Goal: Communication & Community: Share content

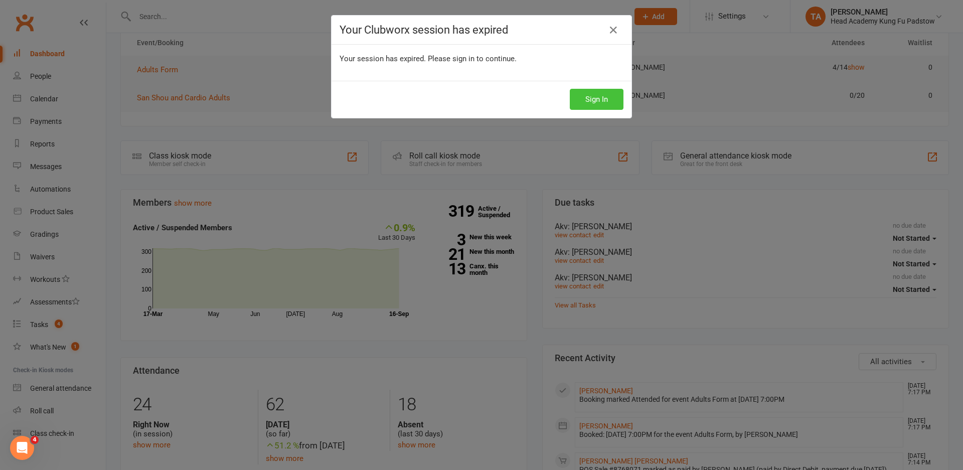
click at [591, 92] on button "Sign In" at bounding box center [597, 99] width 54 height 21
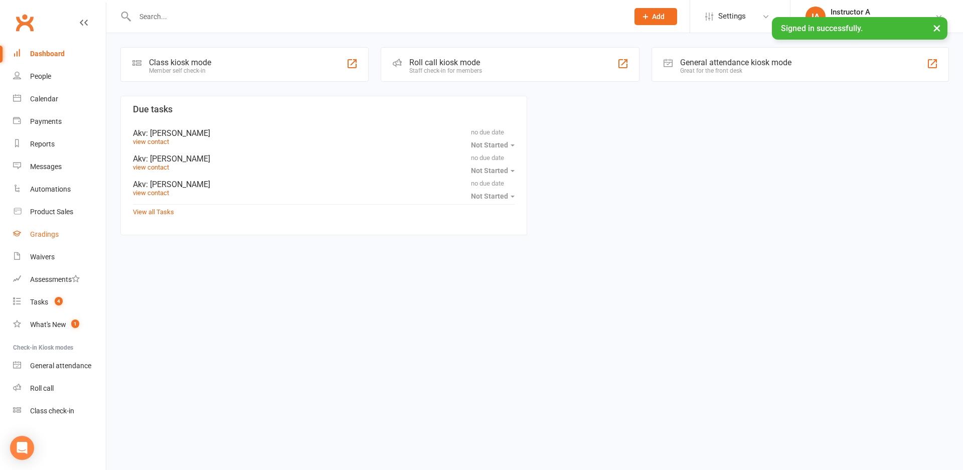
click at [47, 230] on link "Gradings" at bounding box center [59, 234] width 93 height 23
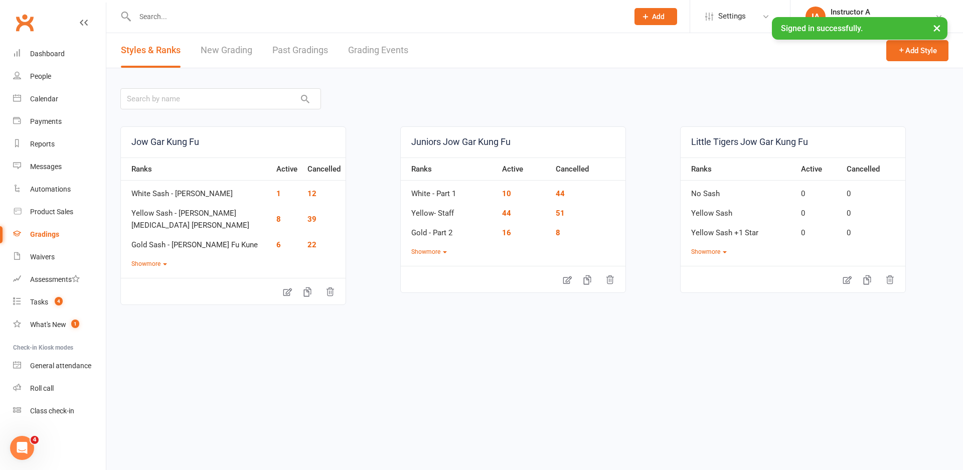
click at [299, 50] on link "Past Gradings" at bounding box center [300, 50] width 56 height 35
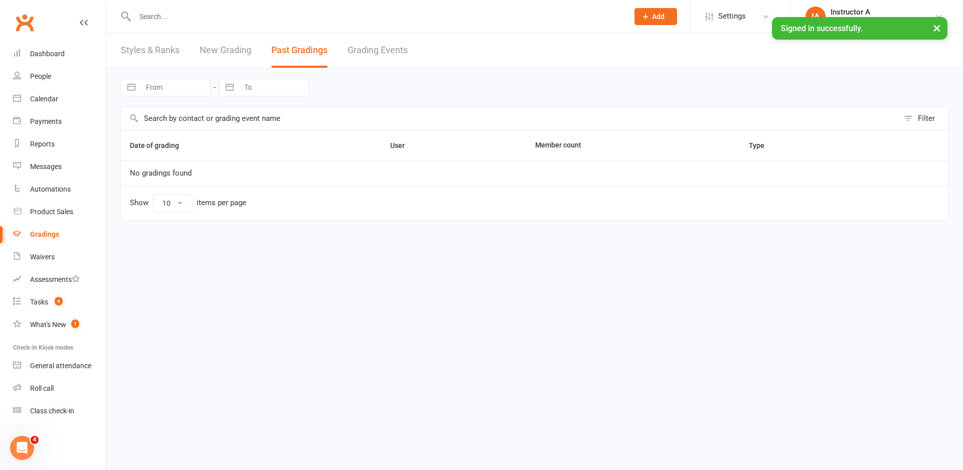
select select "50"
click at [399, 37] on link "Grading Events" at bounding box center [378, 50] width 60 height 35
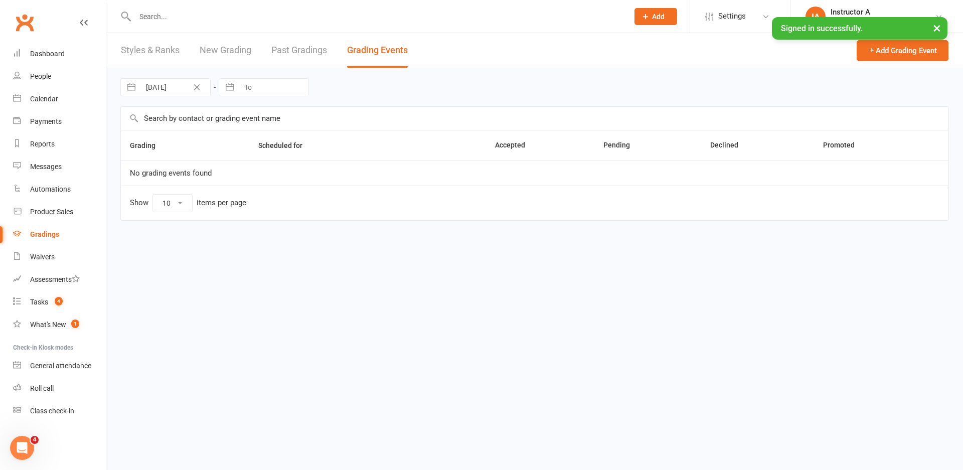
click at [367, 54] on link "Grading Events" at bounding box center [377, 50] width 61 height 35
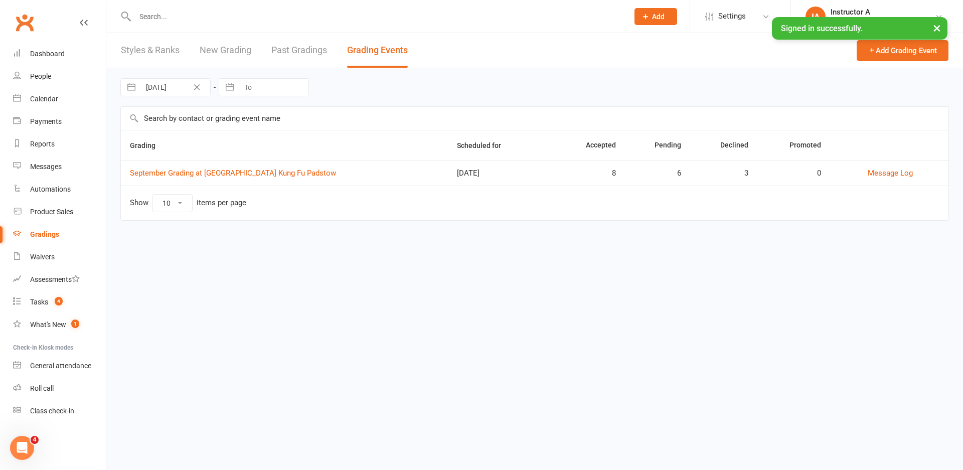
click at [245, 184] on td "September Grading at Head Academy Kung Fu Padstow" at bounding box center [284, 173] width 327 height 25
click at [247, 179] on td "September Grading at Head Academy Kung Fu Padstow" at bounding box center [284, 173] width 327 height 25
click at [244, 175] on link "September Grading at Head Academy Kung Fu Padstow" at bounding box center [233, 173] width 206 height 9
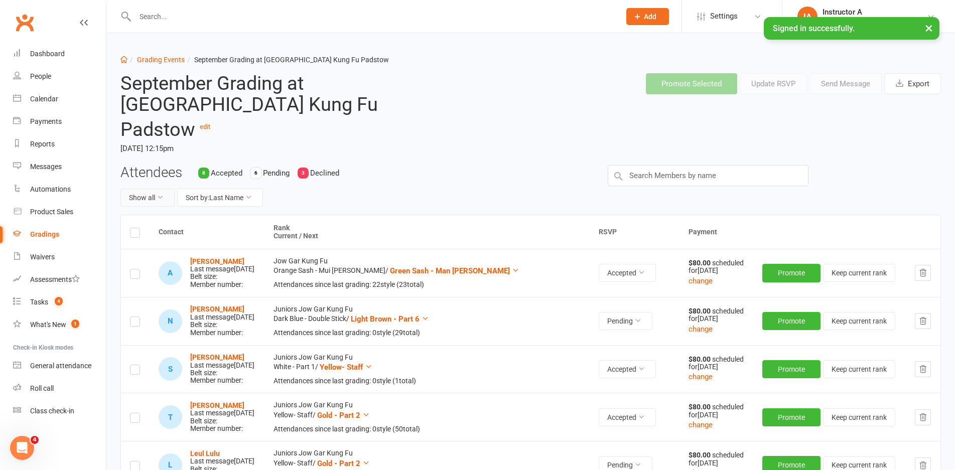
click at [152, 189] on button "Show all" at bounding box center [147, 198] width 54 height 18
click at [150, 258] on link "Pending only" at bounding box center [170, 259] width 99 height 20
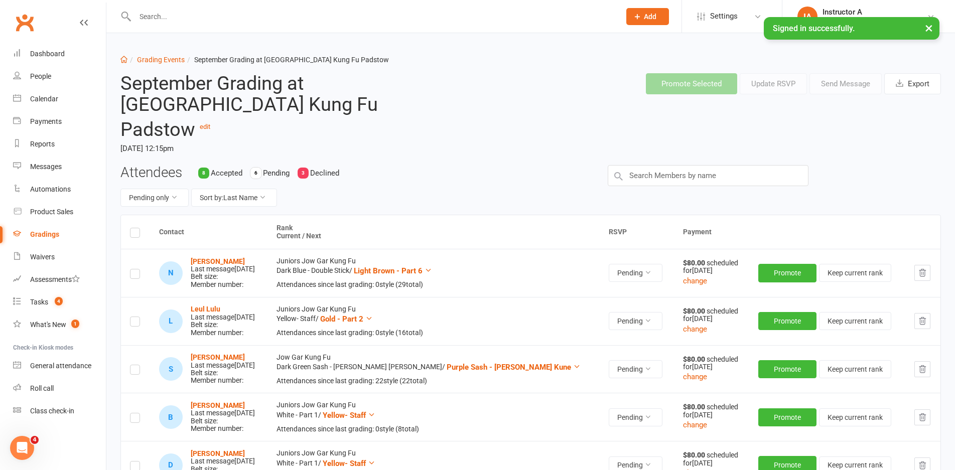
scroll to position [50, 0]
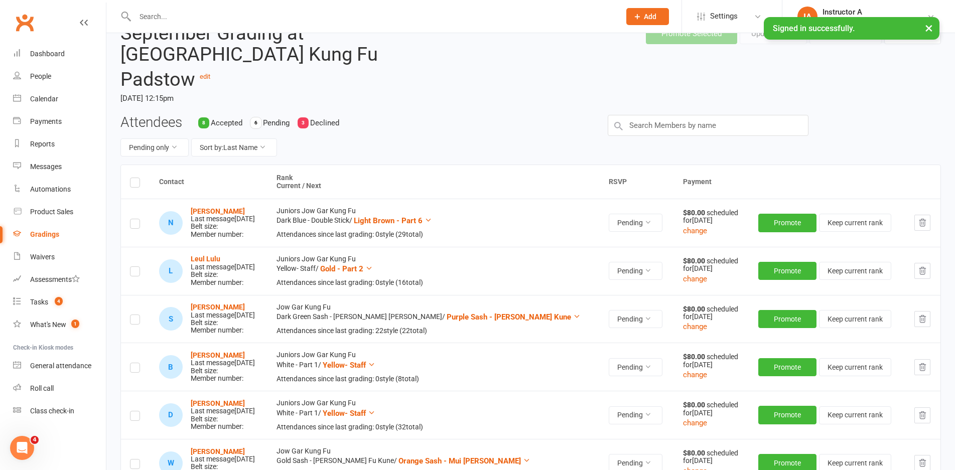
click at [141, 167] on th at bounding box center [135, 182] width 29 height 34
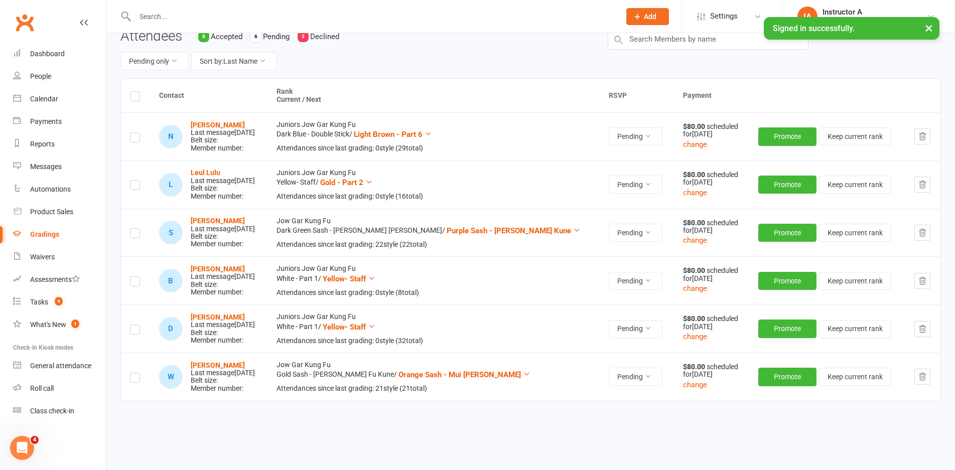
scroll to position [139, 0]
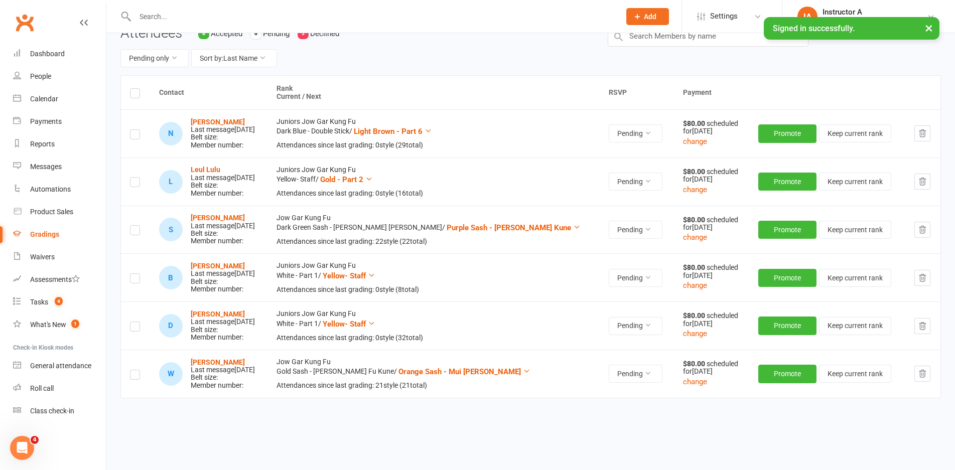
click at [134, 95] on label at bounding box center [135, 95] width 10 height 0
click at [134, 89] on input "checkbox" at bounding box center [135, 89] width 10 height 0
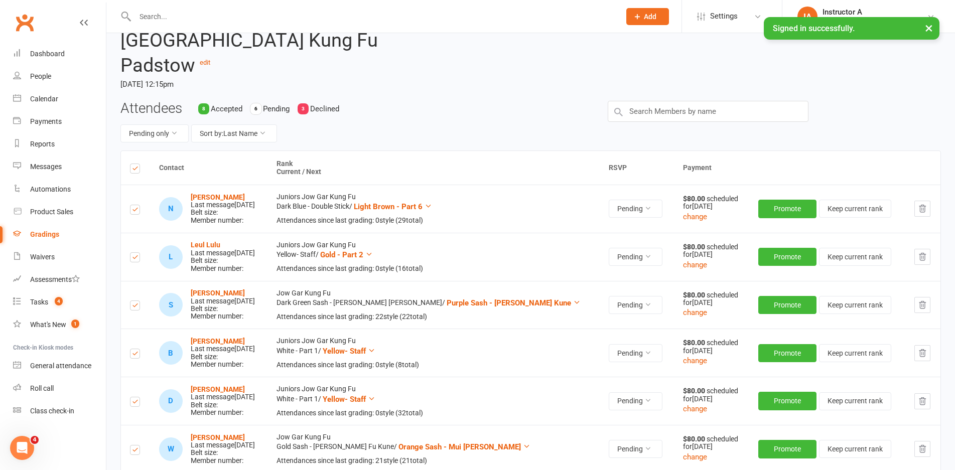
scroll to position [0, 0]
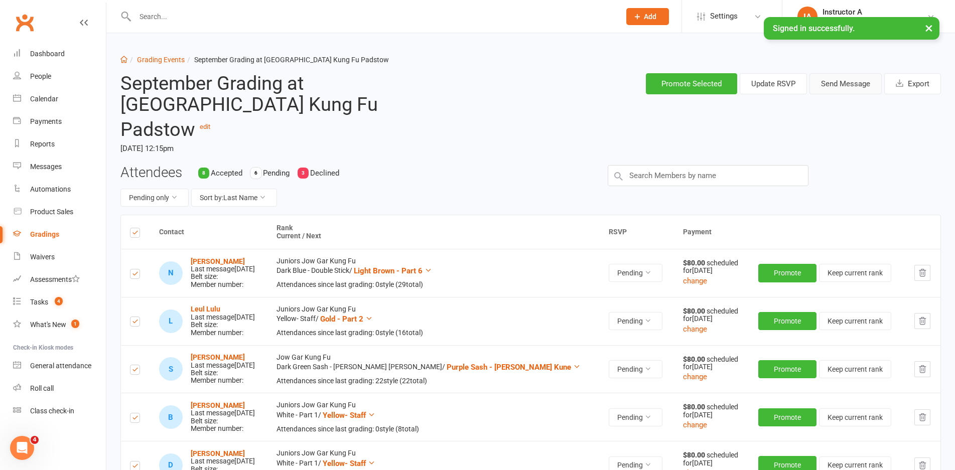
click at [838, 77] on button "Send Message" at bounding box center [845, 83] width 72 height 21
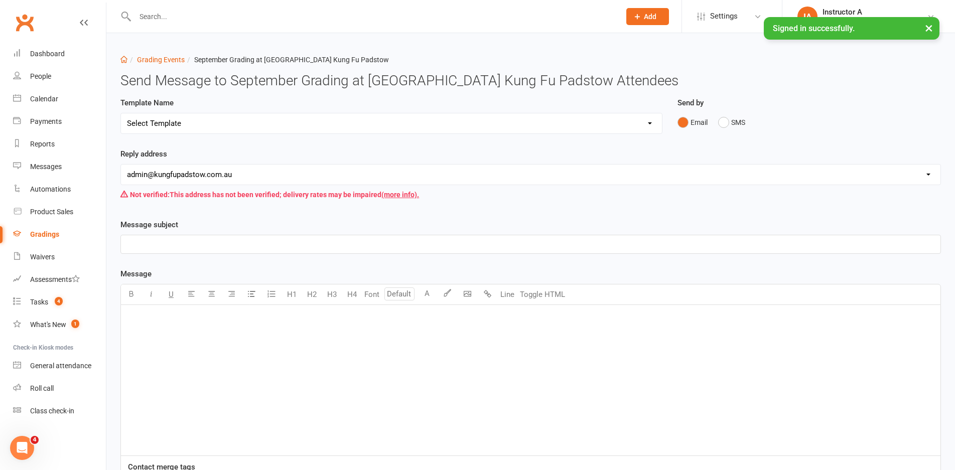
drag, startPoint x: 249, startPoint y: 121, endPoint x: 249, endPoint y: 126, distance: 5.5
click at [249, 121] on select "Select Template [Email] Confirmation of Successful Grading [Email] Grading Even…" at bounding box center [391, 123] width 541 height 20
select select "2"
click at [121, 113] on select "Select Template [Email] Confirmation of Successful Grading [Email] Grading Even…" at bounding box center [391, 123] width 541 height 20
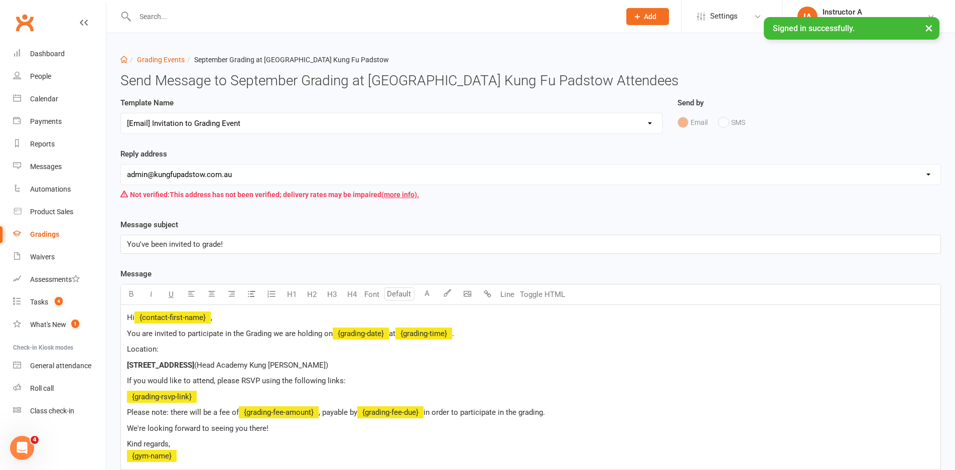
click at [235, 173] on select "hello@clubworx.com admin@kungfupadstow.com.au james@kungfurevesby.com.au" at bounding box center [530, 175] width 819 height 20
click at [234, 174] on select "hello@clubworx.com admin@kungfupadstow.com.au james@kungfurevesby.com.au" at bounding box center [530, 175] width 819 height 20
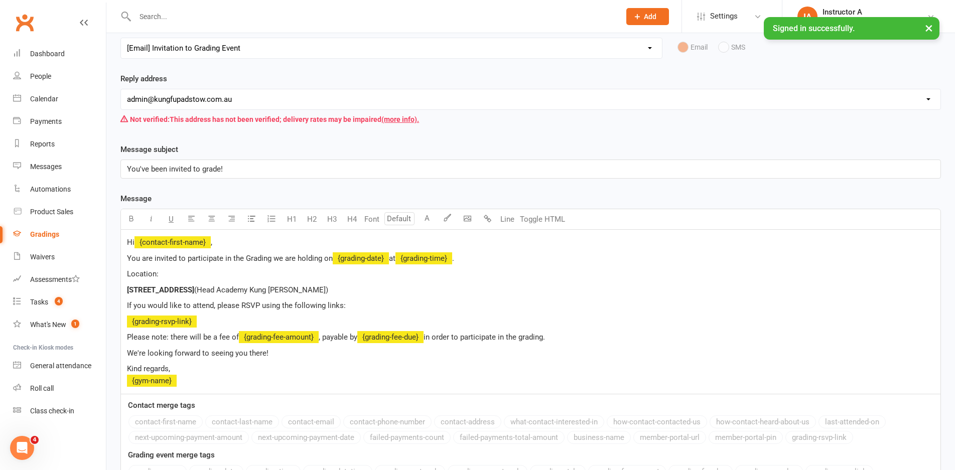
scroll to position [172, 0]
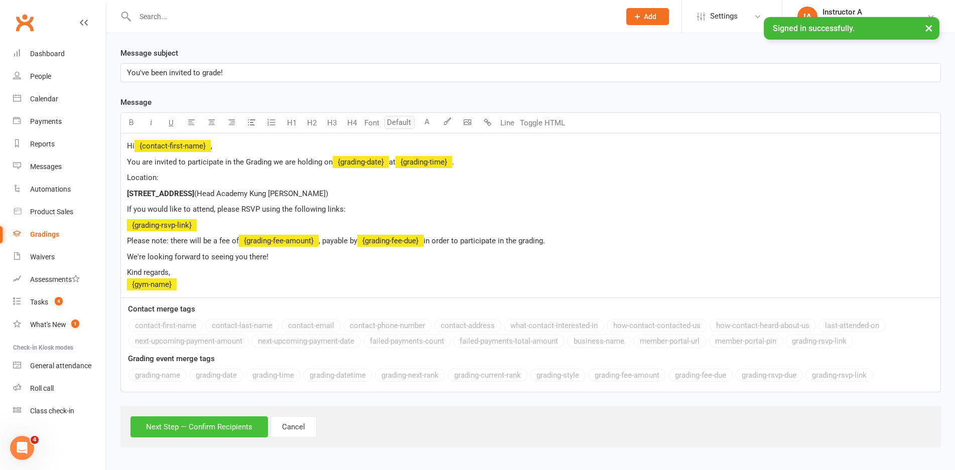
click at [189, 422] on button "Next Step — Confirm Recipients" at bounding box center [198, 426] width 137 height 21
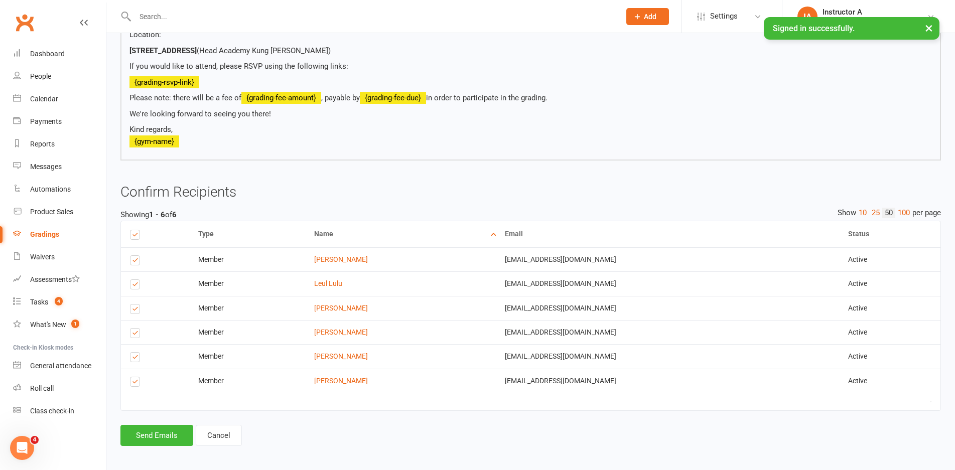
scroll to position [240, 0]
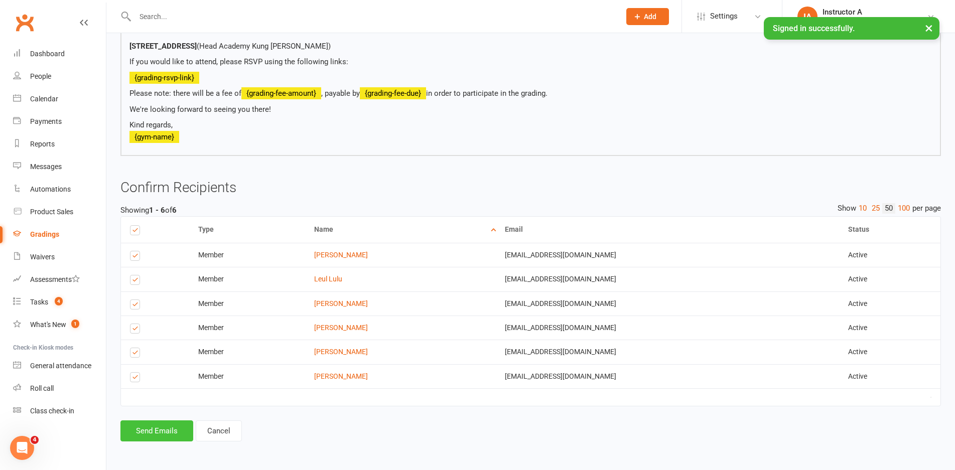
click at [156, 426] on button "Send Emails" at bounding box center [156, 431] width 73 height 21
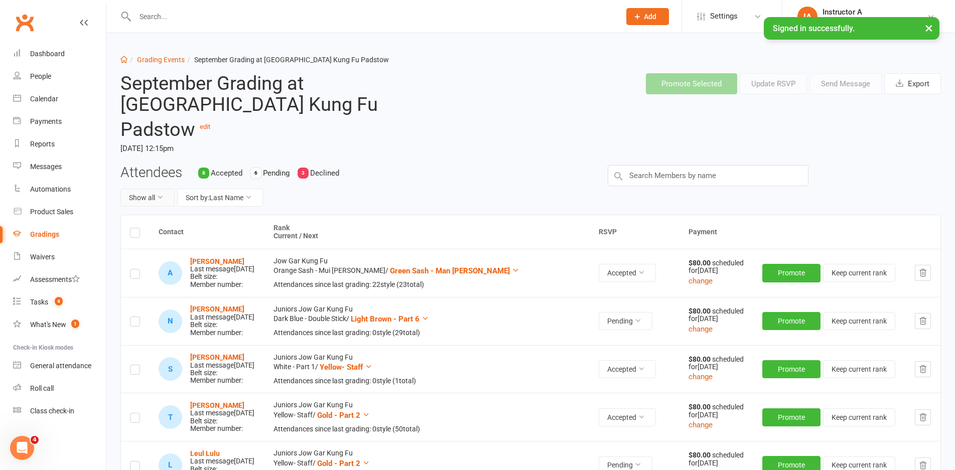
click at [150, 189] on button "Show all" at bounding box center [147, 198] width 54 height 18
click at [153, 256] on link "Pending only" at bounding box center [170, 259] width 99 height 20
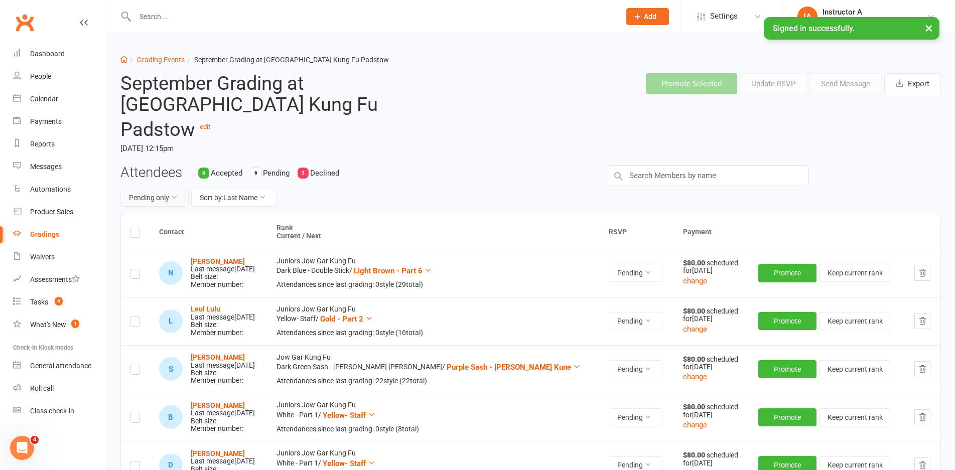
click at [143, 189] on button "Pending only" at bounding box center [154, 198] width 68 height 18
click at [143, 242] on link "Declined only" at bounding box center [129, 239] width 99 height 20
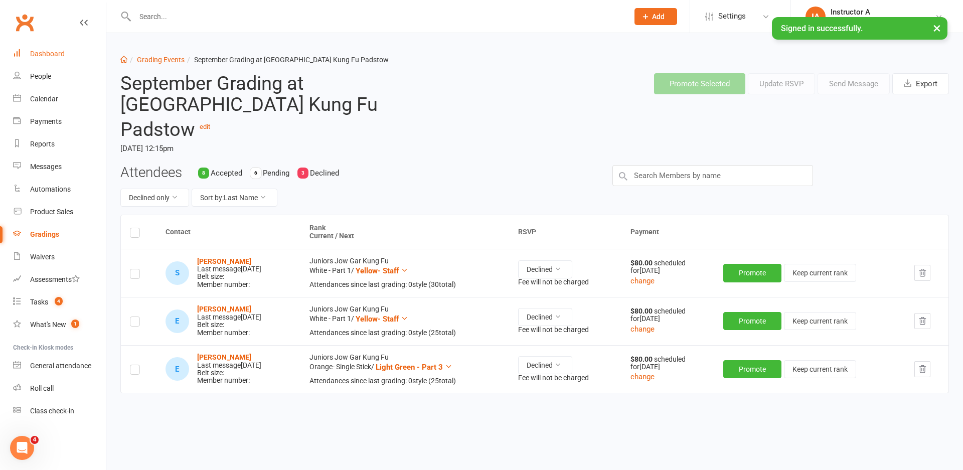
click at [69, 56] on link "Dashboard" at bounding box center [59, 54] width 93 height 23
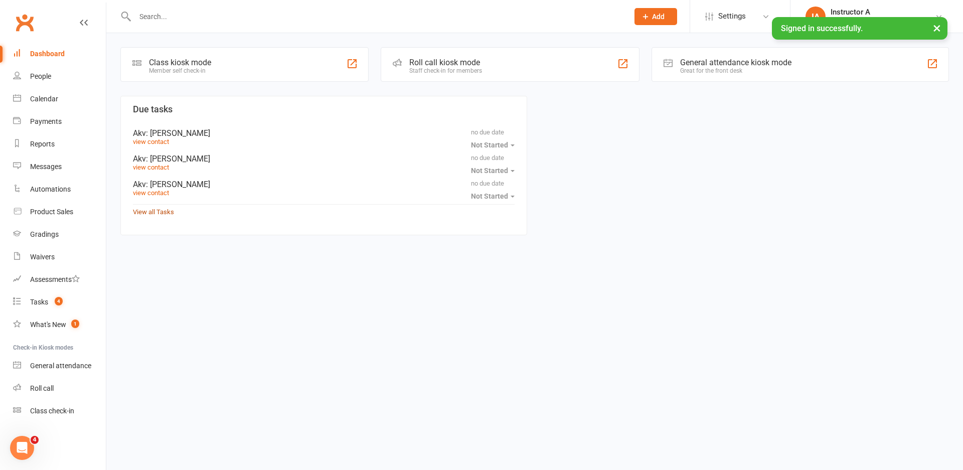
click at [138, 212] on link "View all Tasks" at bounding box center [153, 212] width 41 height 8
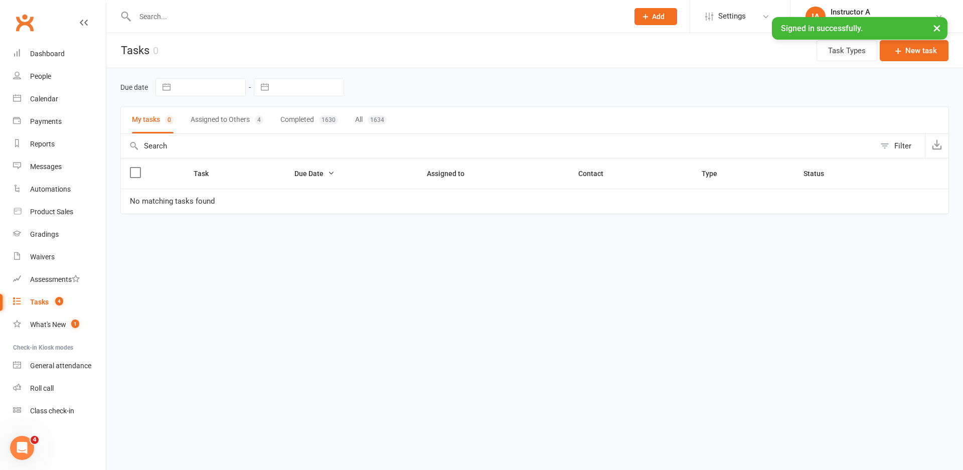
click at [196, 127] on button "Assigned to Others 4" at bounding box center [227, 120] width 73 height 27
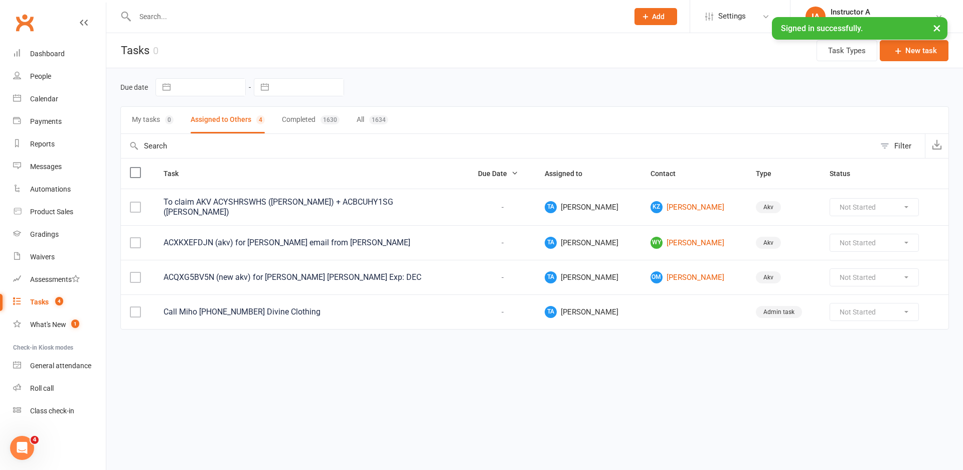
click at [296, 115] on button "Completed 1630" at bounding box center [311, 120] width 58 height 27
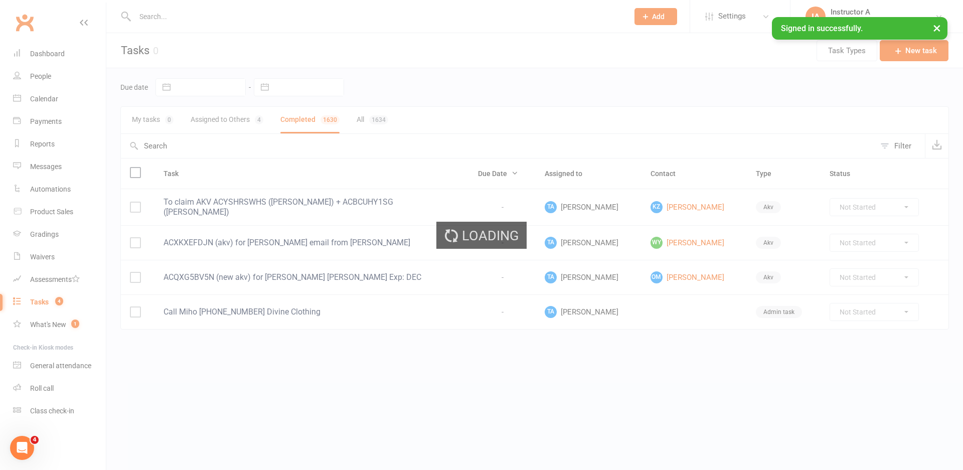
select select "finished"
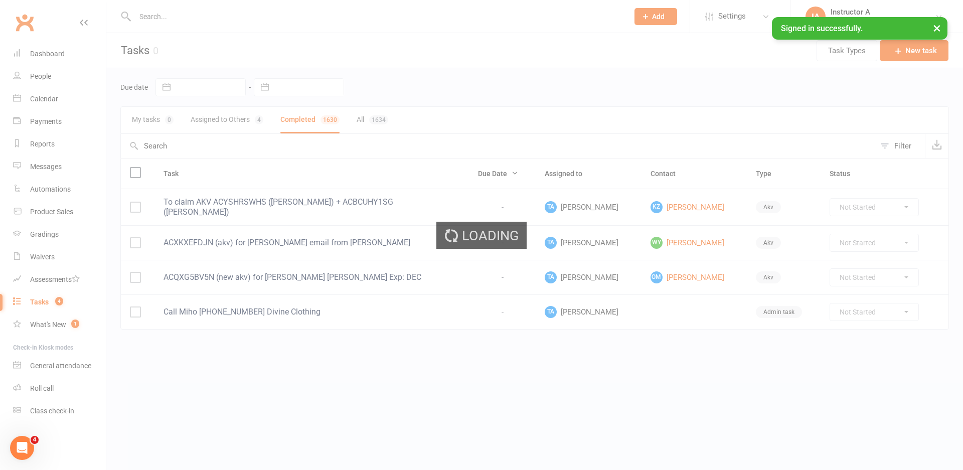
select select "finished"
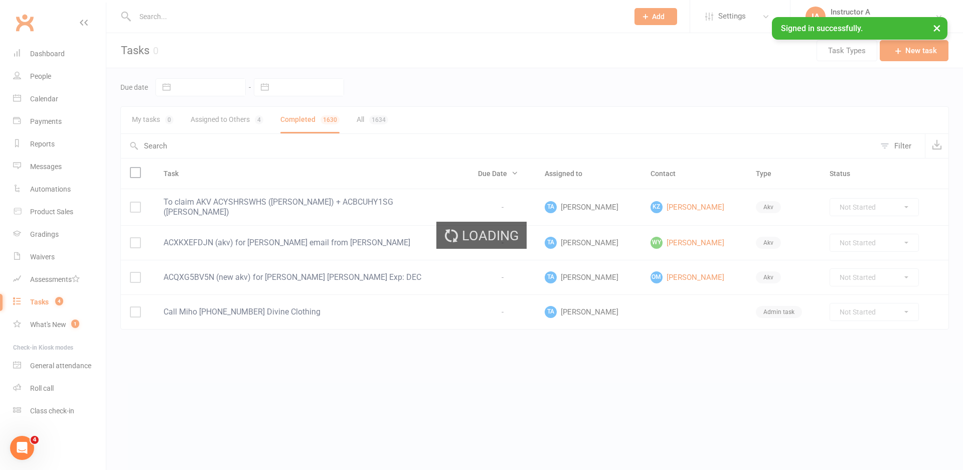
select select "finished"
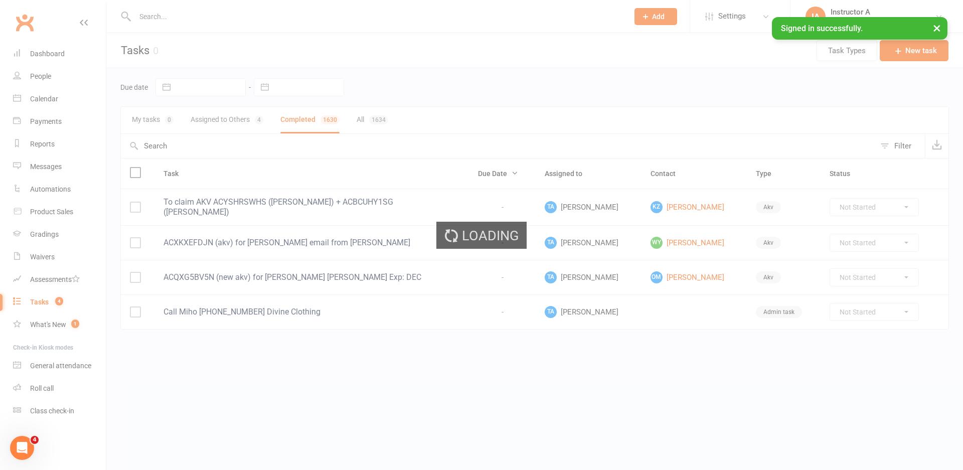
select select "finished"
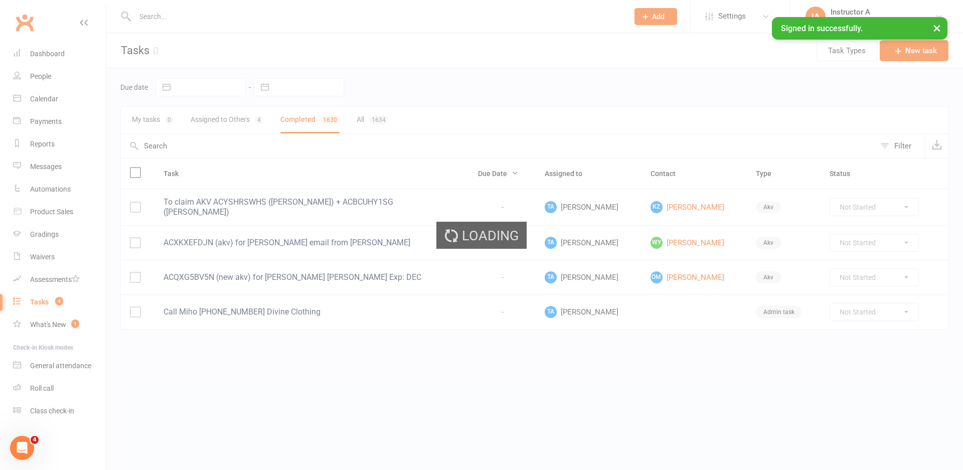
select select "finished"
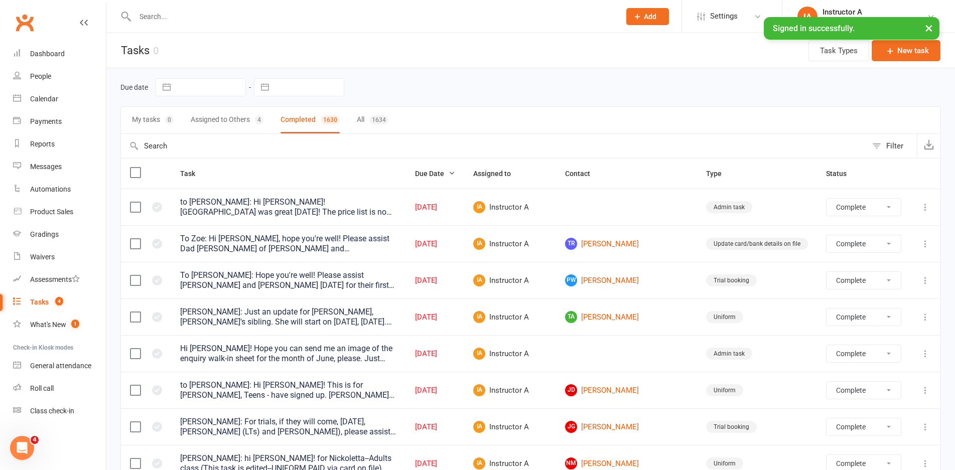
click at [138, 125] on button "My tasks 0" at bounding box center [153, 120] width 42 height 27
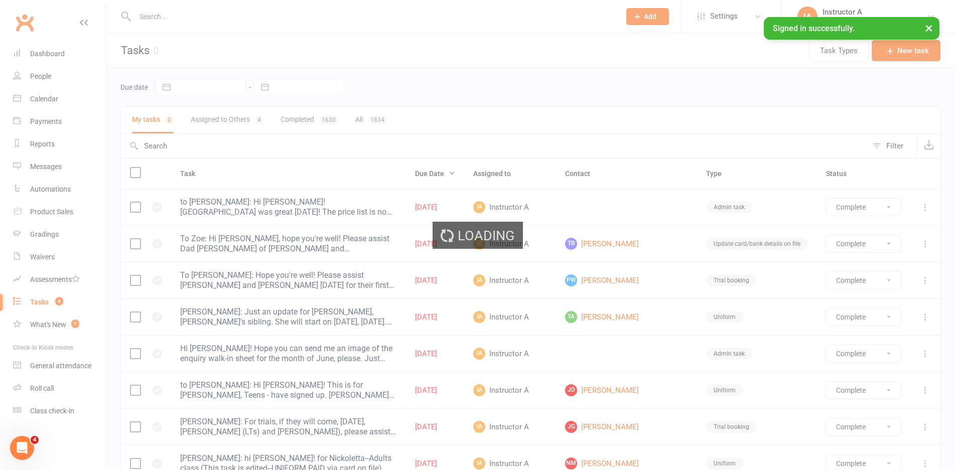
select select "finished"
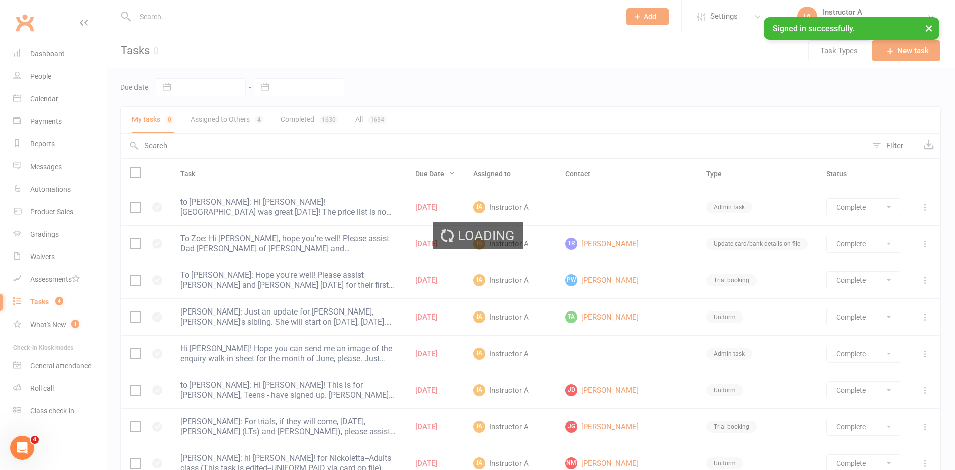
select select "finished"
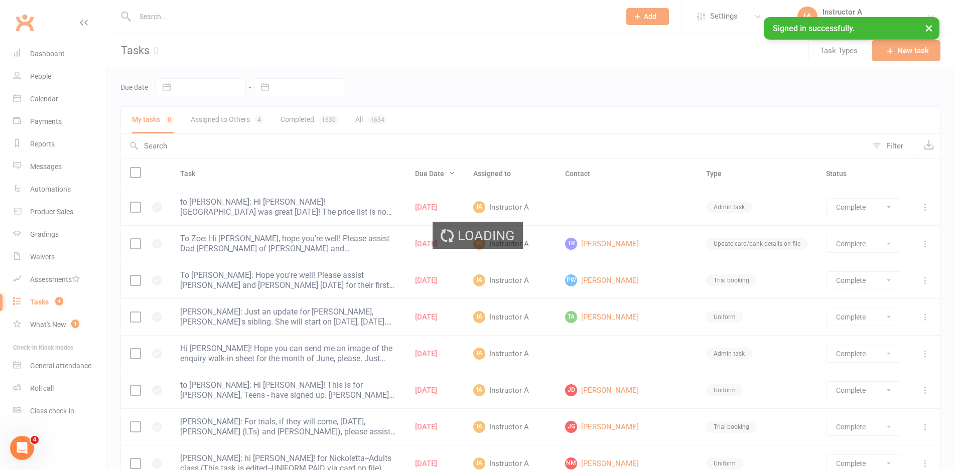
select select "finished"
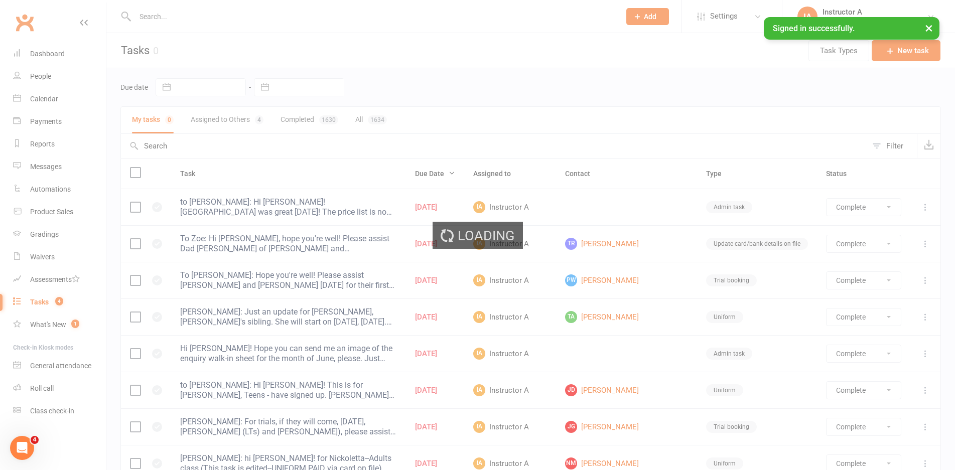
select select "finished"
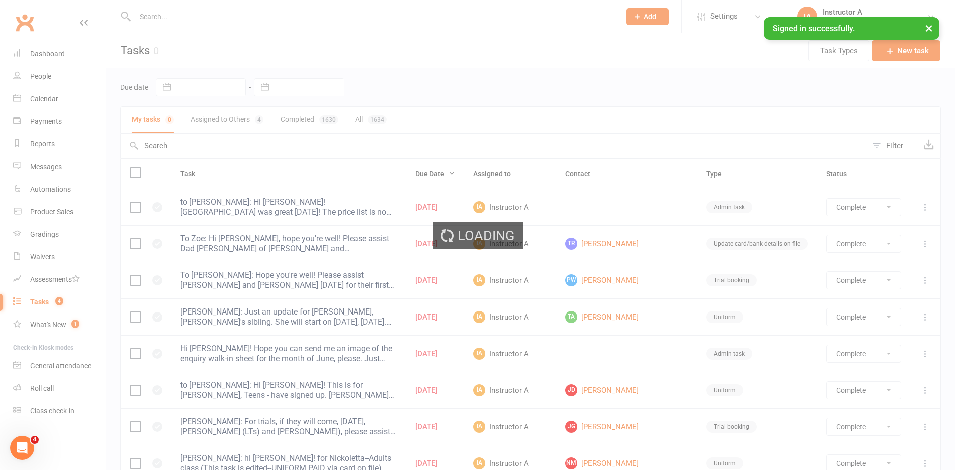
select select "finished"
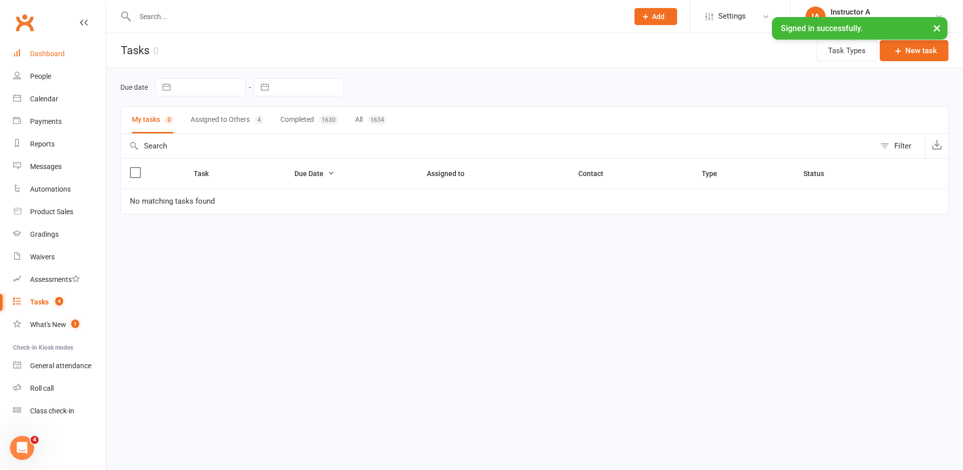
click at [48, 51] on div "Dashboard" at bounding box center [47, 54] width 35 height 8
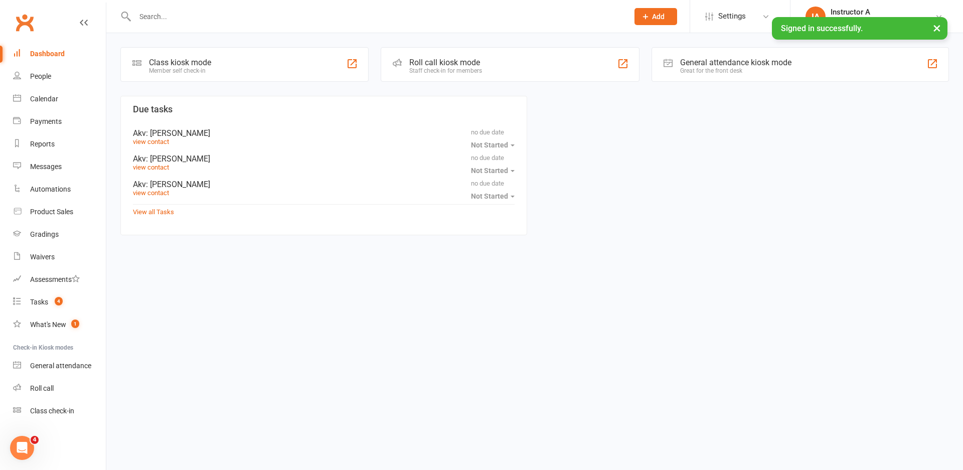
click at [208, 24] on div at bounding box center [370, 16] width 501 height 33
click at [206, 22] on input "text" at bounding box center [377, 17] width 490 height 14
type input "q"
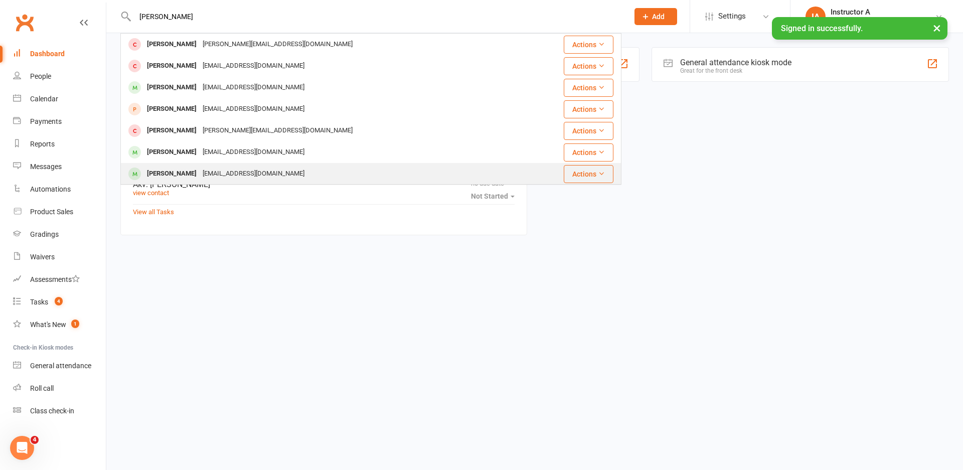
type input "william"
click at [200, 174] on div "nhatthanh1507@gmail.com" at bounding box center [254, 174] width 108 height 15
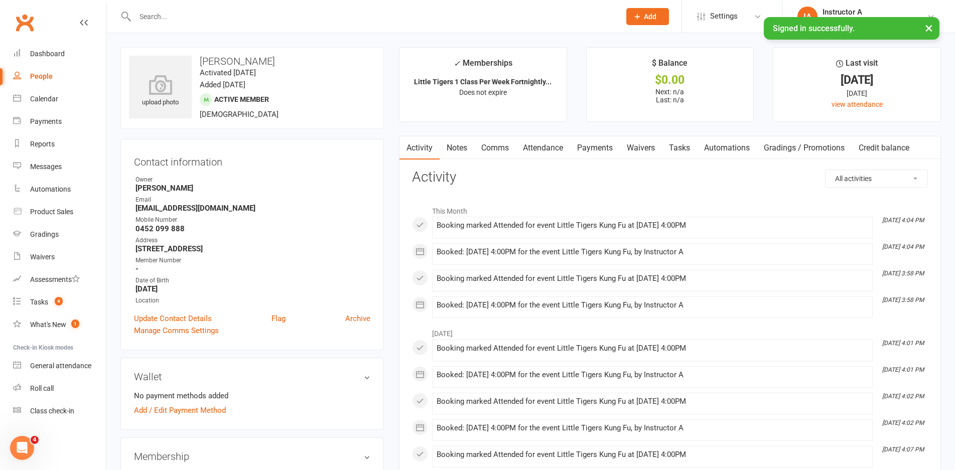
click at [345, 20] on input "text" at bounding box center [372, 17] width 481 height 14
paste input "Benjamin Kaler"
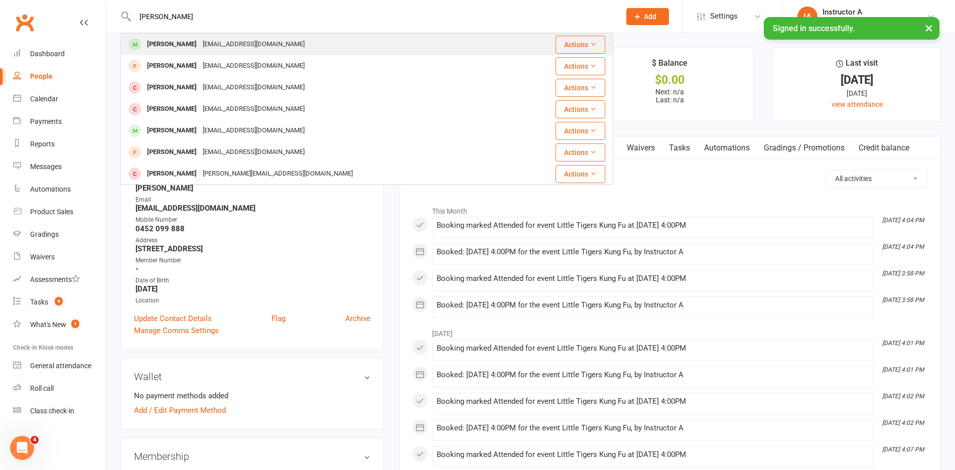
type input "Benjamin Kaler"
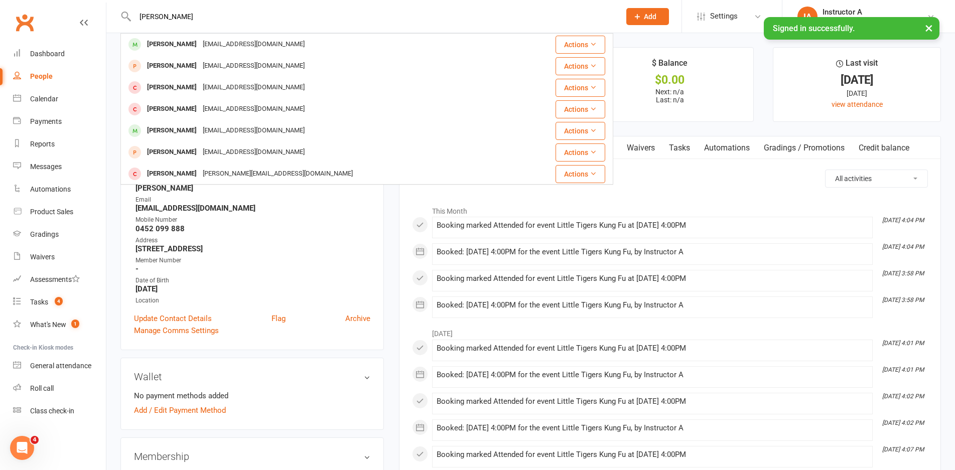
drag, startPoint x: 209, startPoint y: 44, endPoint x: 231, endPoint y: 41, distance: 22.3
click at [209, 43] on div "sabina.mehic88@hotmail.com" at bounding box center [254, 44] width 108 height 15
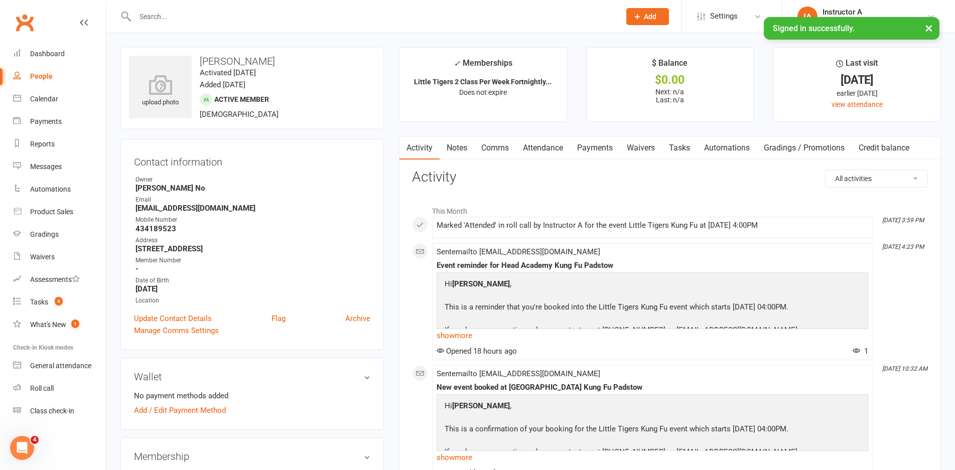
click at [257, 17] on input "text" at bounding box center [372, 17] width 481 height 14
paste input "Indie Thornley"
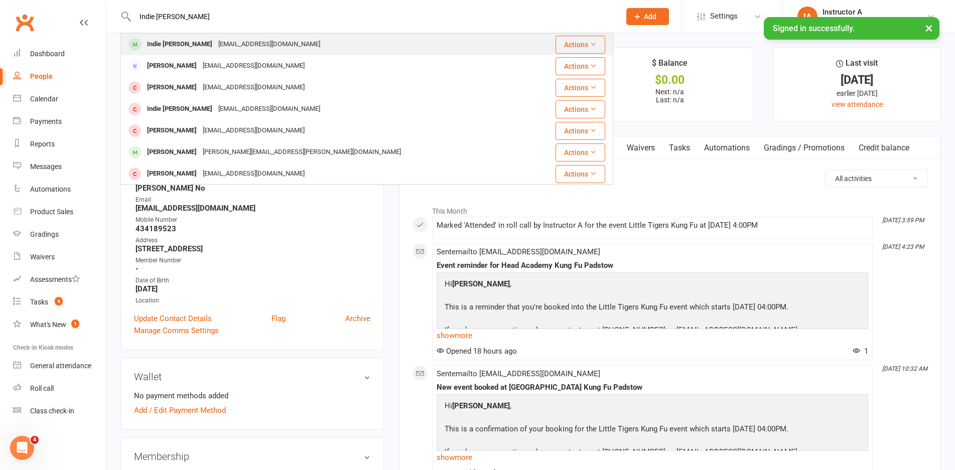
type input "Indie Thornley"
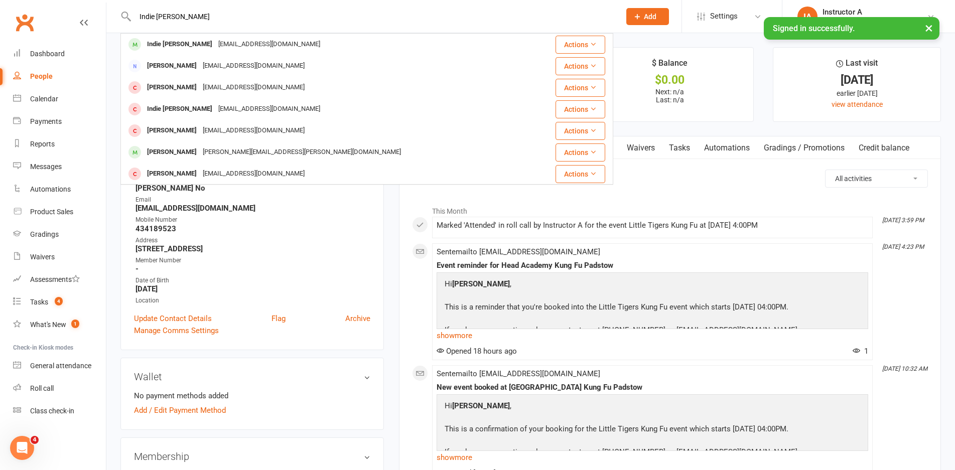
click at [215, 45] on div "kisani.jasmin@gmail.com" at bounding box center [269, 44] width 108 height 15
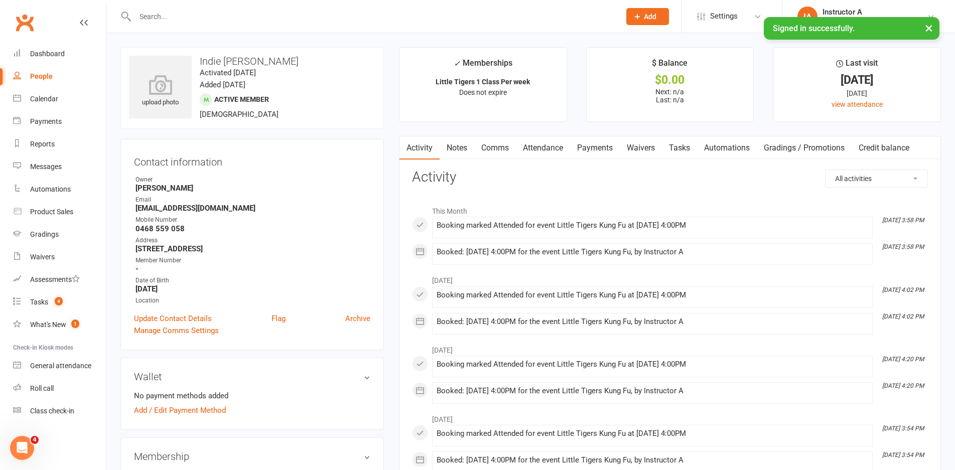
click at [257, 27] on div at bounding box center [366, 16] width 493 height 33
click at [257, 20] on input "text" at bounding box center [372, 17] width 481 height 14
paste input "George Proops"
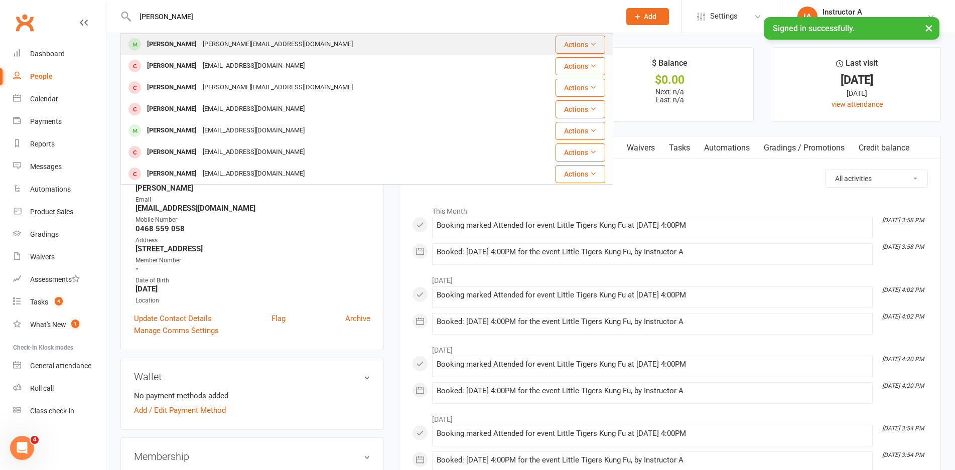
type input "George Proops"
click at [204, 41] on div "Elaine_stmartin@yahoo.co.uk" at bounding box center [278, 44] width 156 height 15
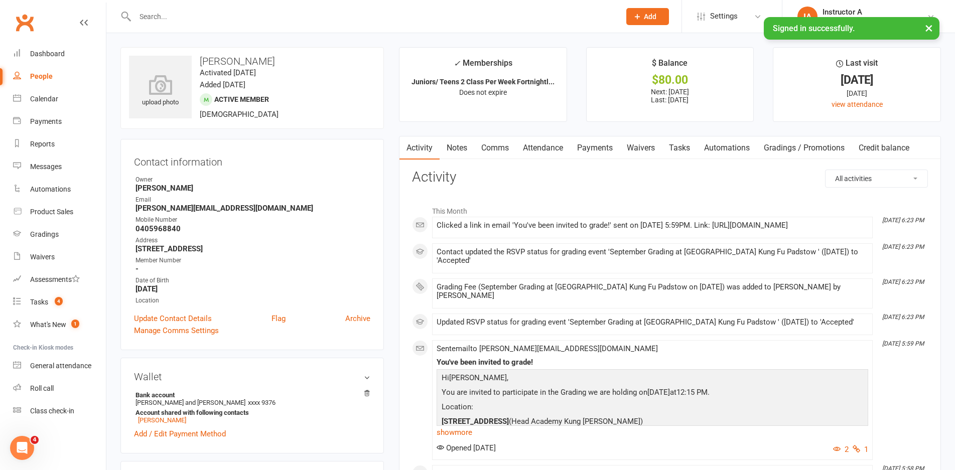
click at [550, 150] on link "Attendance" at bounding box center [543, 147] width 54 height 23
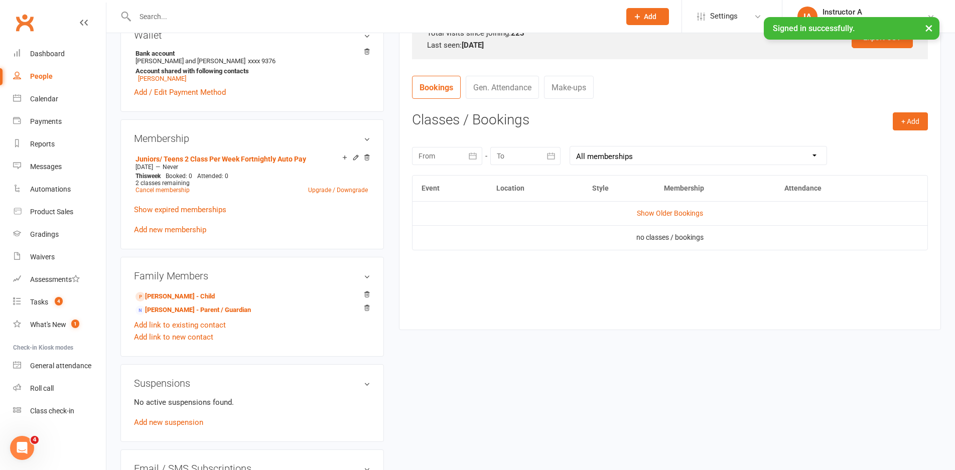
scroll to position [351, 0]
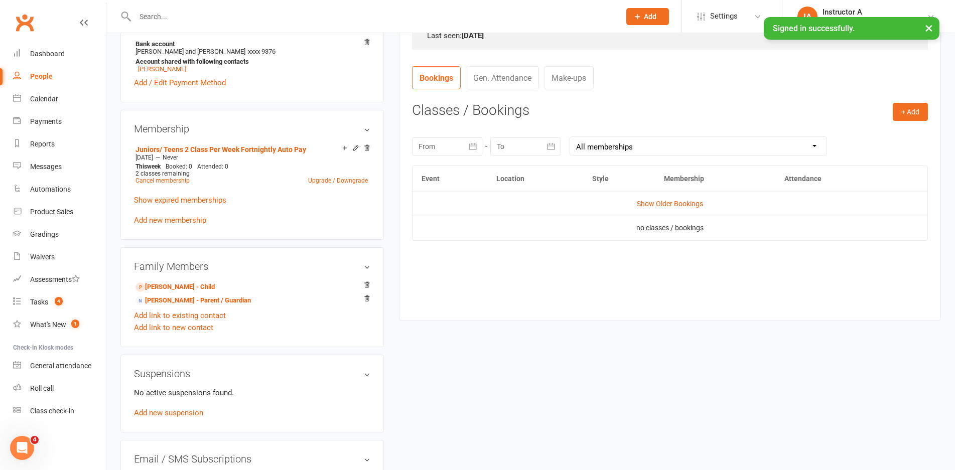
click at [679, 189] on th "Membership" at bounding box center [715, 179] width 120 height 26
click at [678, 198] on td "Show Older Bookings" at bounding box center [669, 204] width 515 height 24
click at [678, 206] on link "Show Older Bookings" at bounding box center [670, 204] width 66 height 8
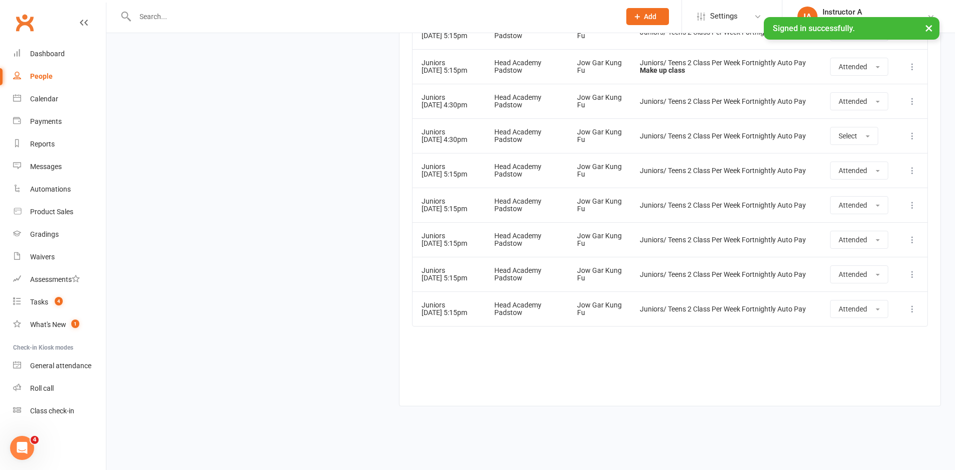
scroll to position [9396, 0]
click at [254, 17] on input "text" at bounding box center [372, 17] width 481 height 14
click at [174, 18] on input "text" at bounding box center [372, 17] width 481 height 14
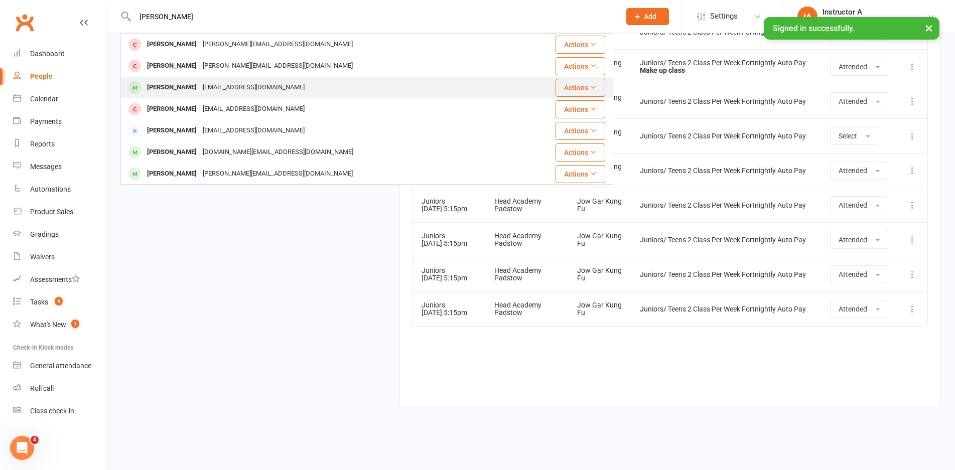
type input "chloe jan"
click at [189, 83] on div "Chloe Janusevski" at bounding box center [172, 87] width 56 height 15
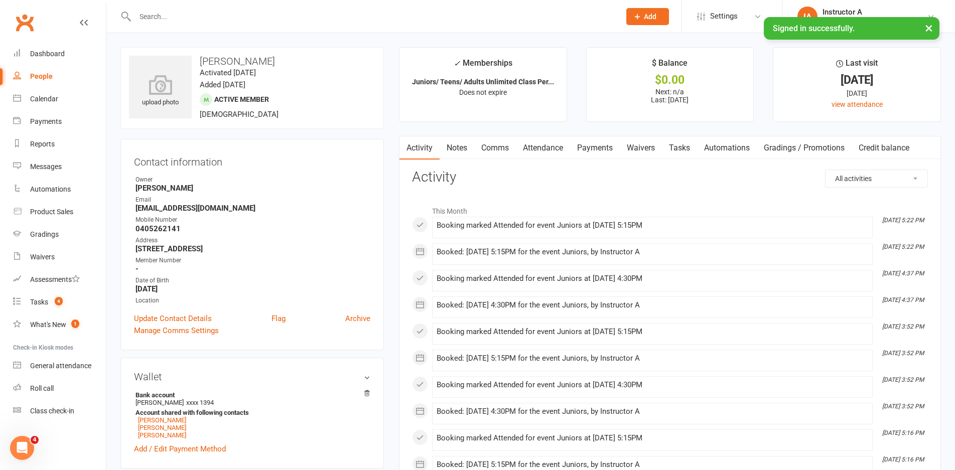
click at [296, 12] on input "text" at bounding box center [372, 17] width 481 height 14
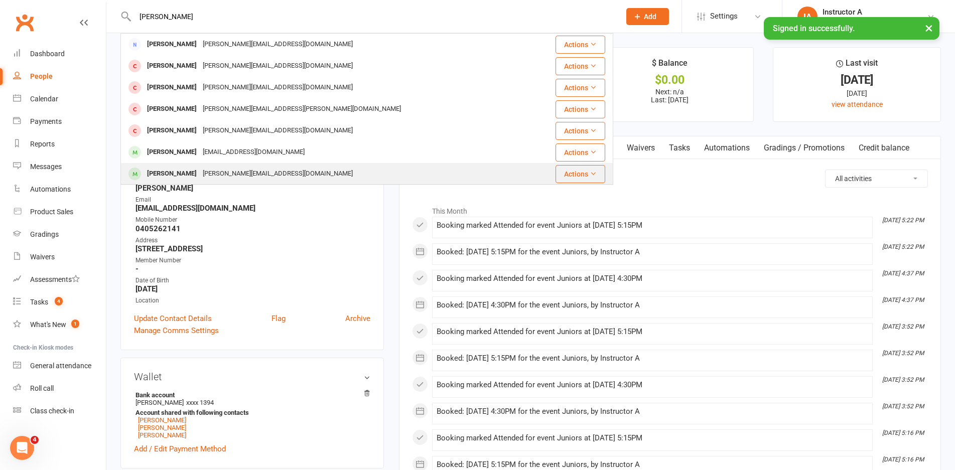
type input "olivia"
click at [173, 165] on div "Olivia Dzheoshvili Georgy@gonza.com.au" at bounding box center [330, 174] width 418 height 21
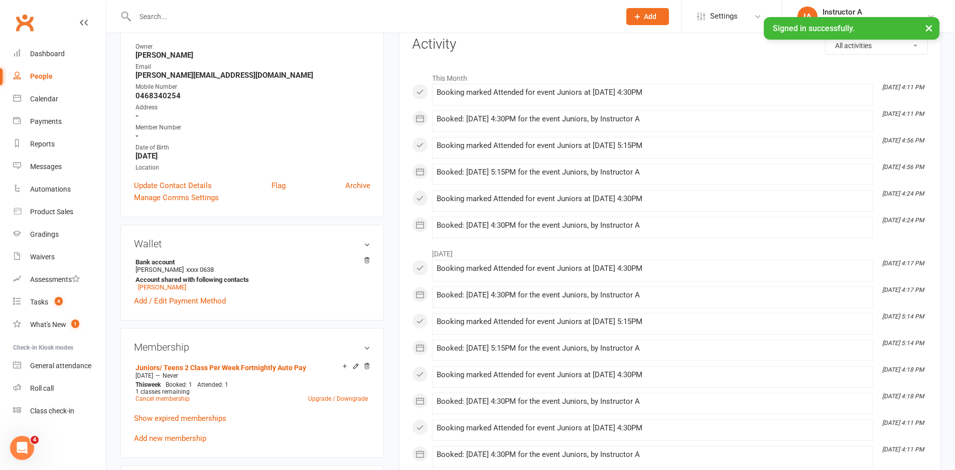
scroll to position [151, 0]
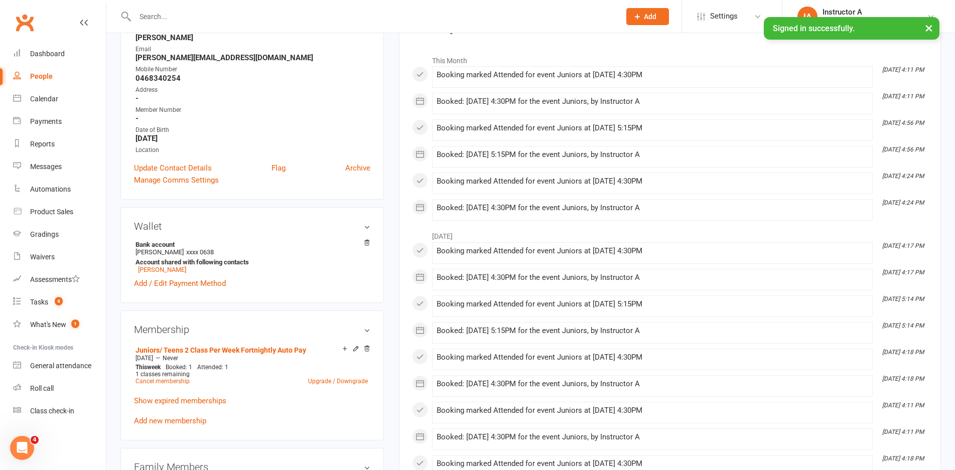
click at [255, 21] on div at bounding box center [366, 16] width 493 height 33
click at [256, 21] on input "text" at bounding box center [372, 17] width 481 height 14
type input "h"
click at [290, 26] on div at bounding box center [366, 16] width 493 height 33
click at [285, 18] on input "text" at bounding box center [372, 17] width 481 height 14
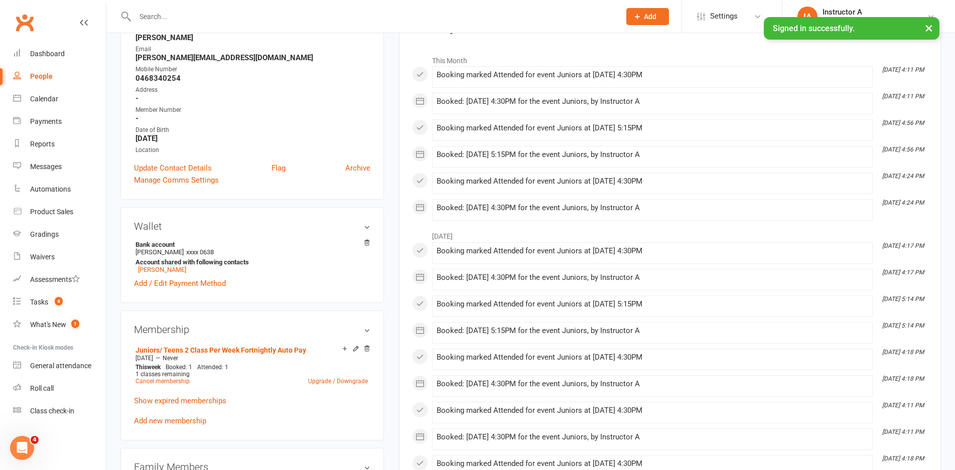
paste input "Taym Alnasiri"
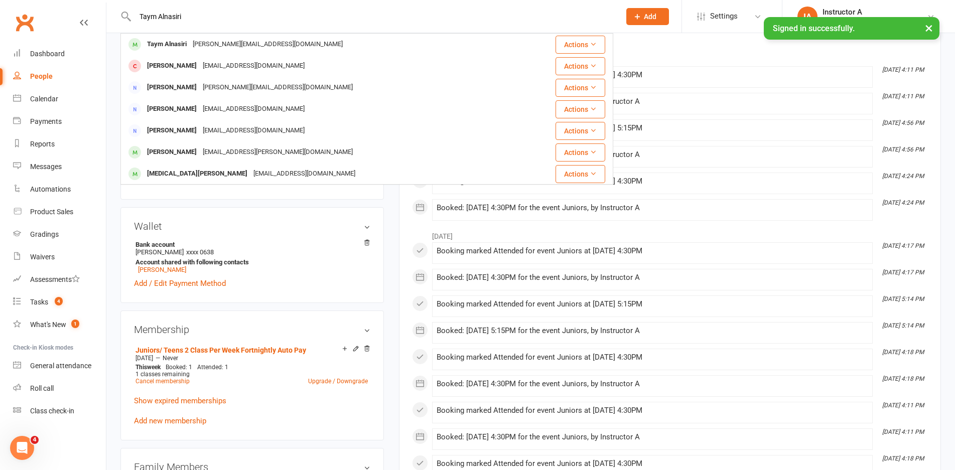
type input "Taym Alnasiri"
drag, startPoint x: 192, startPoint y: 36, endPoint x: 201, endPoint y: 40, distance: 9.7
click at [186, 38] on div "Taym Alnasiri" at bounding box center [167, 44] width 46 height 15
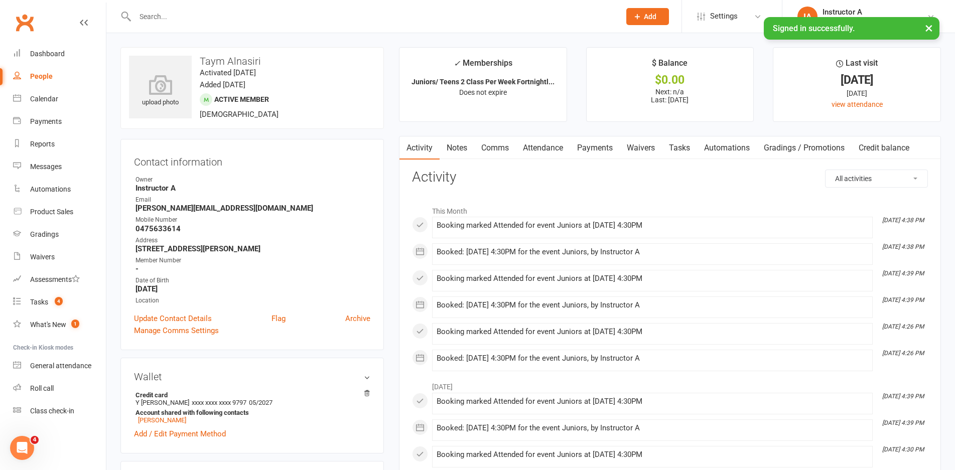
click at [543, 144] on link "Attendance" at bounding box center [543, 147] width 54 height 23
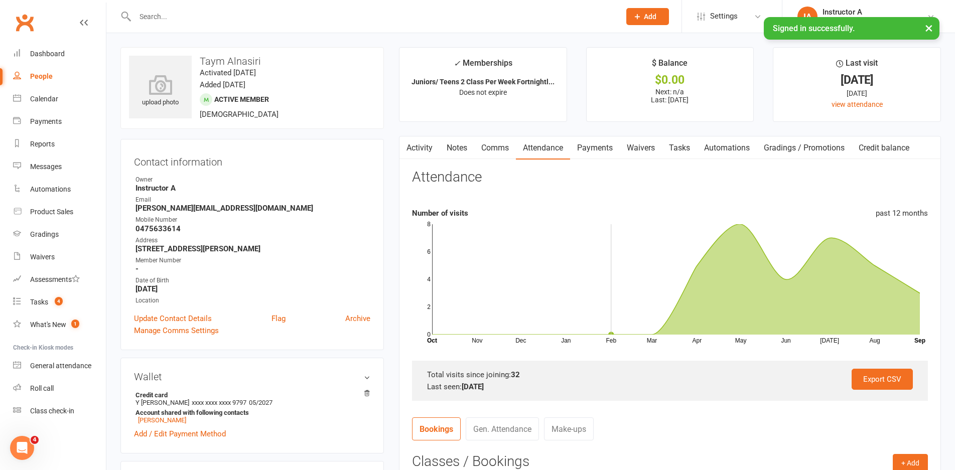
scroll to position [251, 0]
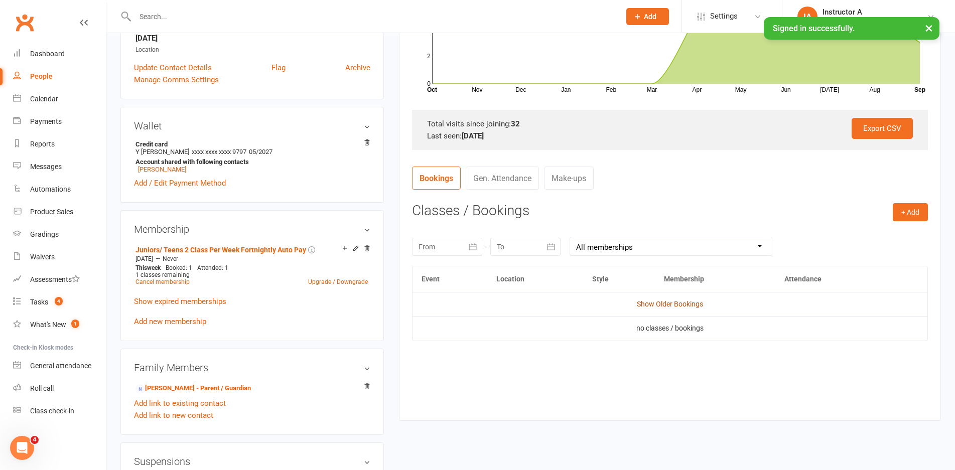
click at [645, 305] on link "Show Older Bookings" at bounding box center [670, 304] width 66 height 8
click at [645, 306] on link "Hide Older Bookings" at bounding box center [669, 304] width 63 height 8
drag, startPoint x: 636, startPoint y: 140, endPoint x: 632, endPoint y: 151, distance: 11.7
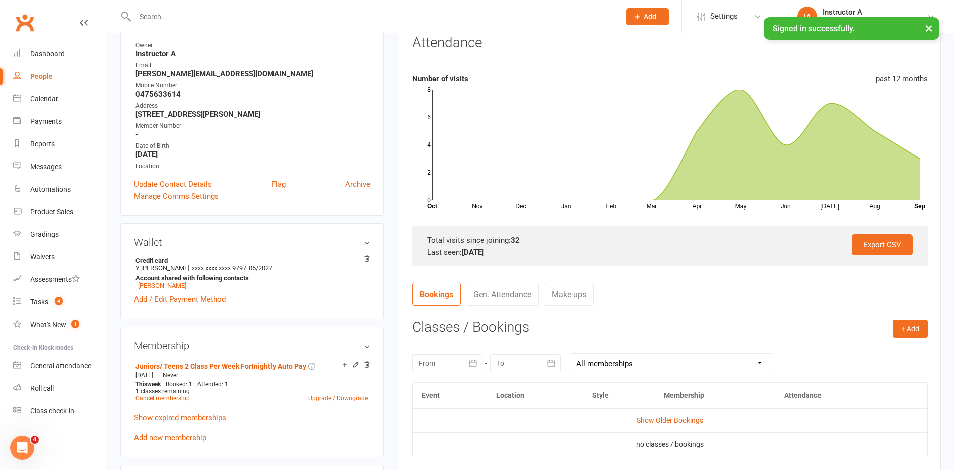
scroll to position [151, 0]
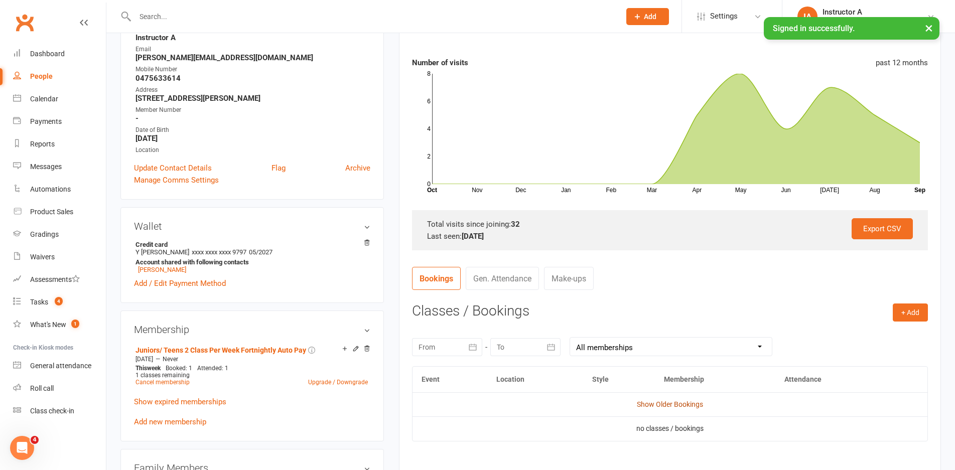
click at [684, 400] on link "Show Older Bookings" at bounding box center [670, 404] width 66 height 8
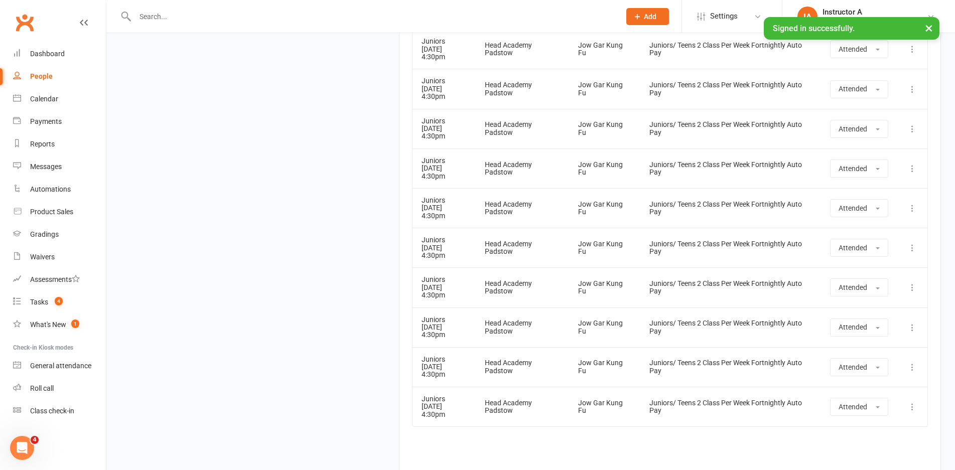
scroll to position [1402, 0]
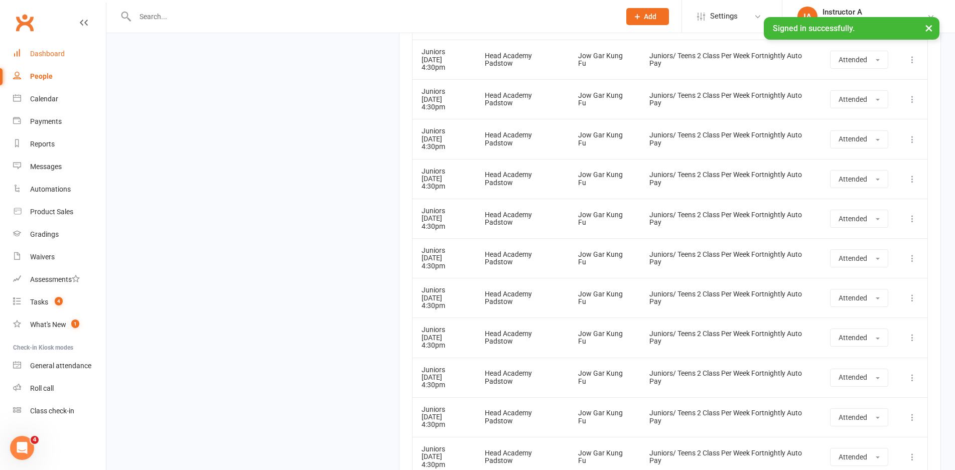
click at [42, 54] on div "Dashboard" at bounding box center [47, 54] width 35 height 8
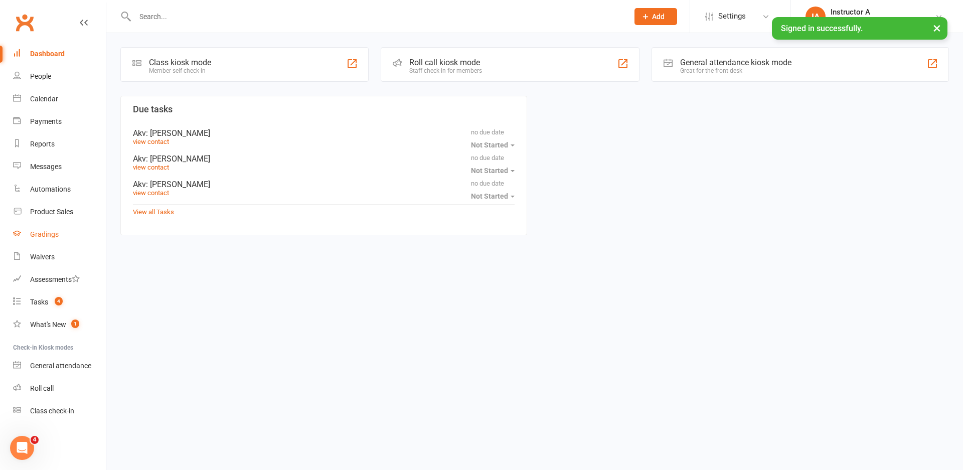
click at [43, 235] on div "Gradings" at bounding box center [44, 234] width 29 height 8
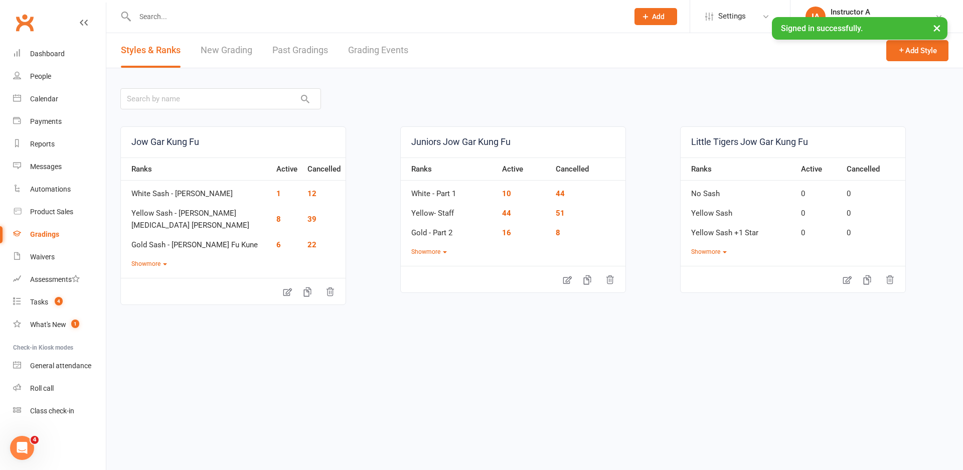
click at [393, 67] on link "Grading Events" at bounding box center [378, 50] width 60 height 35
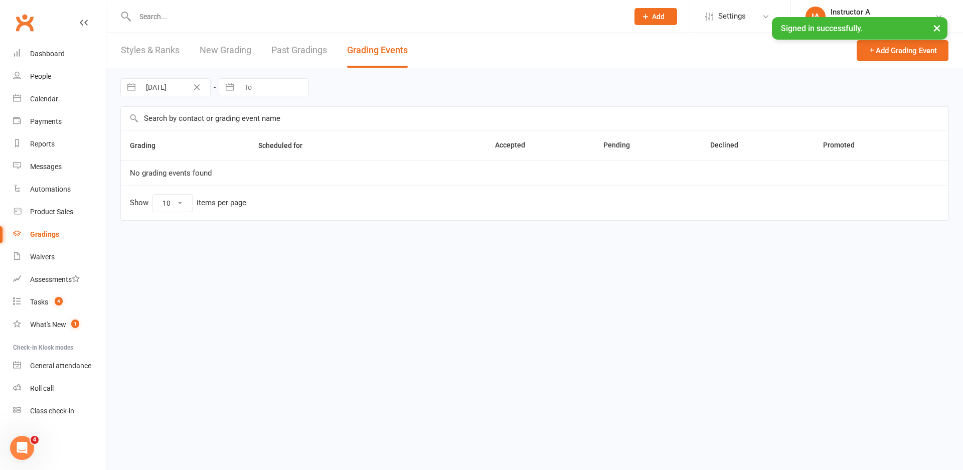
click at [398, 60] on link "Grading Events" at bounding box center [377, 50] width 61 height 35
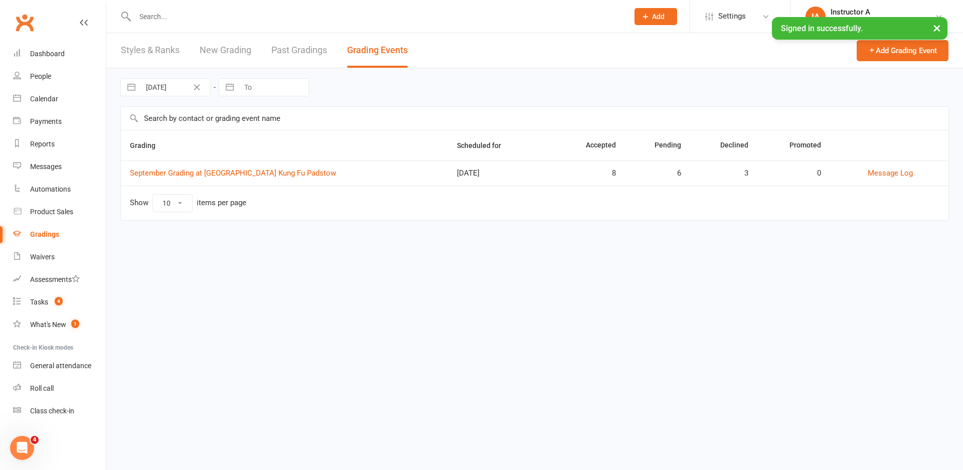
click at [185, 168] on td "September Grading at Head Academy Kung Fu Padstow" at bounding box center [284, 173] width 327 height 25
click at [255, 176] on link "September Grading at Head Academy Kung Fu Padstow" at bounding box center [233, 173] width 206 height 9
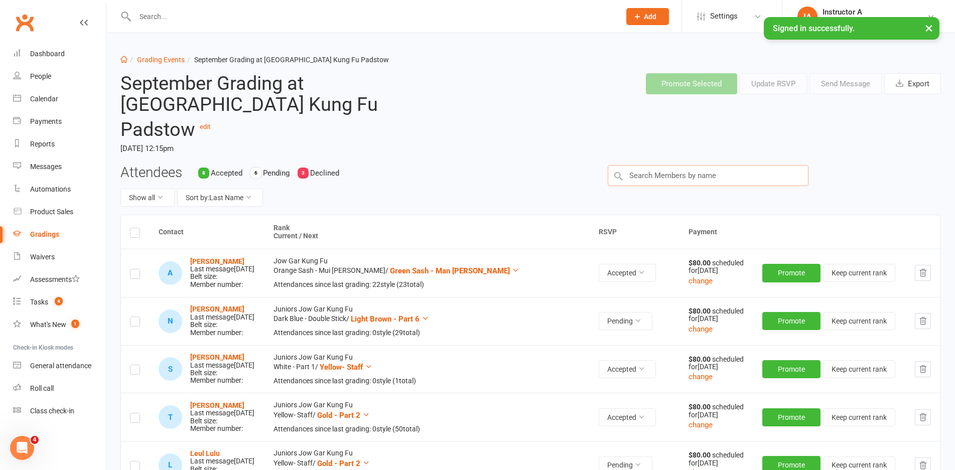
drag, startPoint x: 734, startPoint y: 157, endPoint x: 726, endPoint y: 156, distance: 8.1
click at [730, 165] on input "text" at bounding box center [708, 175] width 201 height 21
click at [641, 165] on input "text" at bounding box center [708, 175] width 201 height 21
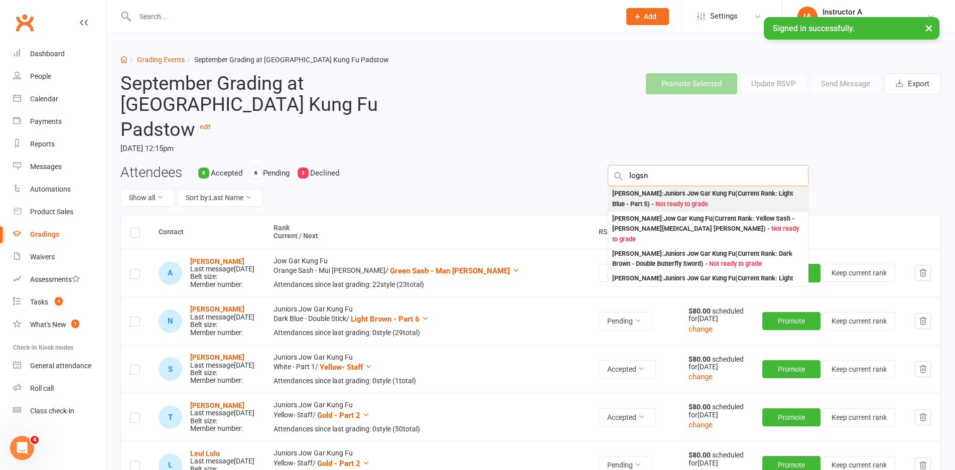
type input "logsn"
click at [635, 189] on div "Logan Coulton : Juniors Jow Gar Kung Fu (Current Rank: Light Blue - Part 5 ) - …" at bounding box center [708, 199] width 192 height 21
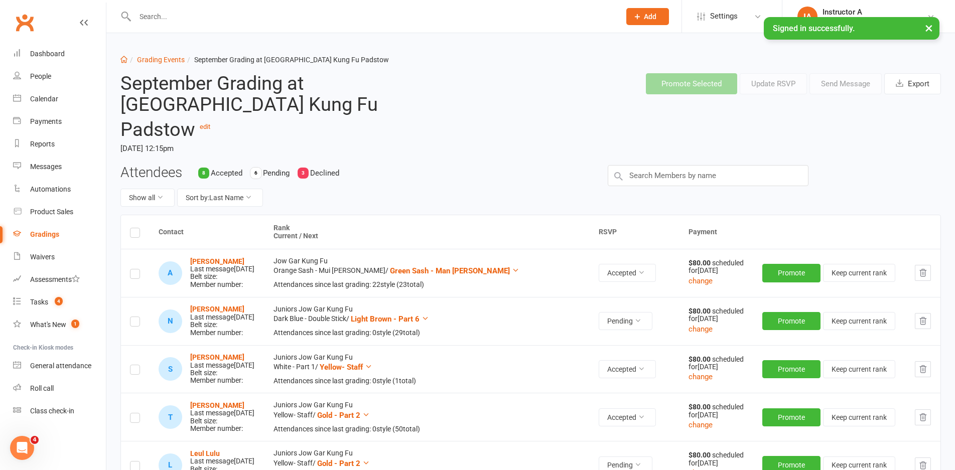
click at [635, 178] on div "Attendees 8 Accepted 6 Pending 3 Declined Show all Sort by: Last Name" at bounding box center [530, 190] width 835 height 50
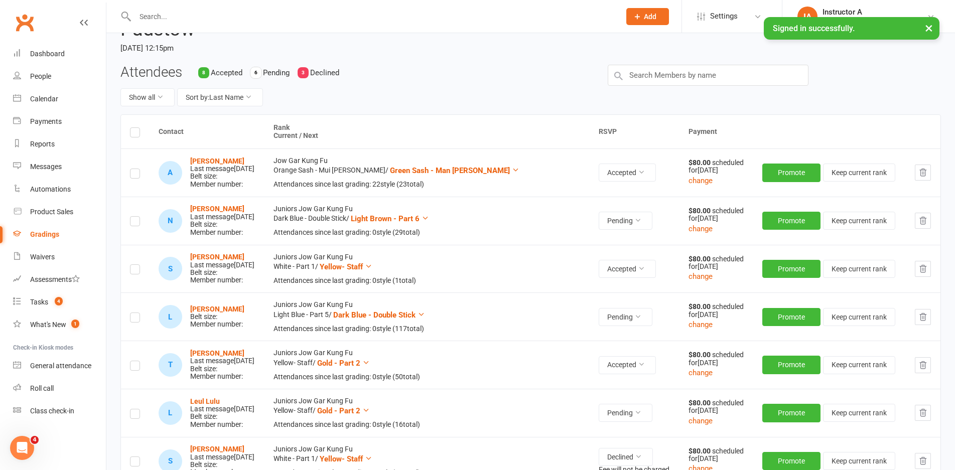
scroll to position [151, 0]
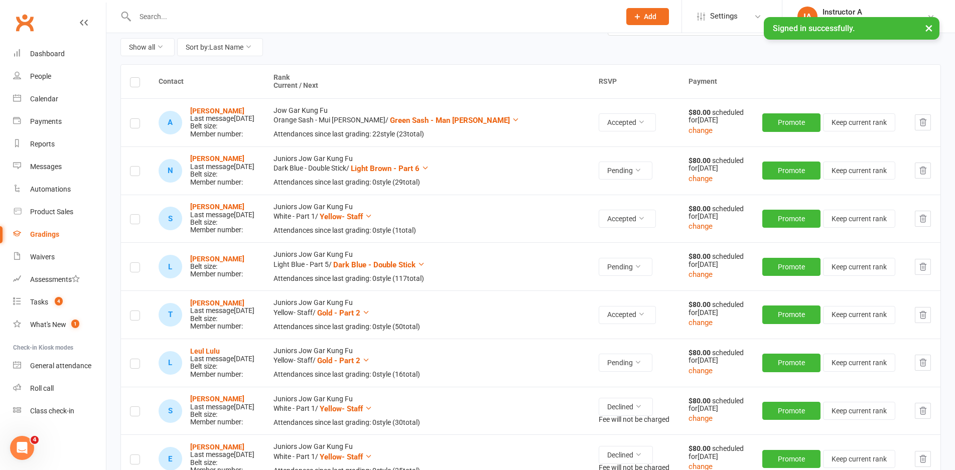
click at [132, 269] on label at bounding box center [135, 269] width 10 height 0
click at [132, 263] on input "checkbox" at bounding box center [135, 263] width 10 height 0
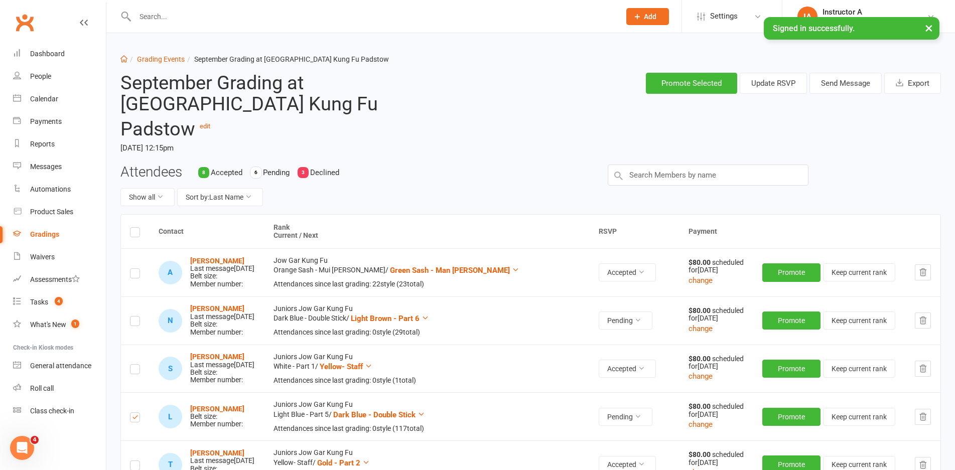
scroll to position [0, 0]
click at [832, 82] on button "Send Message" at bounding box center [845, 83] width 72 height 21
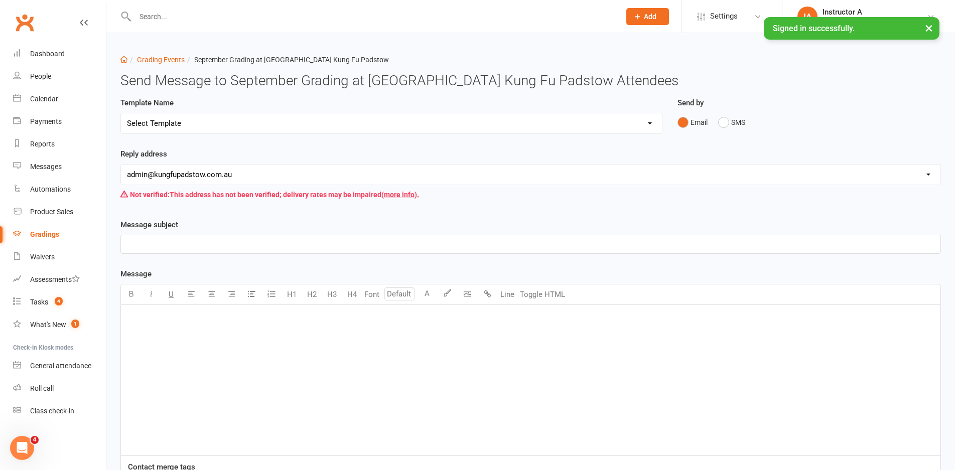
click at [162, 123] on select "Select Template [Email] Confirmation of Successful Grading [Email] Grading Even…" at bounding box center [391, 123] width 541 height 20
click at [121, 113] on select "Select Template [Email] Confirmation of Successful Grading [Email] Grading Even…" at bounding box center [391, 123] width 541 height 20
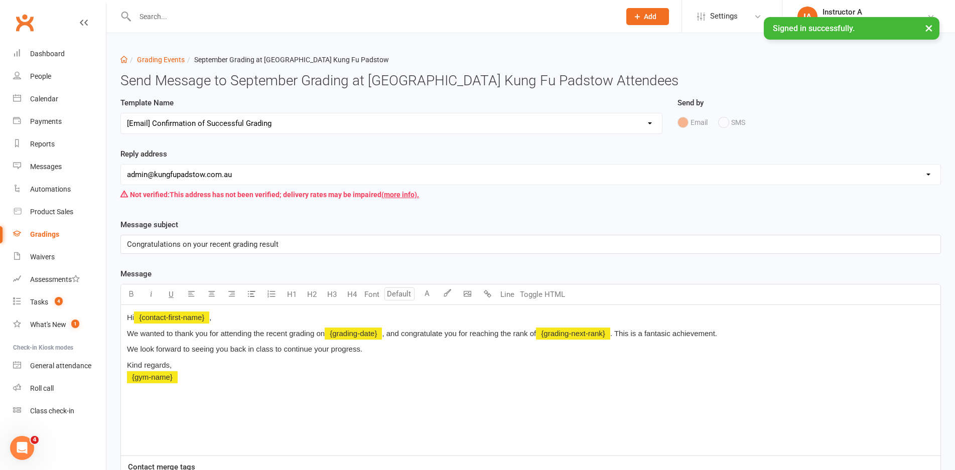
click at [225, 124] on select "Select Template [Email] Confirmation of Successful Grading [Email] Grading Even…" at bounding box center [391, 123] width 541 height 20
select select "2"
click at [121, 113] on select "Select Template [Email] Confirmation of Successful Grading [Email] Grading Even…" at bounding box center [391, 123] width 541 height 20
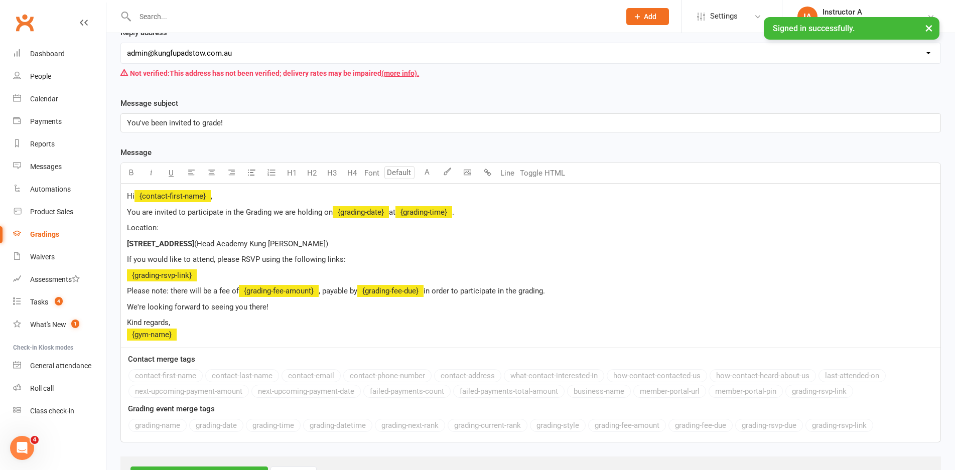
scroll to position [172, 0]
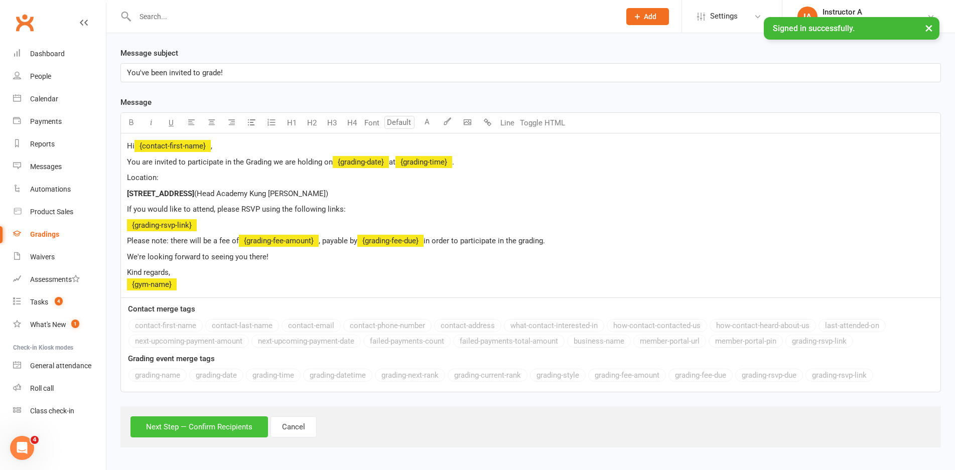
click at [198, 437] on button "Next Step — Confirm Recipients" at bounding box center [198, 426] width 137 height 21
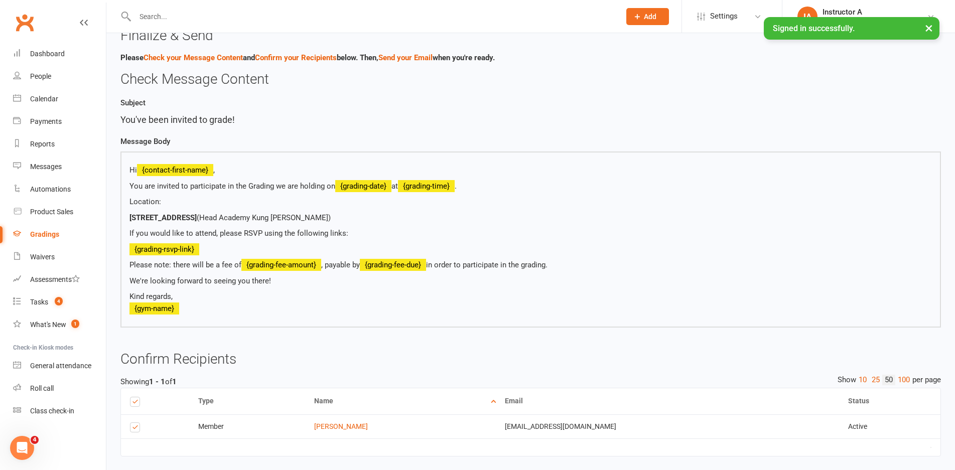
scroll to position [119, 0]
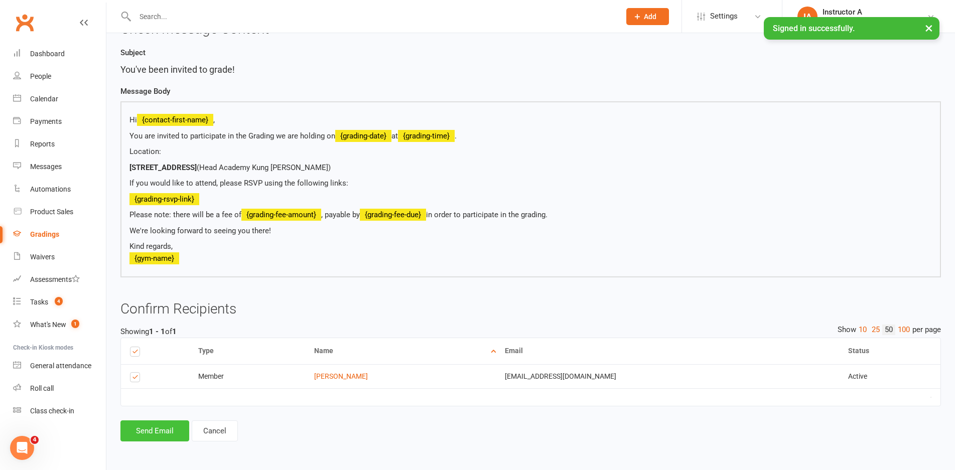
click at [152, 429] on button "Send Email" at bounding box center [154, 431] width 69 height 21
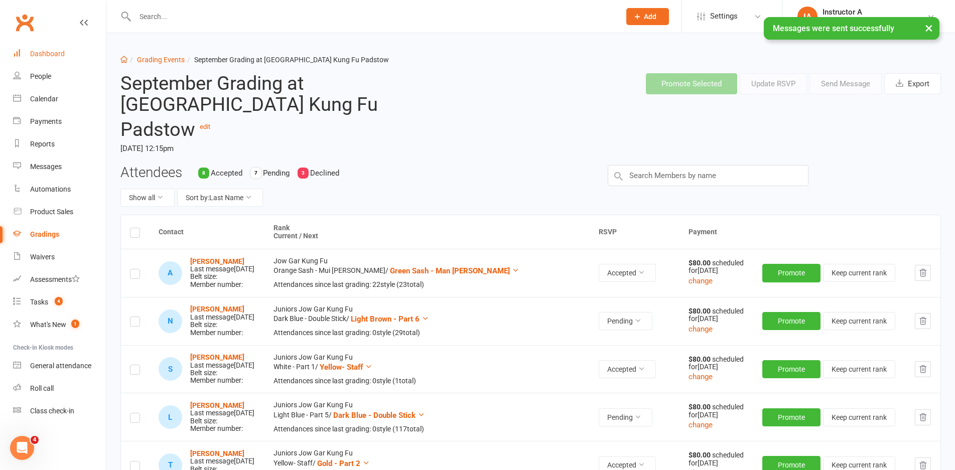
click at [28, 59] on link "Dashboard" at bounding box center [59, 54] width 93 height 23
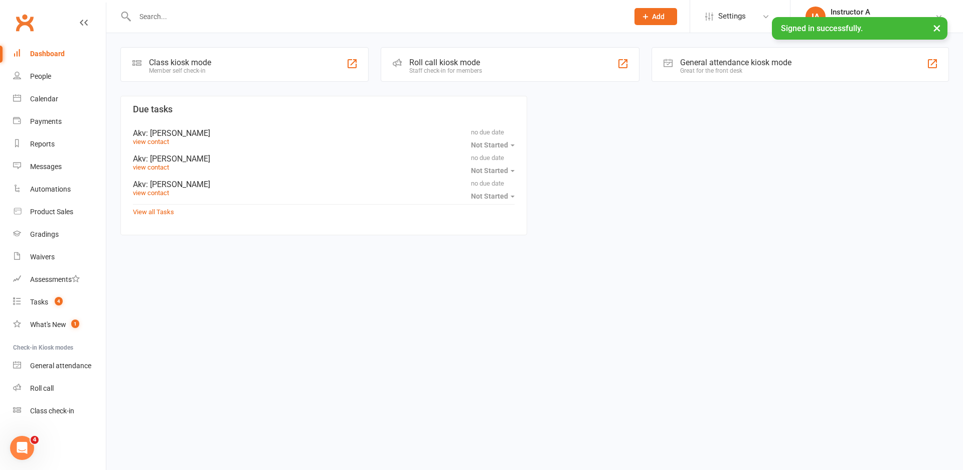
click at [258, 12] on input "text" at bounding box center [377, 17] width 490 height 14
paste input "Taym Alnasiri"
type input "Taym Alnasiri"
click at [234, 27] on div "Taym Alnasiri No results" at bounding box center [370, 16] width 501 height 33
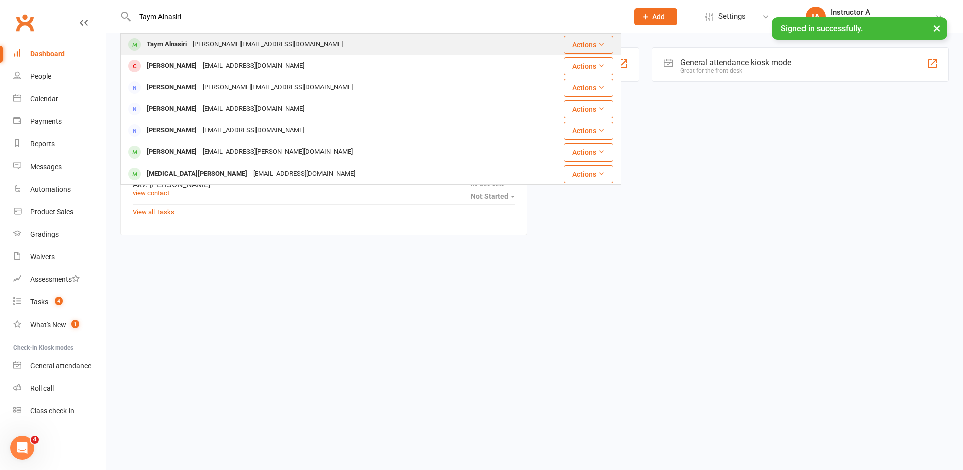
click at [220, 47] on div "Yasso.abduljabar@gmail.com" at bounding box center [268, 44] width 156 height 15
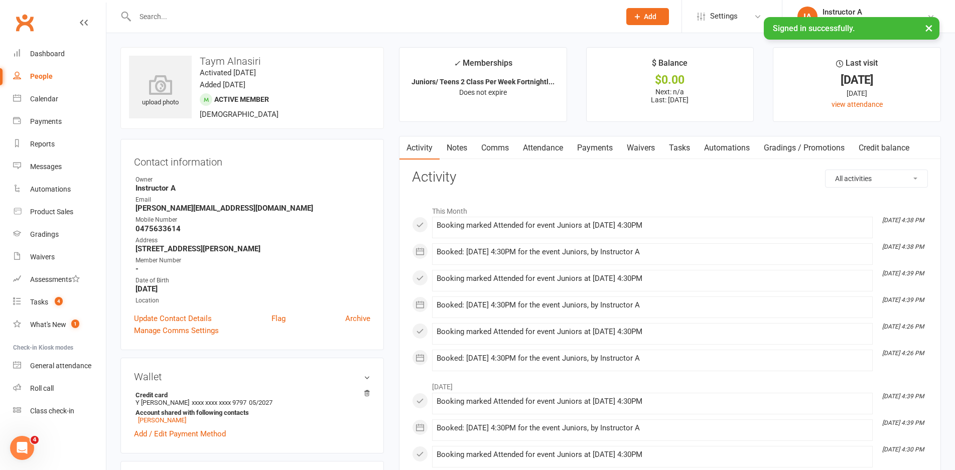
click at [525, 138] on link "Attendance" at bounding box center [543, 147] width 54 height 23
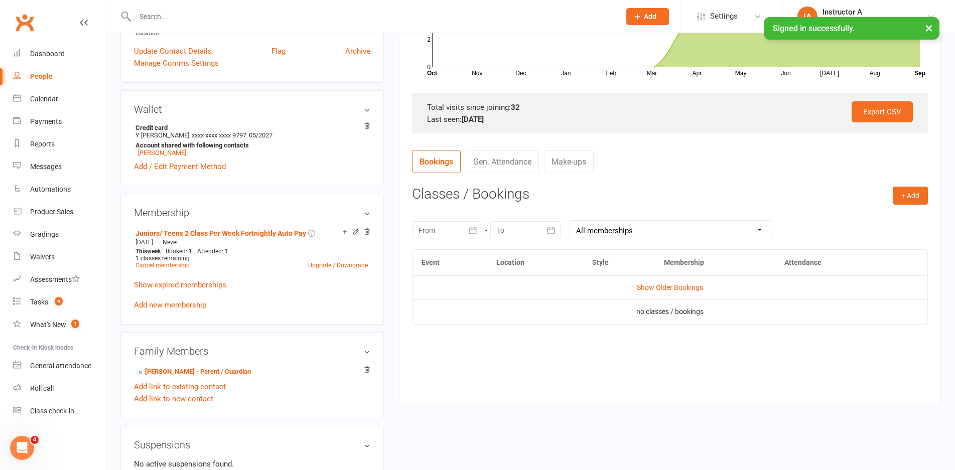
scroll to position [301, 0]
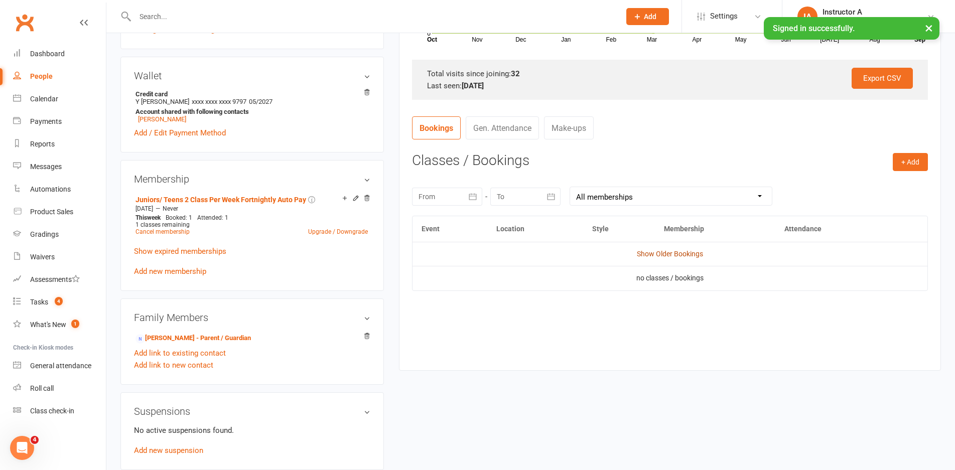
click at [652, 254] on link "Show Older Bookings" at bounding box center [670, 254] width 66 height 8
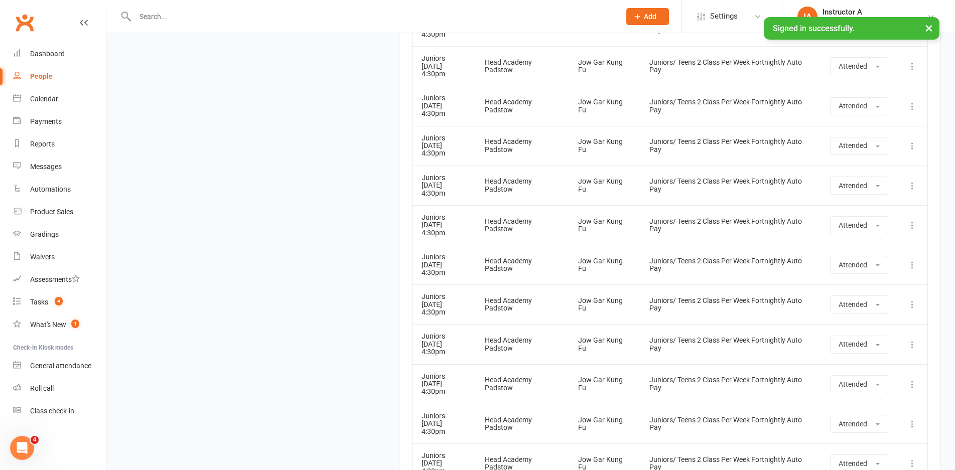
scroll to position [1151, 0]
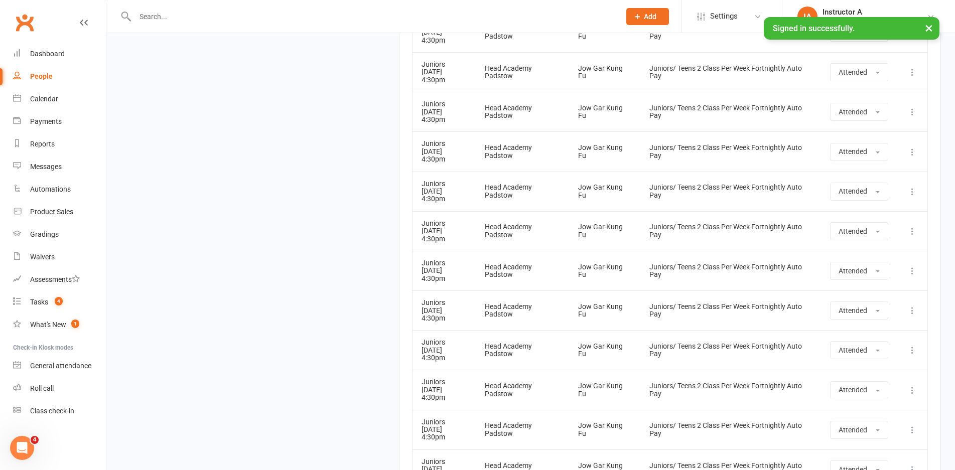
click at [185, 11] on input "text" at bounding box center [372, 17] width 481 height 14
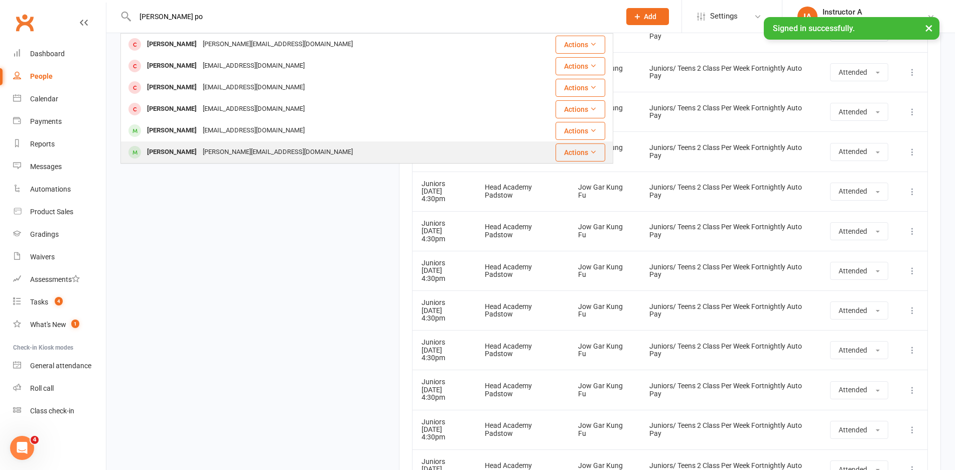
type input "goerge po"
click at [173, 153] on div "George Proops" at bounding box center [172, 152] width 56 height 15
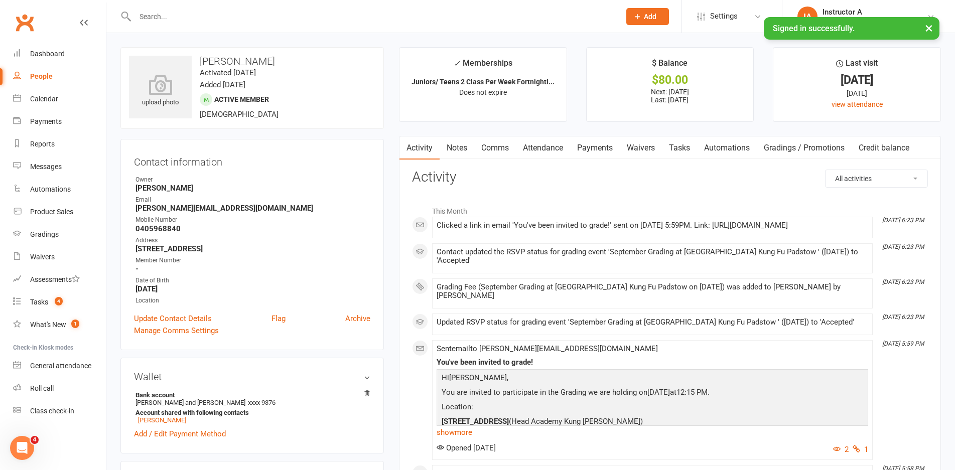
click at [558, 143] on link "Attendance" at bounding box center [543, 147] width 54 height 23
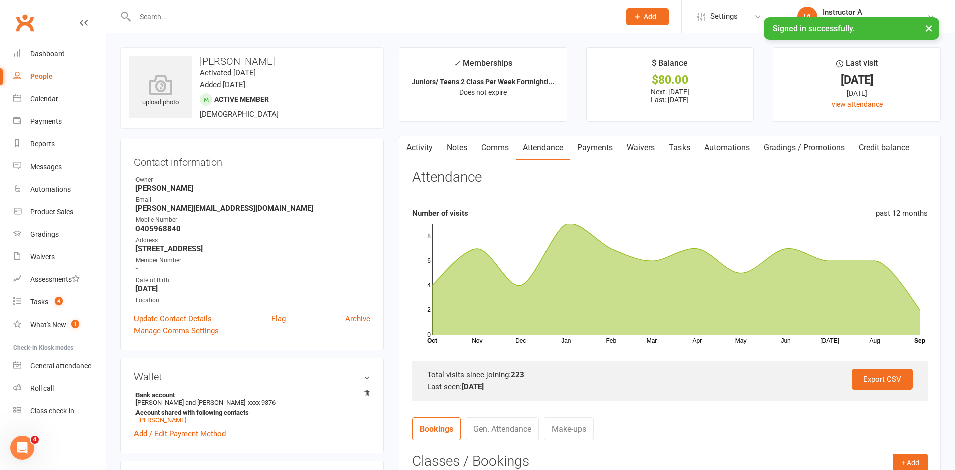
click at [621, 135] on main "✓ Memberships Juniors/ Teens 2 Class Per Week Fortnightl... Does not expire $ B…" at bounding box center [669, 364] width 557 height 635
drag, startPoint x: 630, startPoint y: 150, endPoint x: 645, endPoint y: 141, distance: 16.9
click at [642, 144] on link "Waivers" at bounding box center [641, 147] width 42 height 23
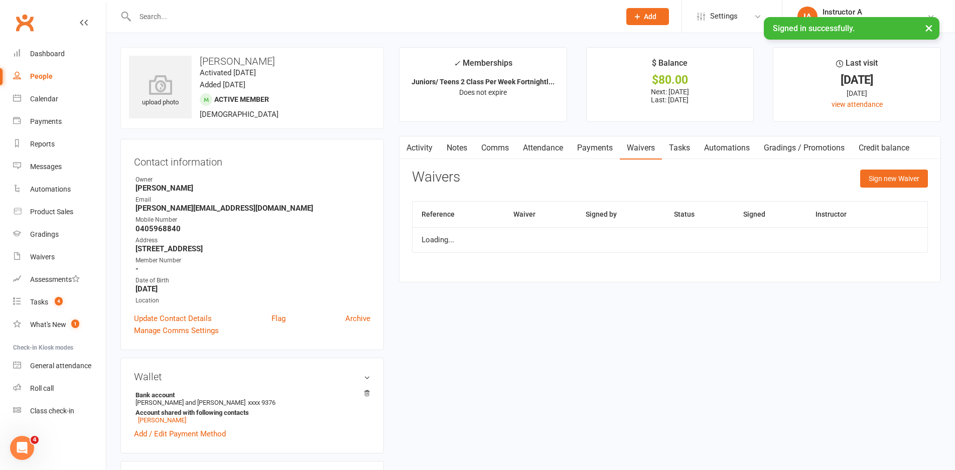
scroll to position [50, 0]
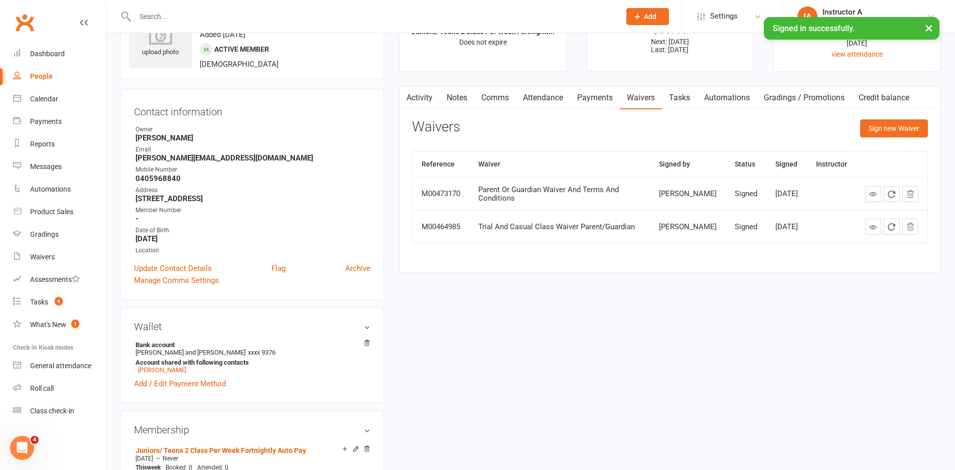
drag, startPoint x: 573, startPoint y: 121, endPoint x: 607, endPoint y: 97, distance: 41.1
click at [573, 119] on div "Waivers Sign new Waiver" at bounding box center [670, 131] width 516 height 24
click at [607, 97] on link "Payments" at bounding box center [595, 97] width 50 height 23
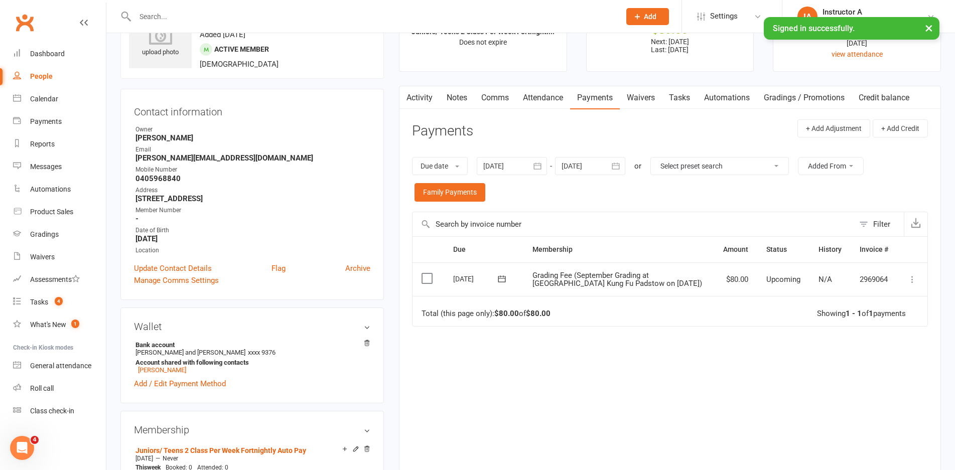
click at [542, 101] on link "Attendance" at bounding box center [543, 97] width 54 height 23
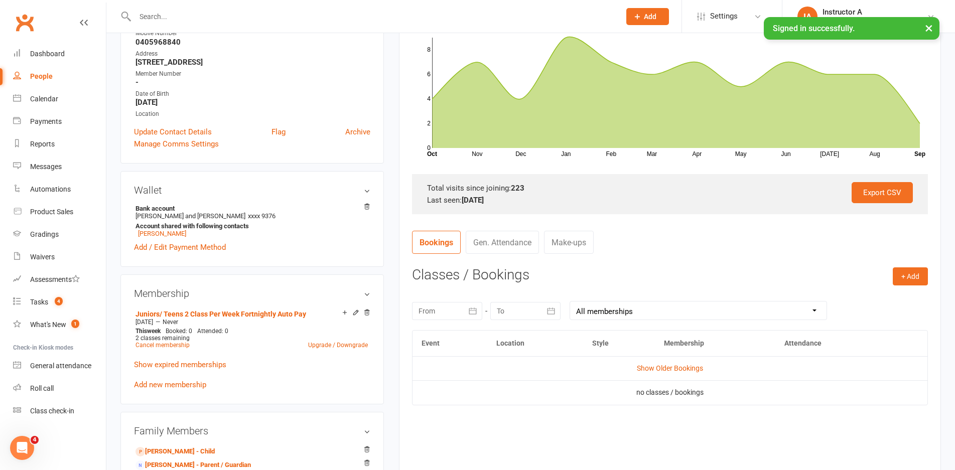
scroll to position [201, 0]
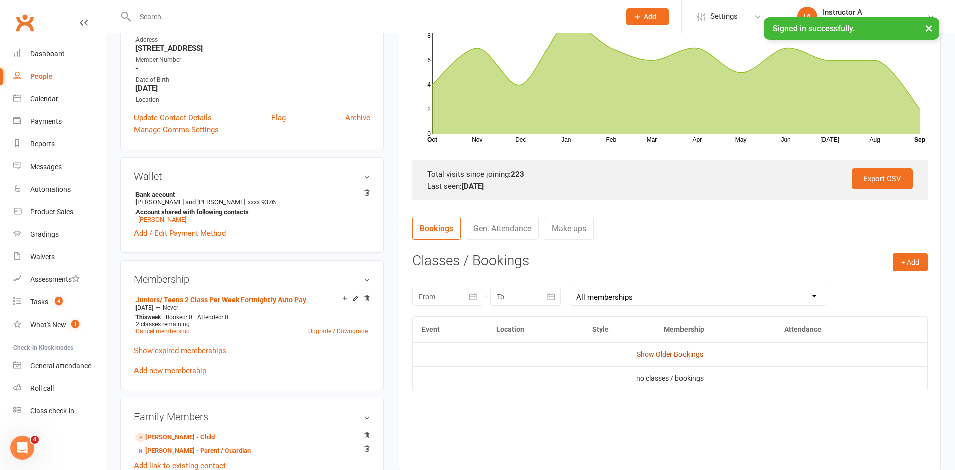
click at [653, 352] on link "Show Older Bookings" at bounding box center [670, 354] width 66 height 8
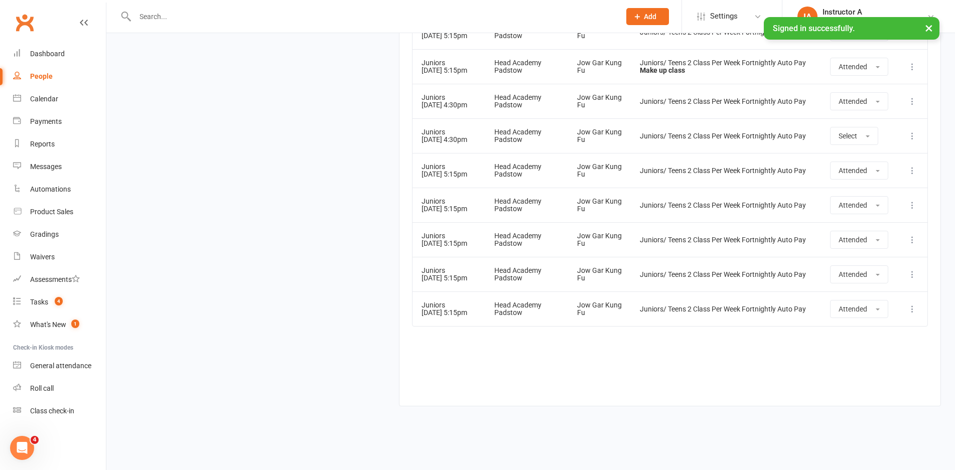
scroll to position [9346, 0]
click at [246, 27] on div at bounding box center [366, 16] width 493 height 33
click at [246, 23] on input "text" at bounding box center [372, 17] width 481 height 14
paste input "Deniz Ulker"
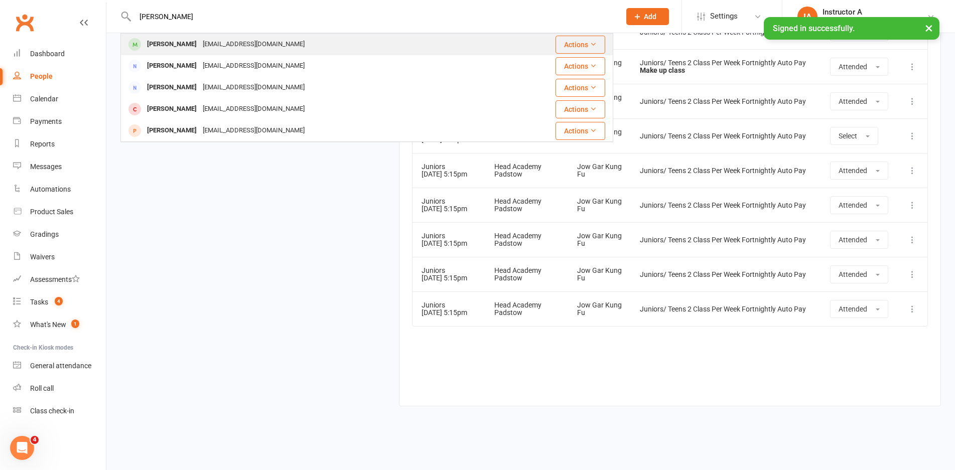
type input "Deniz Ulker"
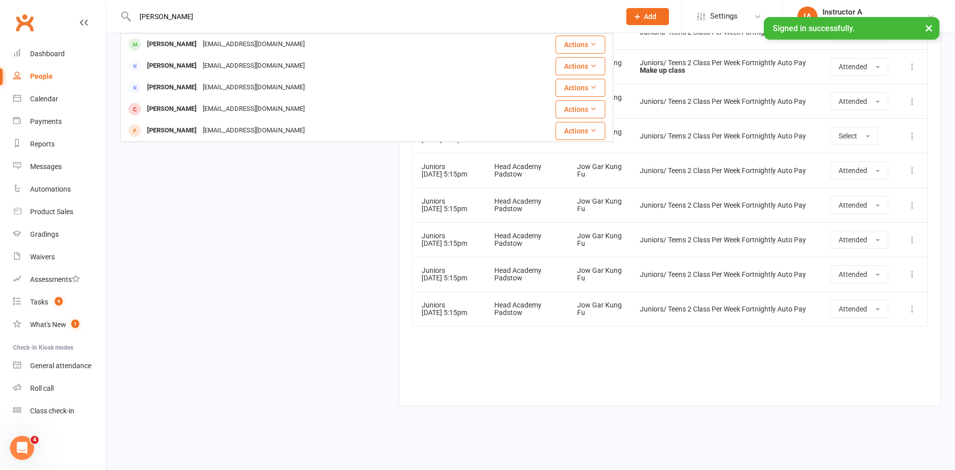
drag, startPoint x: 193, startPoint y: 39, endPoint x: 167, endPoint y: 28, distance: 27.9
click at [200, 39] on div "kenan.ulker1977@gmail.com" at bounding box center [254, 44] width 108 height 15
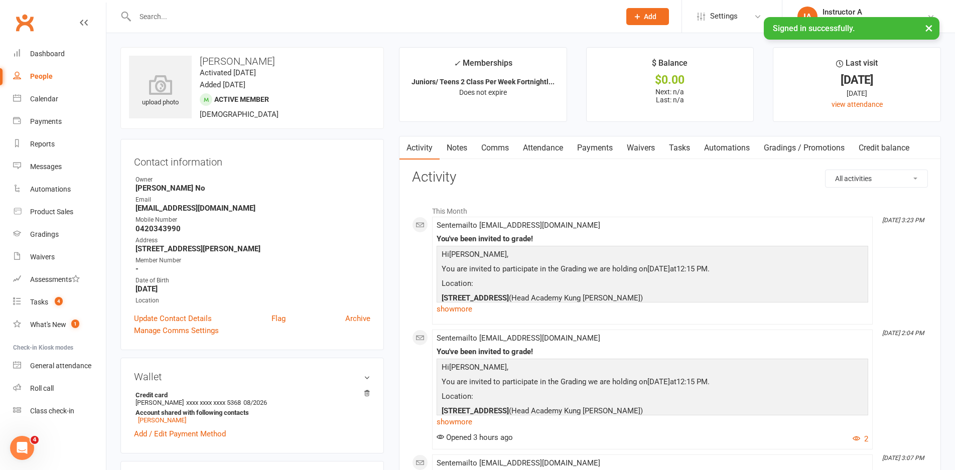
click at [541, 158] on link "Attendance" at bounding box center [543, 147] width 54 height 23
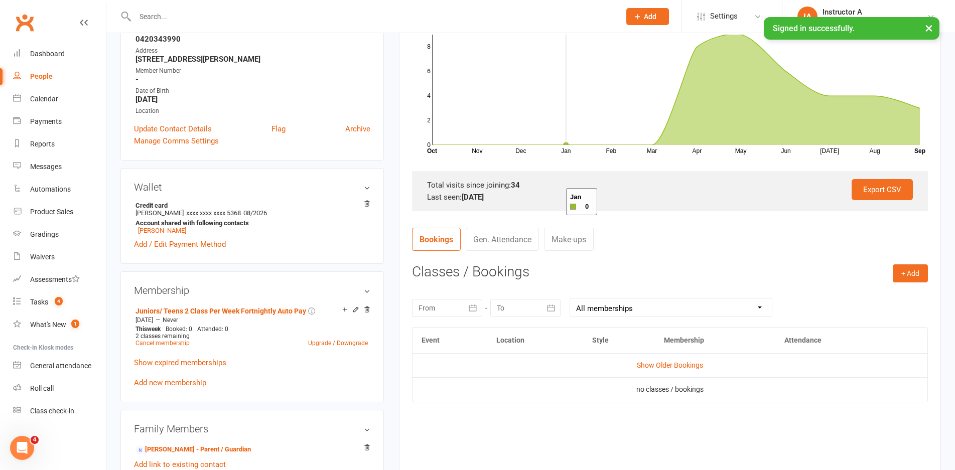
scroll to position [301, 0]
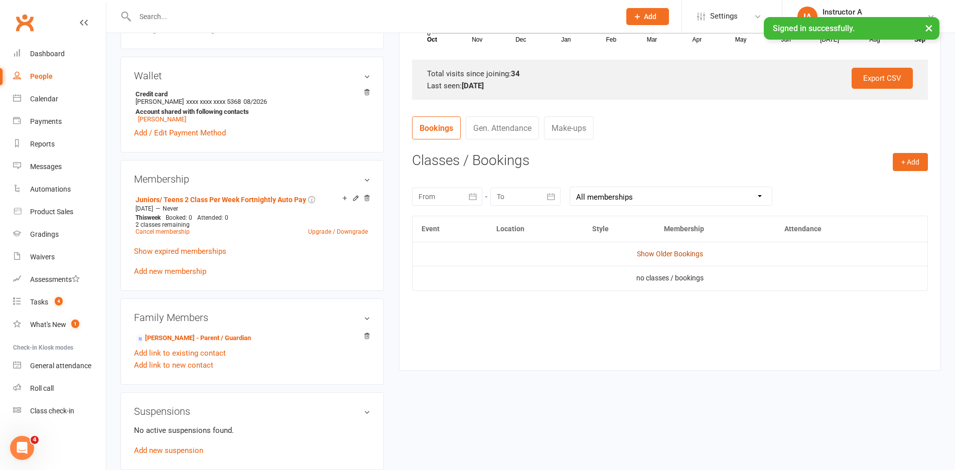
drag, startPoint x: 632, startPoint y: 257, endPoint x: 642, endPoint y: 253, distance: 10.8
click at [637, 255] on td "Show Older Bookings" at bounding box center [669, 254] width 515 height 24
click at [642, 253] on link "Show Older Bookings" at bounding box center [670, 254] width 66 height 8
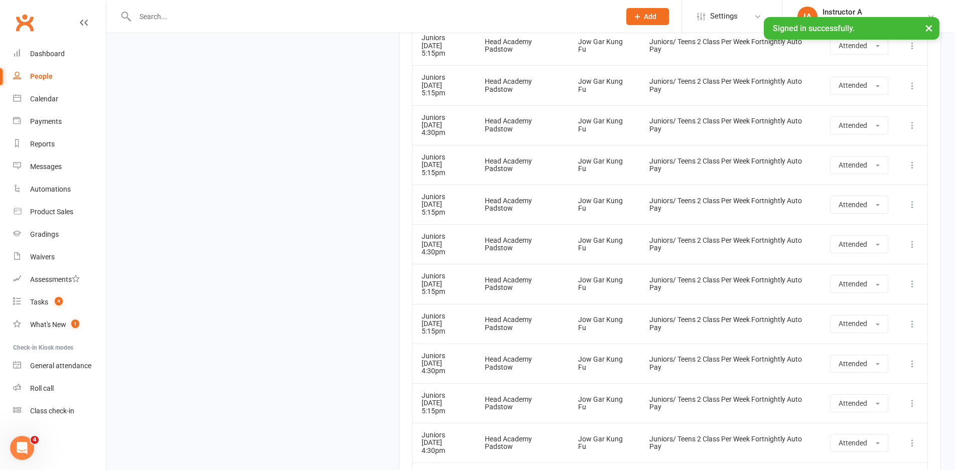
scroll to position [1711, 0]
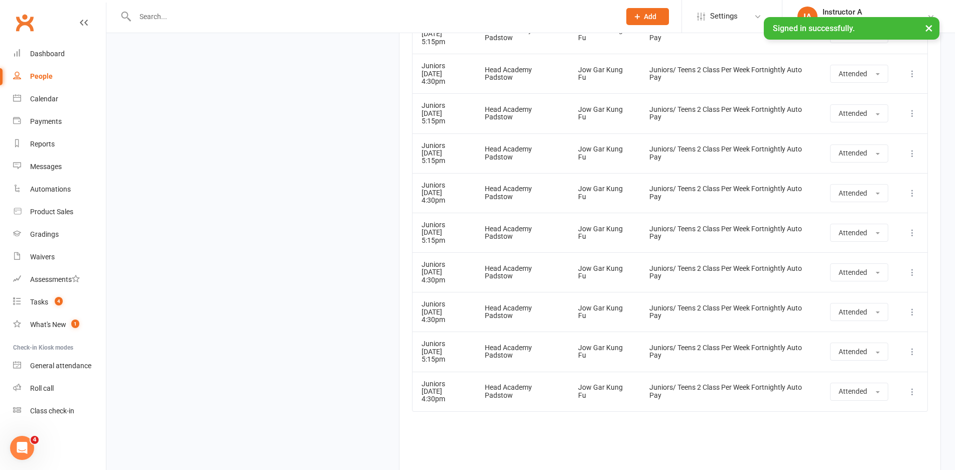
scroll to position [1561, 0]
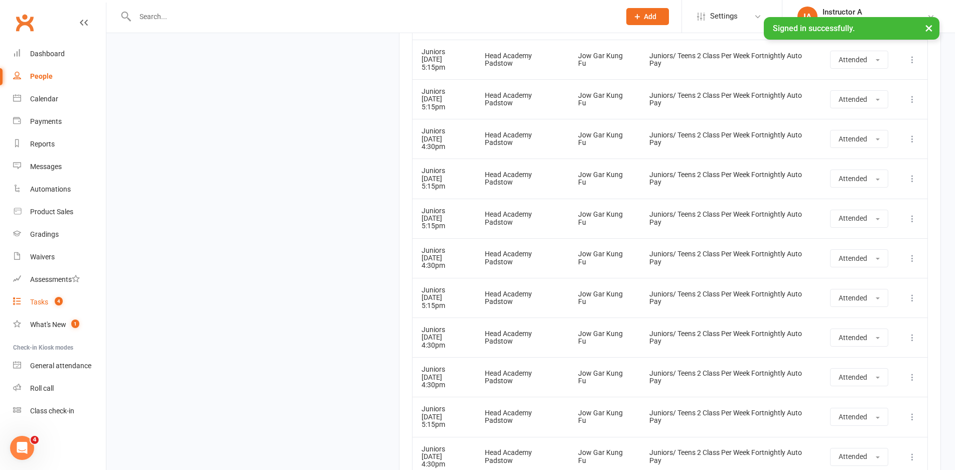
click at [34, 293] on link "Tasks 4" at bounding box center [59, 302] width 93 height 23
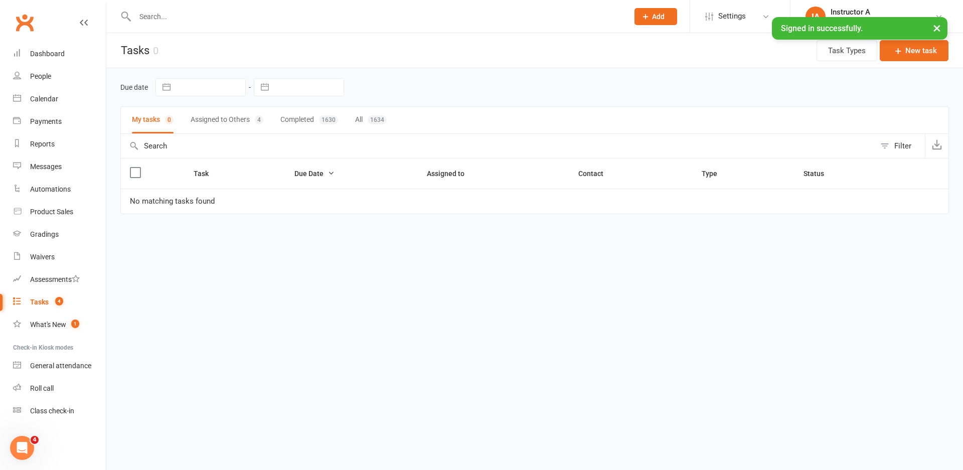
click at [20, 26] on link "Clubworx" at bounding box center [24, 22] width 25 height 25
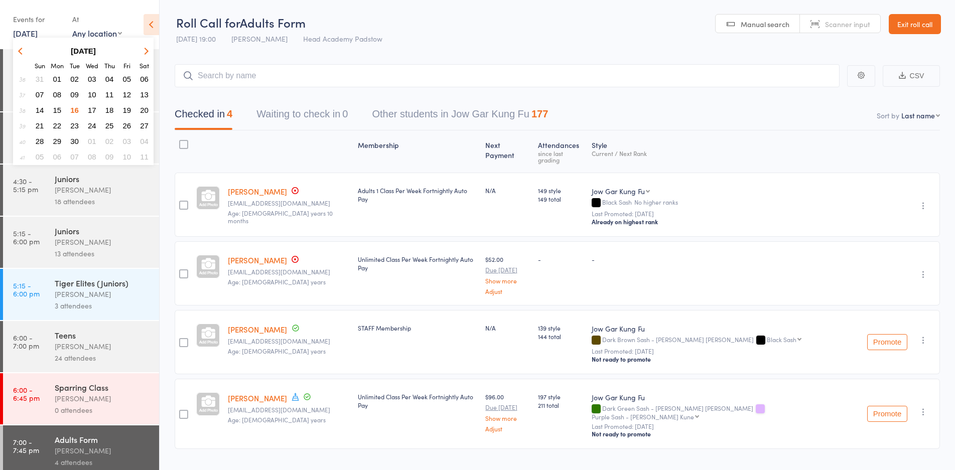
click at [92, 111] on span "17" at bounding box center [92, 110] width 9 height 9
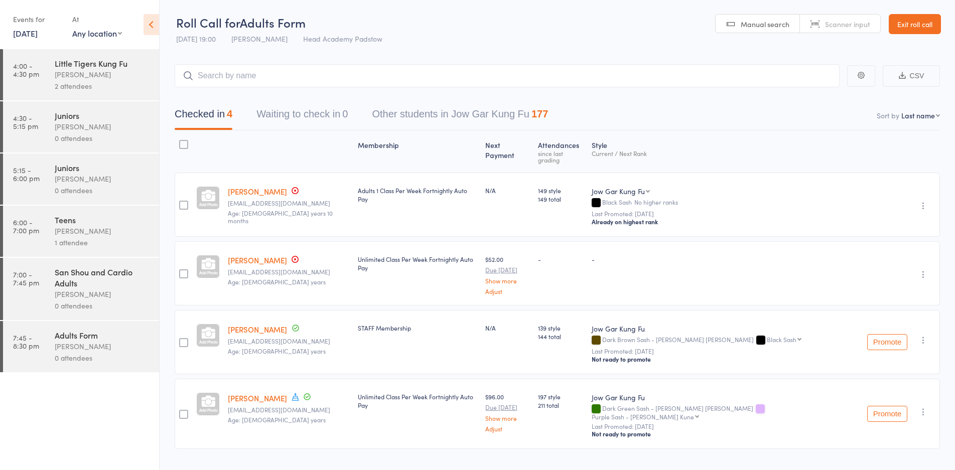
click at [55, 78] on div "James Agius" at bounding box center [103, 75] width 96 height 12
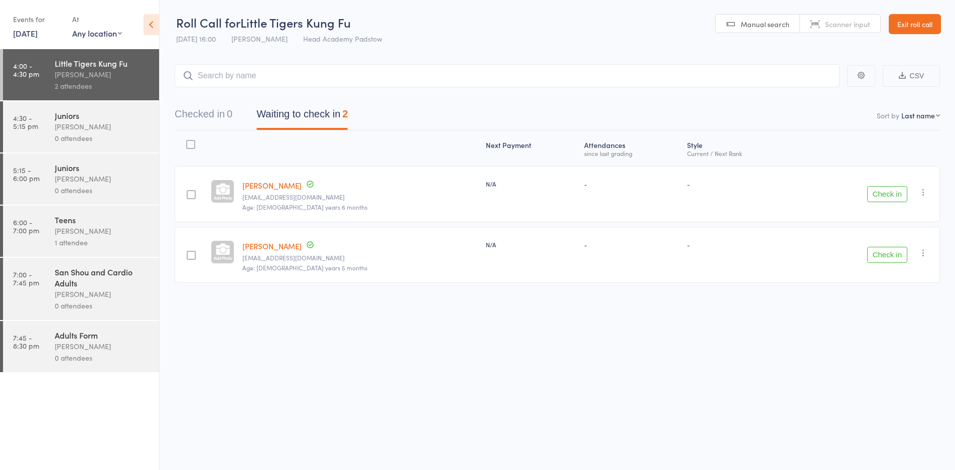
click at [136, 120] on div "Juniors" at bounding box center [103, 115] width 96 height 11
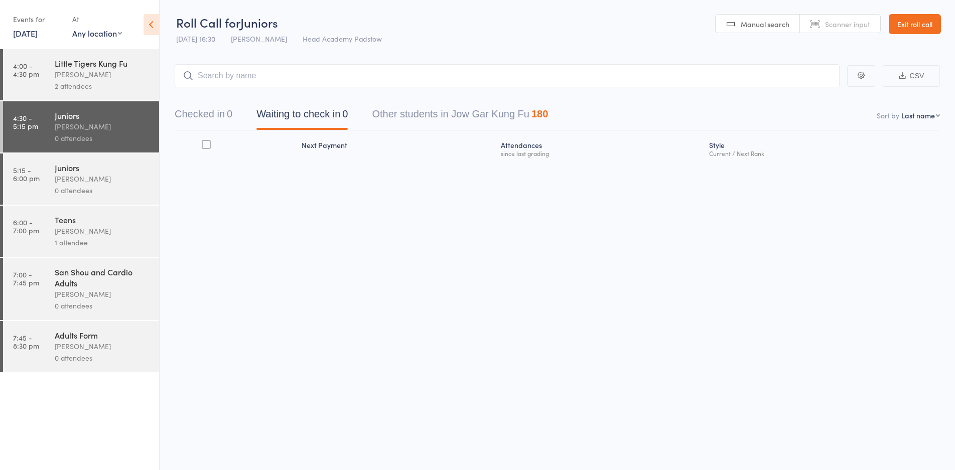
click at [151, 22] on icon at bounding box center [152, 24] width 16 height 21
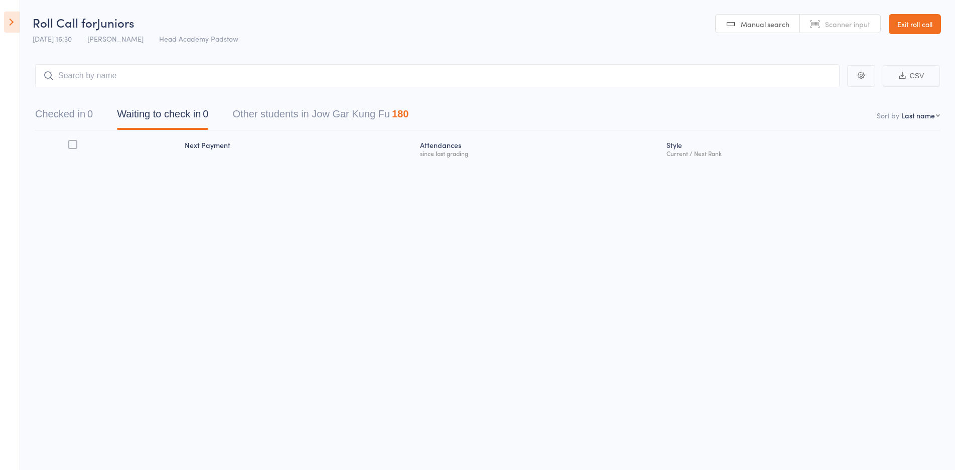
click at [8, 30] on icon at bounding box center [12, 22] width 16 height 21
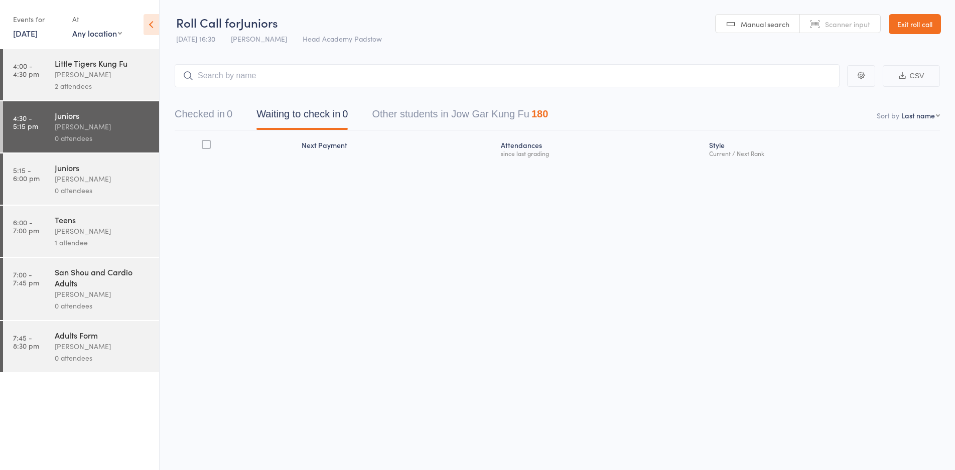
click at [86, 62] on div "Little Tigers Kung Fu" at bounding box center [103, 63] width 96 height 11
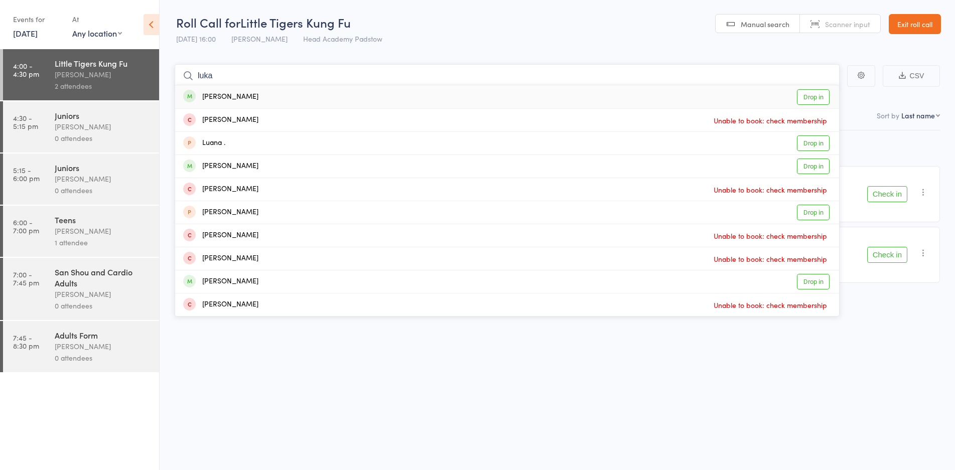
type input "luka"
click at [802, 96] on link "Drop in" at bounding box center [813, 97] width 33 height 16
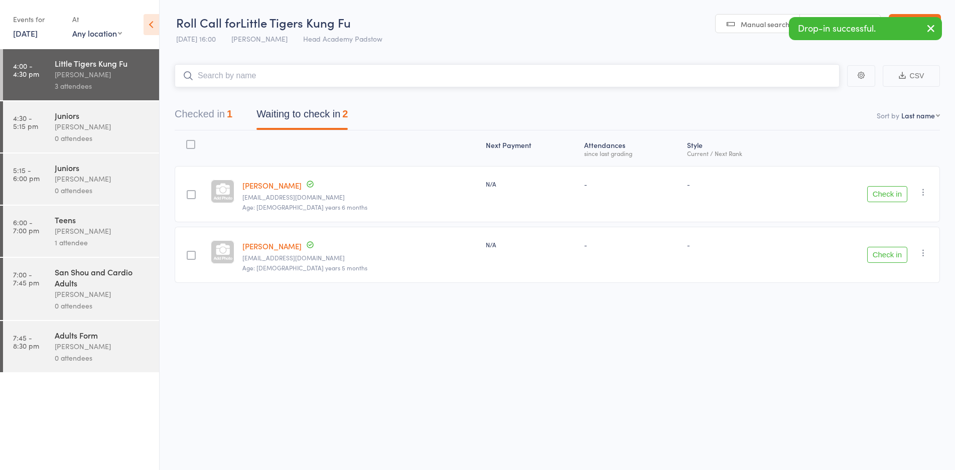
click at [222, 108] on button "Checked in 1" at bounding box center [204, 116] width 58 height 27
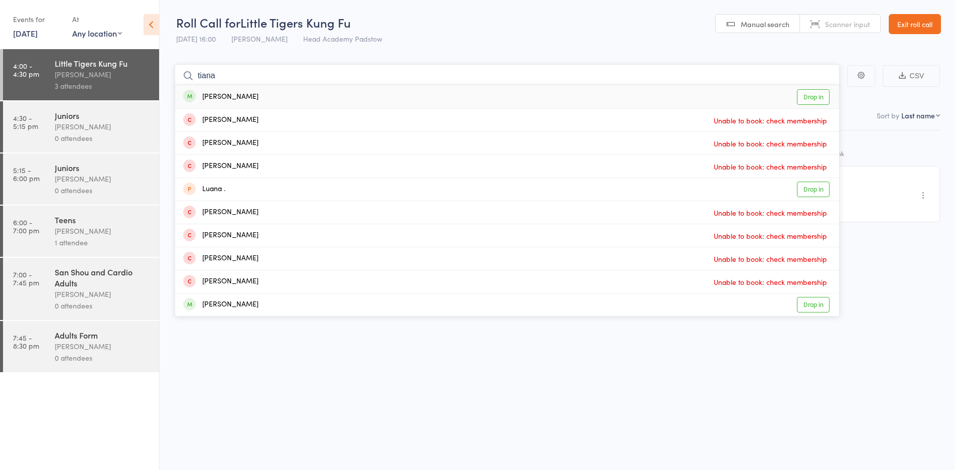
type input "tiana"
click at [799, 93] on link "Drop in" at bounding box center [813, 97] width 33 height 16
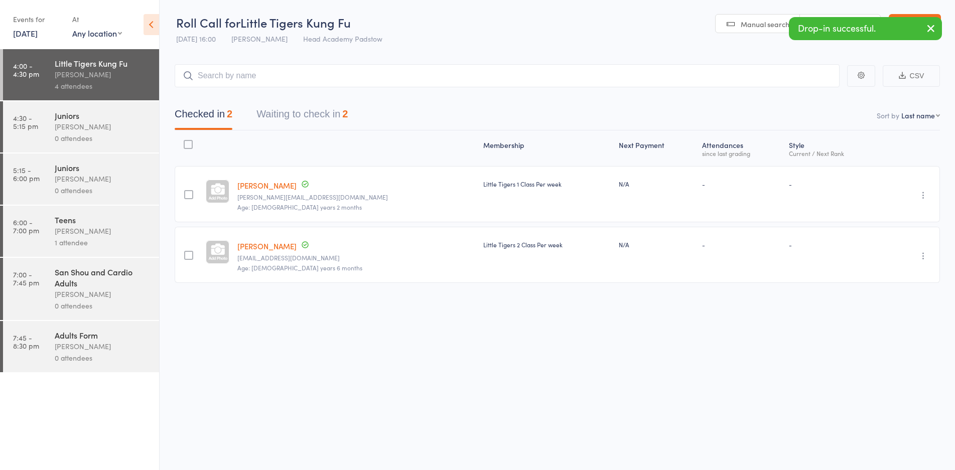
click at [919, 195] on icon "button" at bounding box center [923, 195] width 10 height 10
click at [899, 283] on li "Remove" at bounding box center [887, 282] width 83 height 14
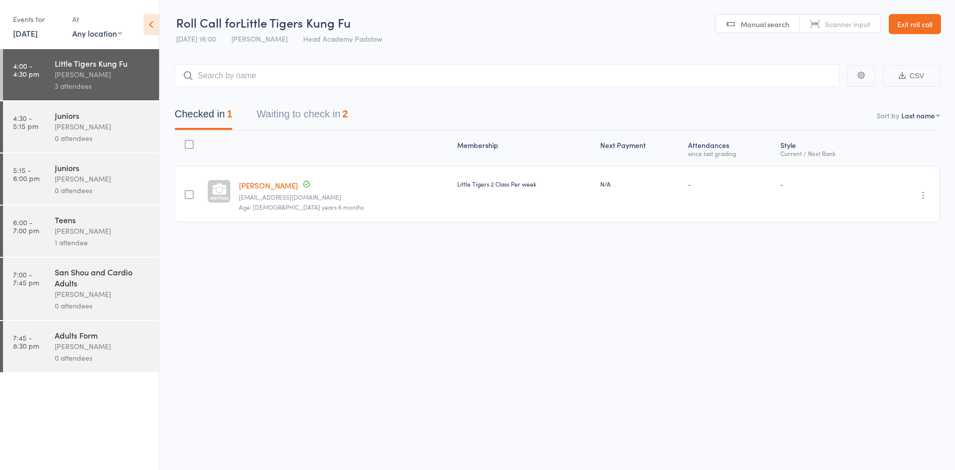
click at [302, 115] on button "Waiting to check in 2" at bounding box center [301, 116] width 91 height 27
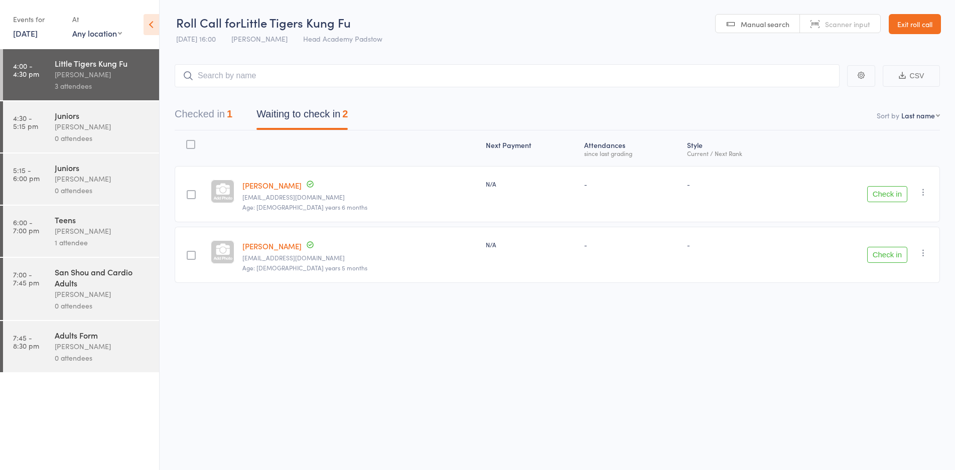
click at [200, 114] on button "Checked in 1" at bounding box center [204, 116] width 58 height 27
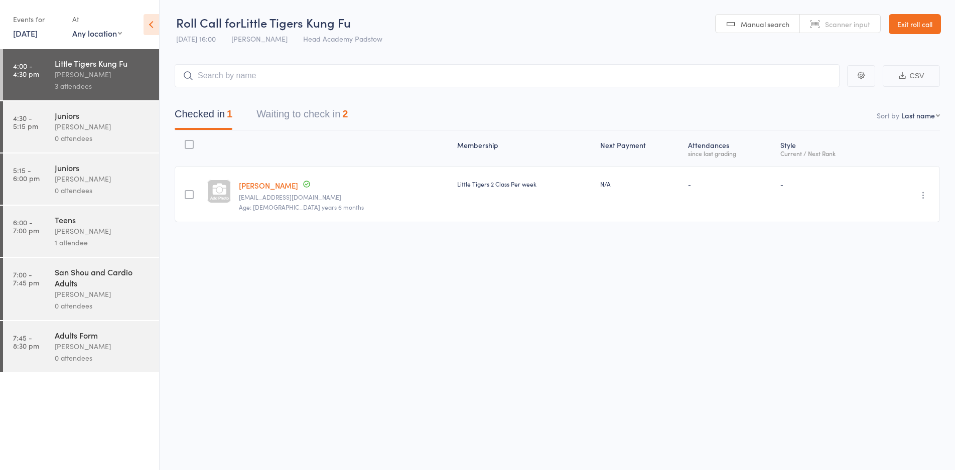
click at [698, 351] on div "Roll Call for Little Tigers Kung Fu 17 Sep 16:00 James Agius Head Academy Padst…" at bounding box center [477, 235] width 955 height 470
click at [527, 434] on div "Roll Call for Little Tigers Kung Fu 17 Sep 16:00 James Agius Head Academy Padst…" at bounding box center [477, 235] width 955 height 470
click at [244, 74] on input "search" at bounding box center [507, 75] width 665 height 23
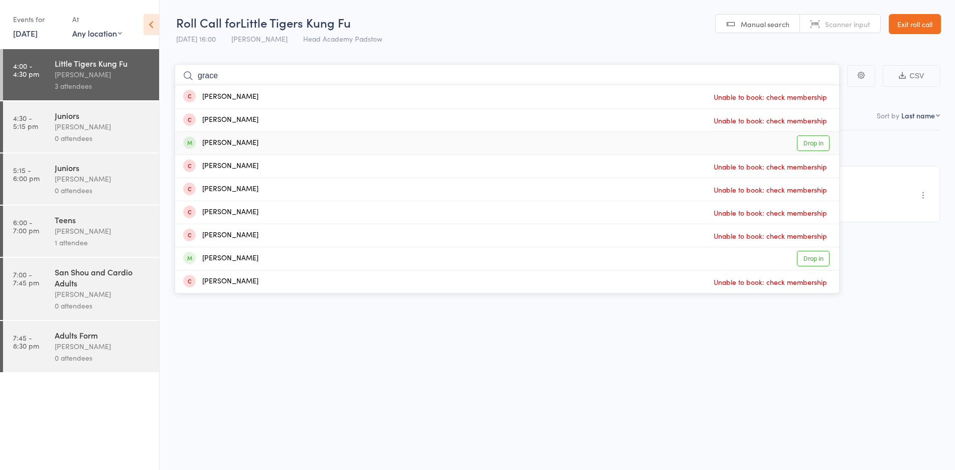
type input "grace"
click at [802, 144] on link "Drop in" at bounding box center [813, 143] width 33 height 16
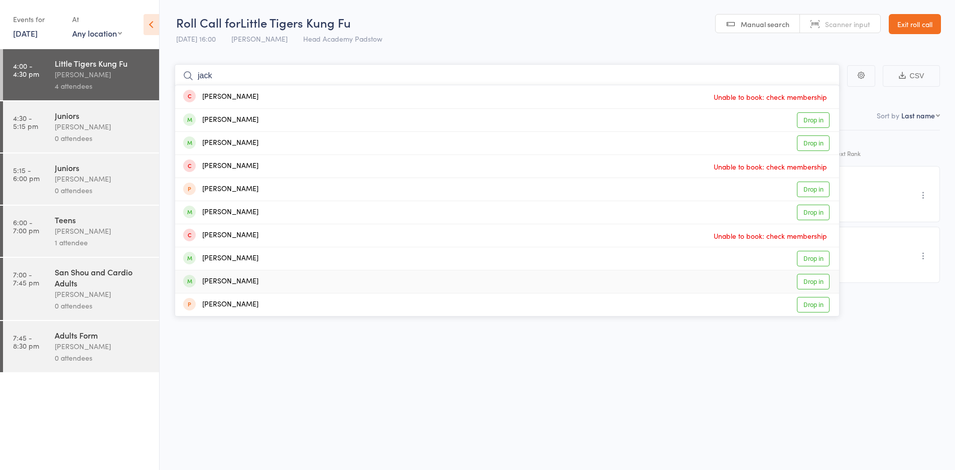
type input "jack"
click at [802, 279] on link "Drop in" at bounding box center [813, 282] width 33 height 16
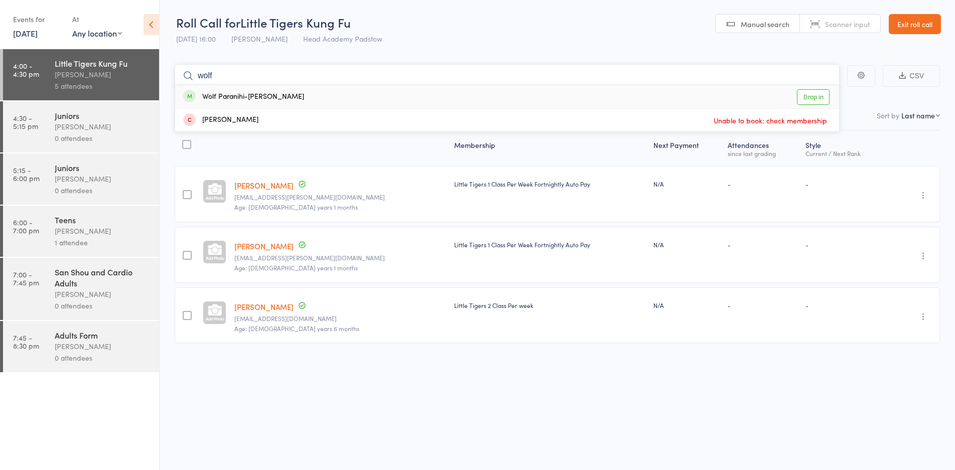
type input "wolf"
click at [816, 97] on link "Drop in" at bounding box center [813, 97] width 33 height 16
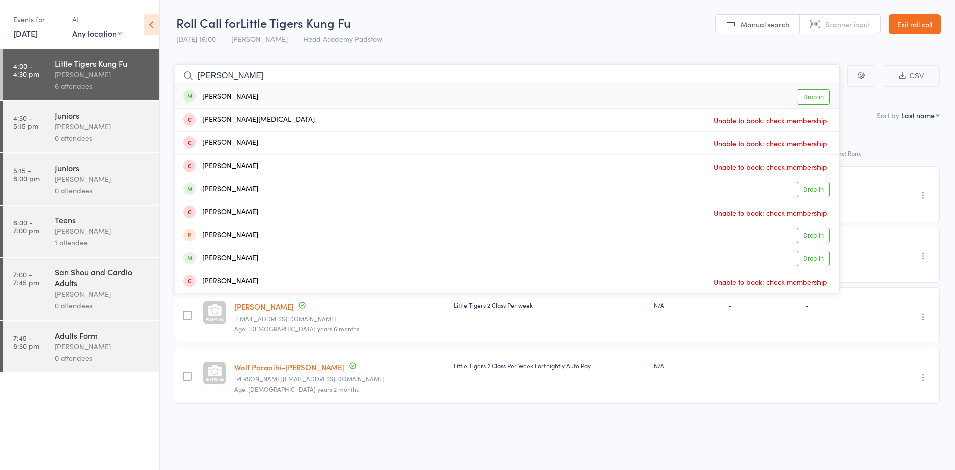
type input "kai hy"
click at [816, 97] on link "Drop in" at bounding box center [813, 97] width 33 height 16
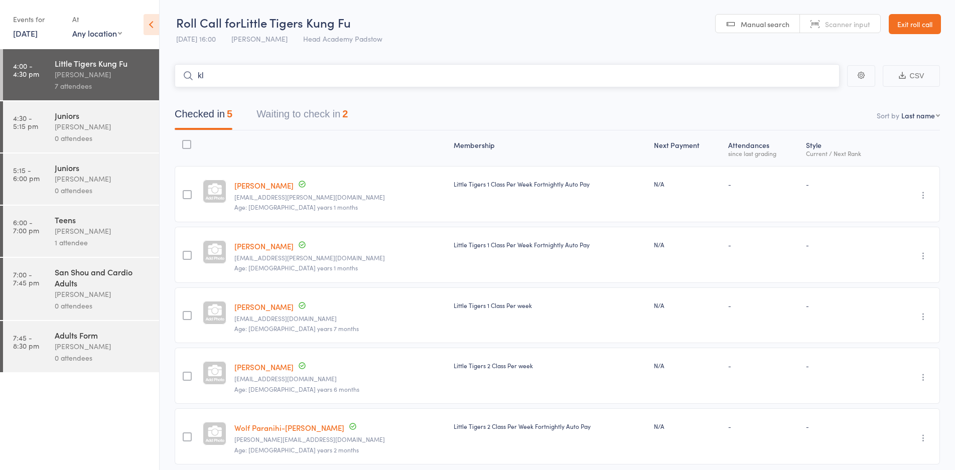
type input "k"
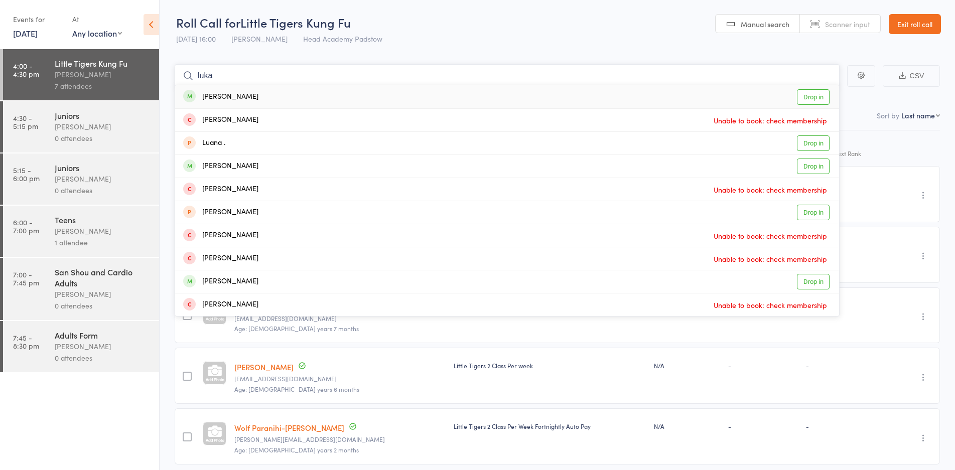
type input "luka"
click at [809, 93] on link "Drop in" at bounding box center [813, 97] width 33 height 16
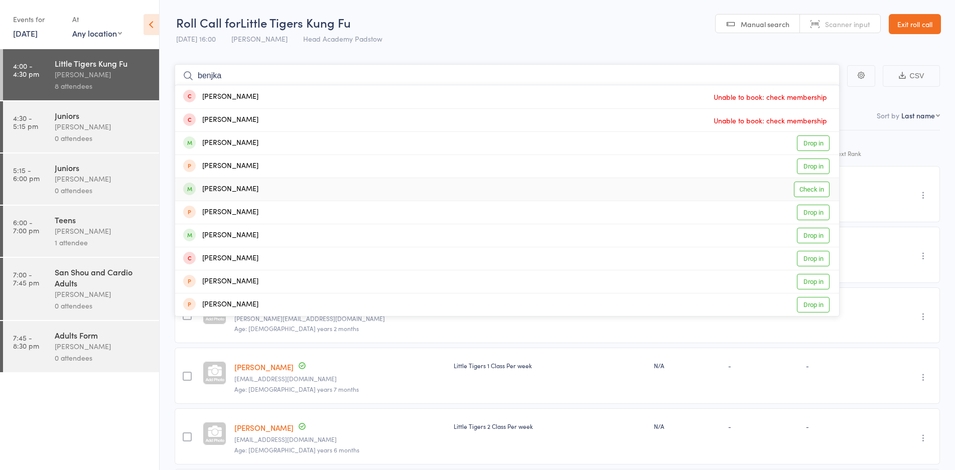
type input "benjka"
click at [804, 187] on link "Check in" at bounding box center [812, 190] width 36 height 16
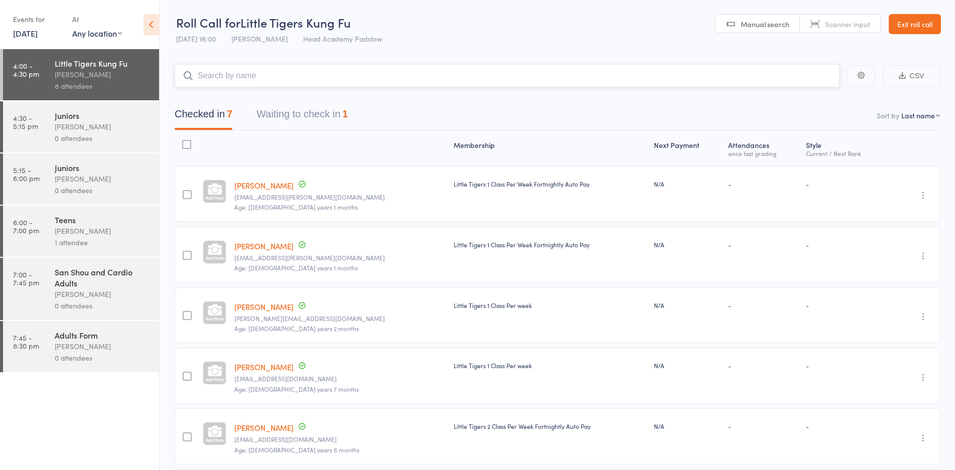
click at [222, 70] on input "search" at bounding box center [507, 75] width 665 height 23
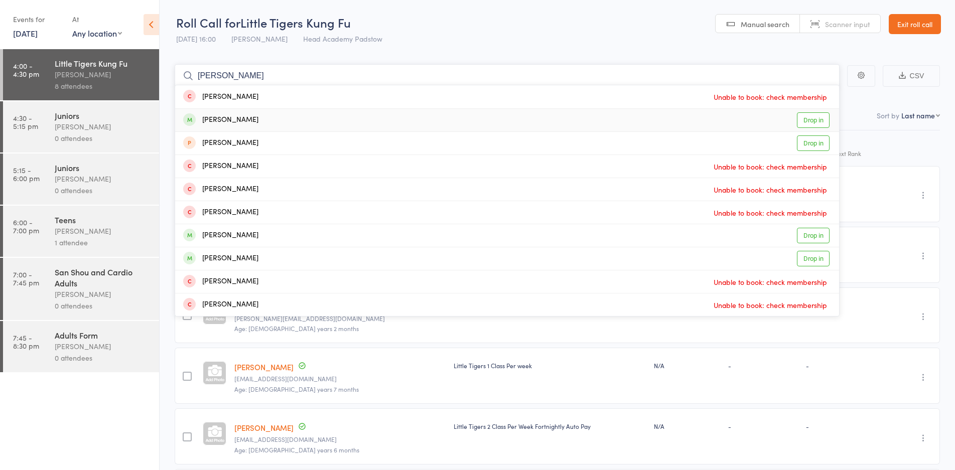
type input "leonardo"
click at [234, 119] on div "Leonardo Zhang" at bounding box center [220, 120] width 75 height 12
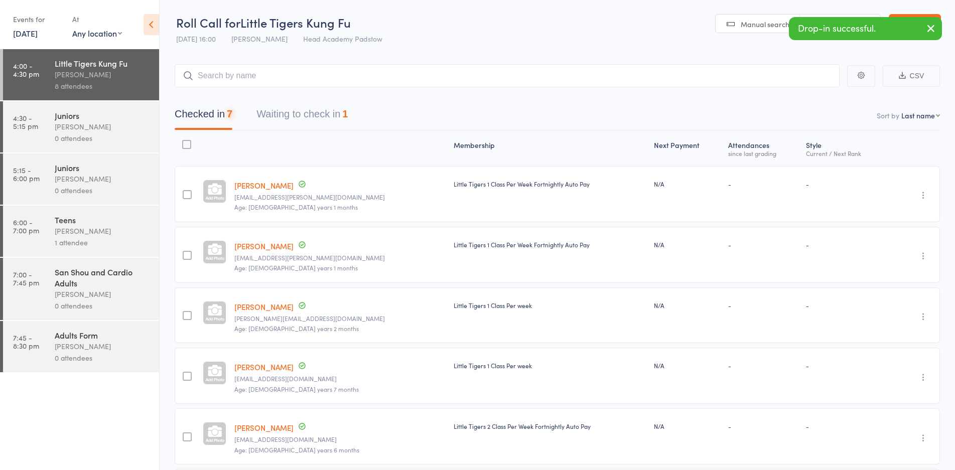
click at [230, 87] on div "Checked in 7 Waiting to check in 1" at bounding box center [557, 108] width 765 height 43
click at [236, 78] on input "search" at bounding box center [507, 75] width 665 height 23
drag, startPoint x: 200, startPoint y: 51, endPoint x: 217, endPoint y: 66, distance: 22.8
click at [216, 64] on main "CSV Checked in 8 Waiting to check in 1 Sort by Last name First name Last name B…" at bounding box center [557, 370] width 795 height 642
click at [218, 66] on input "search" at bounding box center [507, 75] width 665 height 23
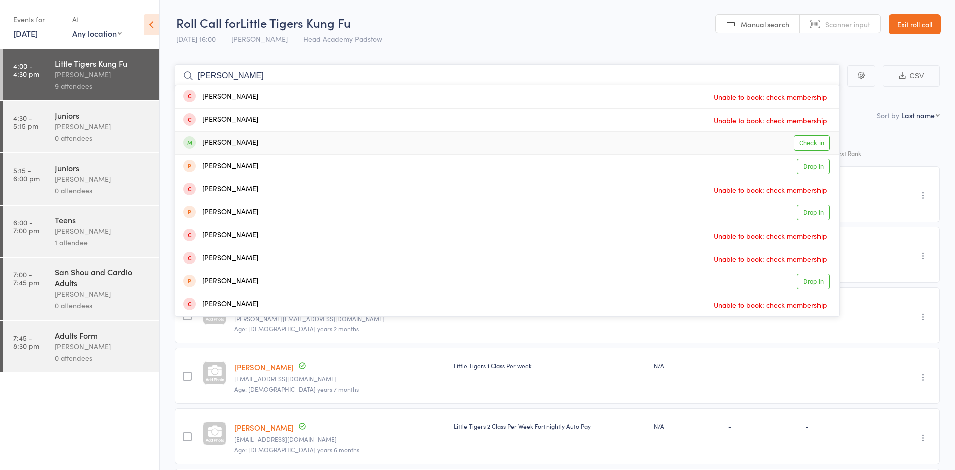
type input "isabella"
click at [259, 144] on div "Isabella Tsui Check in" at bounding box center [507, 143] width 664 height 23
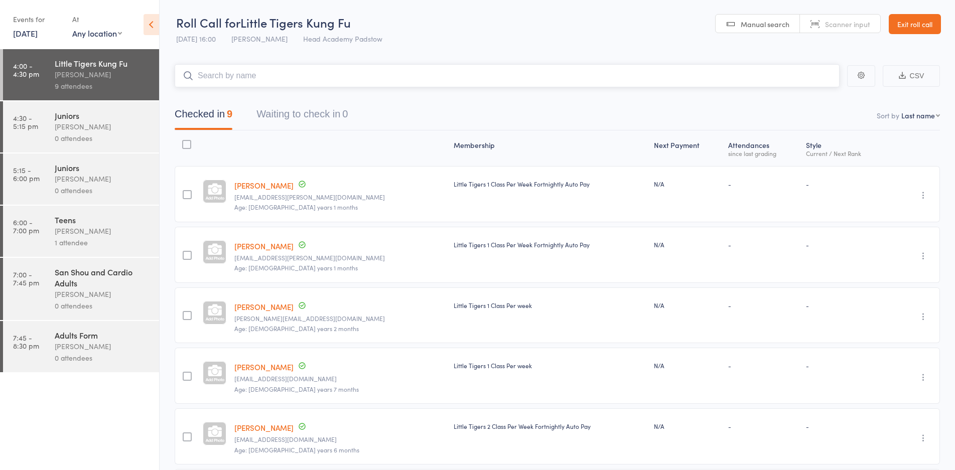
click at [259, 75] on input "search" at bounding box center [507, 75] width 665 height 23
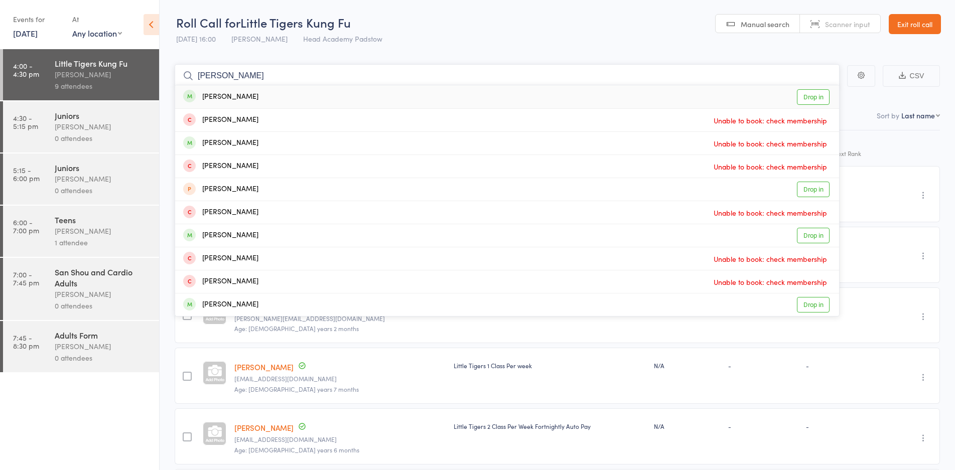
type input "william"
click at [249, 98] on div "William Le Drop in" at bounding box center [507, 96] width 664 height 23
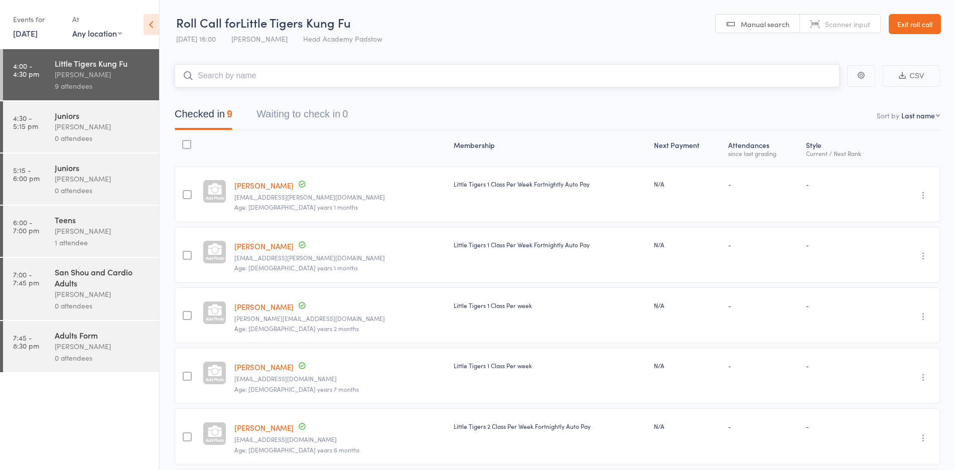
click at [244, 65] on input "search" at bounding box center [507, 75] width 665 height 23
drag, startPoint x: 247, startPoint y: 75, endPoint x: 225, endPoint y: 135, distance: 64.1
click at [247, 75] on input "search" at bounding box center [507, 75] width 665 height 23
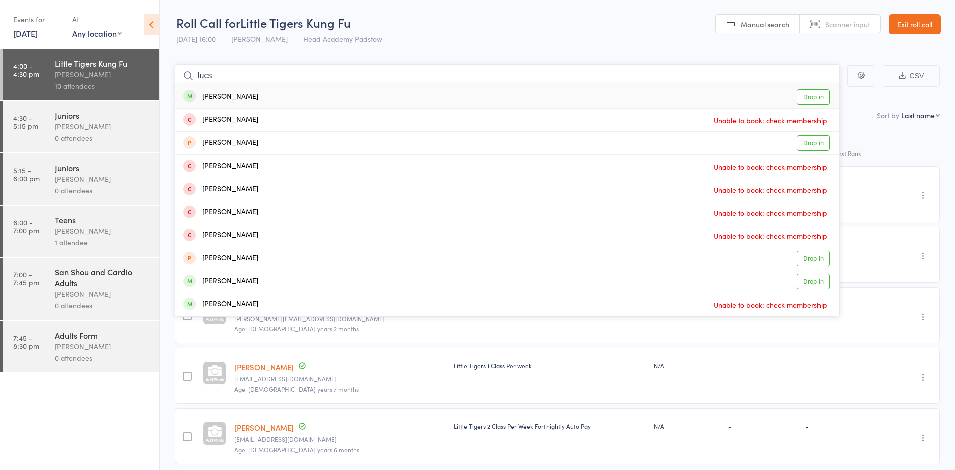
type input "lucs"
click at [240, 98] on div "Lucas Le Drop in" at bounding box center [507, 96] width 664 height 23
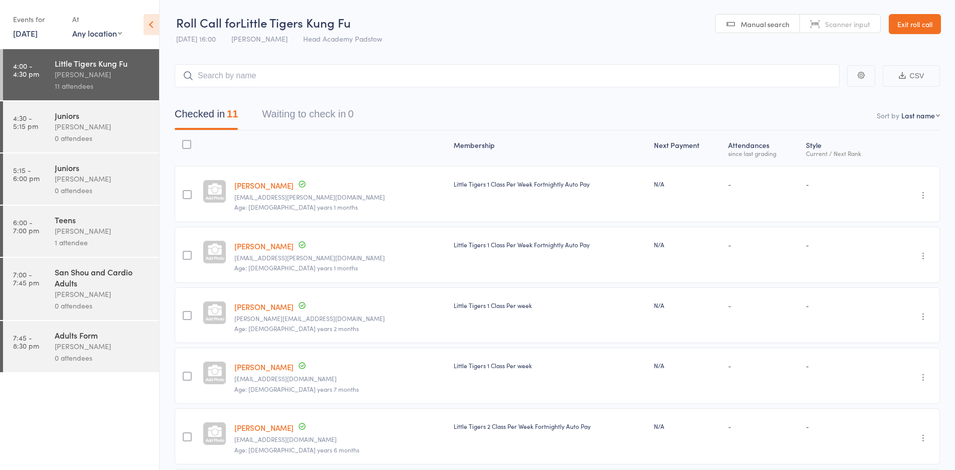
click at [30, 155] on link "5:15 - 6:00 pm Juniors James Agius 0 attendees" at bounding box center [81, 179] width 156 height 51
click at [52, 107] on link "4:30 - 5:15 pm Juniors James Agius 0 attendees" at bounding box center [81, 126] width 156 height 51
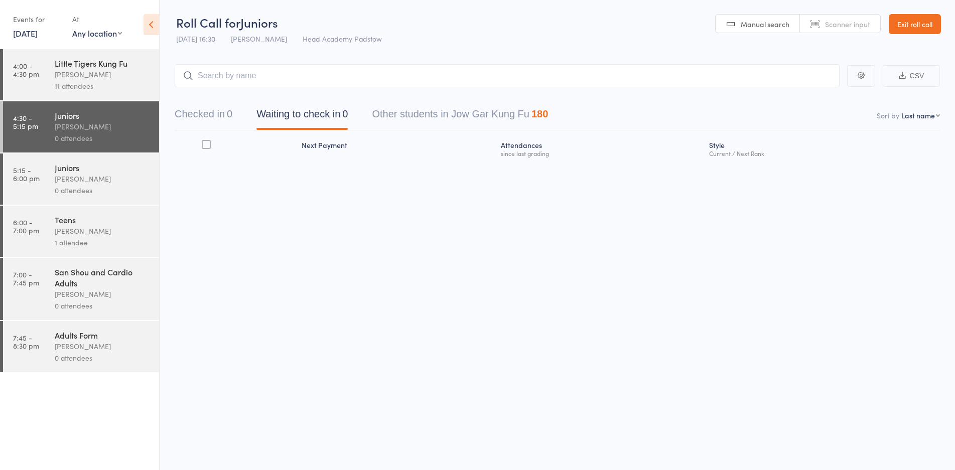
click at [213, 74] on input "search" at bounding box center [507, 75] width 665 height 23
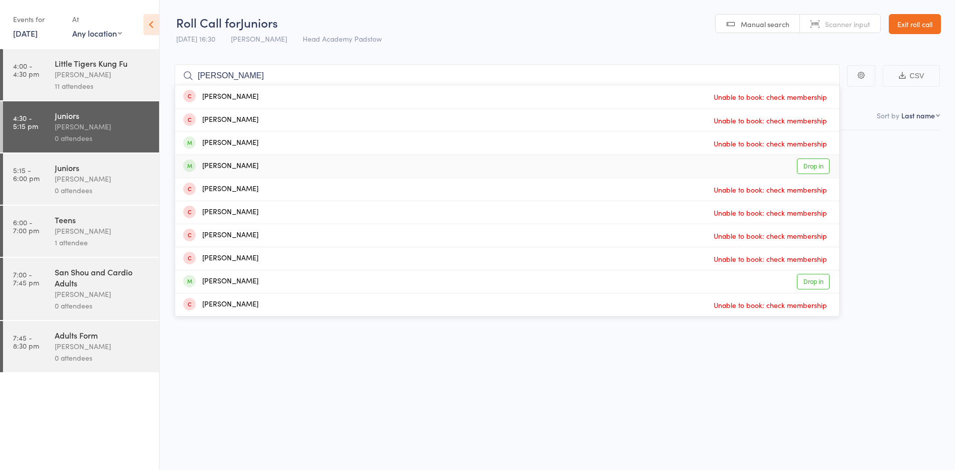
type input "olivia"
click at [212, 156] on div "Olivia Dzheoshvili Drop in" at bounding box center [507, 166] width 664 height 23
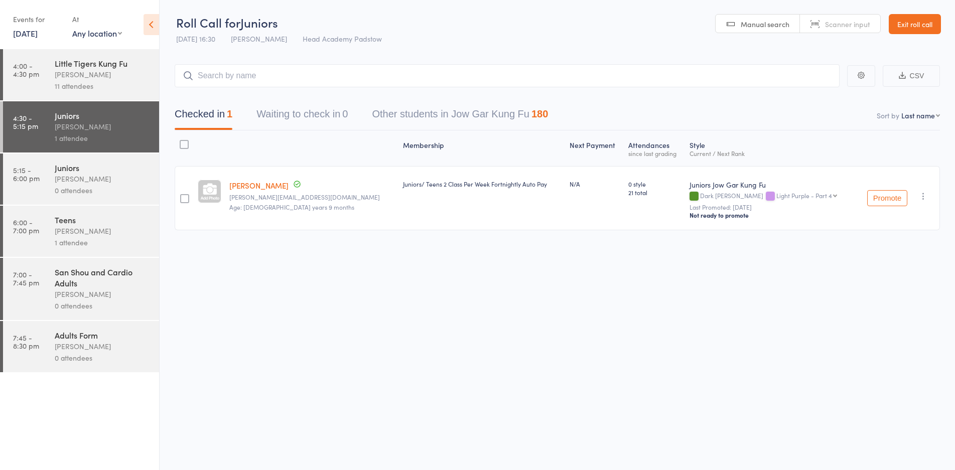
click at [110, 94] on div "Little Tigers Kung Fu James Agius 11 attendees" at bounding box center [107, 74] width 104 height 51
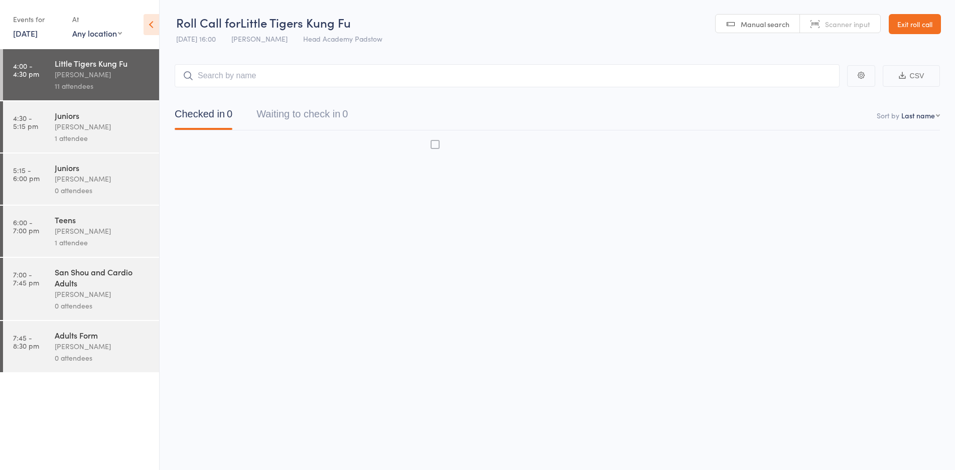
click at [110, 94] on div "Little Tigers Kung Fu James Agius 11 attendees" at bounding box center [107, 74] width 104 height 51
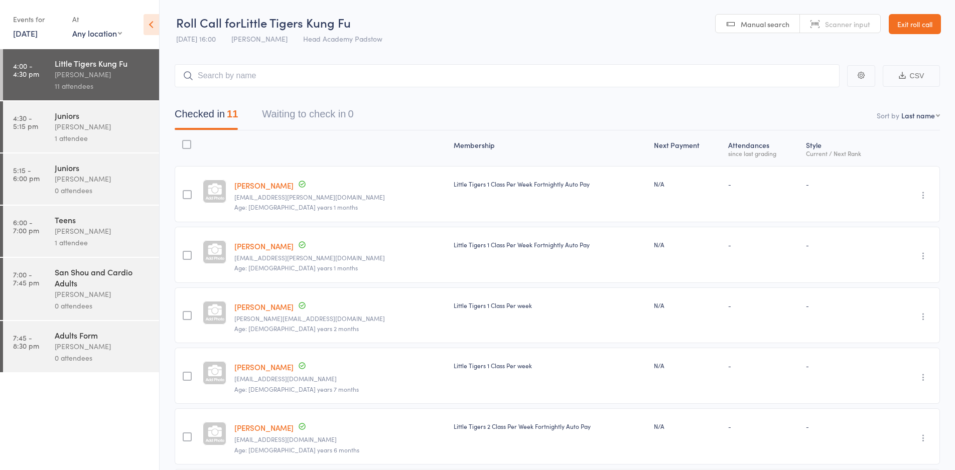
click at [76, 133] on div "1 attendee" at bounding box center [103, 138] width 96 height 12
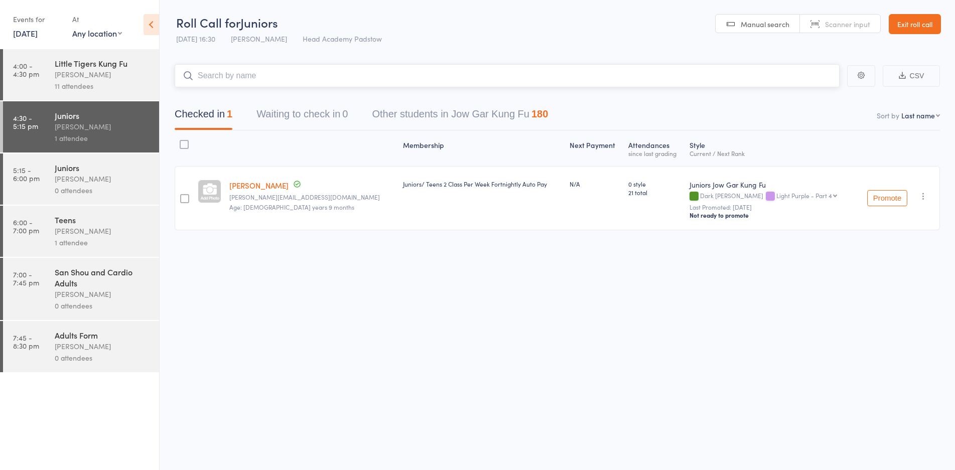
click at [200, 81] on input "search" at bounding box center [507, 75] width 665 height 23
type input "d"
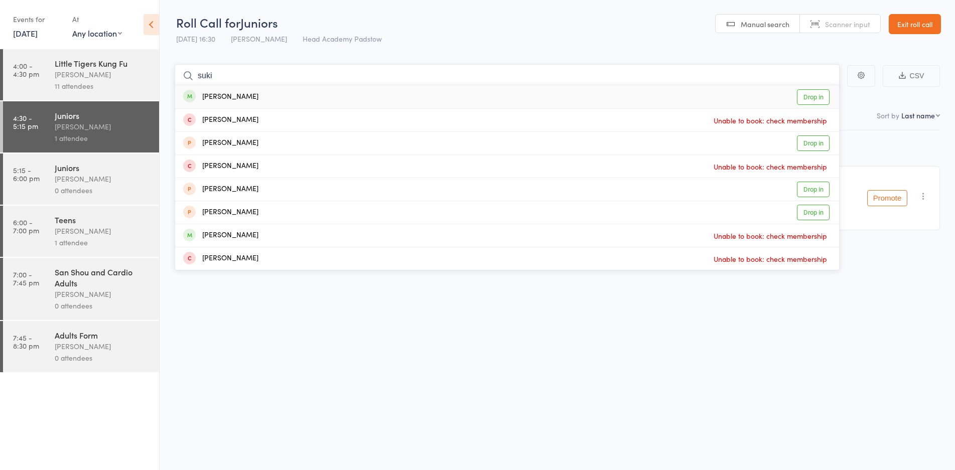
type input "suki"
click at [220, 95] on div "Suki Zhang" at bounding box center [220, 97] width 75 height 12
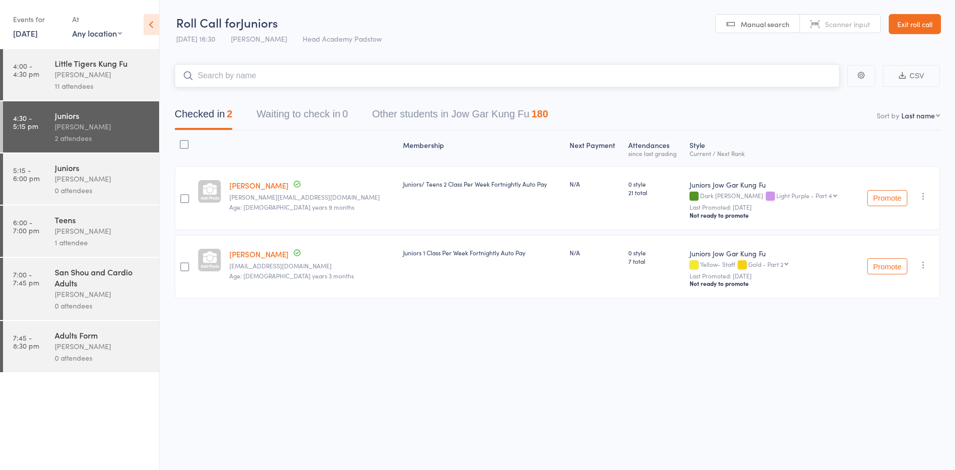
click at [233, 81] on input "search" at bounding box center [507, 75] width 665 height 23
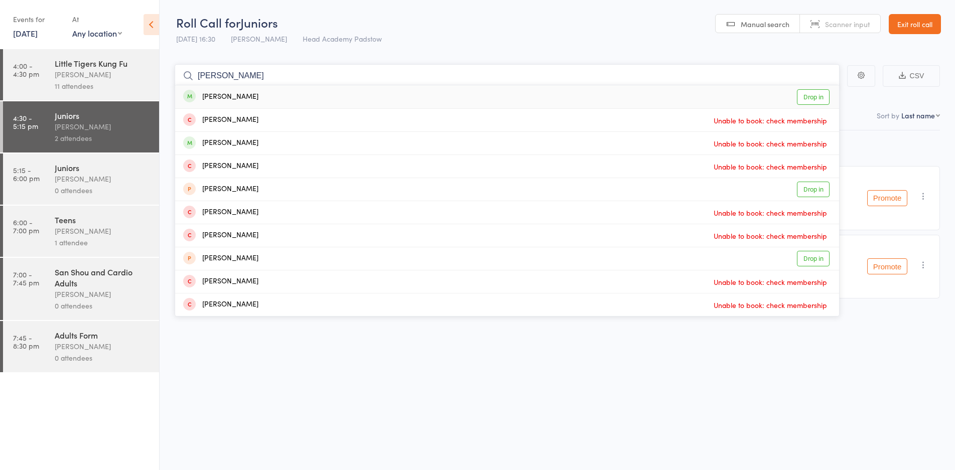
type input "jamie"
click at [231, 95] on div "Jamie Duong" at bounding box center [220, 97] width 75 height 12
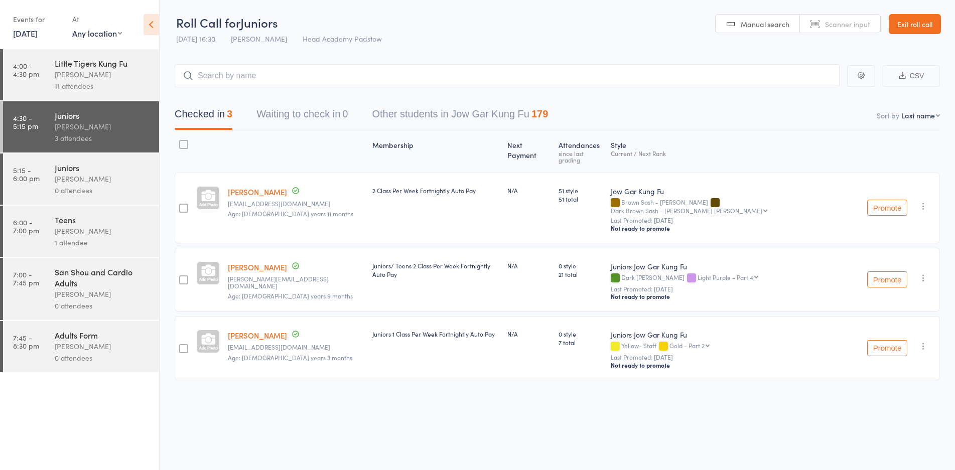
click at [217, 92] on div "Checked in 3 Waiting to check in 0 Other students in Jow Gar Kung Fu 179" at bounding box center [557, 108] width 765 height 43
click at [215, 80] on input "search" at bounding box center [507, 75] width 665 height 23
click at [247, 77] on input "search" at bounding box center [507, 75] width 665 height 23
type input "w"
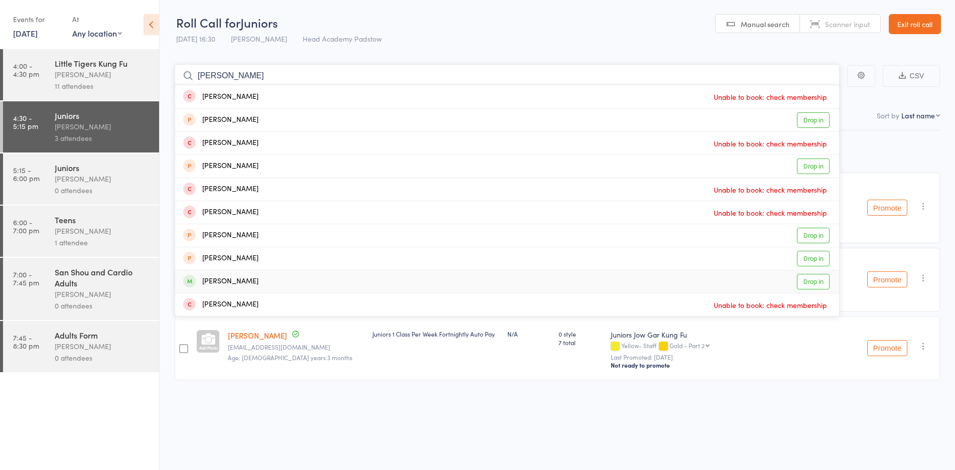
type input "james"
click at [260, 272] on div "James Nguyen Drop in" at bounding box center [507, 281] width 664 height 23
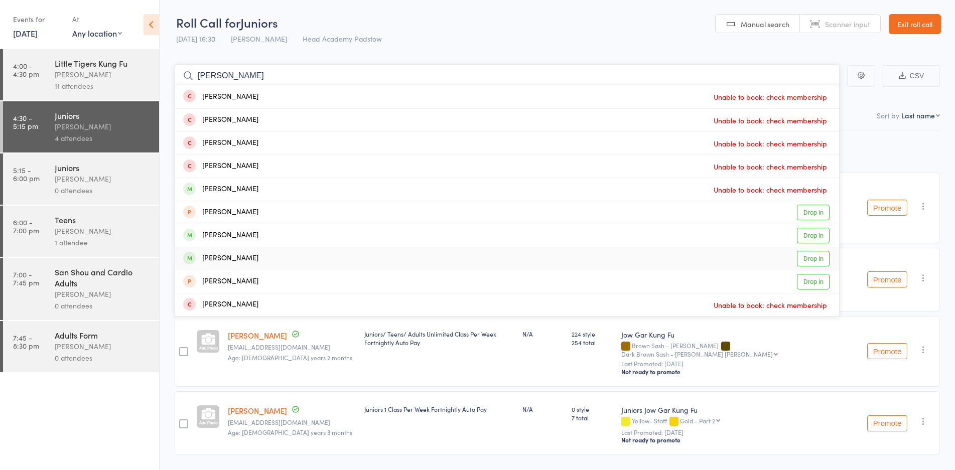
type input "chloe"
click at [237, 263] on div "Chloe Janusevski" at bounding box center [220, 259] width 75 height 12
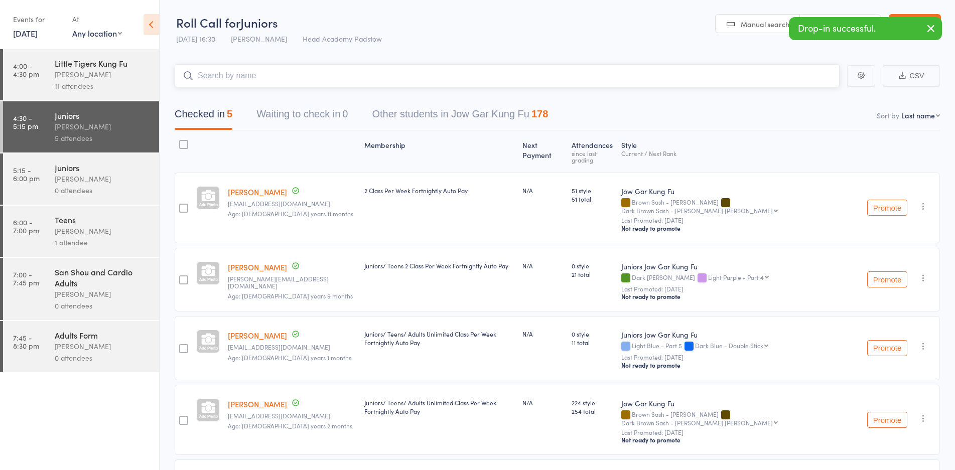
click at [243, 82] on input "search" at bounding box center [507, 75] width 665 height 23
type input "c"
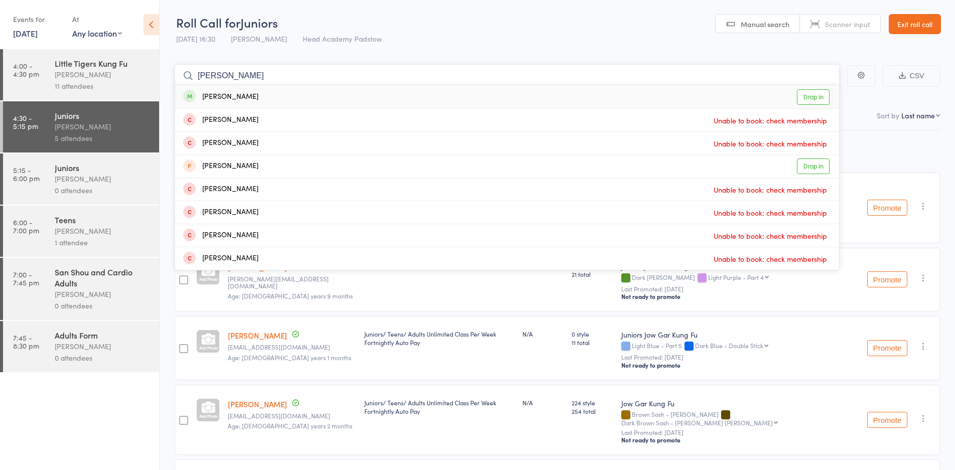
type input "ramsey"
drag, startPoint x: 243, startPoint y: 94, endPoint x: 238, endPoint y: 97, distance: 5.6
click at [238, 97] on div "Ramsey Wylie" at bounding box center [220, 97] width 75 height 12
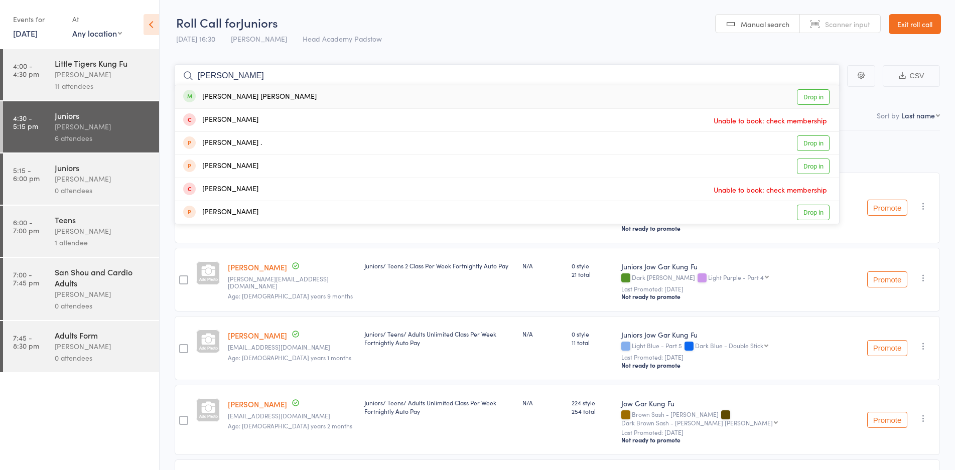
type input "neason"
click at [193, 92] on span at bounding box center [189, 96] width 13 height 13
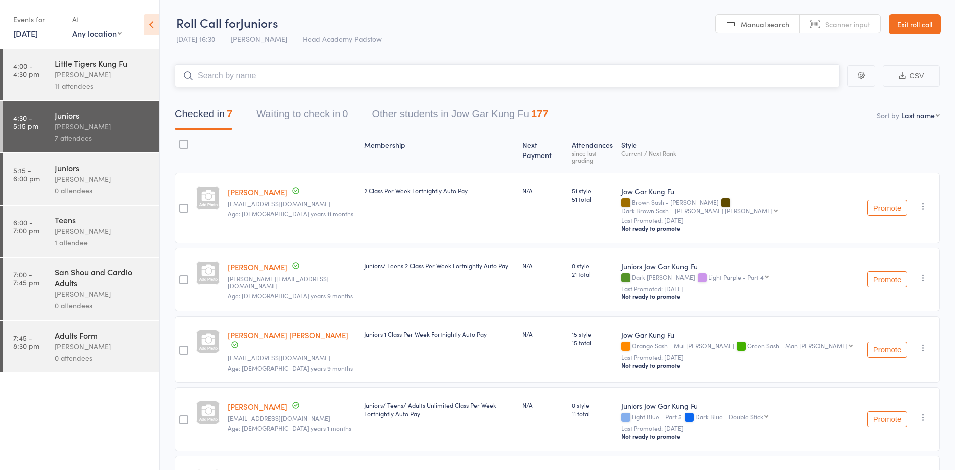
click at [544, 75] on input "search" at bounding box center [507, 75] width 665 height 23
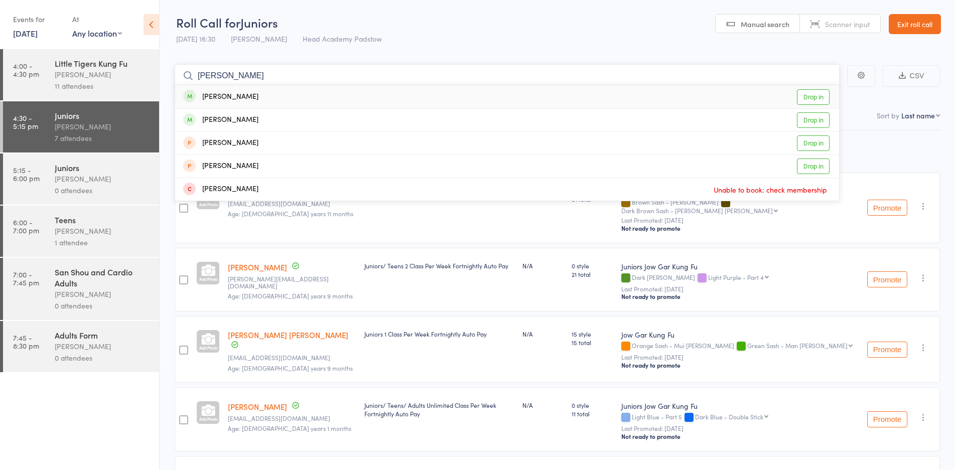
type input "mose"
drag, startPoint x: 429, startPoint y: 103, endPoint x: 413, endPoint y: 94, distance: 18.4
click at [429, 103] on div "Moses Samaan Drop in" at bounding box center [507, 96] width 664 height 23
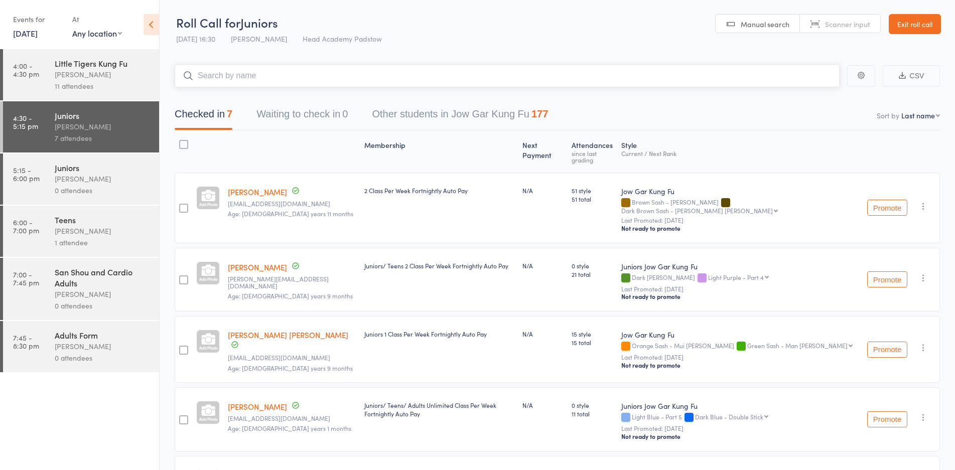
click at [377, 65] on input "search" at bounding box center [507, 75] width 665 height 23
click at [377, 68] on input "search" at bounding box center [507, 75] width 665 height 23
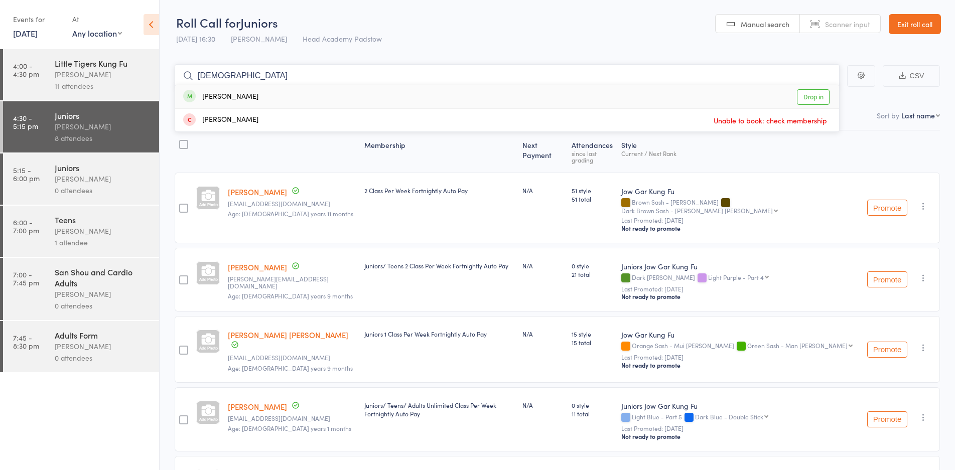
type input "jude"
click at [278, 102] on div "Jude Samaan Drop in" at bounding box center [507, 96] width 664 height 23
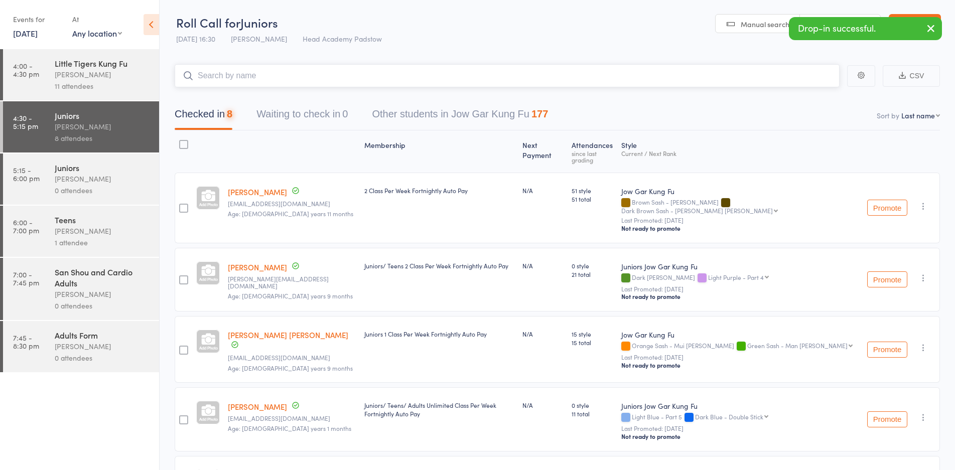
click at [297, 84] on input "search" at bounding box center [507, 75] width 665 height 23
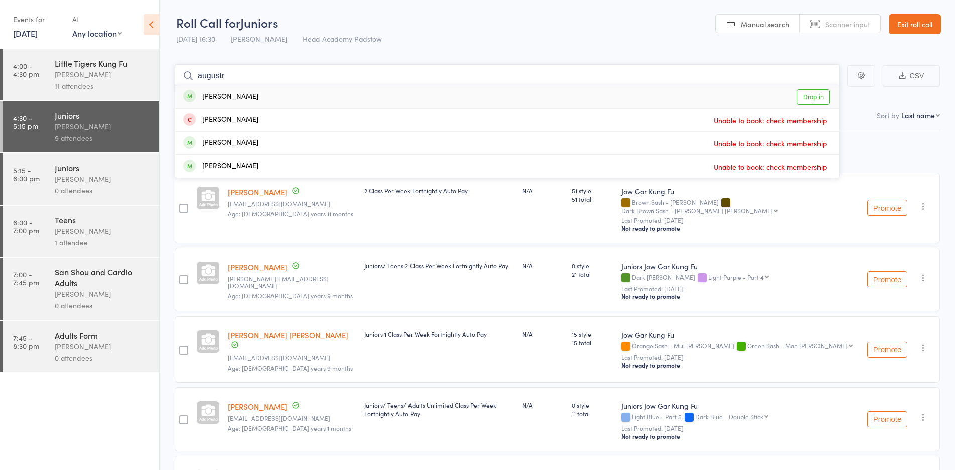
type input "augustr"
click at [260, 92] on div "August Samaan Drop in" at bounding box center [507, 96] width 664 height 23
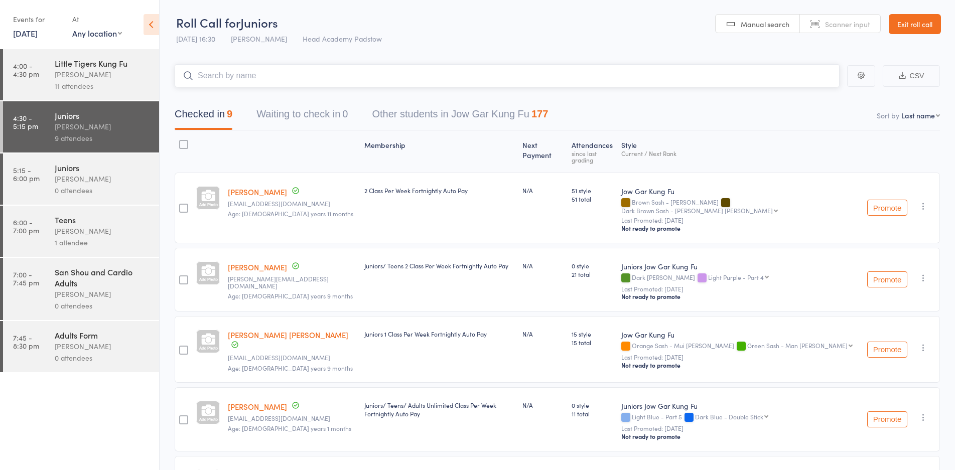
click at [208, 76] on input "search" at bounding box center [507, 75] width 665 height 23
click at [234, 80] on input "search" at bounding box center [507, 75] width 665 height 23
click at [234, 79] on input "search" at bounding box center [507, 75] width 665 height 23
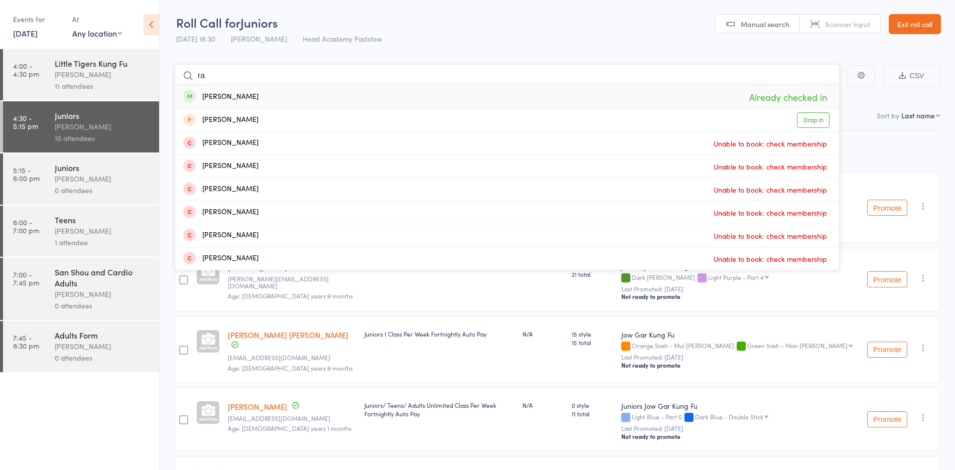
type input "r"
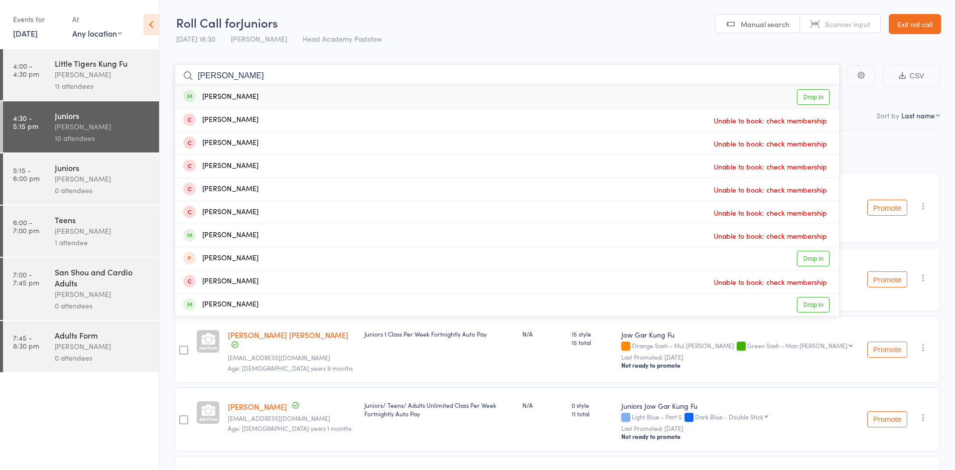
type input "issac benton"
click at [231, 102] on div "Isaac Benton Drop in" at bounding box center [507, 96] width 664 height 23
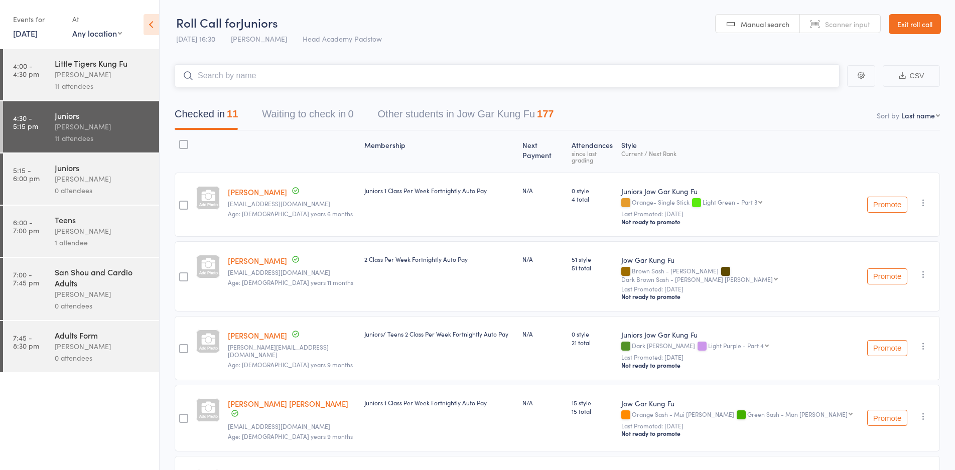
click at [211, 79] on input "search" at bounding box center [507, 75] width 665 height 23
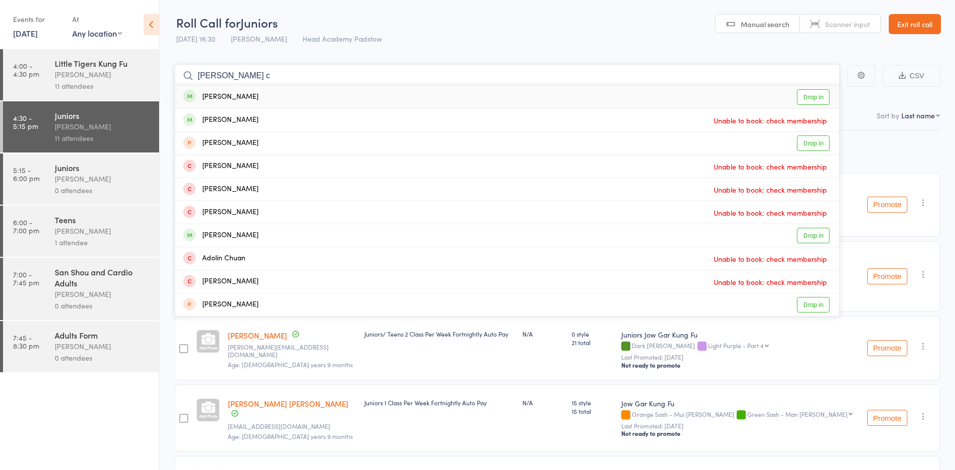
type input "kalin c"
click at [236, 96] on div "Kalin Cuculeski" at bounding box center [220, 97] width 75 height 12
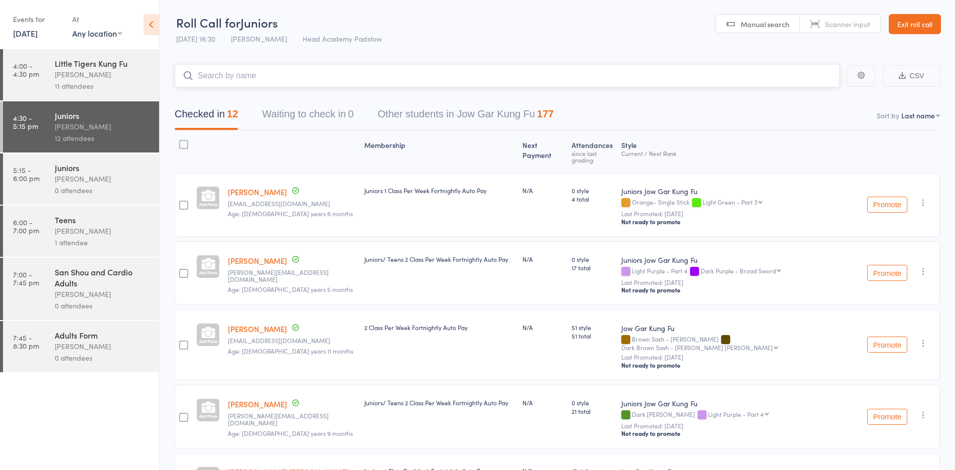
click at [229, 83] on input "search" at bounding box center [507, 75] width 665 height 23
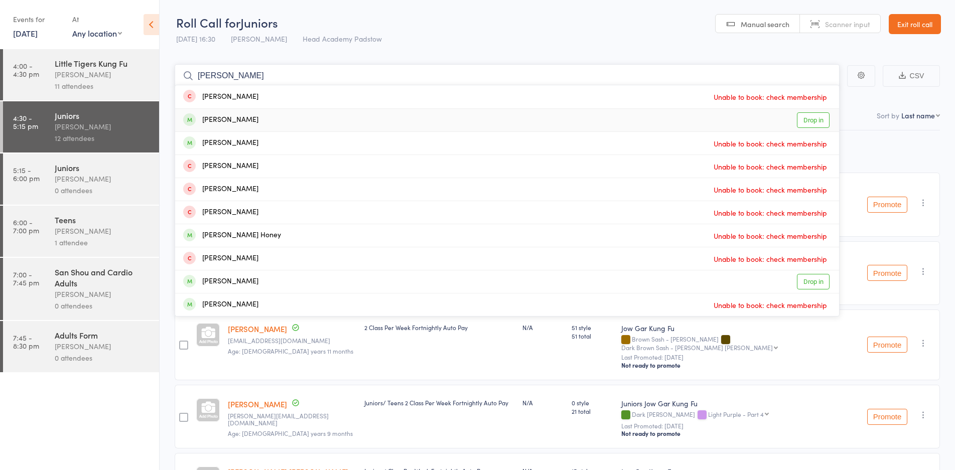
type input "harvey"
click at [227, 124] on div "Harvey Jimenez" at bounding box center [220, 120] width 75 height 12
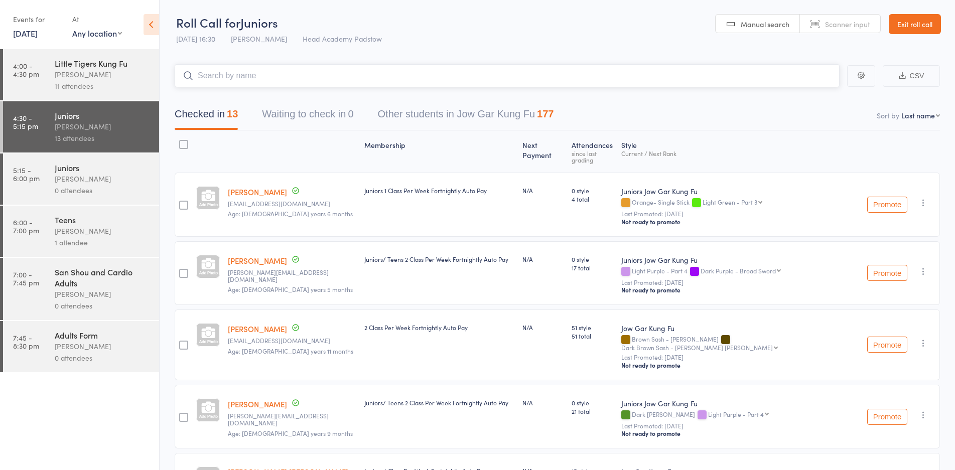
click at [217, 70] on input "search" at bounding box center [507, 75] width 665 height 23
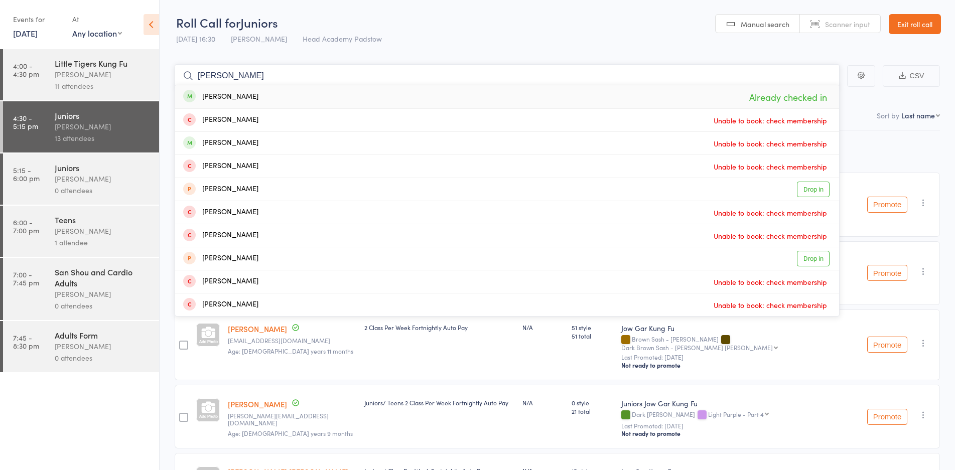
type input "jamie"
drag, startPoint x: 234, startPoint y: 71, endPoint x: 146, endPoint y: 91, distance: 90.7
click at [159, 87] on div "Roll Call for Juniors 17 Sep 16:30 James Agius Head Academy Padstow Manual sear…" at bounding box center [477, 235] width 955 height 470
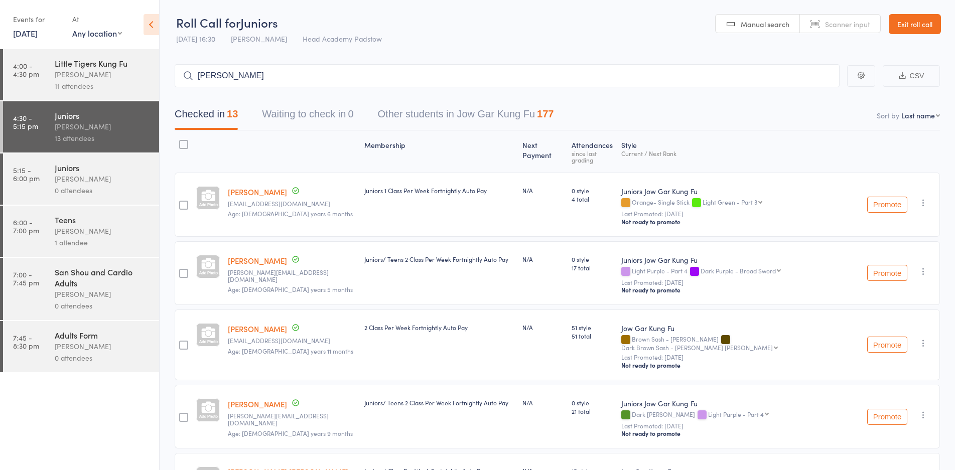
click at [109, 165] on div "Juniors" at bounding box center [103, 167] width 96 height 11
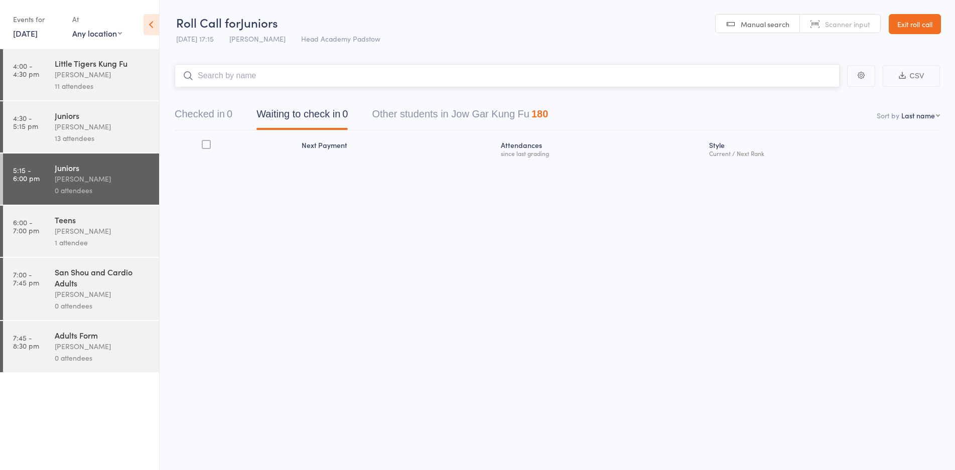
drag, startPoint x: 254, startPoint y: 74, endPoint x: 229, endPoint y: 84, distance: 27.3
click at [229, 84] on input "search" at bounding box center [507, 75] width 665 height 23
type input "o"
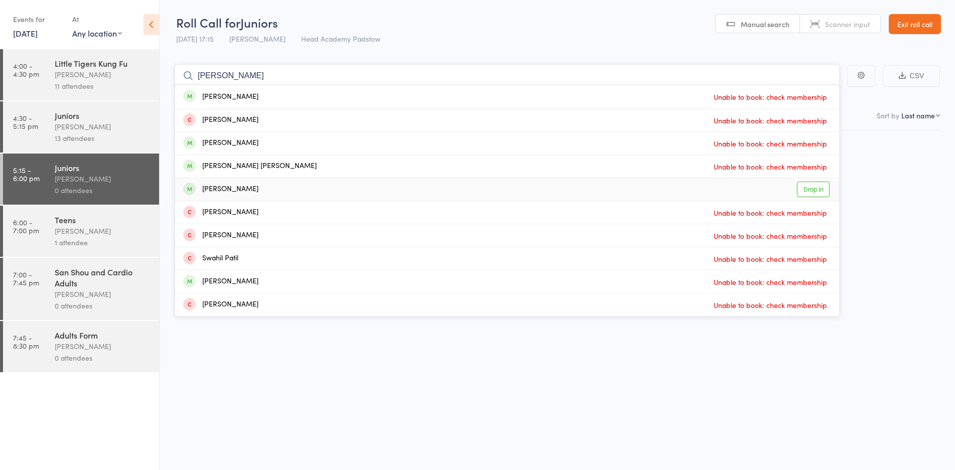
type input "patrick"
click at [237, 186] on div "Patrick Nguyen-Bullen" at bounding box center [220, 190] width 75 height 12
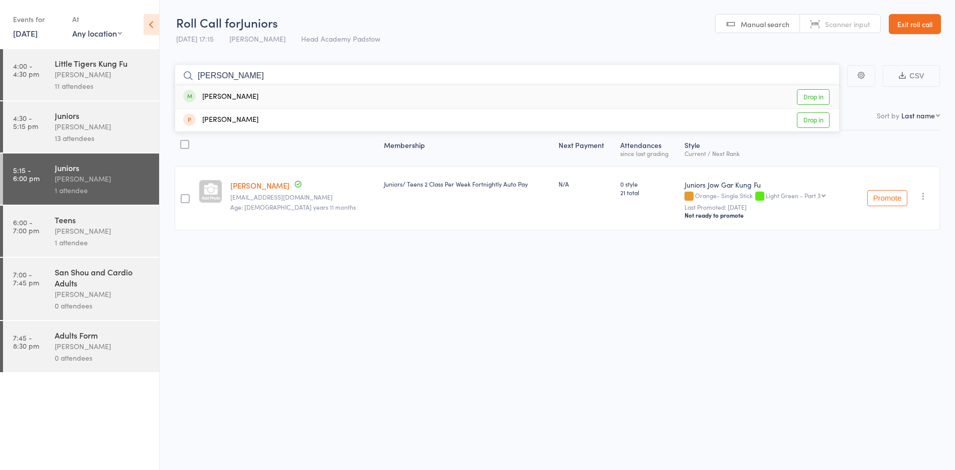
type input "quentin"
click at [292, 93] on div "Quentin Huang Drop in" at bounding box center [507, 96] width 664 height 23
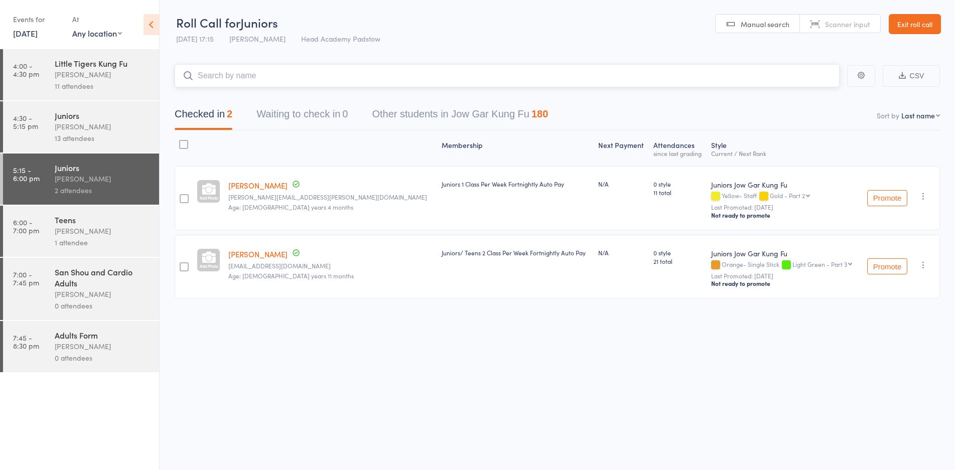
type input "m"
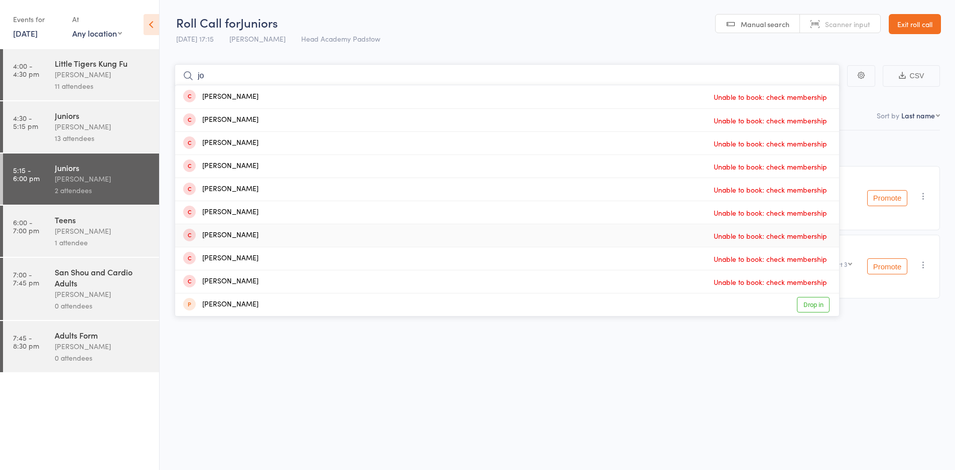
type input "j"
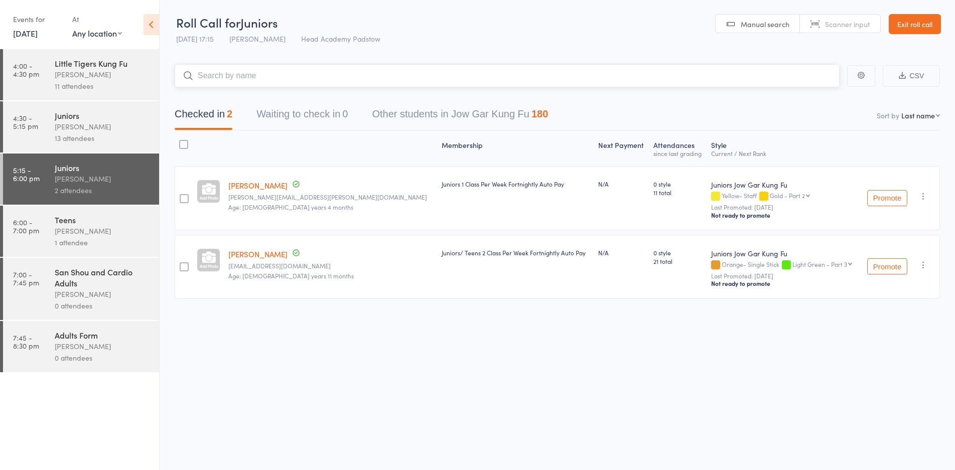
type input "o"
type input "h"
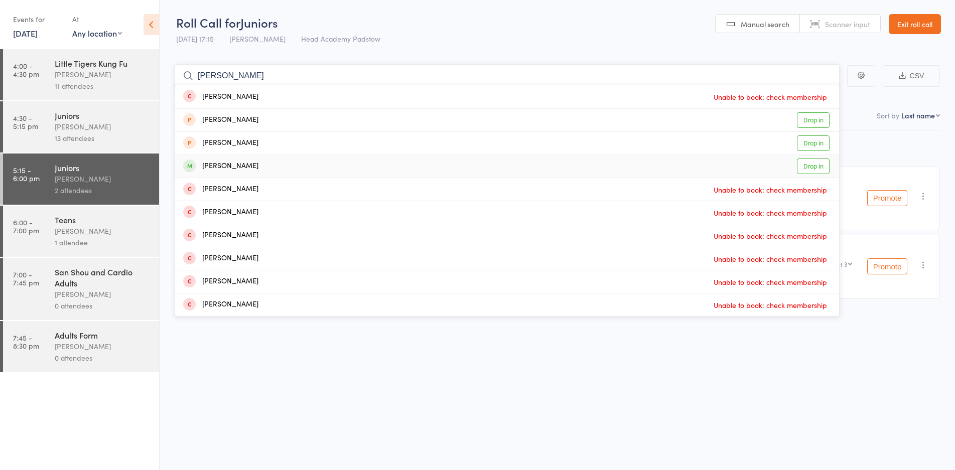
type input "joseph"
click at [219, 174] on div "Joseph Chidiac Drop in" at bounding box center [507, 166] width 664 height 23
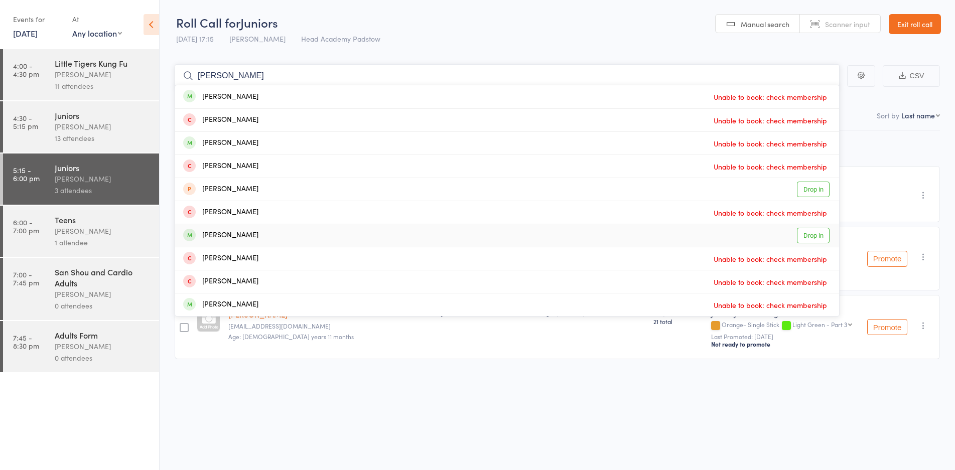
type input "william"
click at [236, 231] on div "William Simone" at bounding box center [220, 236] width 75 height 12
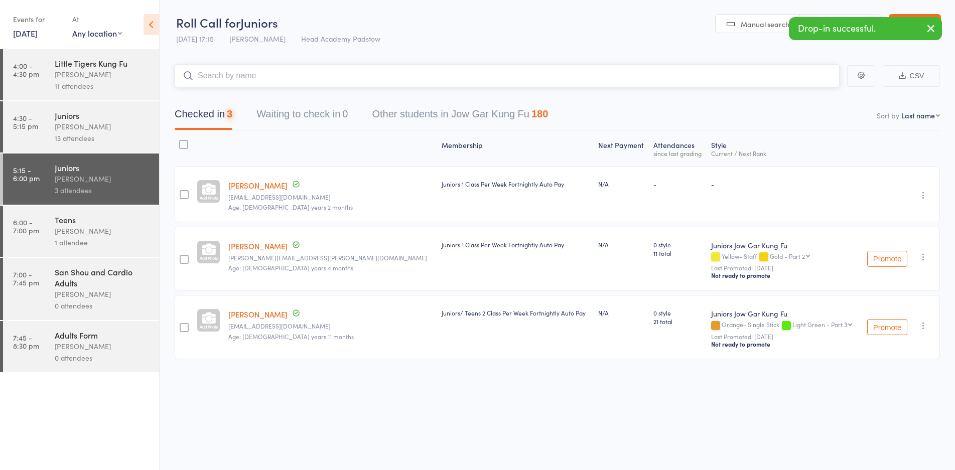
click at [248, 68] on input "search" at bounding box center [507, 75] width 665 height 23
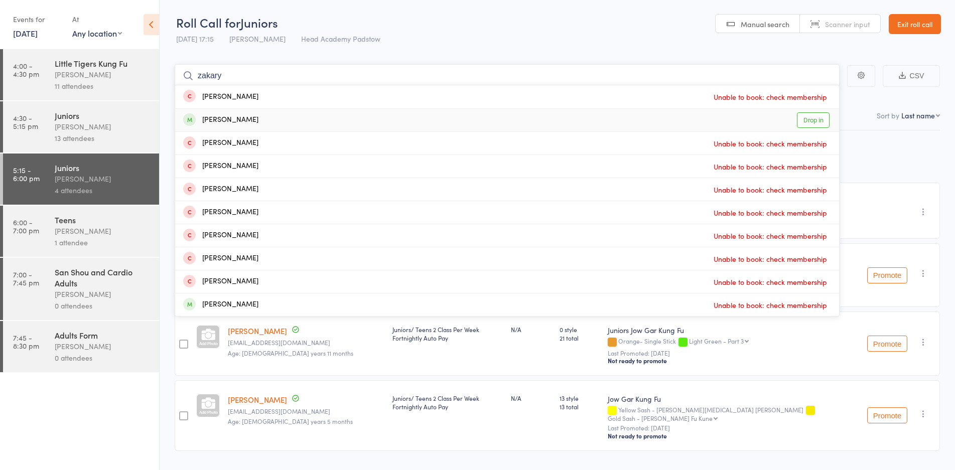
type input "zakary"
click at [269, 124] on div "Zakariya Ahmad Drop in" at bounding box center [507, 120] width 664 height 23
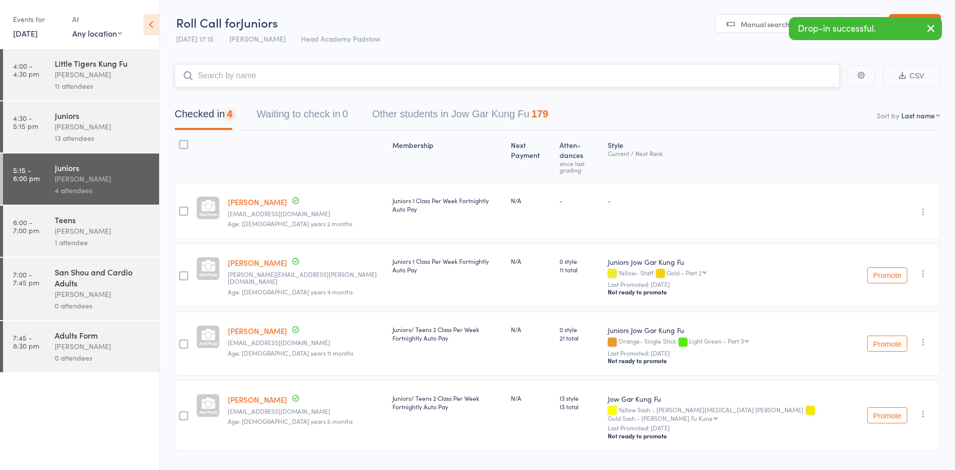
drag, startPoint x: 218, startPoint y: 68, endPoint x: 221, endPoint y: 74, distance: 6.5
click at [219, 70] on input "search" at bounding box center [507, 75] width 665 height 23
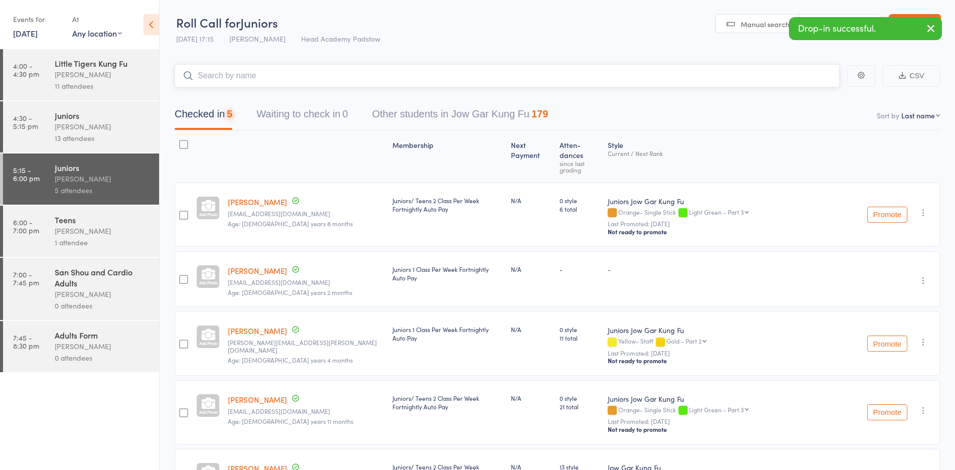
click at [221, 74] on input "search" at bounding box center [507, 75] width 665 height 23
click at [224, 77] on input "hugo" at bounding box center [507, 75] width 665 height 23
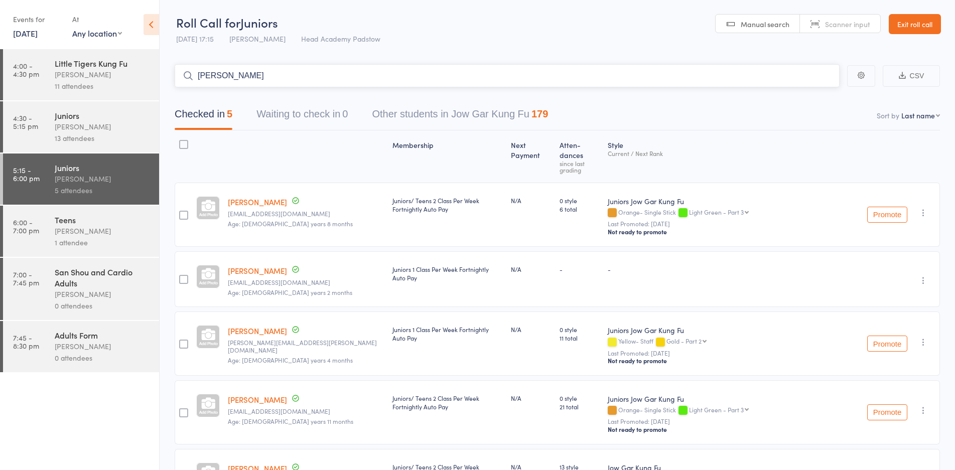
click at [240, 76] on input "hugo" at bounding box center [507, 75] width 665 height 23
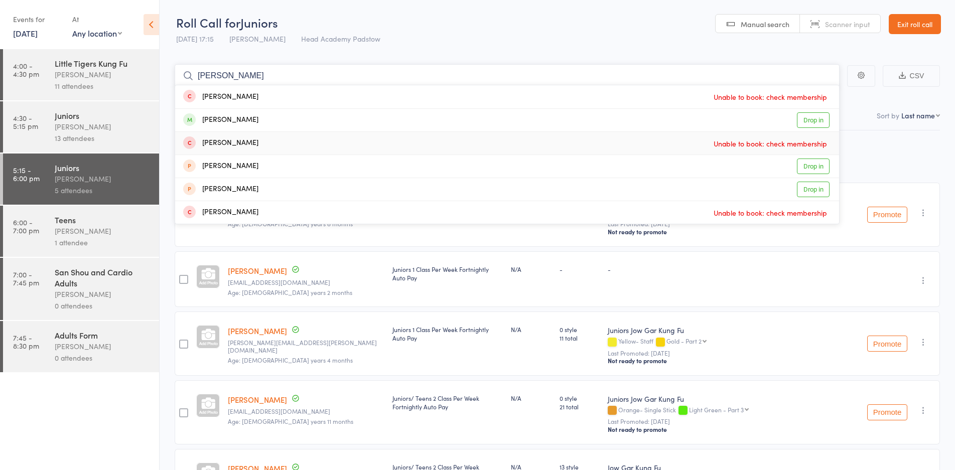
type input "hugo pr"
click at [253, 123] on div "Hugo Pradhan Drop in" at bounding box center [507, 120] width 664 height 23
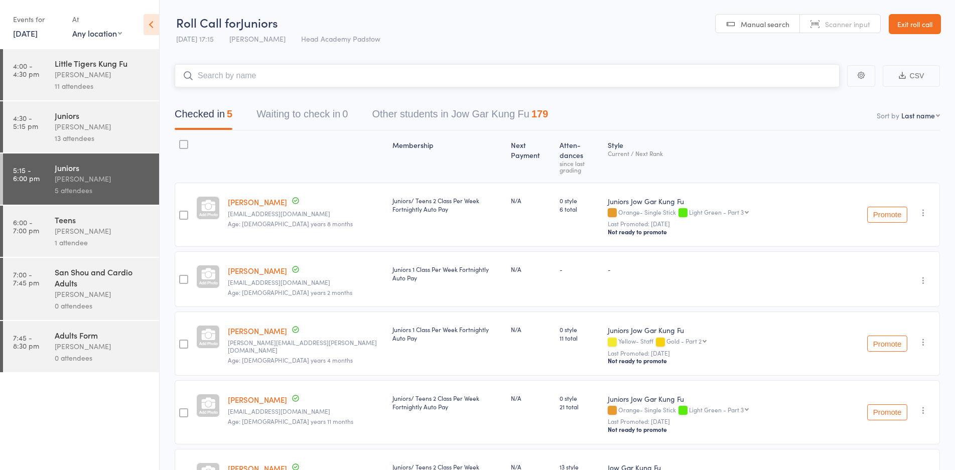
click at [239, 75] on input "search" at bounding box center [507, 75] width 665 height 23
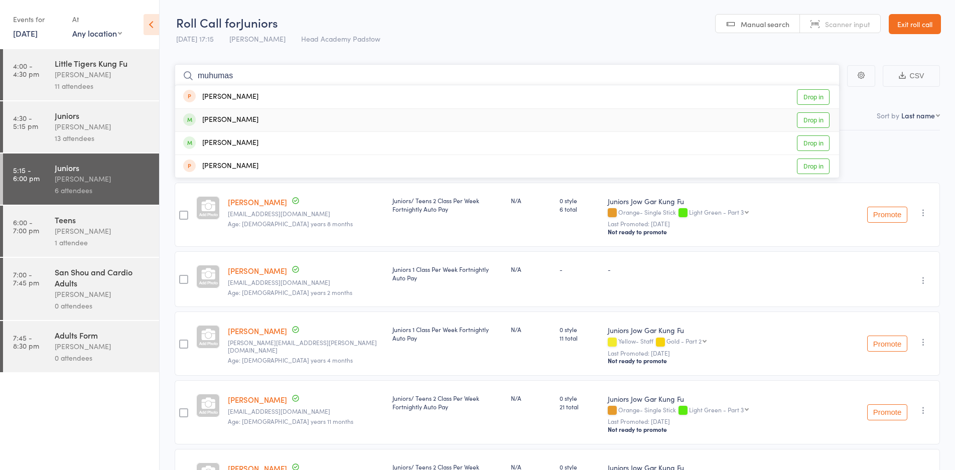
type input "muhumas"
click at [242, 126] on div "Muhammad Khan Drop in" at bounding box center [507, 120] width 664 height 23
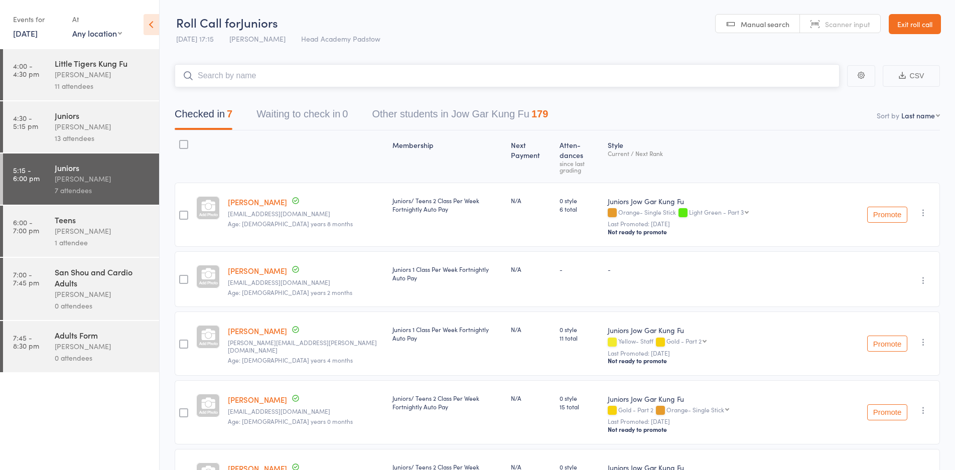
click at [255, 80] on input "search" at bounding box center [507, 75] width 665 height 23
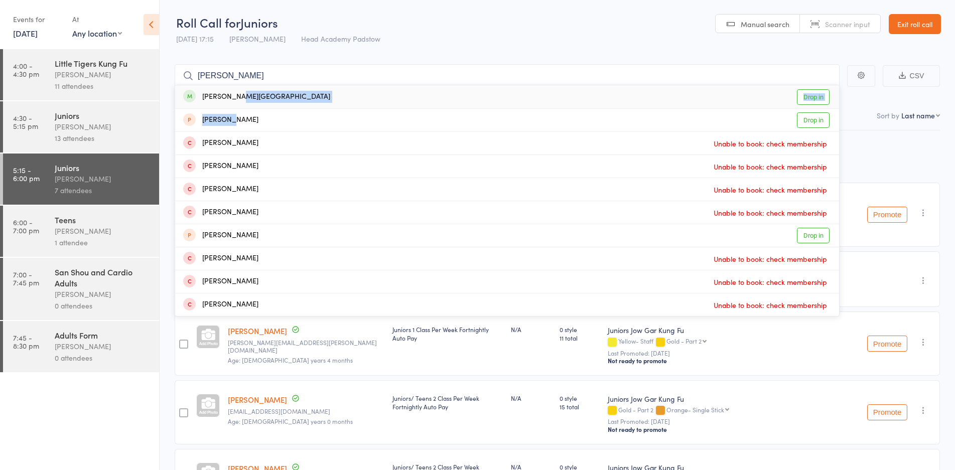
drag, startPoint x: 237, startPoint y: 107, endPoint x: 227, endPoint y: 133, distance: 28.4
click at [231, 134] on ul "Mahalia Bartolo - Stafford Drop in Mahmoud Khalil Drop in Elia Ali Unable to bo…" at bounding box center [507, 201] width 665 height 232
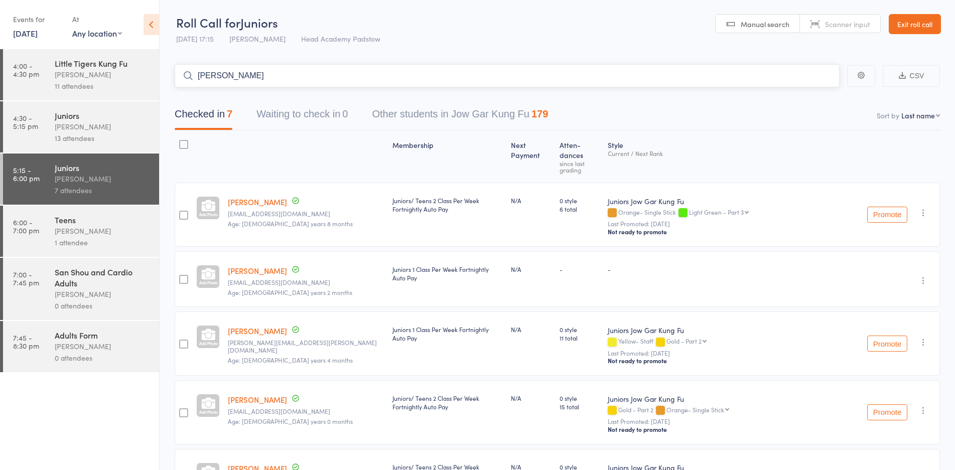
click at [255, 77] on input "mahalia" at bounding box center [507, 75] width 665 height 23
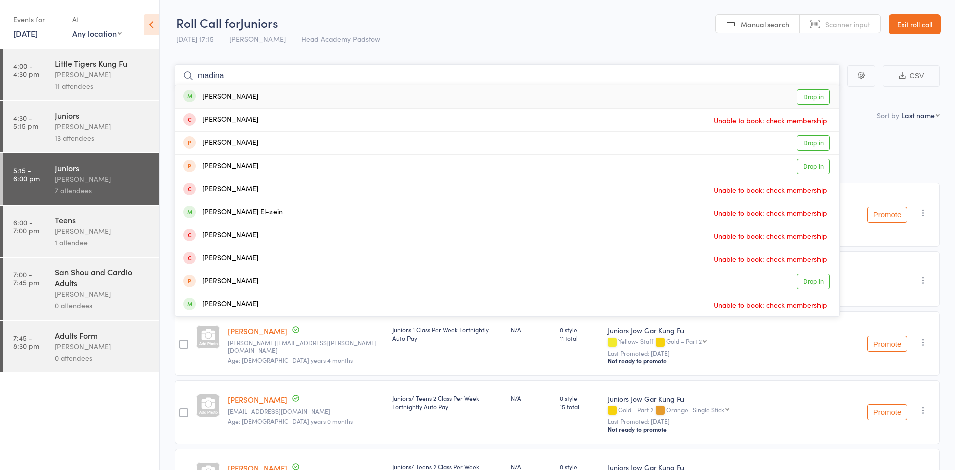
type input "madina"
click at [246, 105] on div "Madina Safi-Stanley Drop in" at bounding box center [507, 96] width 664 height 23
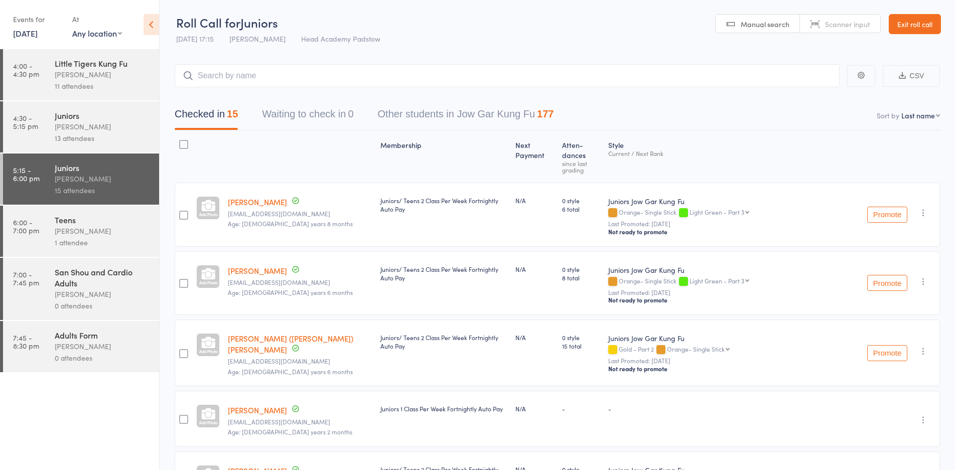
drag, startPoint x: 102, startPoint y: 226, endPoint x: 96, endPoint y: 230, distance: 7.9
click at [102, 227] on div "[PERSON_NAME]" at bounding box center [103, 231] width 96 height 12
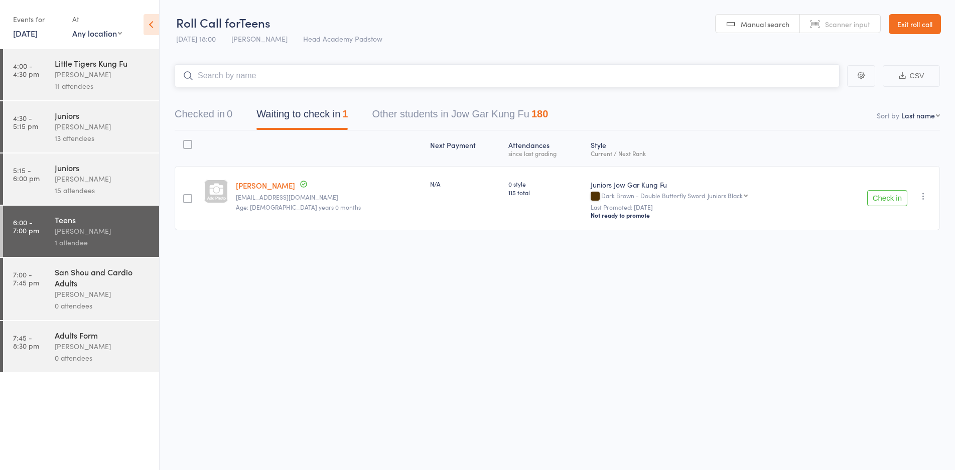
click at [250, 80] on input "search" at bounding box center [507, 75] width 665 height 23
click at [43, 190] on link "5:15 - 6:00 pm Juniors James Agius 15 attendees" at bounding box center [81, 179] width 156 height 51
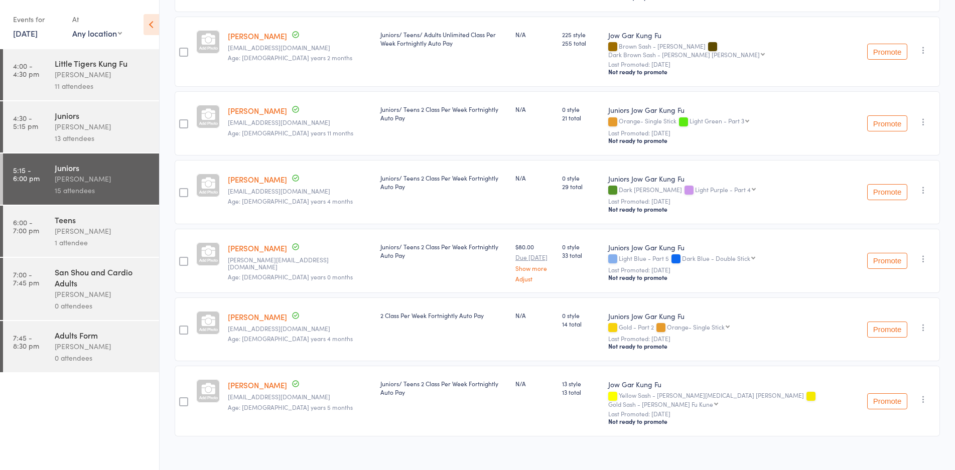
scroll to position [785, 0]
click at [185, 325] on div at bounding box center [183, 329] width 9 height 9
click at [181, 327] on input "checkbox" at bounding box center [181, 327] width 0 height 0
click at [840, 446] on button "Remove" at bounding box center [844, 449] width 45 height 21
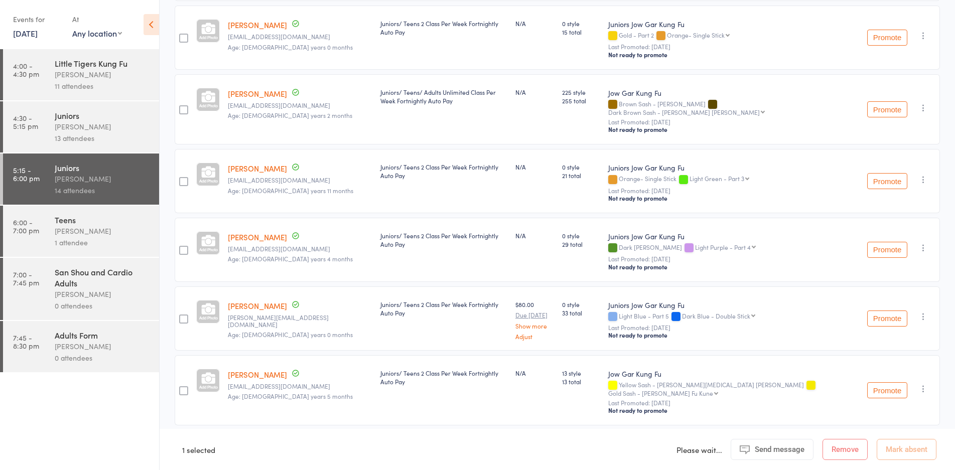
scroll to position [716, 0]
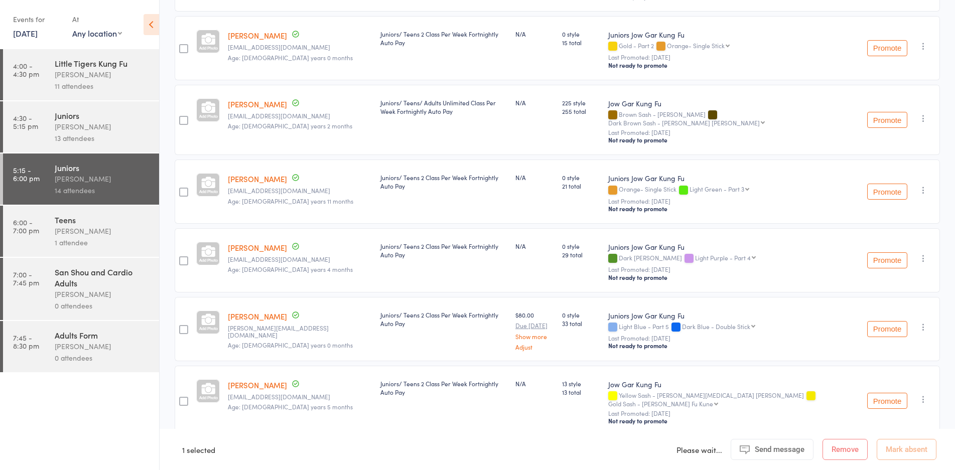
click at [99, 223] on div "Teens" at bounding box center [103, 219] width 96 height 11
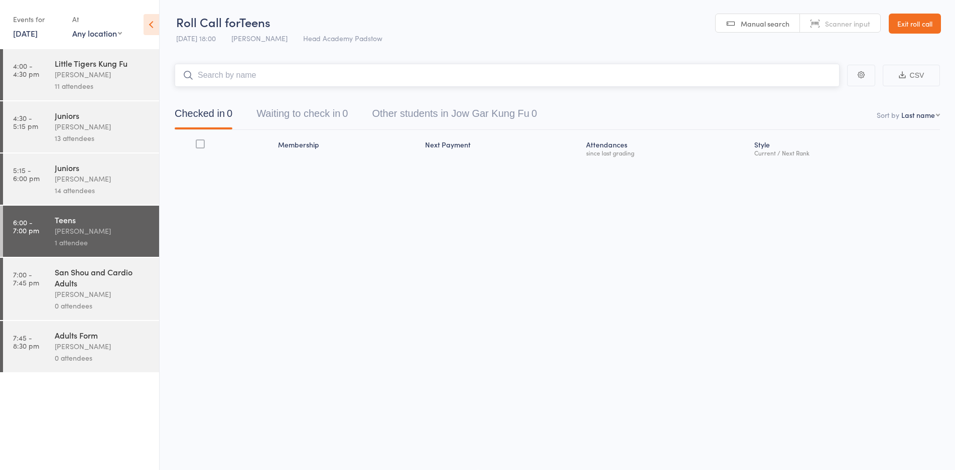
scroll to position [1, 0]
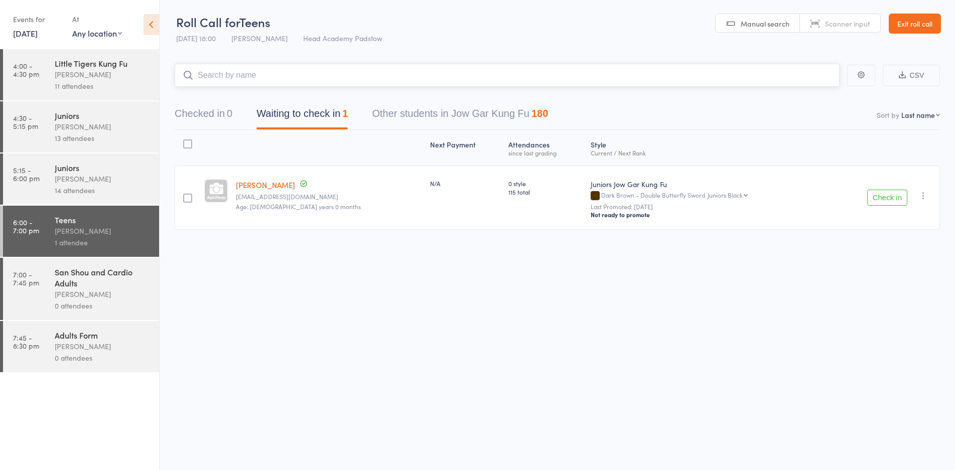
click at [354, 71] on input "search" at bounding box center [507, 75] width 665 height 23
click at [352, 72] on input "search" at bounding box center [507, 75] width 665 height 23
click at [341, 96] on div "Checked in 0 Waiting to check in 1 Other students in Jow Gar Kung Fu 180" at bounding box center [557, 108] width 765 height 43
click at [341, 70] on input "search" at bounding box center [507, 75] width 665 height 23
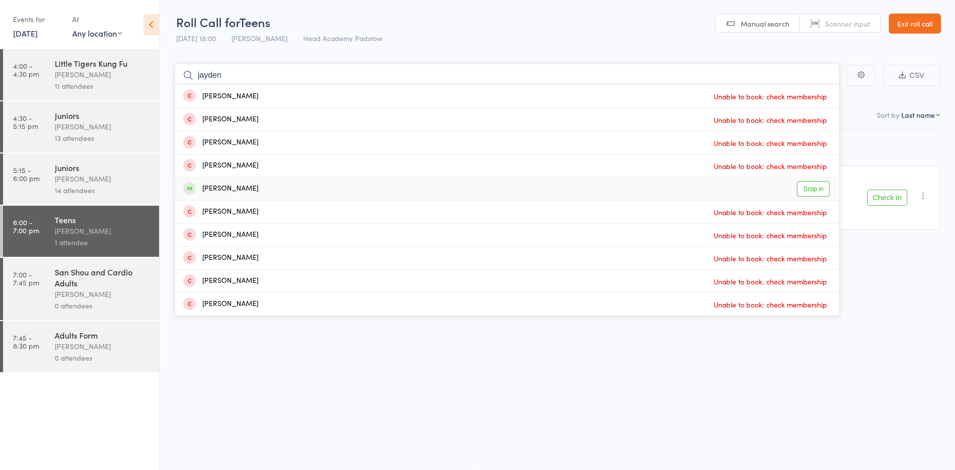
type input "jayden"
click at [209, 192] on div "[PERSON_NAME]" at bounding box center [220, 189] width 75 height 12
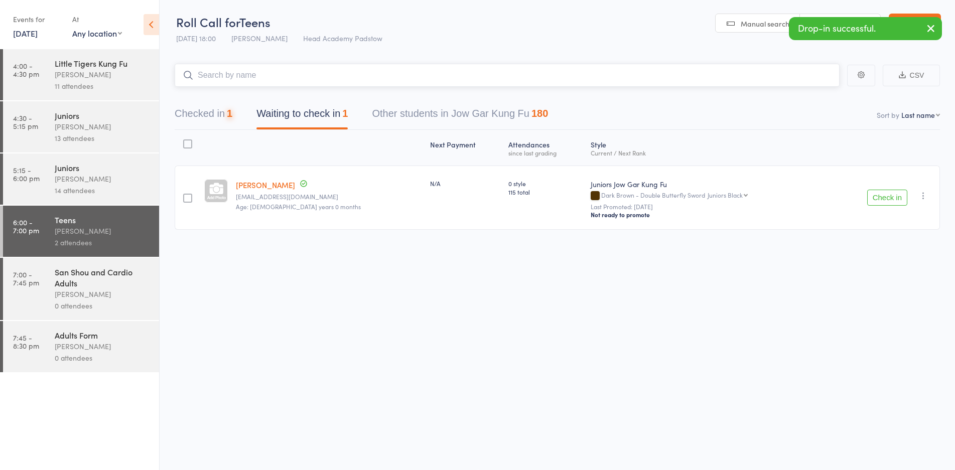
click at [272, 73] on input "search" at bounding box center [507, 75] width 665 height 23
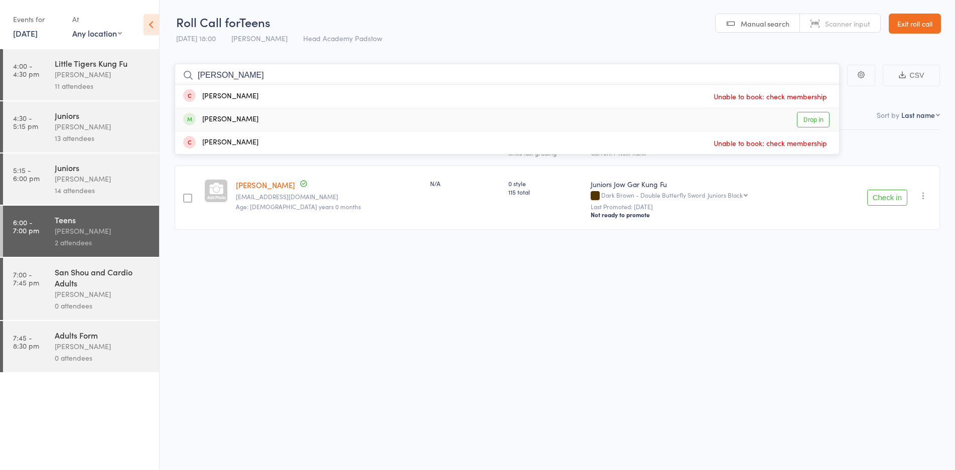
type input "tyler"
click at [246, 117] on div "[PERSON_NAME]" at bounding box center [220, 120] width 75 height 12
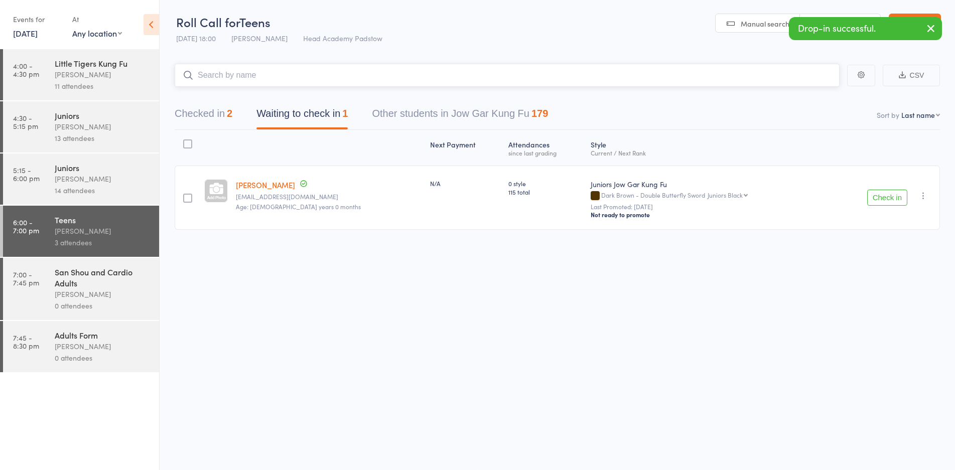
click at [353, 80] on input "search" at bounding box center [507, 75] width 665 height 23
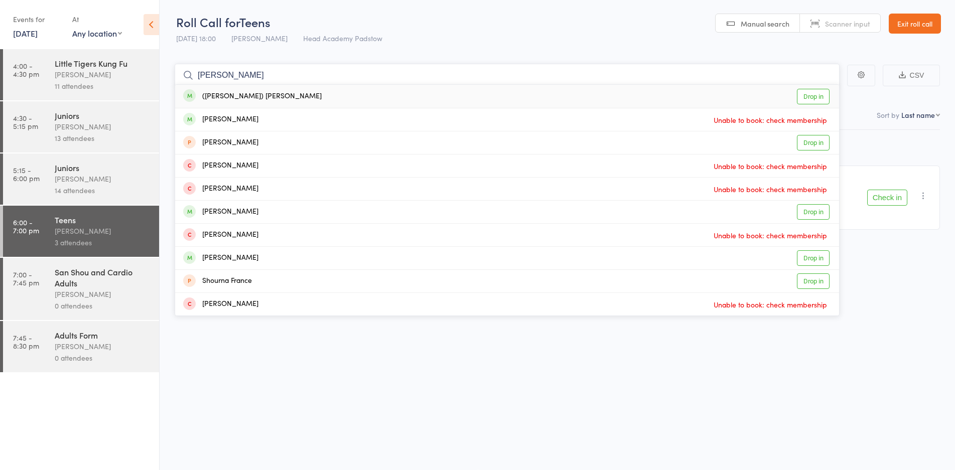
type input "frankie"
click at [293, 97] on div "(Frankie) Francesco Tassone Drop in" at bounding box center [507, 96] width 664 height 23
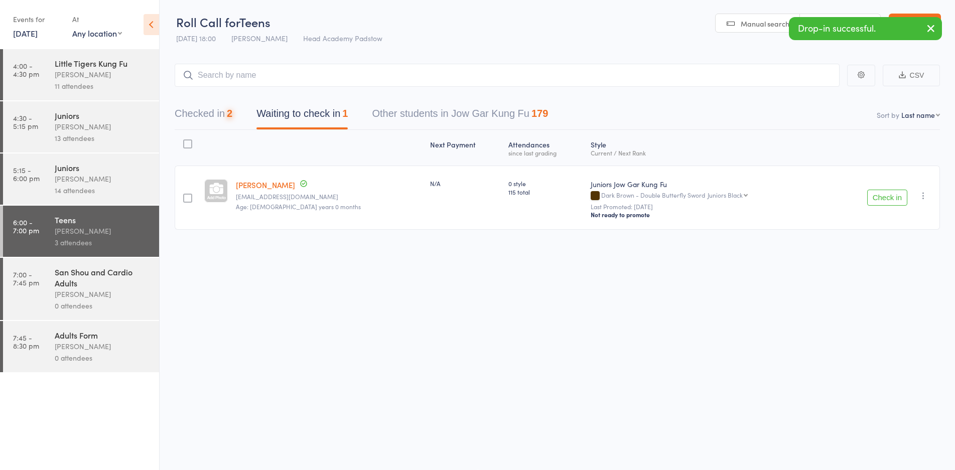
click at [293, 94] on div "Checked in 2 Waiting to check in 1 Other students in Jow Gar Kung Fu 179" at bounding box center [557, 108] width 765 height 43
click at [314, 83] on input "search" at bounding box center [507, 75] width 665 height 23
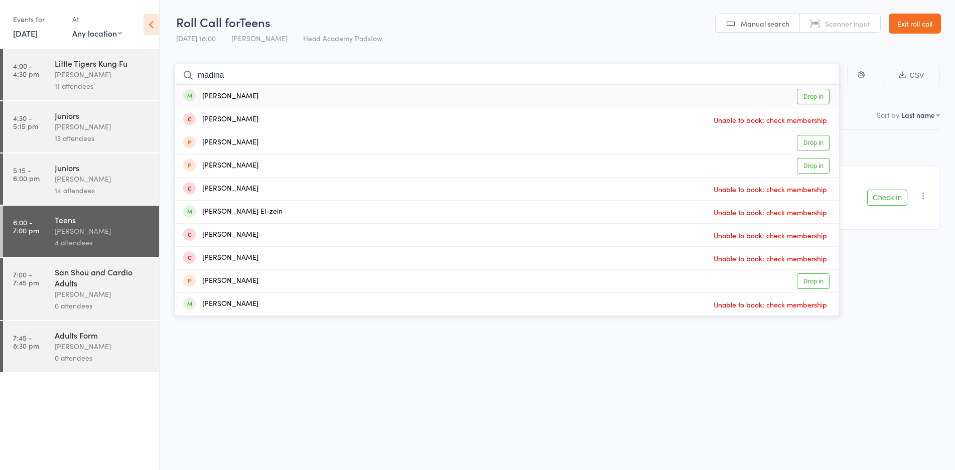
type input "madina"
click at [311, 89] on div "Madina Safi-Stanley Drop in" at bounding box center [507, 96] width 664 height 23
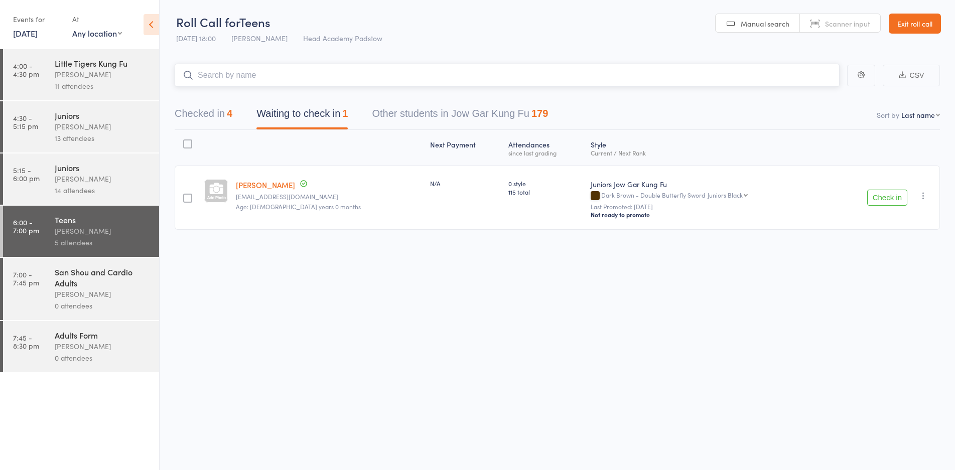
click at [314, 81] on input "search" at bounding box center [507, 75] width 665 height 23
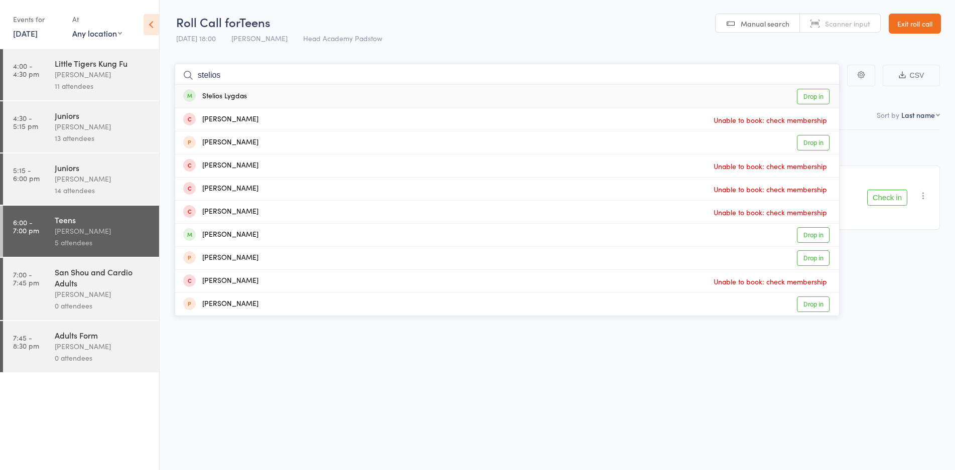
type input "stelios"
click at [225, 96] on div "Stelios Lygdas" at bounding box center [215, 97] width 64 height 12
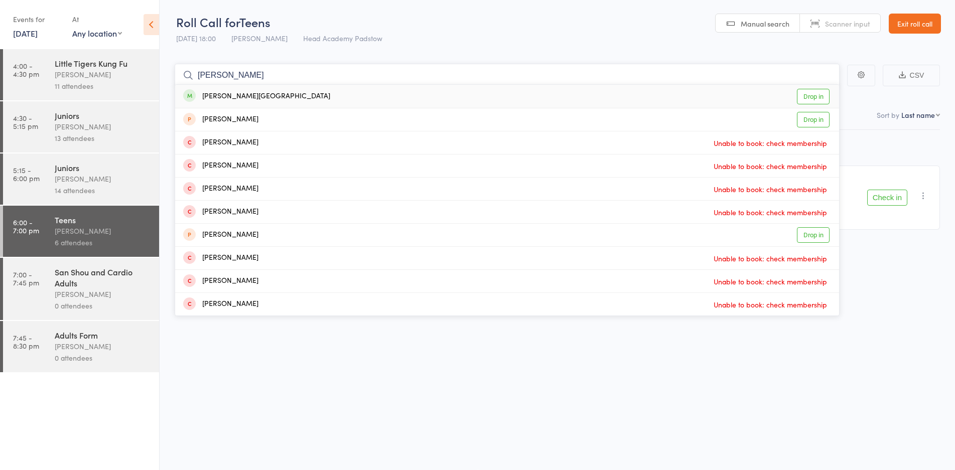
type input "mahalia"
click at [307, 89] on div "Mahalia Bartolo - Stafford Drop in" at bounding box center [507, 96] width 664 height 23
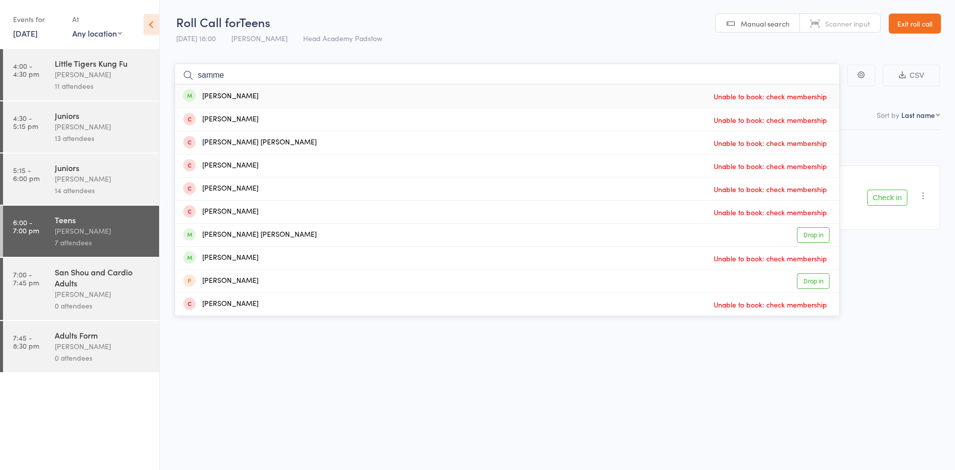
type input "samme"
click at [221, 95] on div "Sammy Wahhab" at bounding box center [220, 97] width 75 height 12
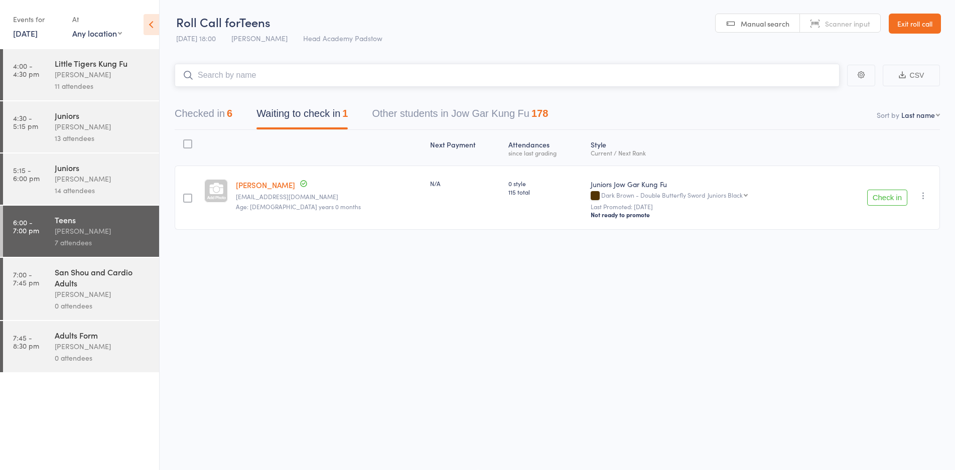
click at [240, 79] on input "search" at bounding box center [507, 75] width 665 height 23
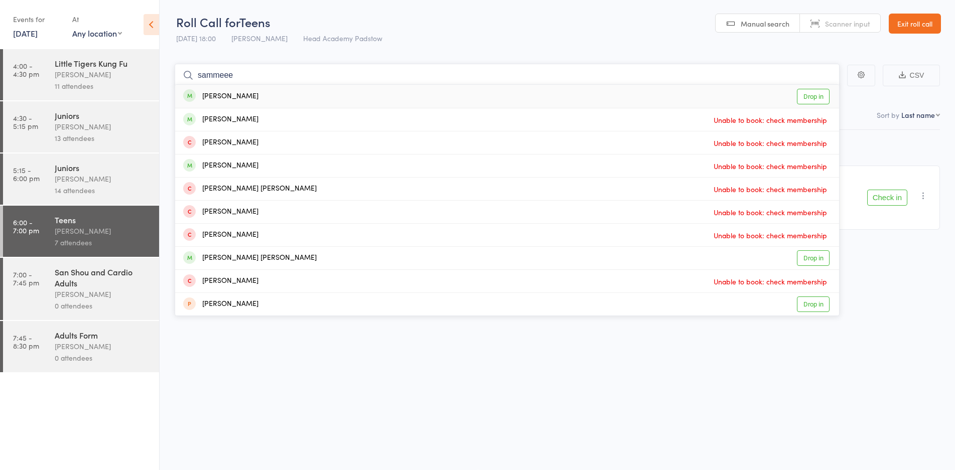
type input "sammeee"
click at [226, 99] on div "[PERSON_NAME]" at bounding box center [220, 97] width 75 height 12
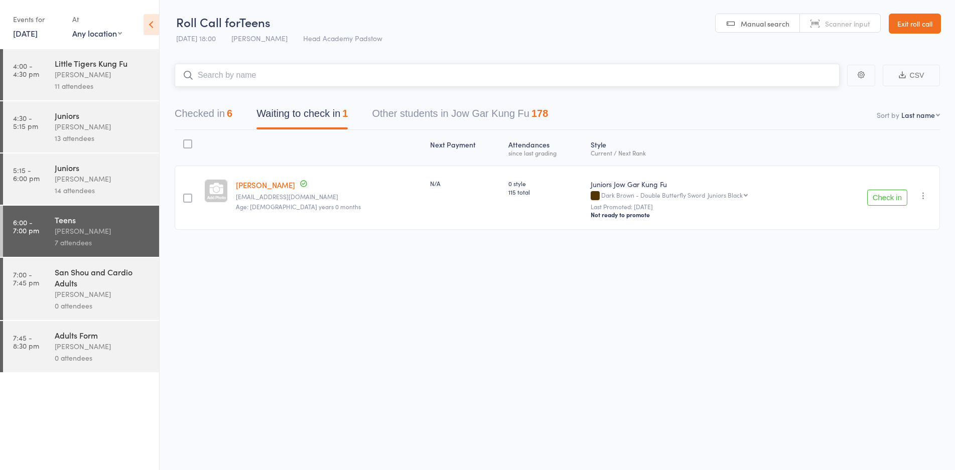
click at [234, 70] on input "search" at bounding box center [507, 75] width 665 height 23
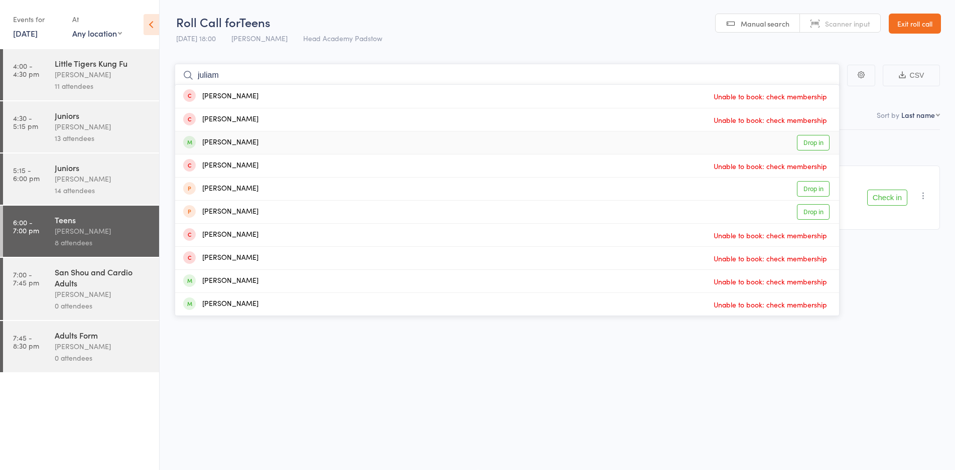
type input "juliam"
drag, startPoint x: 220, startPoint y: 142, endPoint x: 224, endPoint y: 129, distance: 13.2
click at [219, 142] on div "[PERSON_NAME]" at bounding box center [220, 143] width 75 height 12
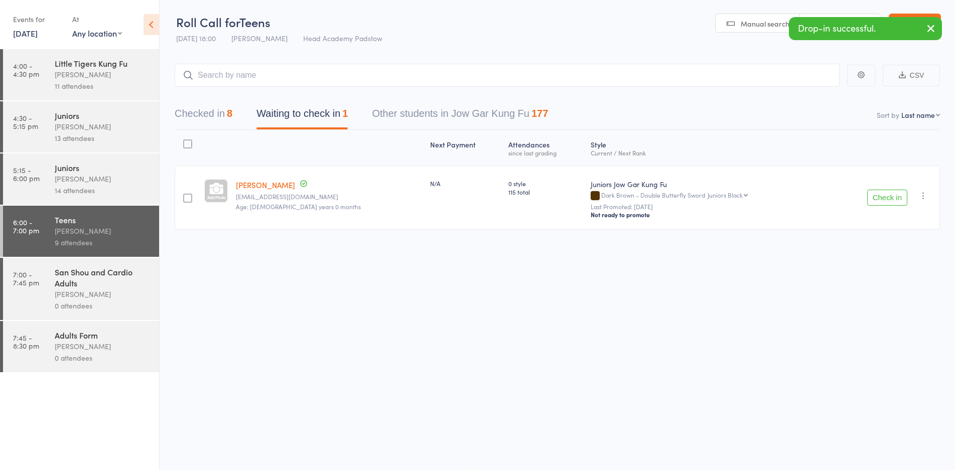
click at [890, 192] on button "Check in" at bounding box center [887, 198] width 40 height 16
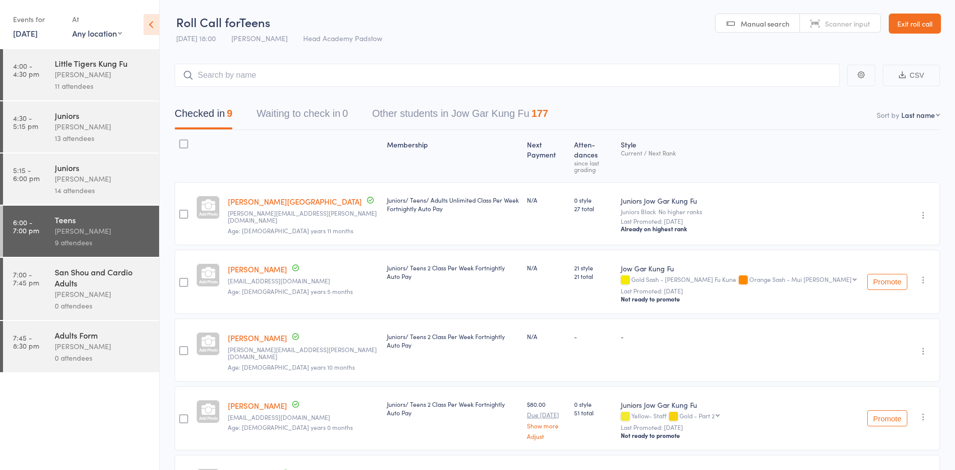
drag, startPoint x: 479, startPoint y: 87, endPoint x: 477, endPoint y: 75, distance: 12.3
click at [477, 79] on main "CSV Checked in 9 Waiting to check in 0 Other students in Jow Gar Kung Fu 177 So…" at bounding box center [557, 446] width 795 height 794
click at [477, 76] on input "search" at bounding box center [507, 75] width 665 height 23
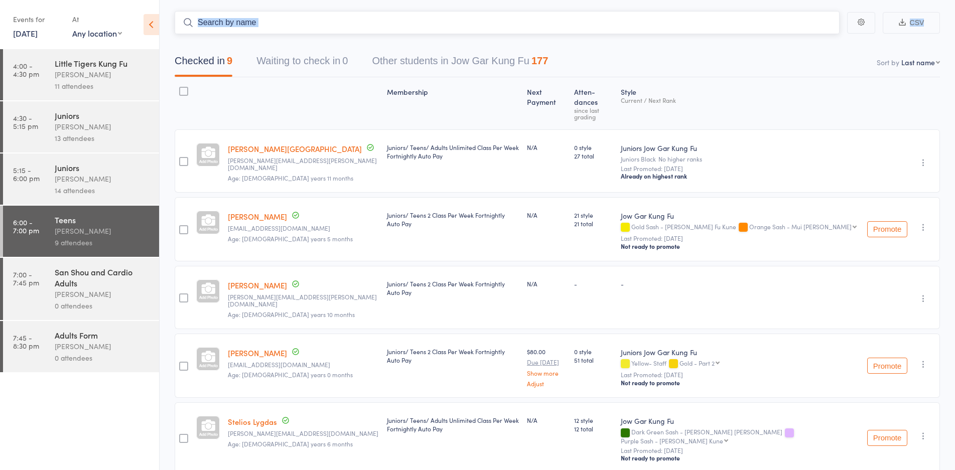
scroll to position [0, 0]
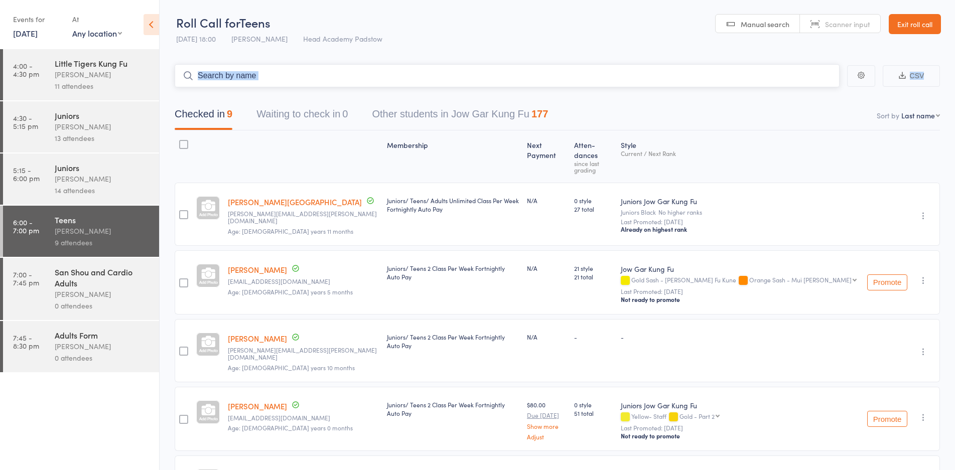
click at [306, 74] on input "search" at bounding box center [507, 75] width 665 height 23
click at [274, 72] on input "search" at bounding box center [507, 75] width 665 height 23
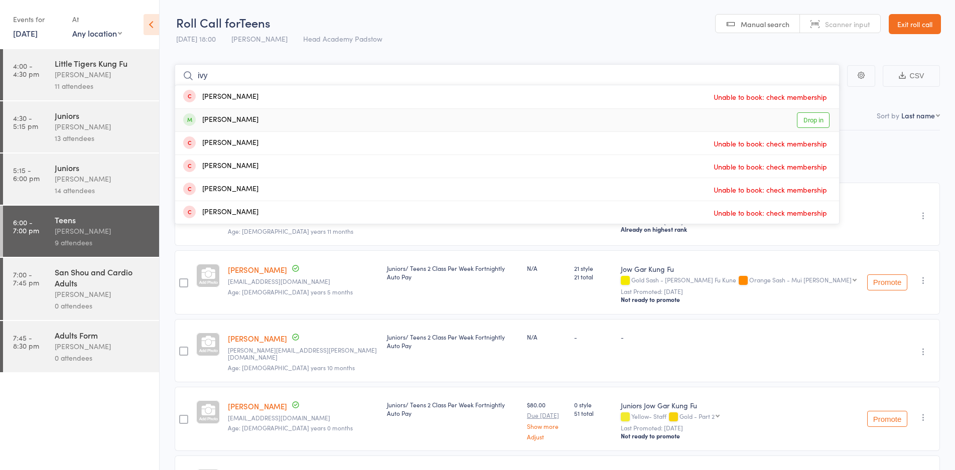
type input "ivy"
click at [240, 123] on div "Ivy Murray Drop in" at bounding box center [507, 120] width 664 height 23
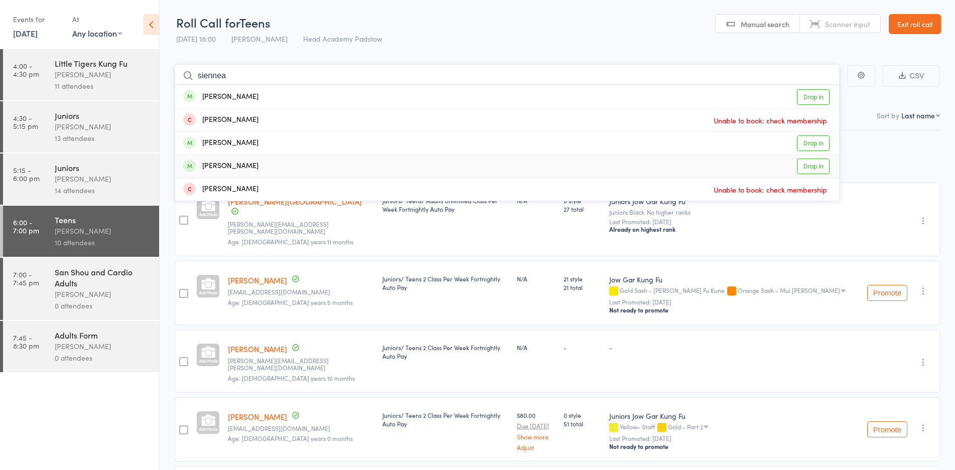
type input "siennea"
drag, startPoint x: 242, startPoint y: 172, endPoint x: 247, endPoint y: 165, distance: 8.2
click at [246, 167] on div "[PERSON_NAME]" at bounding box center [220, 167] width 75 height 12
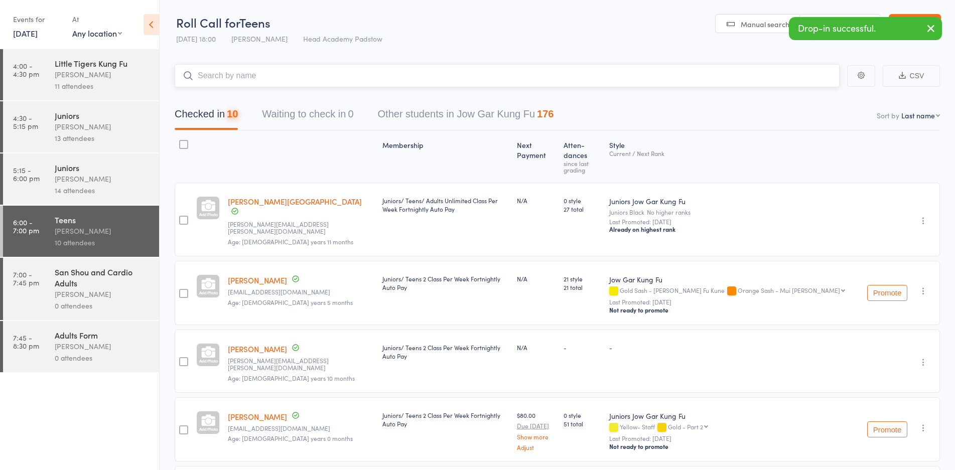
click at [285, 85] on input "search" at bounding box center [507, 75] width 665 height 23
drag, startPoint x: 237, startPoint y: 63, endPoint x: 245, endPoint y: 68, distance: 9.5
click at [249, 71] on input "search" at bounding box center [507, 75] width 665 height 23
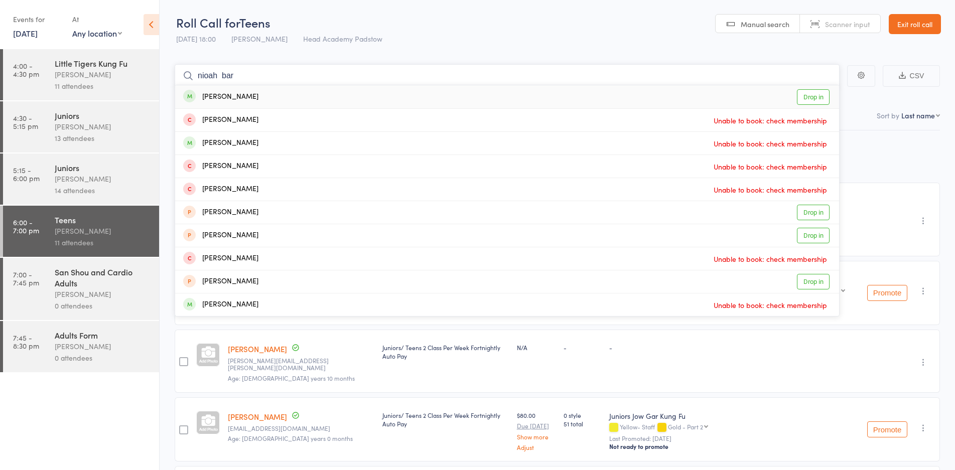
type input "nioah bar"
click at [242, 106] on div "Noah Bartolo - Stafford Drop in" at bounding box center [507, 96] width 664 height 23
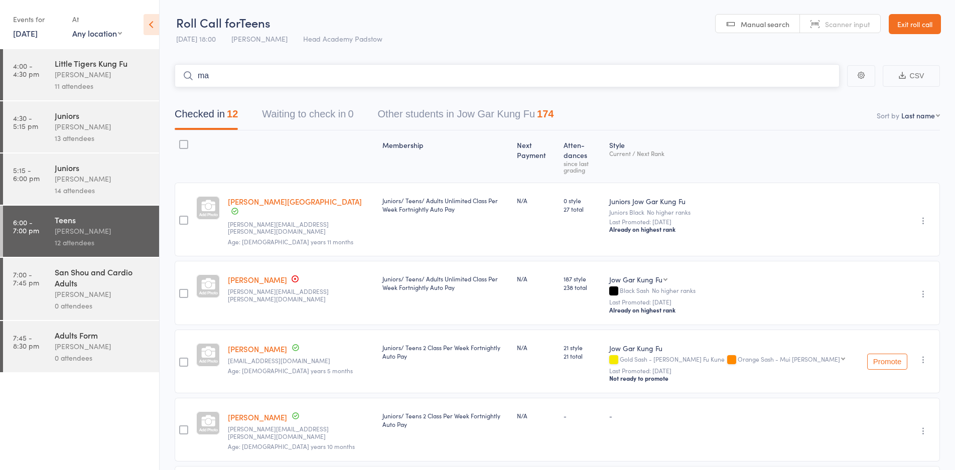
type input "m"
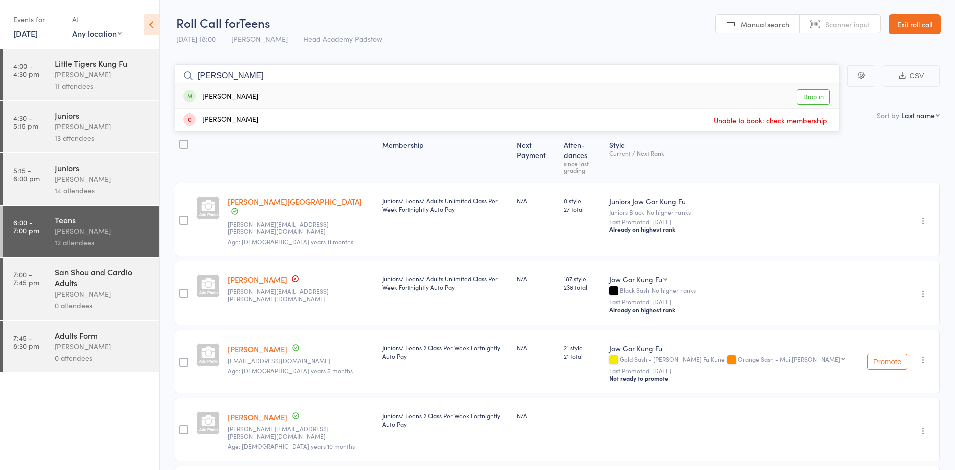
type input "nancy"
click at [261, 100] on div "Nancy Le Drop in" at bounding box center [507, 96] width 664 height 23
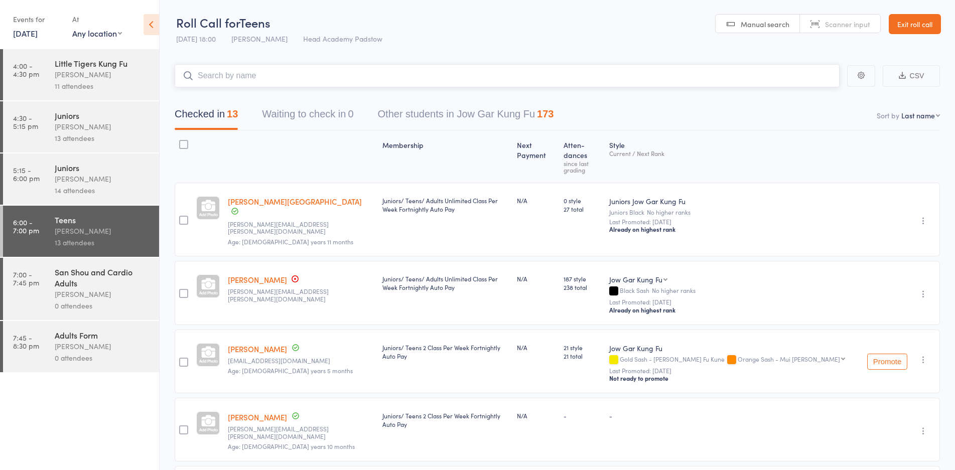
click at [270, 72] on input "search" at bounding box center [507, 75] width 665 height 23
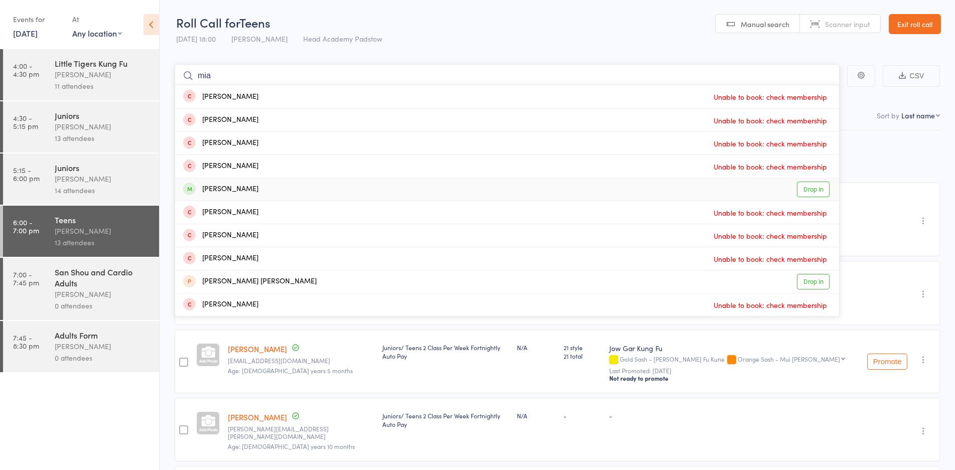
type input "mia"
click at [267, 198] on div "Mia Jimenez Drop in" at bounding box center [507, 189] width 664 height 23
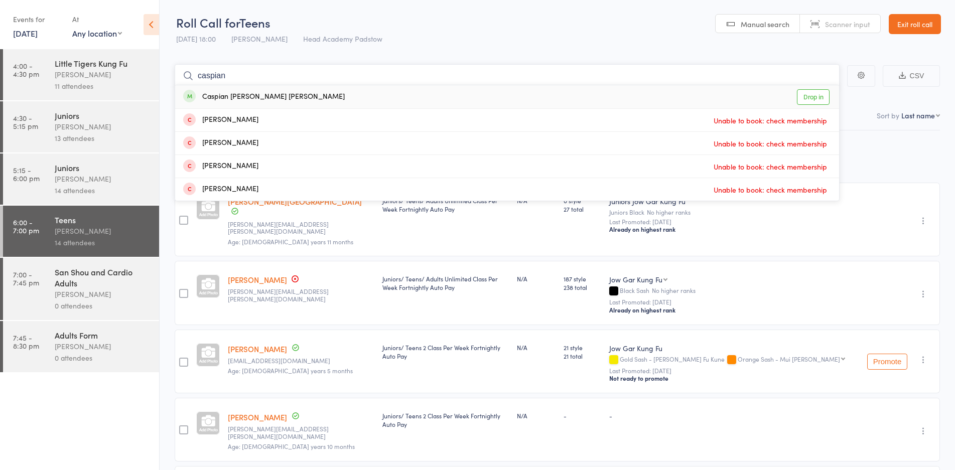
type input "caspian"
drag, startPoint x: 817, startPoint y: 97, endPoint x: 809, endPoint y: 103, distance: 10.0
click at [816, 97] on link "Drop in" at bounding box center [813, 97] width 33 height 16
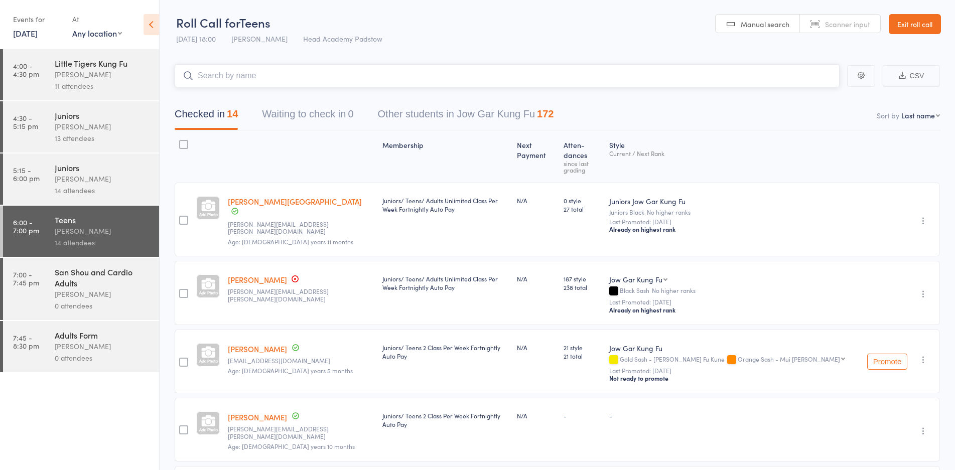
click at [613, 82] on input "search" at bounding box center [507, 75] width 665 height 23
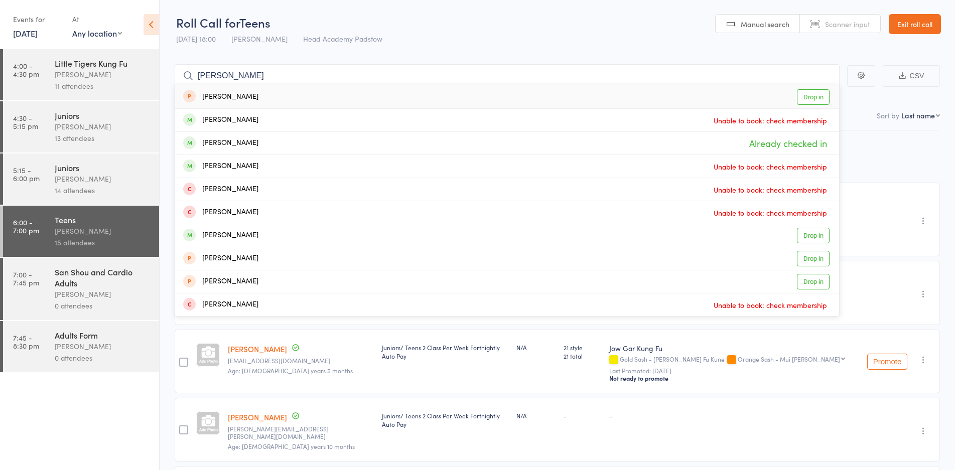
click at [400, 44] on header "Roll Call for Teens [DATE] 18:00 [PERSON_NAME] Head Academy Padstow Manual sear…" at bounding box center [557, 24] width 795 height 49
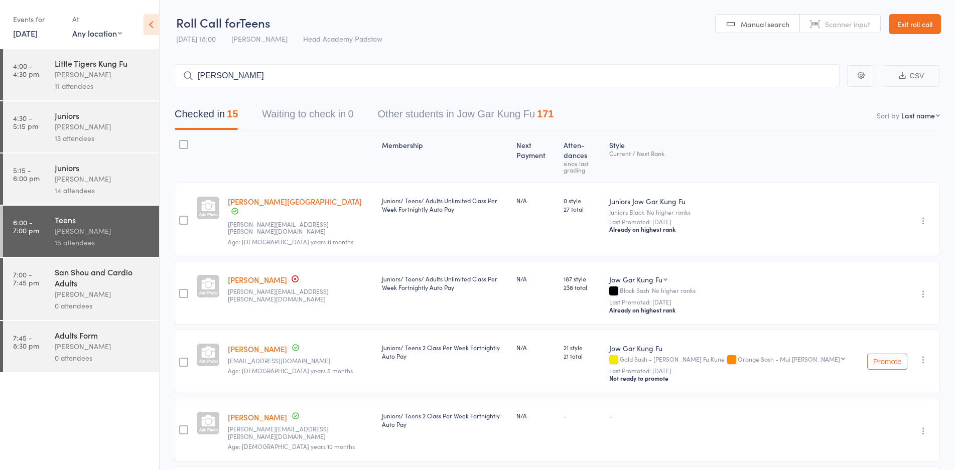
drag, startPoint x: 343, startPoint y: 63, endPoint x: 346, endPoint y: 70, distance: 7.4
click at [347, 74] on input "noah bar" at bounding box center [507, 75] width 665 height 23
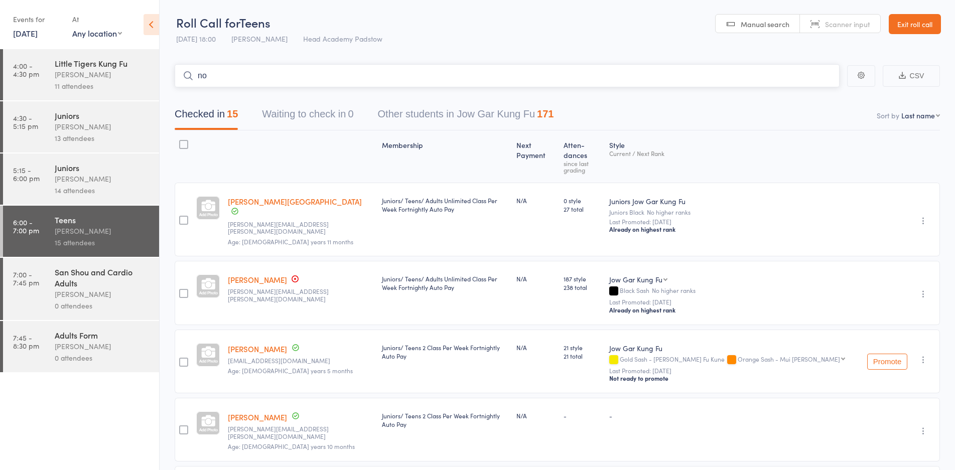
type input "n"
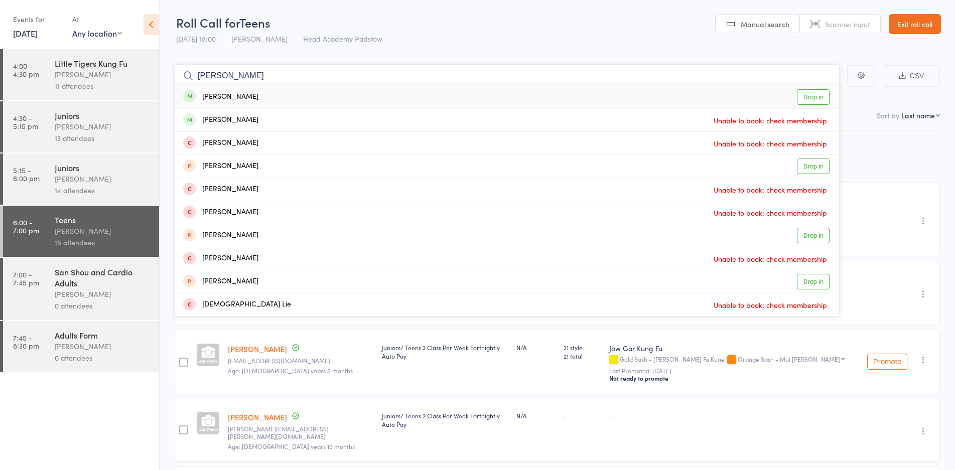
type input "jesse"
click at [295, 97] on div "Jesse Laturiuw Drop in" at bounding box center [507, 96] width 664 height 23
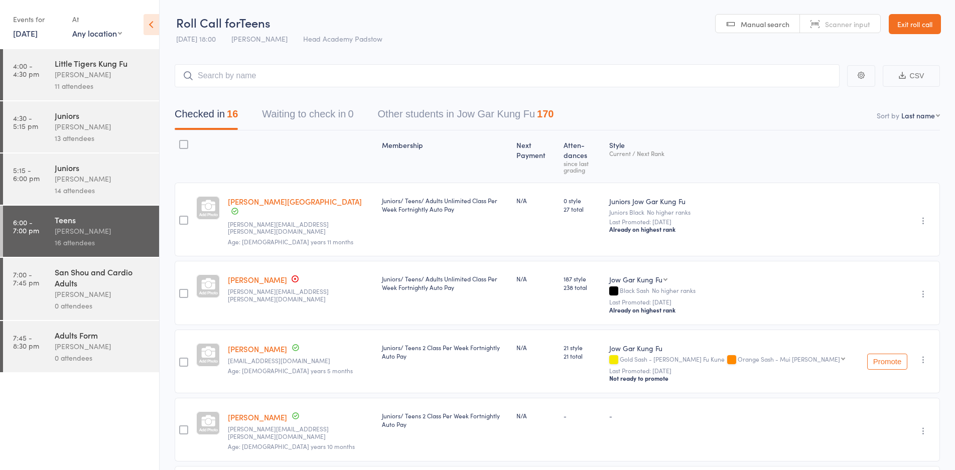
click at [183, 289] on label at bounding box center [183, 294] width 9 height 11
click at [181, 291] on input "checkbox" at bounding box center [181, 291] width 0 height 0
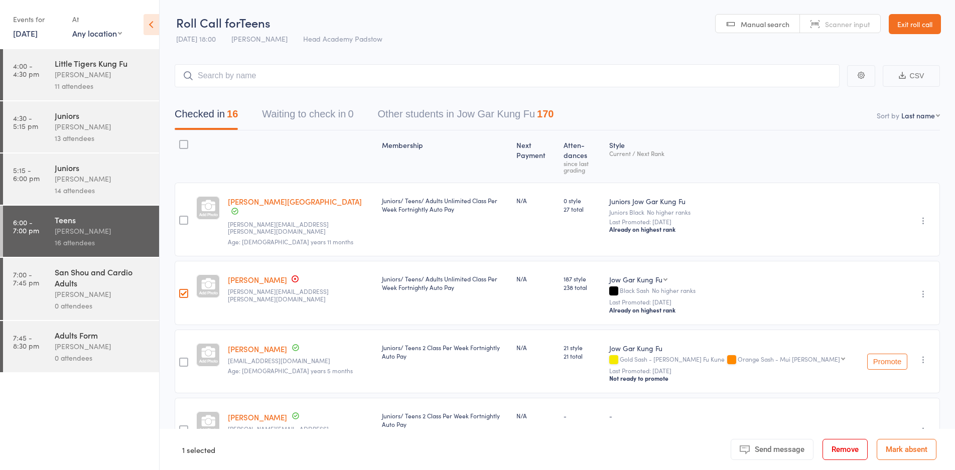
drag, startPoint x: 834, startPoint y: 443, endPoint x: 531, endPoint y: 41, distance: 503.5
click at [833, 446] on button "Remove" at bounding box center [844, 449] width 45 height 21
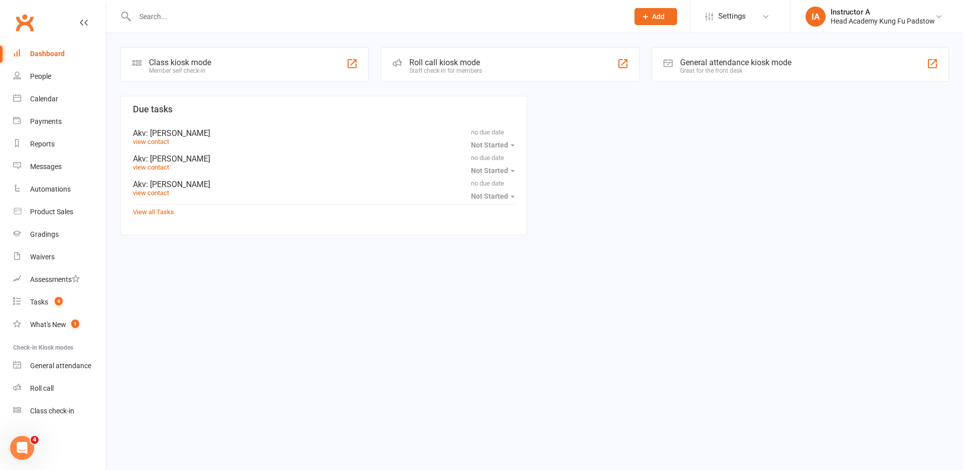
click at [568, 265] on html "Prospect Member Non-attending contact Class / event Appointment Grading event T…" at bounding box center [481, 132] width 963 height 265
click at [316, 27] on div at bounding box center [370, 16] width 501 height 33
click at [310, 16] on input "text" at bounding box center [377, 17] width 490 height 14
paste input "Vaughn Greenwell"
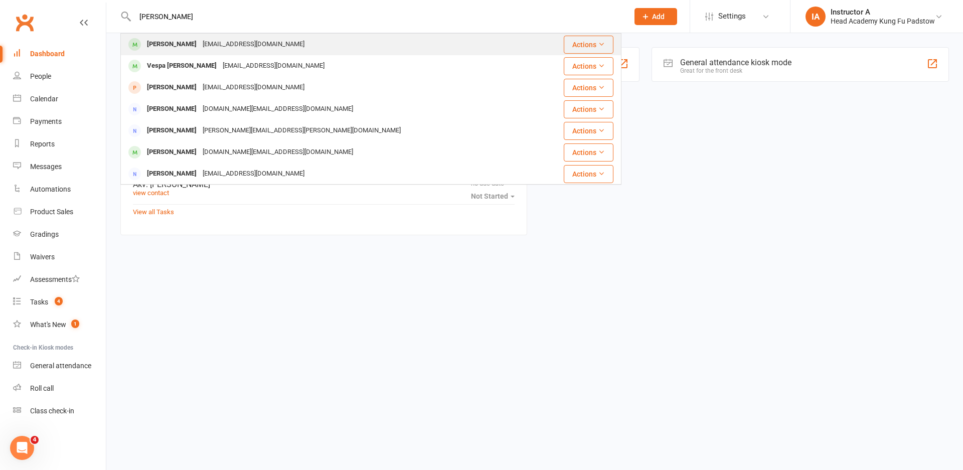
type input "Vaughn Greenwell"
click at [168, 48] on div "Vaughn Greenwell" at bounding box center [172, 44] width 56 height 15
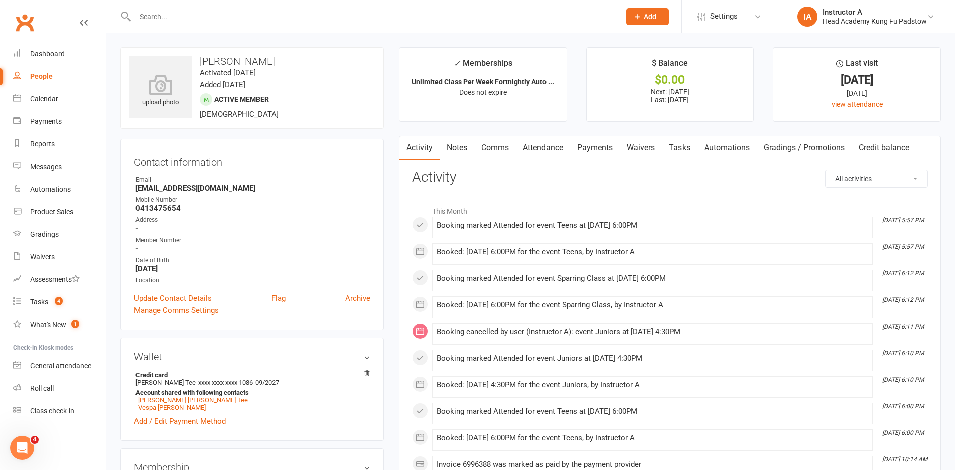
click at [542, 157] on link "Attendance" at bounding box center [543, 147] width 54 height 23
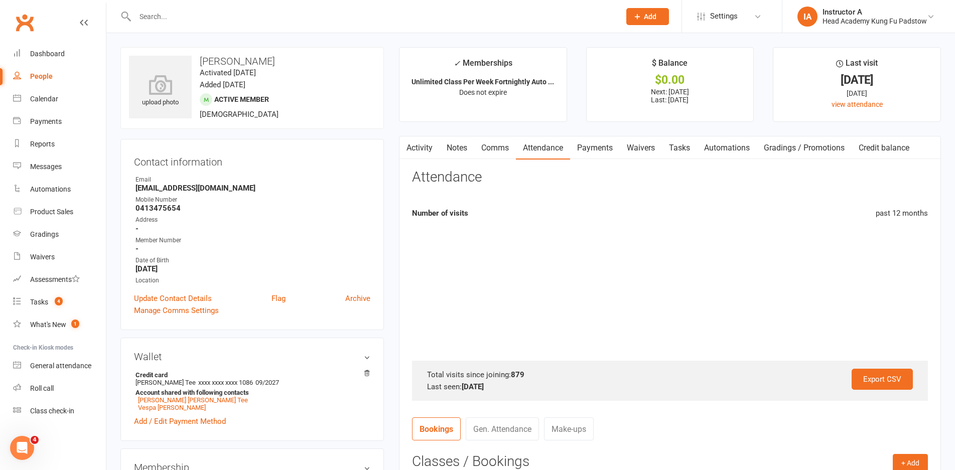
click at [541, 151] on link "Attendance" at bounding box center [543, 147] width 54 height 23
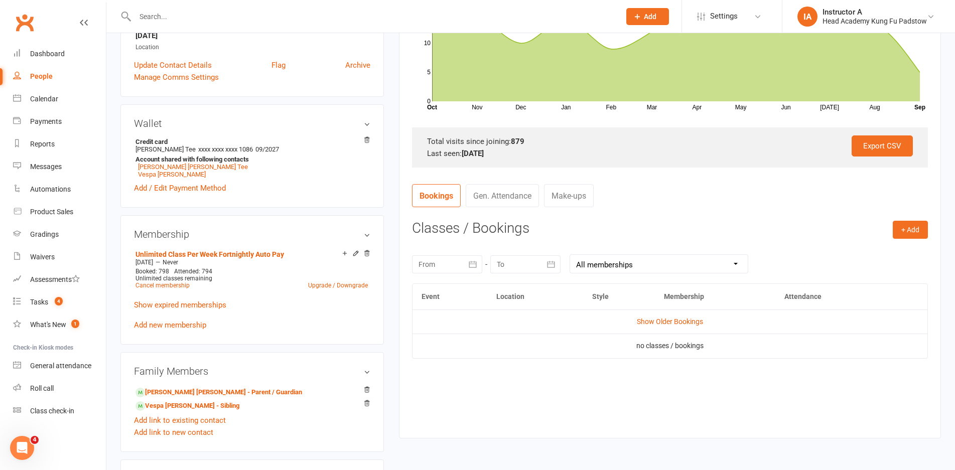
scroll to position [251, 0]
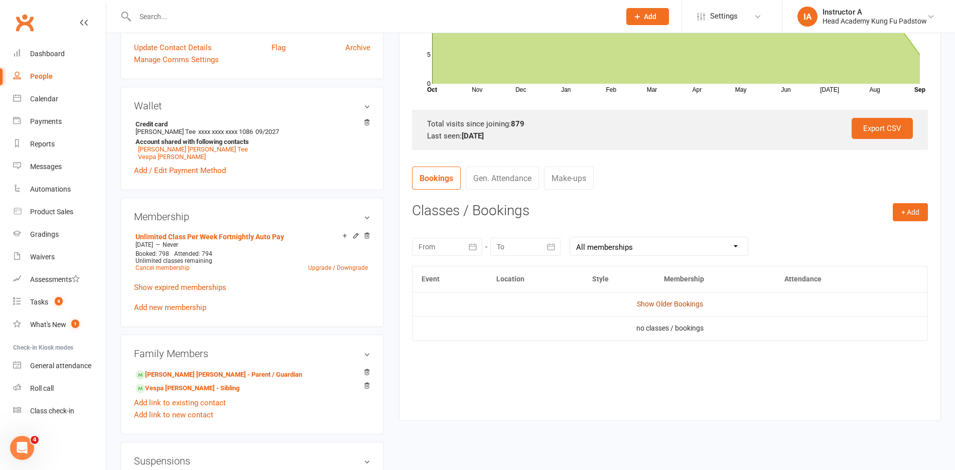
click at [656, 303] on link "Show Older Bookings" at bounding box center [670, 304] width 66 height 8
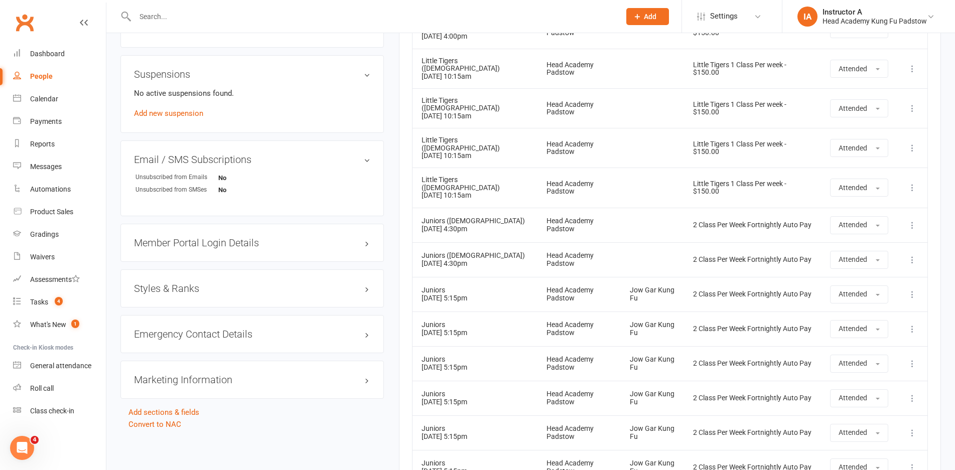
scroll to position [0, 0]
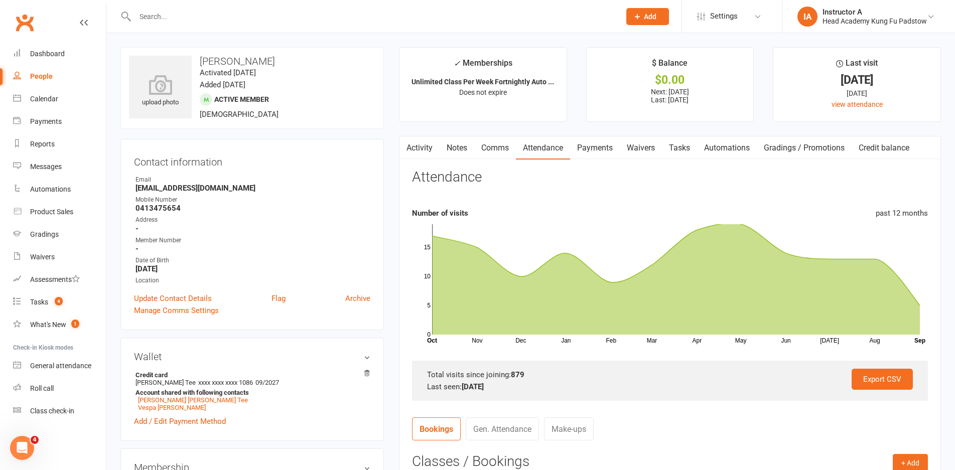
drag, startPoint x: 663, startPoint y: 29, endPoint x: 576, endPoint y: 79, distance: 101.0
click at [576, 79] on ul "✓ Memberships Unlimited Class Per Week Fortnightly Auto ... Does not expire $ B…" at bounding box center [670, 84] width 542 height 75
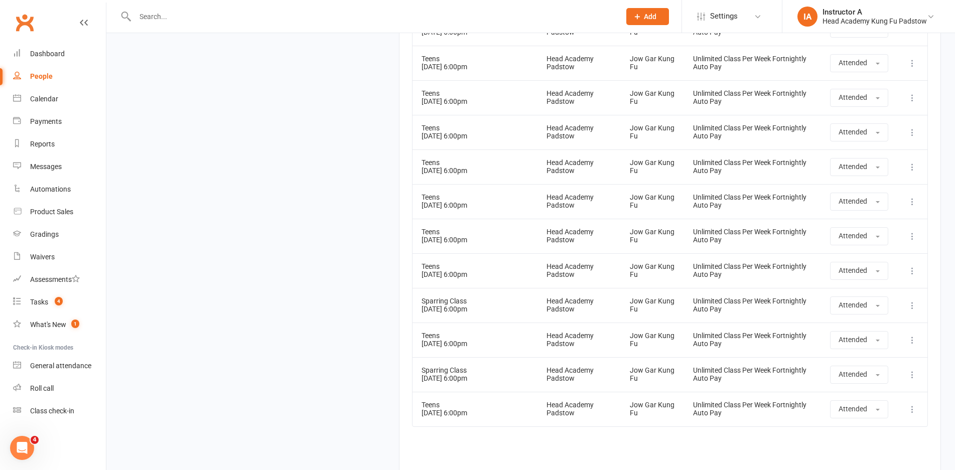
scroll to position [30699, 0]
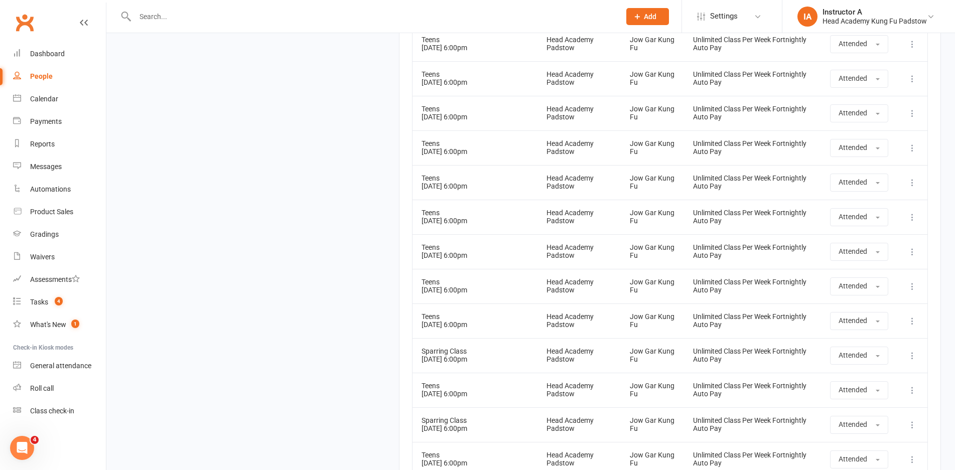
click at [243, 24] on div at bounding box center [366, 16] width 493 height 33
click at [243, 21] on div at bounding box center [366, 16] width 493 height 33
click at [243, 21] on input "text" at bounding box center [372, 17] width 481 height 14
click at [56, 228] on link "Gradings" at bounding box center [59, 234] width 93 height 23
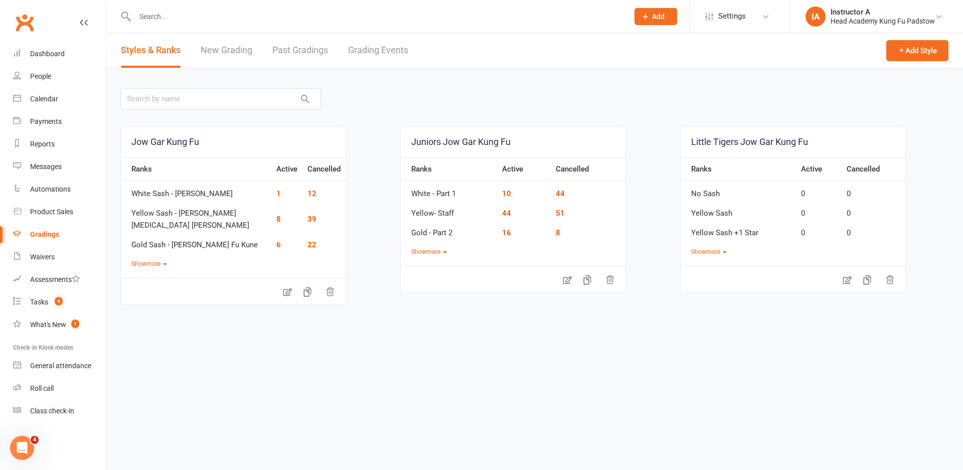
click at [377, 59] on link "Grading Events" at bounding box center [378, 50] width 60 height 35
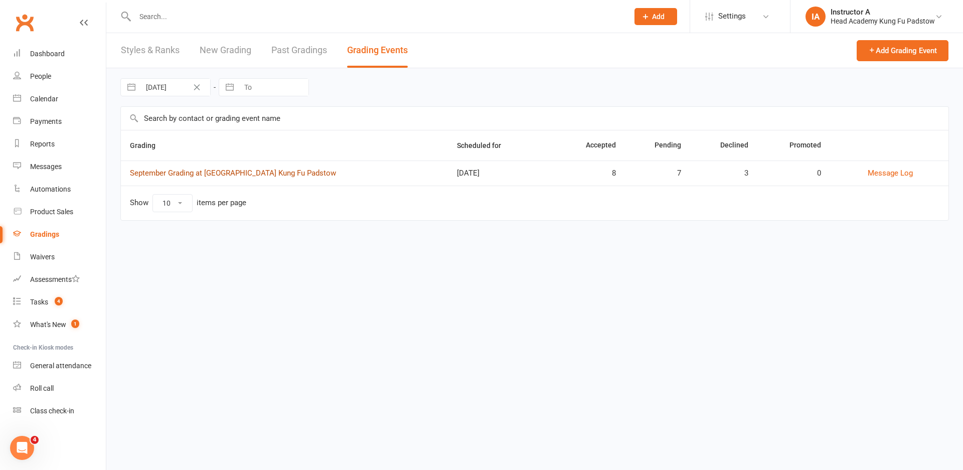
click at [243, 170] on link "September Grading at [GEOGRAPHIC_DATA] Kung Fu Padstow" at bounding box center [233, 173] width 206 height 9
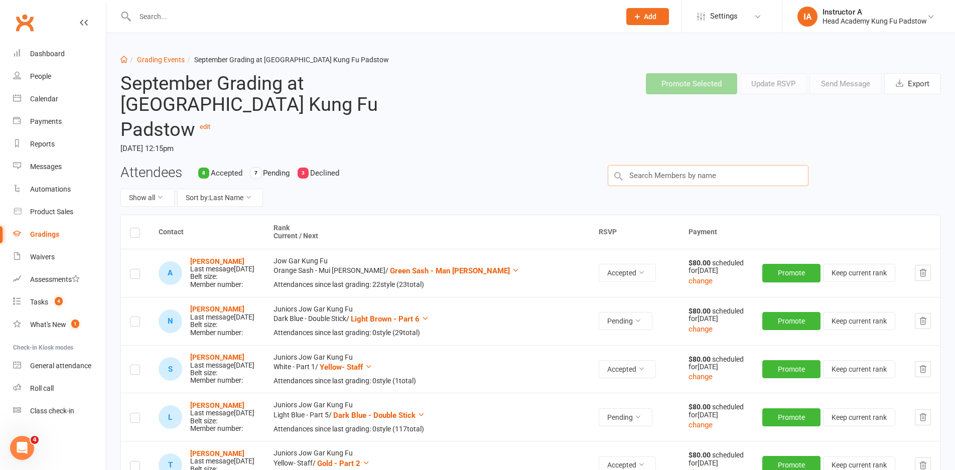
click at [658, 165] on input "text" at bounding box center [708, 175] width 201 height 21
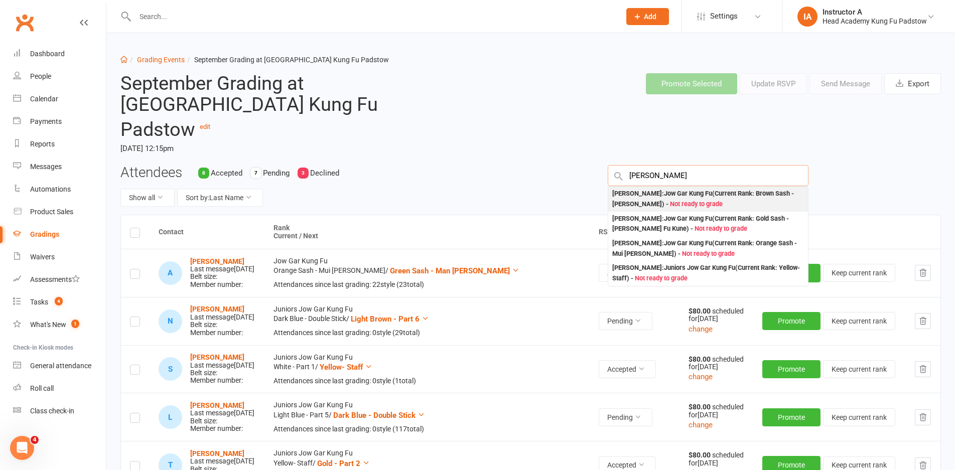
type input "jamie"
click at [636, 189] on div "Jamie Duong : Jow Gar Kung Fu (Current Rank: Brown Sash - Fu Hok Seung Ying Kun…" at bounding box center [708, 199] width 192 height 21
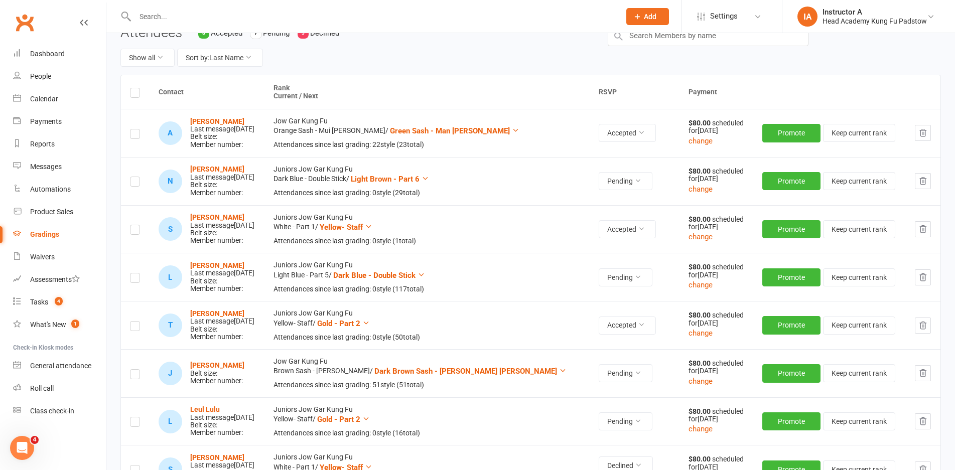
scroll to position [251, 0]
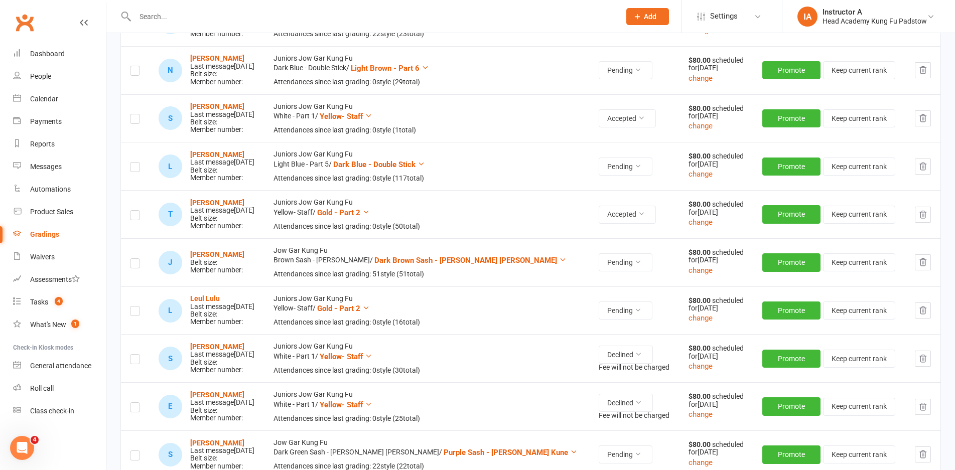
click at [141, 244] on td at bounding box center [135, 262] width 29 height 48
click at [130, 265] on label at bounding box center [135, 265] width 10 height 0
click at [130, 259] on input "checkbox" at bounding box center [135, 259] width 10 height 0
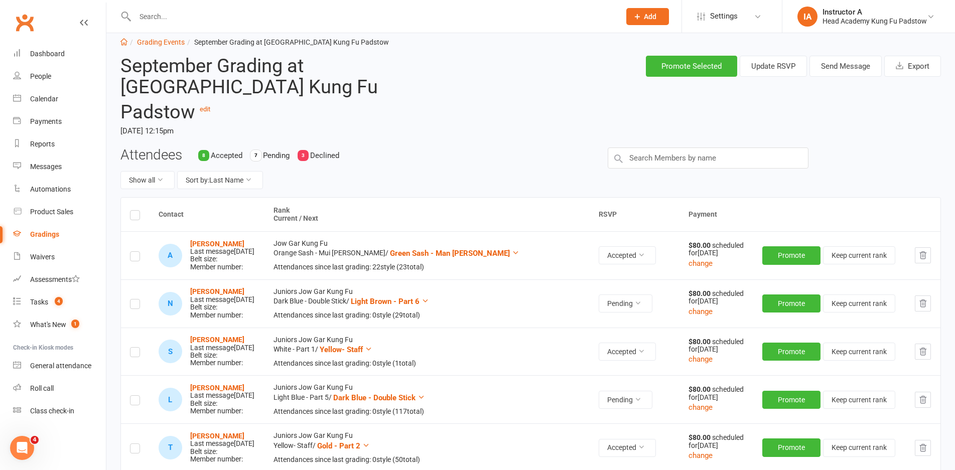
scroll to position [0, 0]
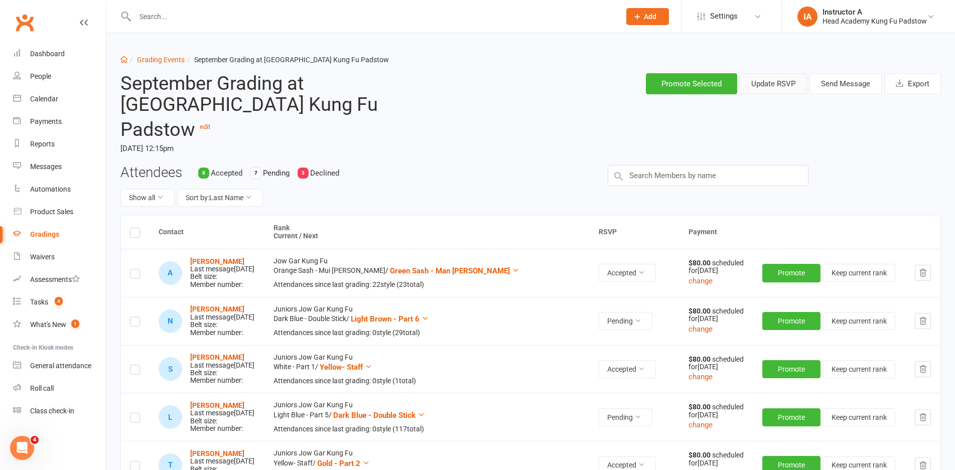
drag, startPoint x: 767, startPoint y: 83, endPoint x: 862, endPoint y: 121, distance: 102.5
click at [862, 121] on header "September Grading at Head Academy Kung Fu Padstow edit Saturday, 20 Sep 2025, 1…" at bounding box center [530, 115] width 835 height 100
click at [840, 97] on div "Promote Selected Update RSVP Send Message Export" at bounding box center [704, 83] width 487 height 37
click at [832, 86] on button "Send Message" at bounding box center [845, 83] width 72 height 21
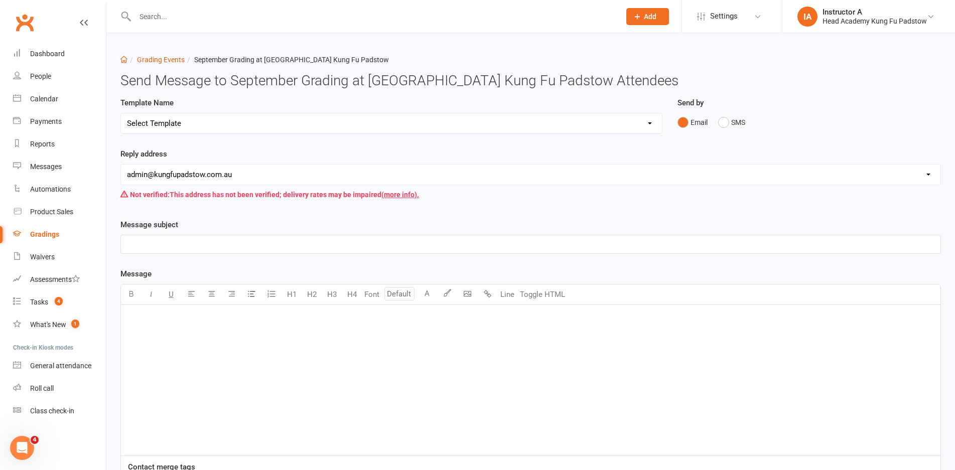
click at [236, 124] on select "Select Template [Email] Confirmation of Successful Grading [Email] Grading Even…" at bounding box center [391, 123] width 541 height 20
select select "2"
click at [121, 113] on select "Select Template [Email] Confirmation of Successful Grading [Email] Grading Even…" at bounding box center [391, 123] width 541 height 20
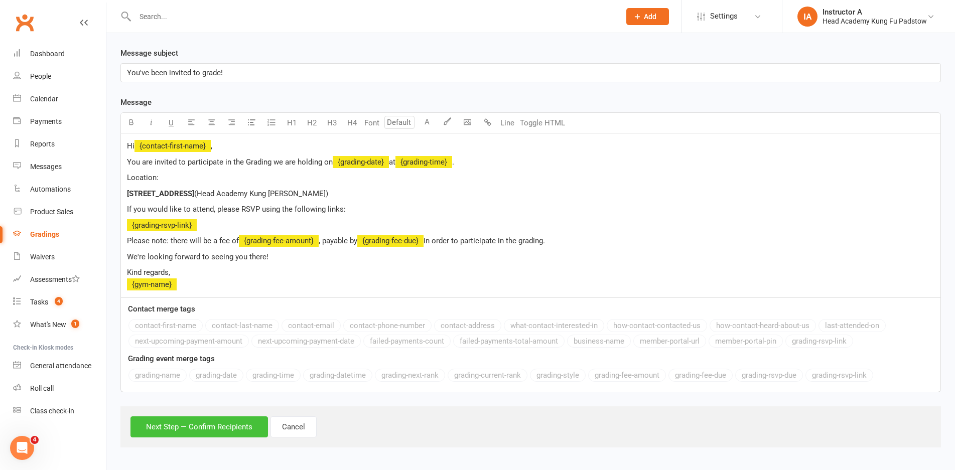
click at [204, 418] on button "Next Step — Confirm Recipients" at bounding box center [198, 426] width 137 height 21
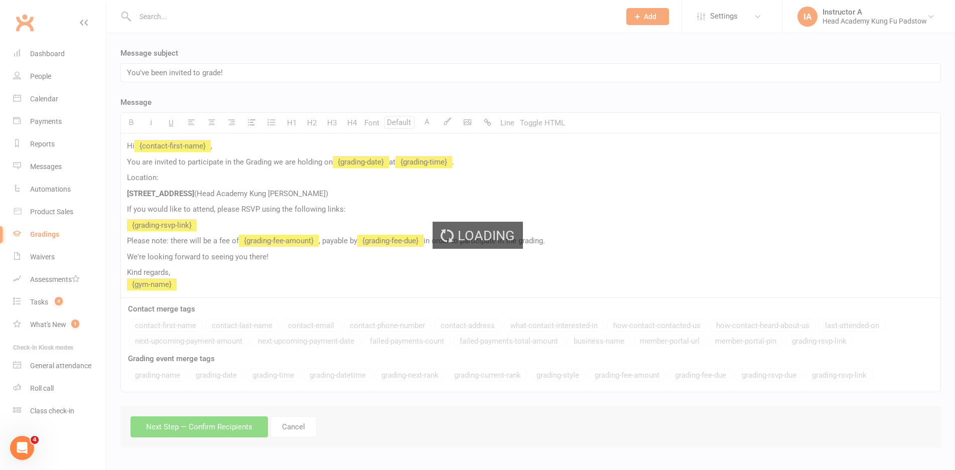
scroll to position [119, 0]
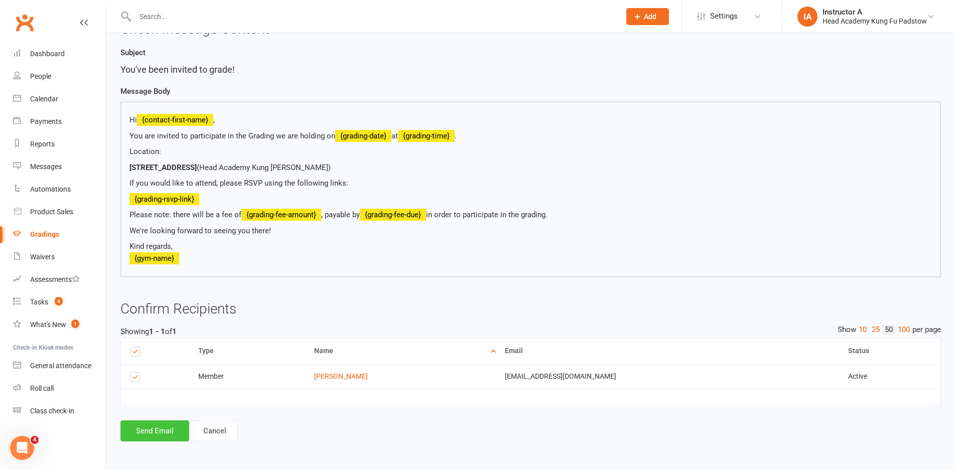
click at [159, 438] on button "Send Email" at bounding box center [154, 431] width 69 height 21
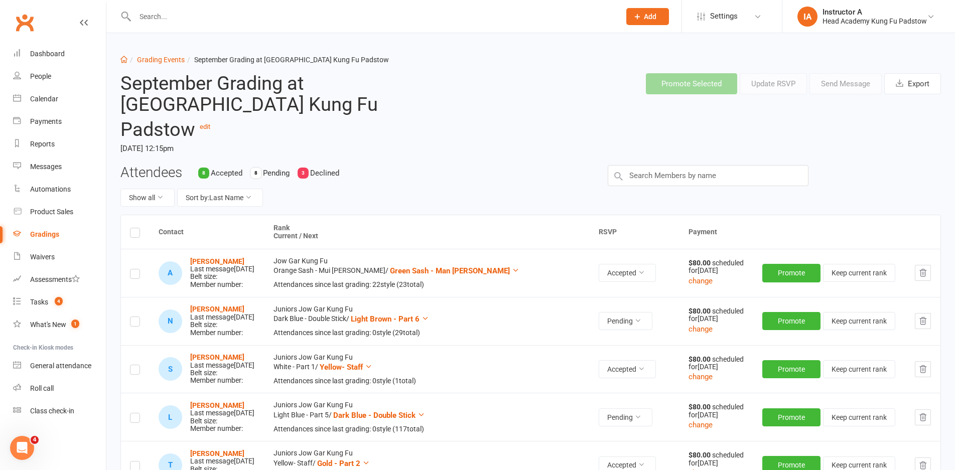
drag, startPoint x: 136, startPoint y: 132, endPoint x: 235, endPoint y: 140, distance: 99.1
click at [235, 140] on div "September Grading at Head Academy Kung Fu Padstow edit Saturday, 20 Sep 2025, 1…" at bounding box center [287, 115] width 348 height 100
click at [272, 119] on h2 "September Grading at Head Academy Kung Fu Padstow edit" at bounding box center [286, 106] width 333 height 67
click at [15, 58] on link "Dashboard" at bounding box center [59, 54] width 93 height 23
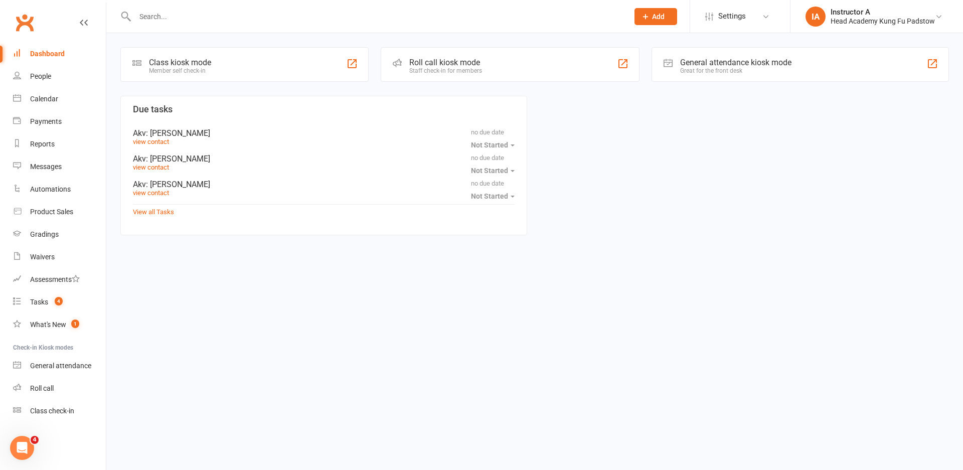
drag, startPoint x: 156, startPoint y: 18, endPoint x: 120, endPoint y: 13, distance: 35.9
click at [144, 11] on input "text" at bounding box center [377, 17] width 490 height 14
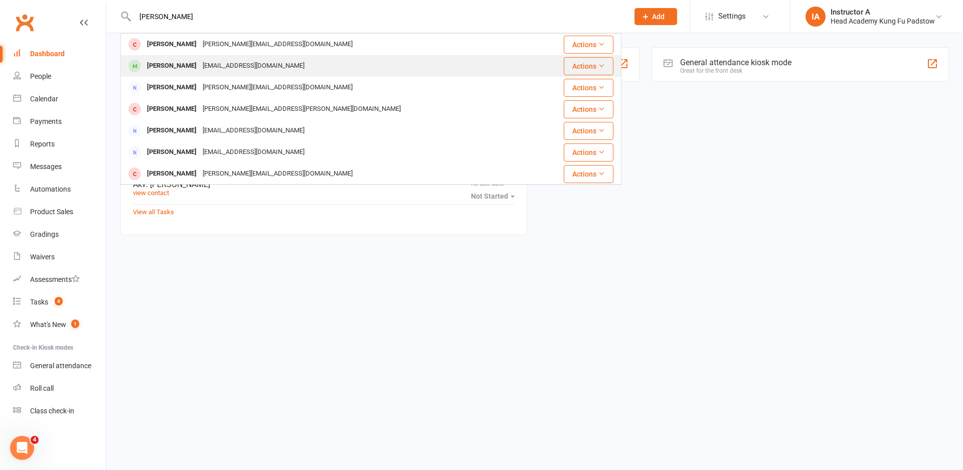
type input "harvey"
click at [165, 63] on div "Harvey Jimenez" at bounding box center [172, 66] width 56 height 15
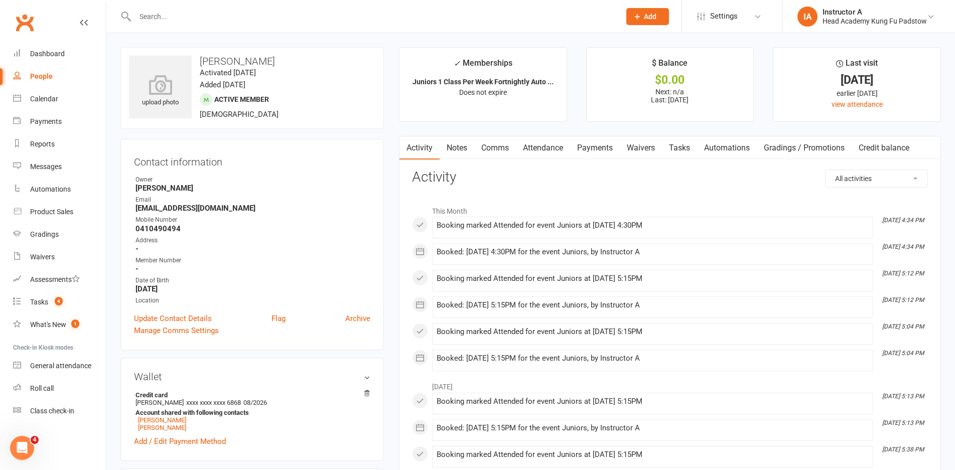
click at [512, 149] on link "Comms" at bounding box center [495, 147] width 42 height 23
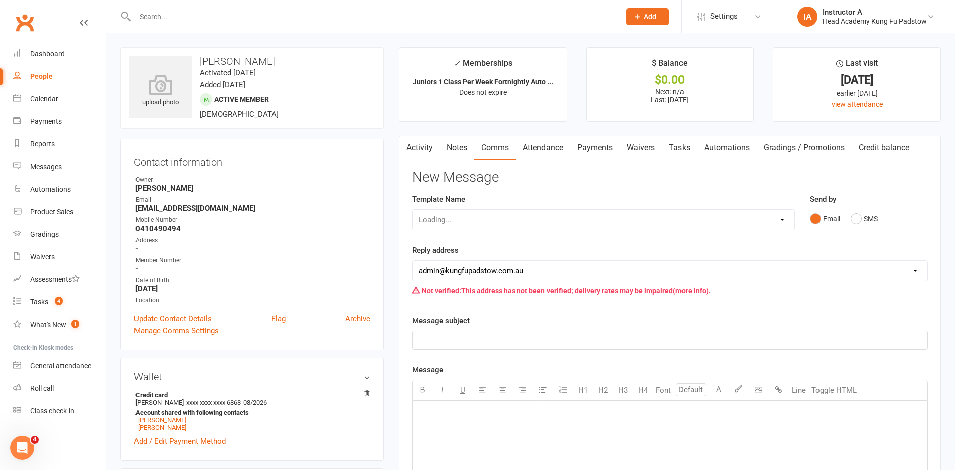
click at [526, 145] on link "Attendance" at bounding box center [543, 147] width 54 height 23
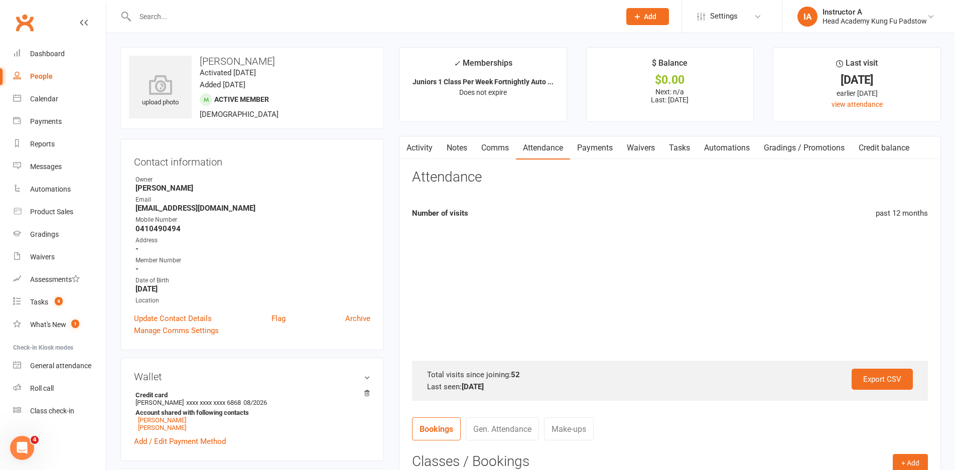
scroll to position [201, 0]
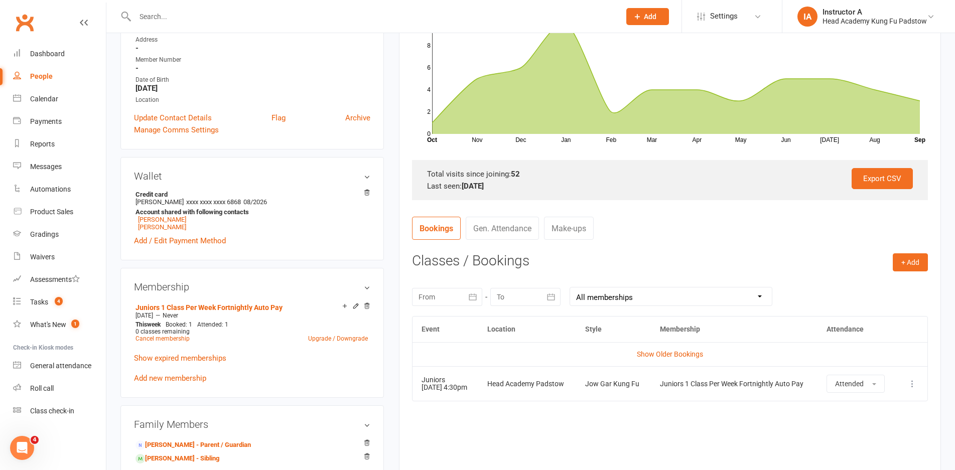
click at [672, 359] on td "Show Older Bookings" at bounding box center [669, 354] width 515 height 24
click at [668, 359] on td "Show Older Bookings" at bounding box center [669, 354] width 515 height 24
click at [667, 355] on link "Show Older Bookings" at bounding box center [670, 354] width 66 height 8
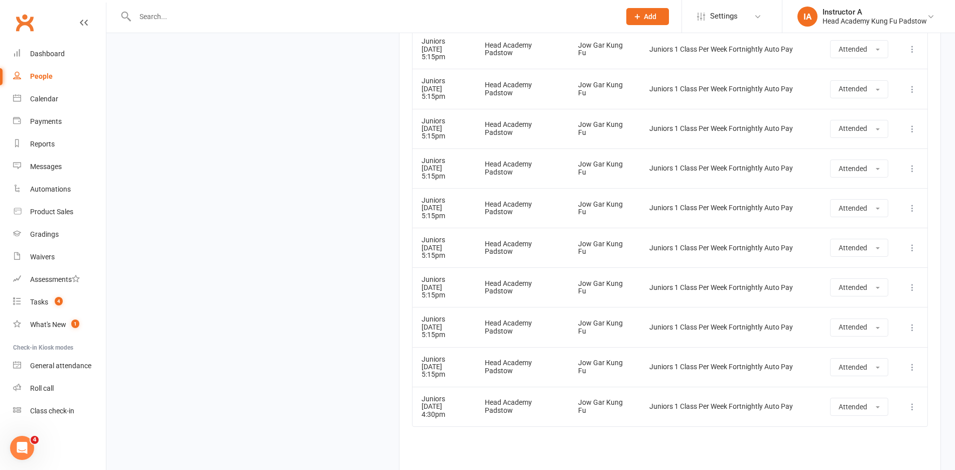
scroll to position [2315, 0]
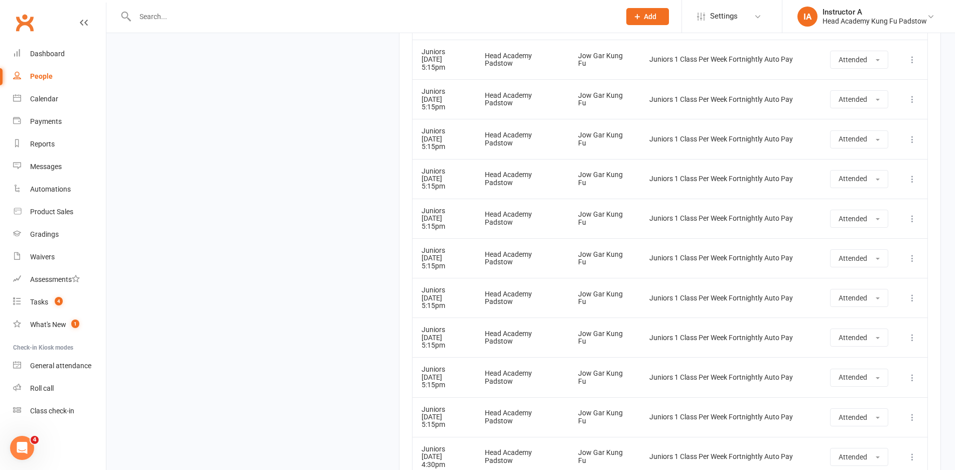
click at [14, 24] on link "Clubworx" at bounding box center [24, 22] width 25 height 25
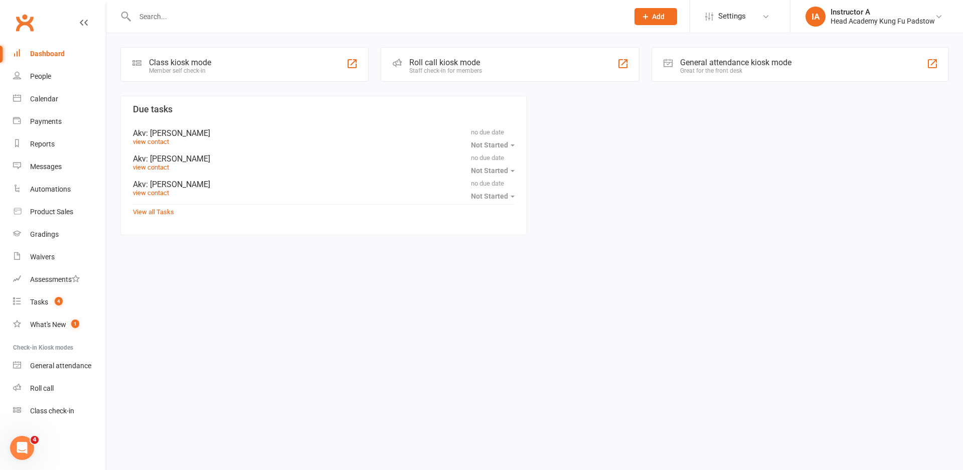
click at [229, 8] on div at bounding box center [370, 16] width 501 height 33
click at [249, 19] on input "text" at bounding box center [377, 17] width 490 height 14
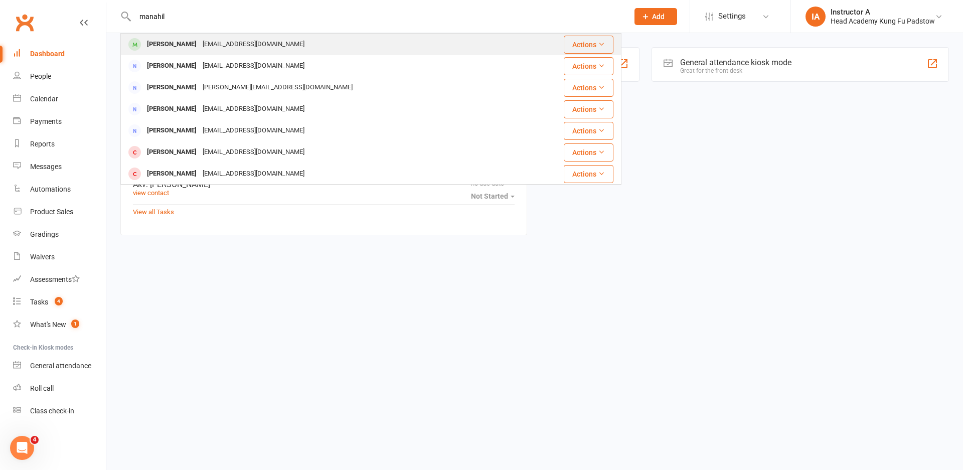
type input "manahil"
click at [211, 47] on div "[EMAIL_ADDRESS][DOMAIN_NAME]" at bounding box center [254, 44] width 108 height 15
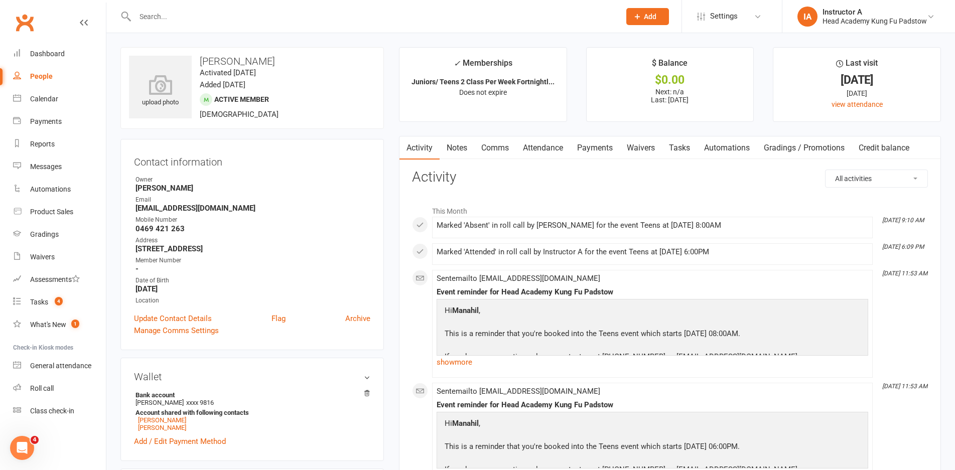
click at [245, 21] on input "text" at bounding box center [372, 17] width 481 height 14
click at [543, 152] on link "Attendance" at bounding box center [543, 147] width 54 height 23
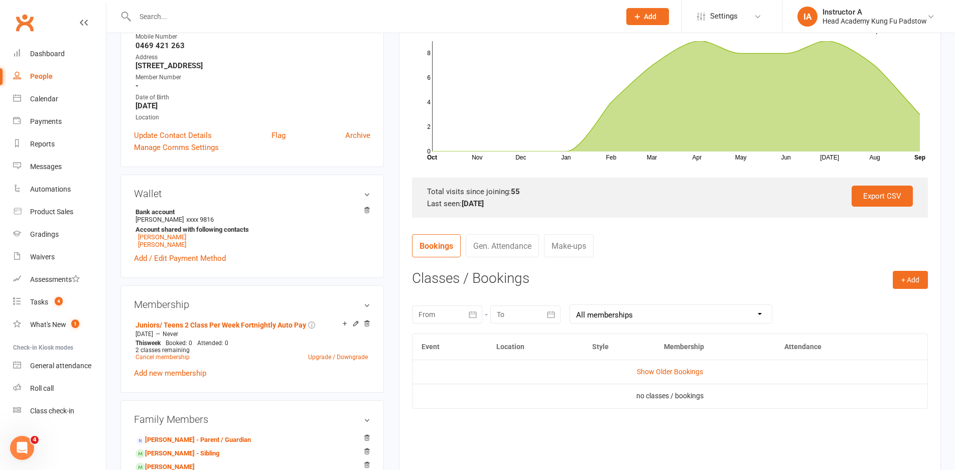
scroll to position [201, 0]
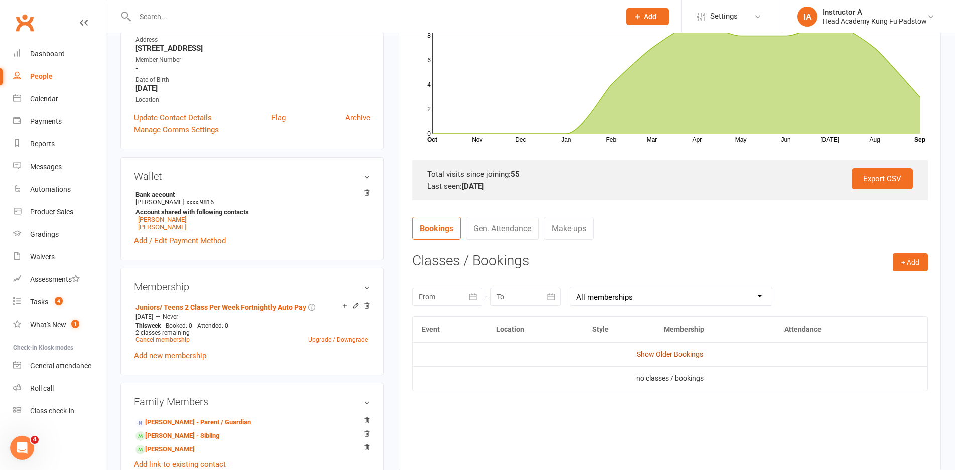
click at [681, 353] on link "Show Older Bookings" at bounding box center [670, 354] width 66 height 8
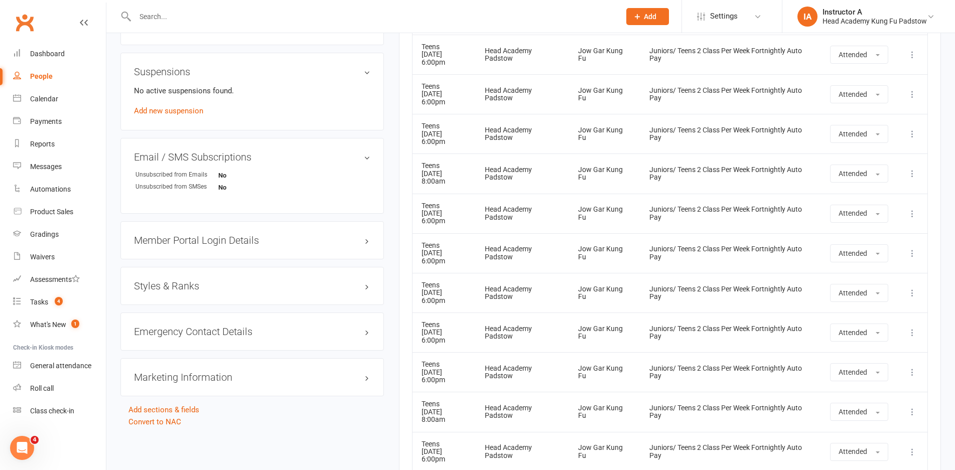
scroll to position [652, 0]
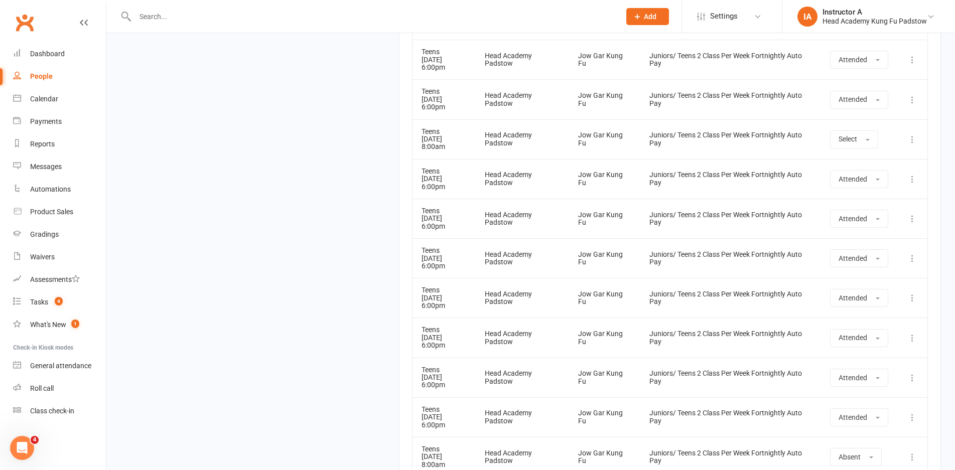
scroll to position [2405, 0]
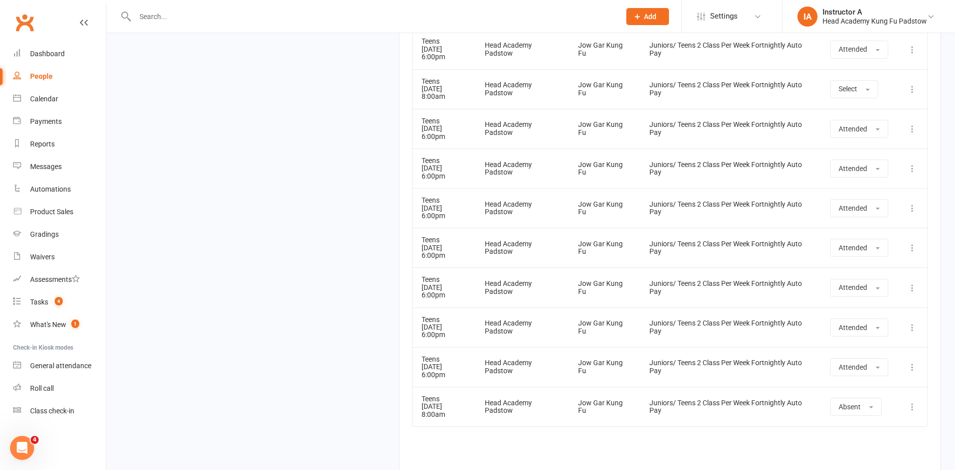
click at [278, 15] on input "text" at bounding box center [372, 17] width 481 height 14
paste input "[PERSON_NAME]"
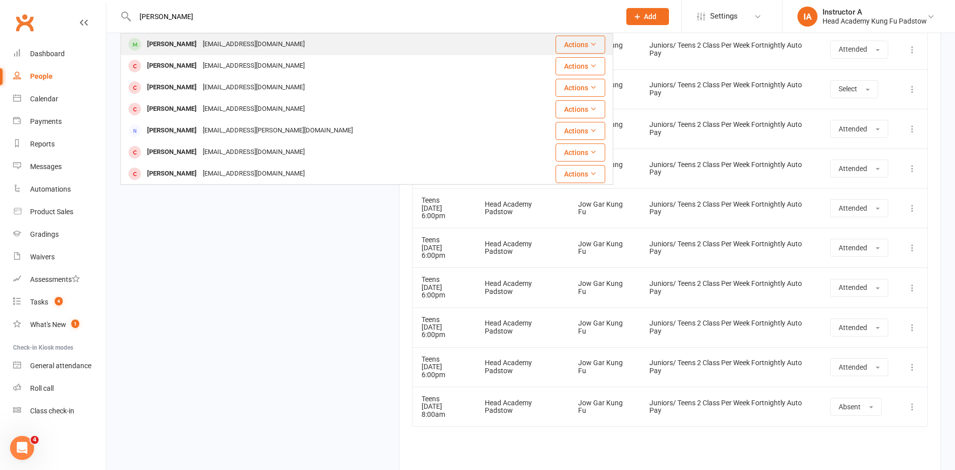
type input "[PERSON_NAME]"
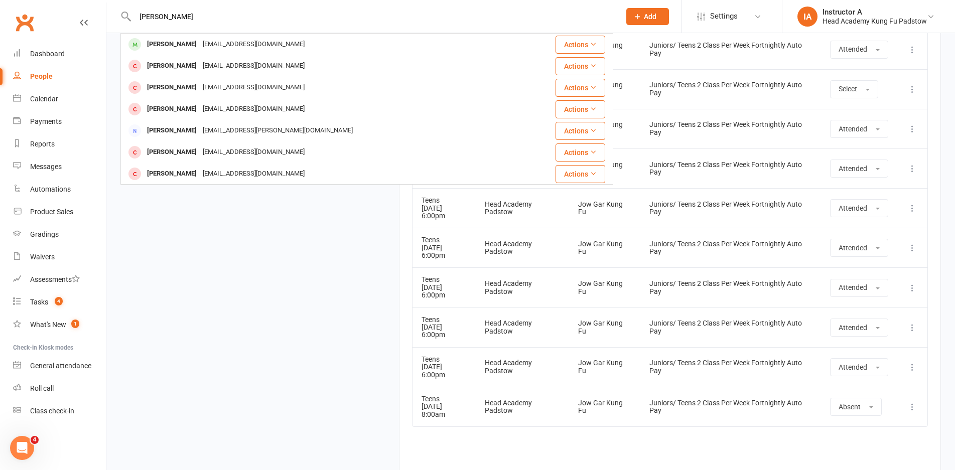
drag, startPoint x: 189, startPoint y: 49, endPoint x: 187, endPoint y: 29, distance: 19.7
click at [200, 43] on div "[EMAIL_ADDRESS][DOMAIN_NAME]" at bounding box center [254, 44] width 108 height 15
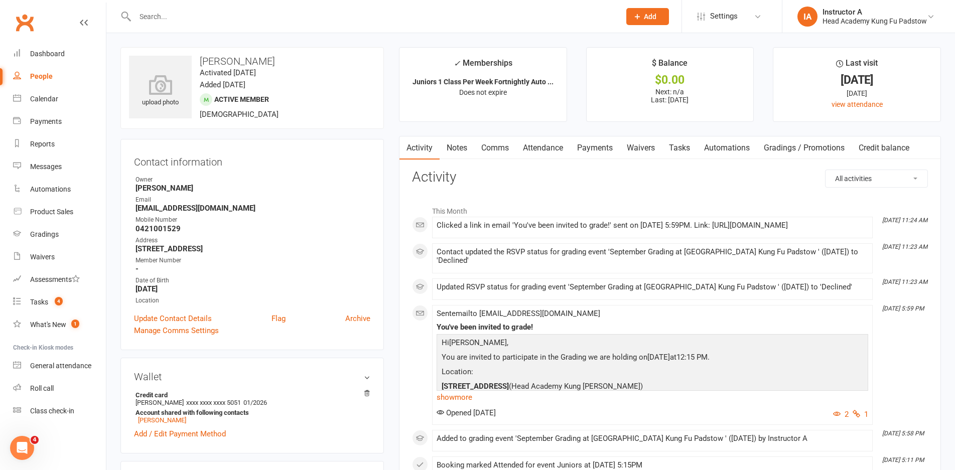
click at [508, 143] on link "Comms" at bounding box center [495, 147] width 42 height 23
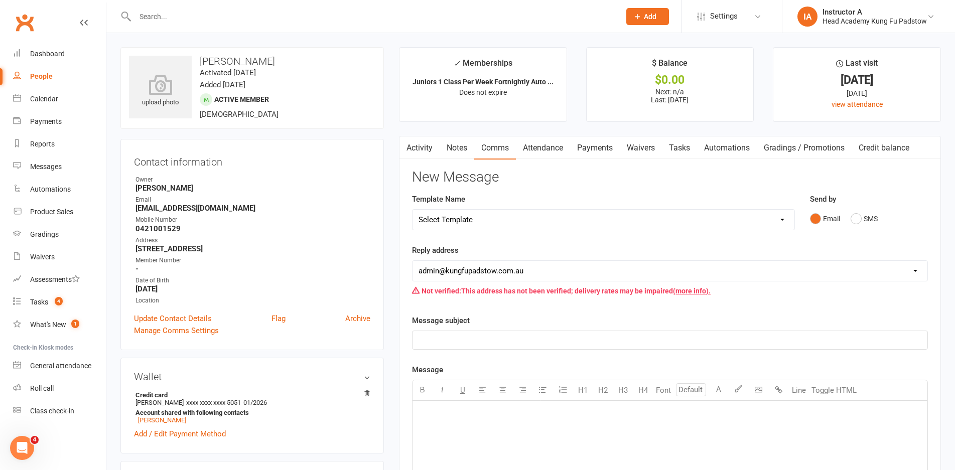
click at [531, 154] on link "Attendance" at bounding box center [543, 147] width 54 height 23
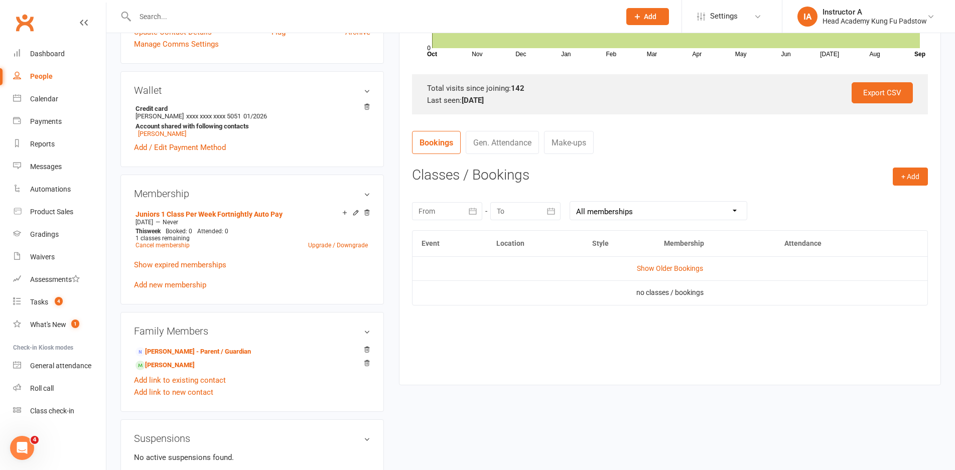
scroll to position [301, 0]
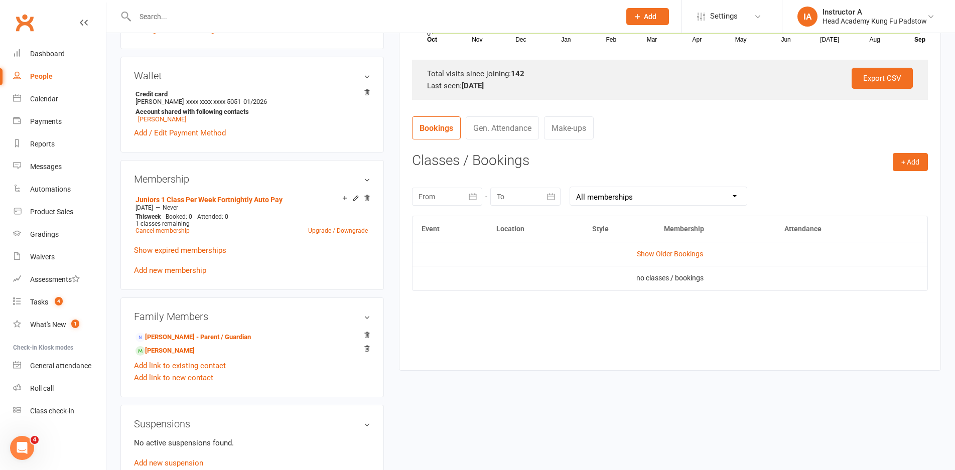
click at [642, 259] on td "Show Older Bookings" at bounding box center [669, 254] width 515 height 24
click at [654, 256] on link "Show Older Bookings" at bounding box center [670, 254] width 66 height 8
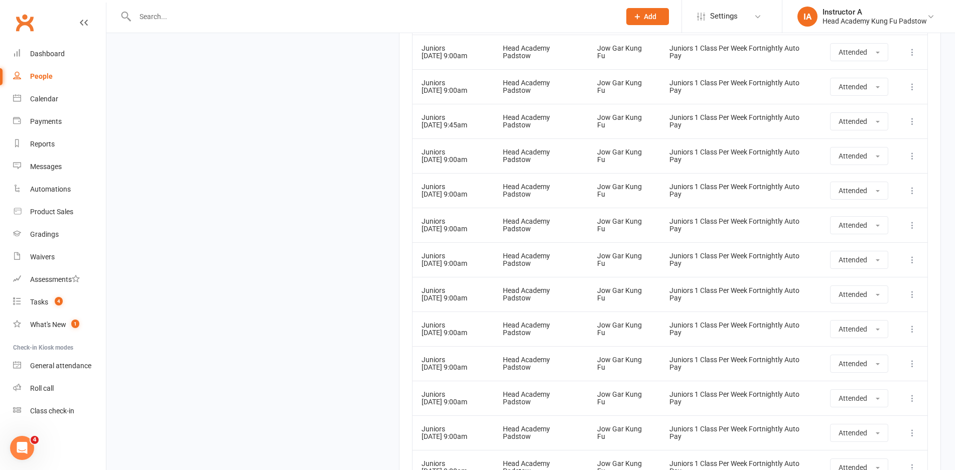
scroll to position [2586, 0]
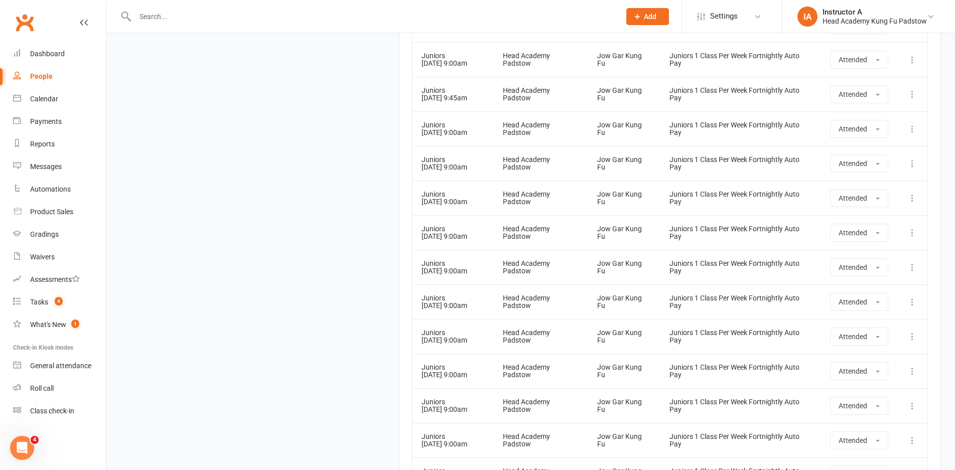
drag, startPoint x: 774, startPoint y: 319, endPoint x: 614, endPoint y: 403, distance: 181.1
click at [266, 12] on input "text" at bounding box center [372, 17] width 481 height 14
paste input "Deniz Ulker"
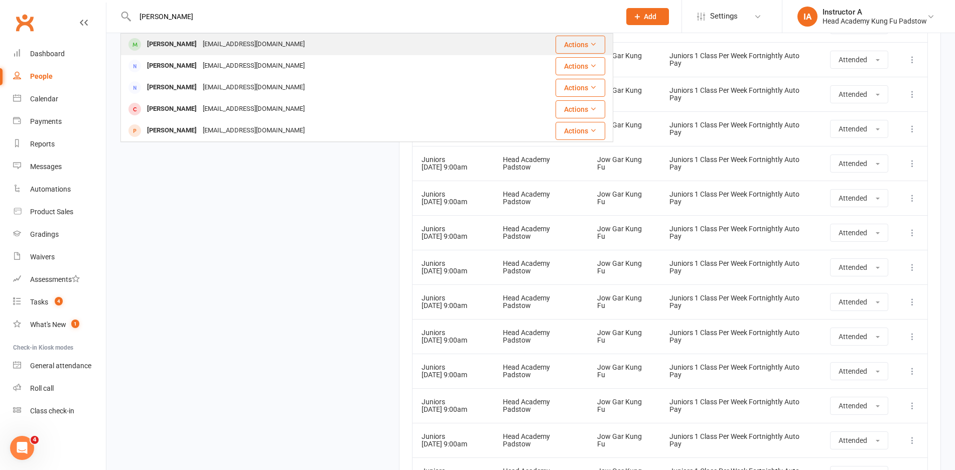
type input "Deniz Ulker"
click at [212, 44] on div "kenan.ulker1977@gmail.com" at bounding box center [254, 44] width 108 height 15
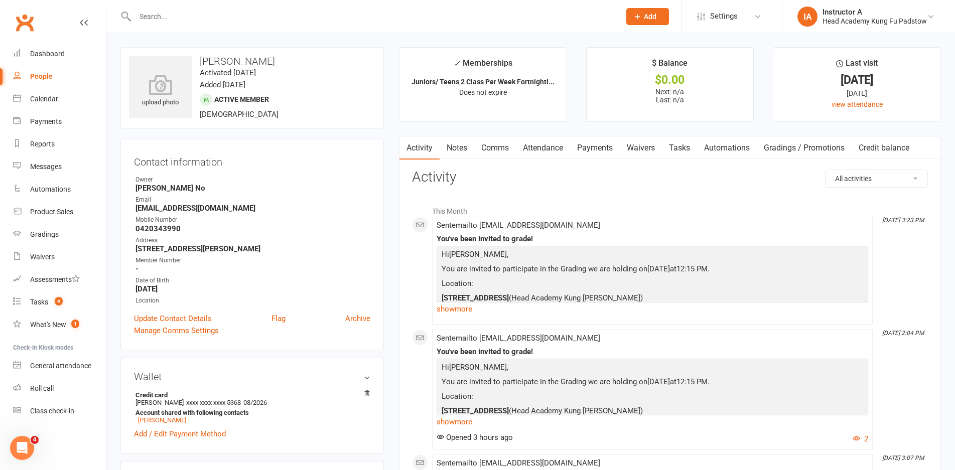
click at [528, 156] on link "Attendance" at bounding box center [543, 147] width 54 height 23
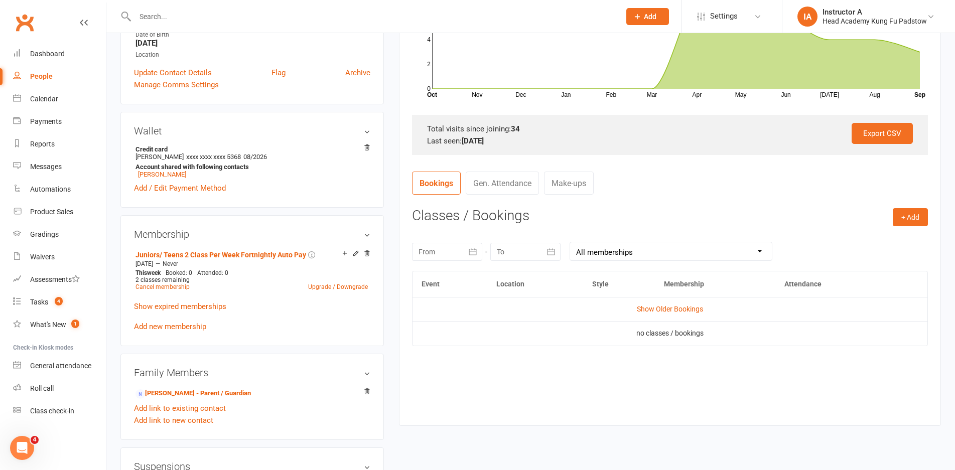
scroll to position [251, 0]
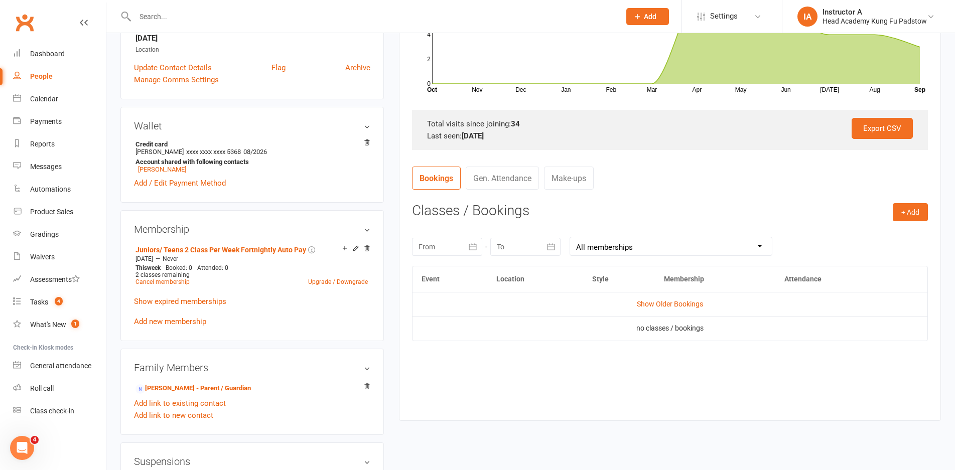
click at [645, 293] on td "Show Older Bookings" at bounding box center [669, 304] width 515 height 24
click at [669, 309] on td "Show Older Bookings" at bounding box center [669, 304] width 515 height 24
drag, startPoint x: 669, startPoint y: 309, endPoint x: 674, endPoint y: 305, distance: 7.1
click at [670, 308] on td "Show Older Bookings" at bounding box center [669, 304] width 515 height 24
click at [674, 305] on link "Show Older Bookings" at bounding box center [670, 304] width 66 height 8
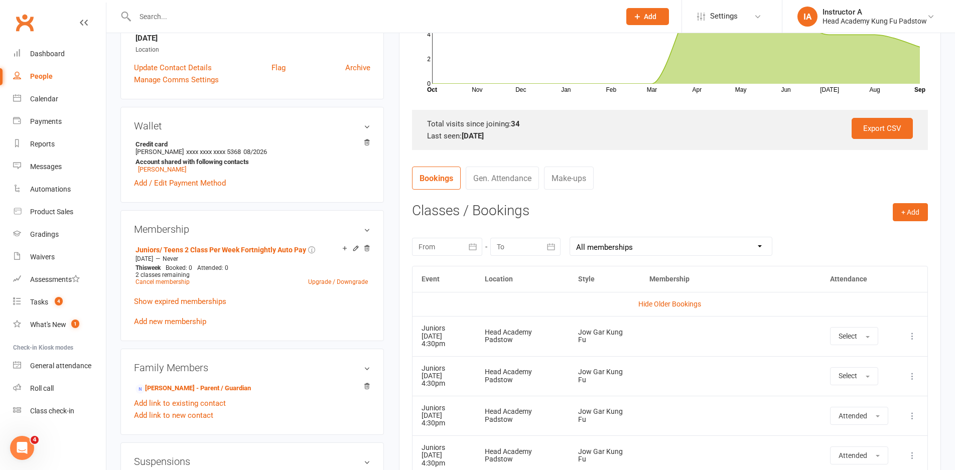
click at [596, 301] on td "Hide Older Bookings" at bounding box center [669, 304] width 515 height 24
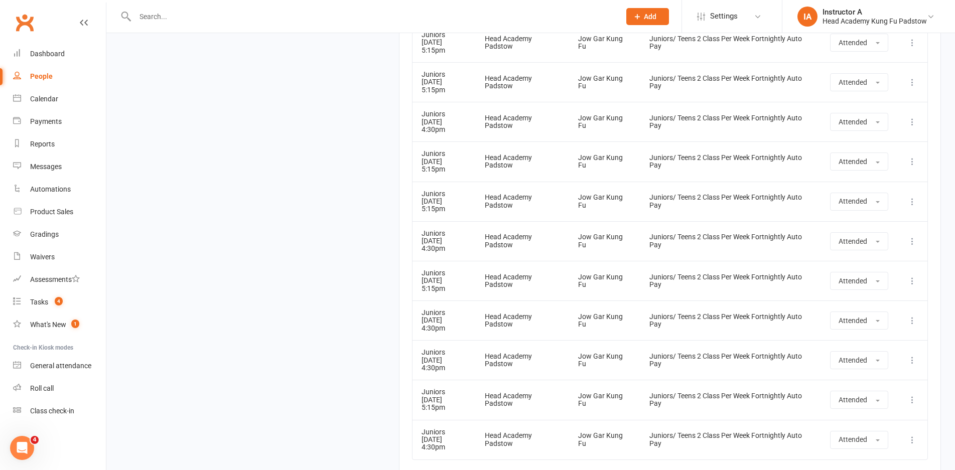
scroll to position [1561, 0]
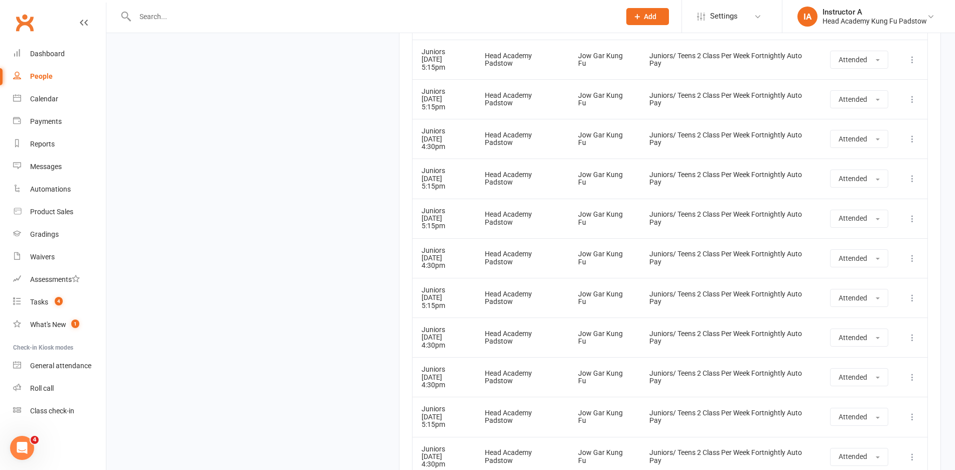
click at [221, 23] on input "text" at bounding box center [372, 17] width 481 height 14
paste input "Vaughn Greenwell"
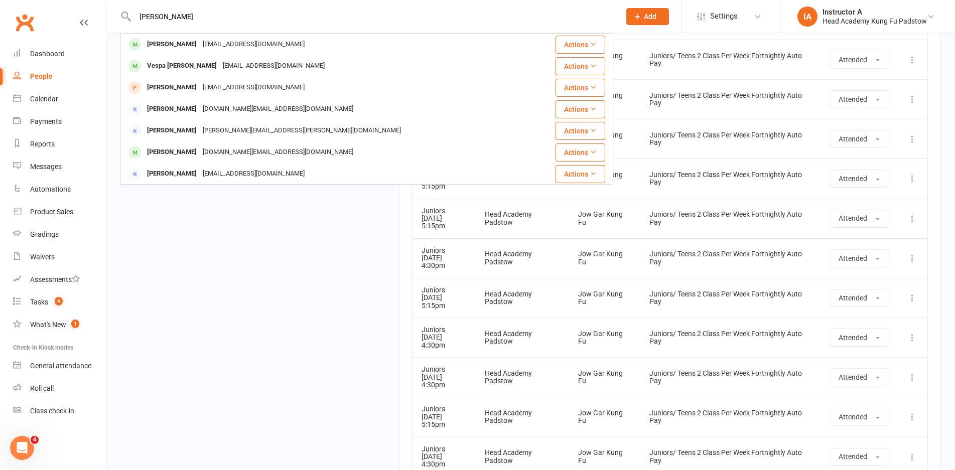
type input "Vaughn Greenwell"
click at [167, 40] on div "Vaughn Greenwell" at bounding box center [172, 44] width 56 height 15
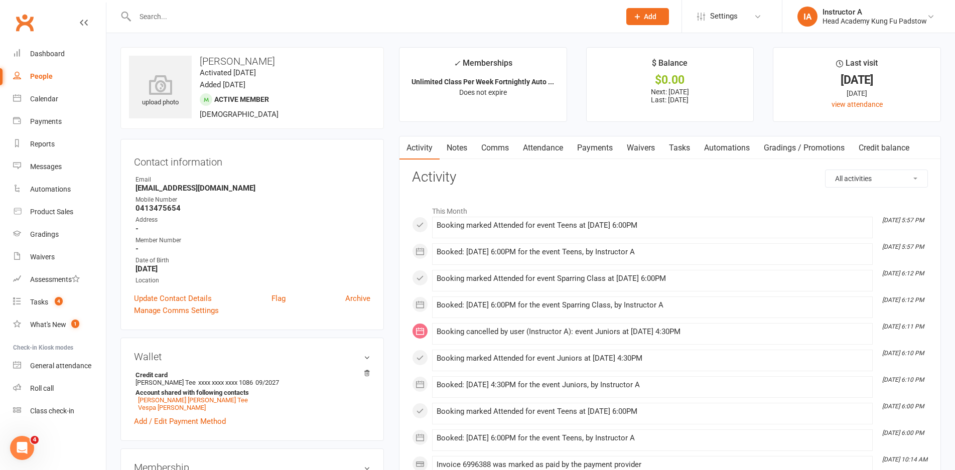
click at [527, 153] on link "Attendance" at bounding box center [543, 147] width 54 height 23
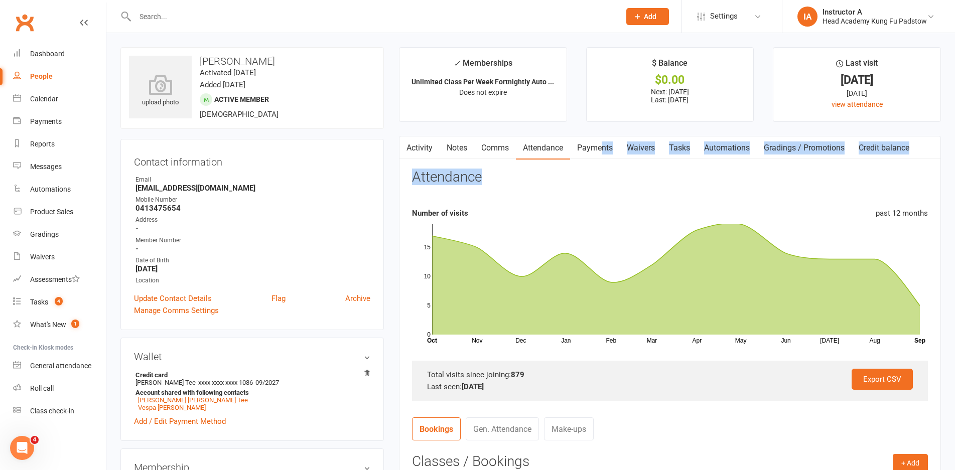
click at [599, 158] on div "Activity Notes Comms Attendance Payments Waivers Tasks Automations Gradings / P…" at bounding box center [670, 403] width 542 height 535
click at [599, 158] on link "Payments" at bounding box center [595, 147] width 50 height 23
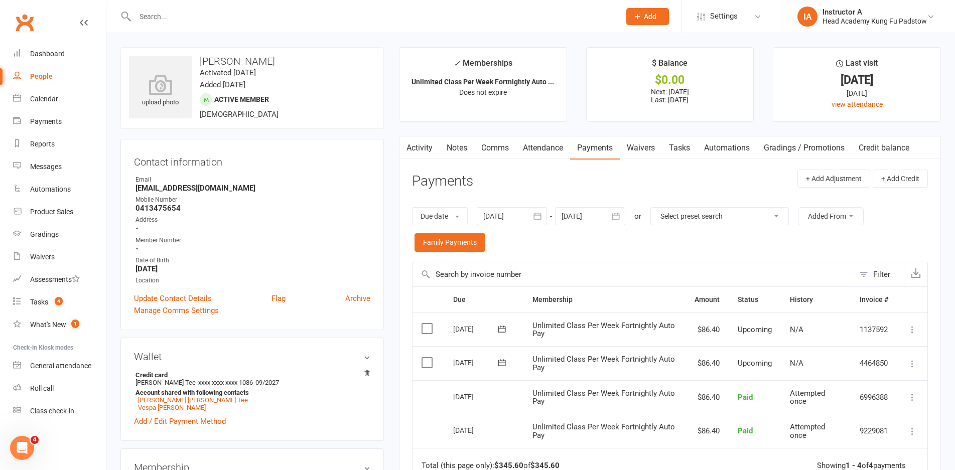
drag, startPoint x: 563, startPoint y: 150, endPoint x: 564, endPoint y: 196, distance: 45.7
click at [563, 151] on link "Attendance" at bounding box center [543, 147] width 54 height 23
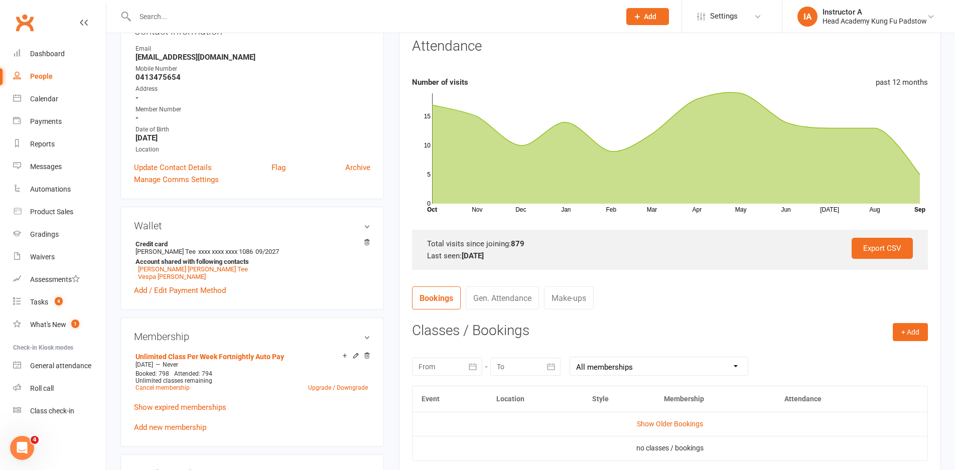
scroll to position [201, 0]
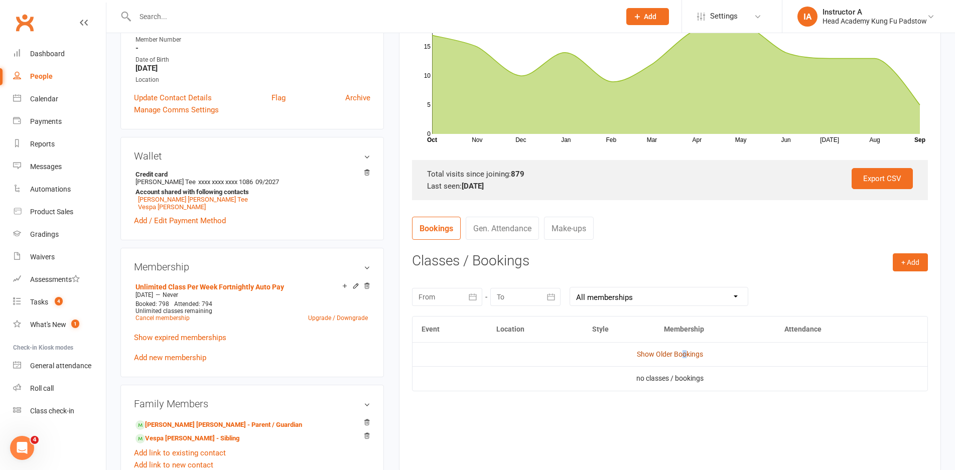
click at [683, 356] on link "Show Older Bookings" at bounding box center [670, 354] width 66 height 8
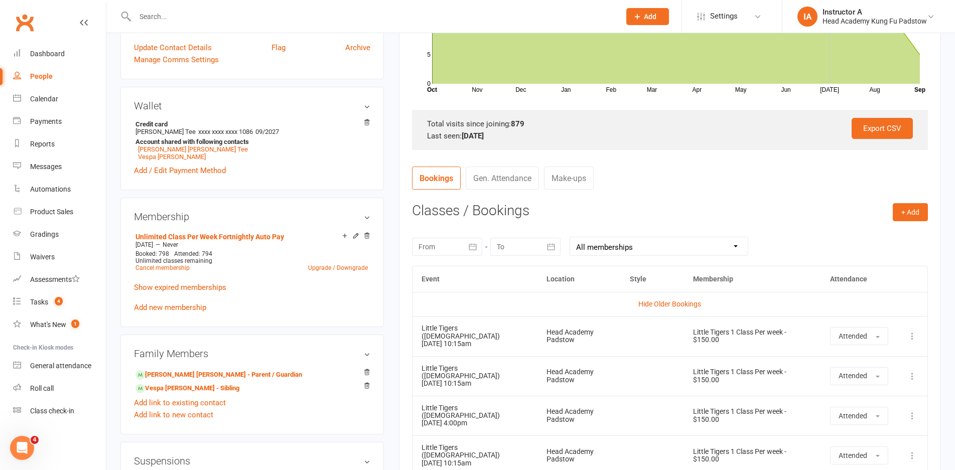
scroll to position [0, 0]
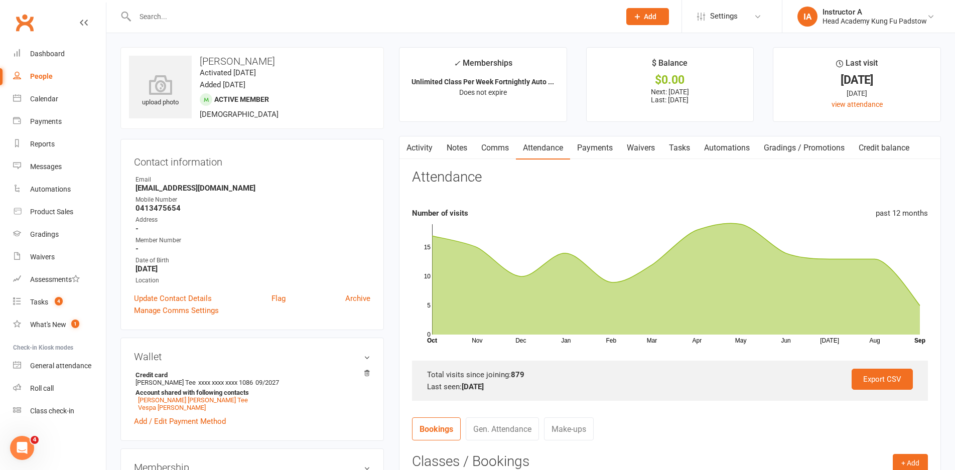
click at [483, 90] on span "Does not expire" at bounding box center [483, 92] width 48 height 8
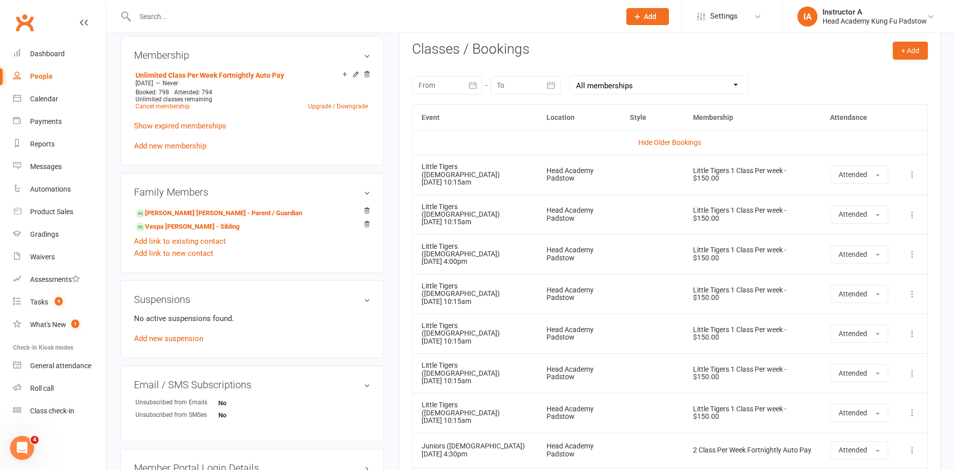
scroll to position [301, 0]
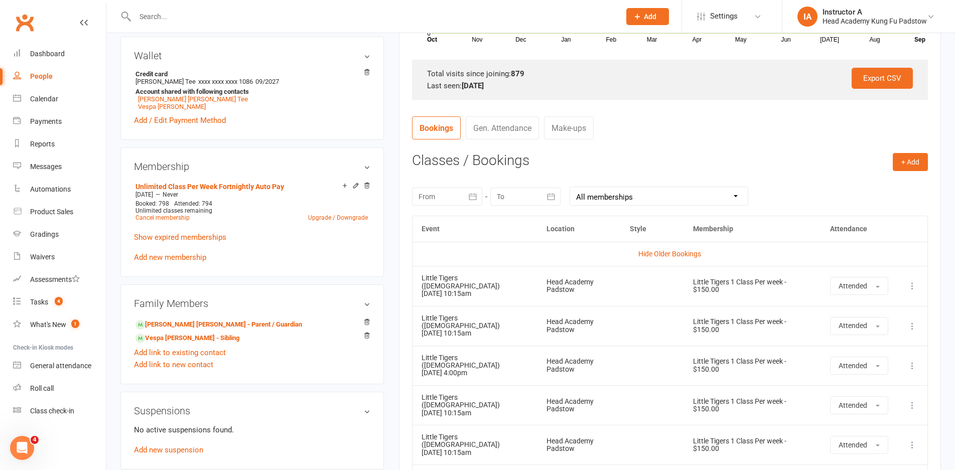
click at [691, 141] on nav "Bookings Gen. Attendance Make-ups" at bounding box center [670, 131] width 516 height 30
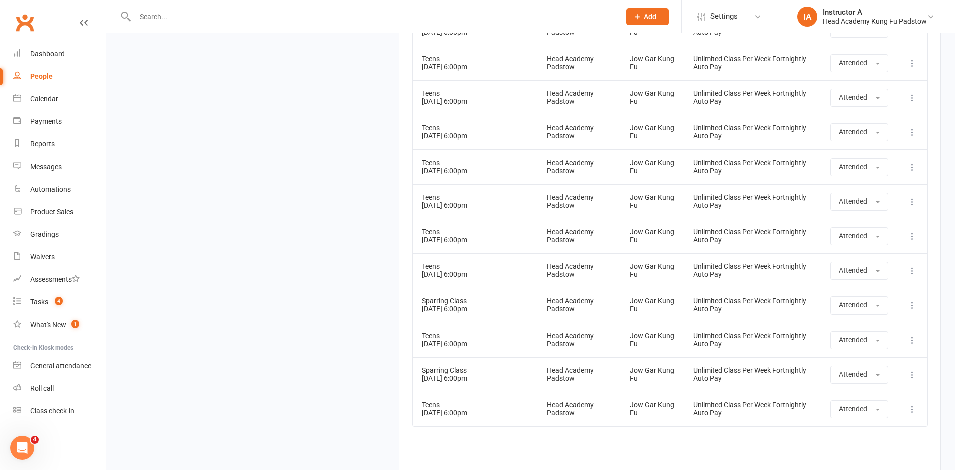
scroll to position [30699, 0]
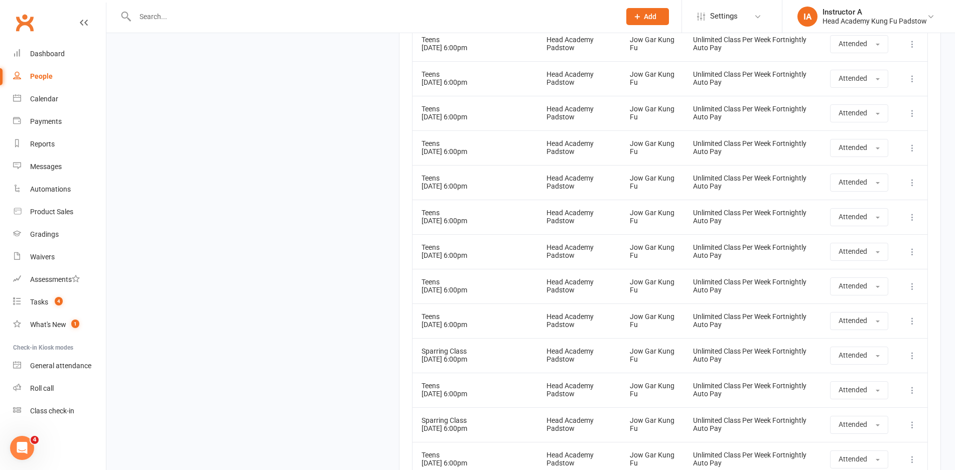
click at [469, 16] on input "text" at bounding box center [372, 17] width 481 height 14
drag, startPoint x: 407, startPoint y: 0, endPoint x: 404, endPoint y: 11, distance: 10.8
click at [405, 10] on div at bounding box center [366, 16] width 493 height 33
click at [404, 11] on input "text" at bounding box center [372, 17] width 481 height 14
paste input "[PERSON_NAME]"
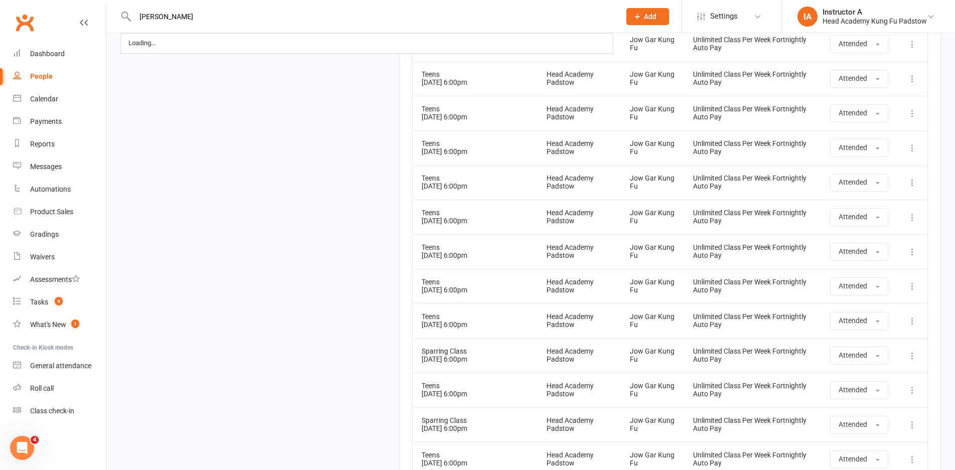
type input "[PERSON_NAME]"
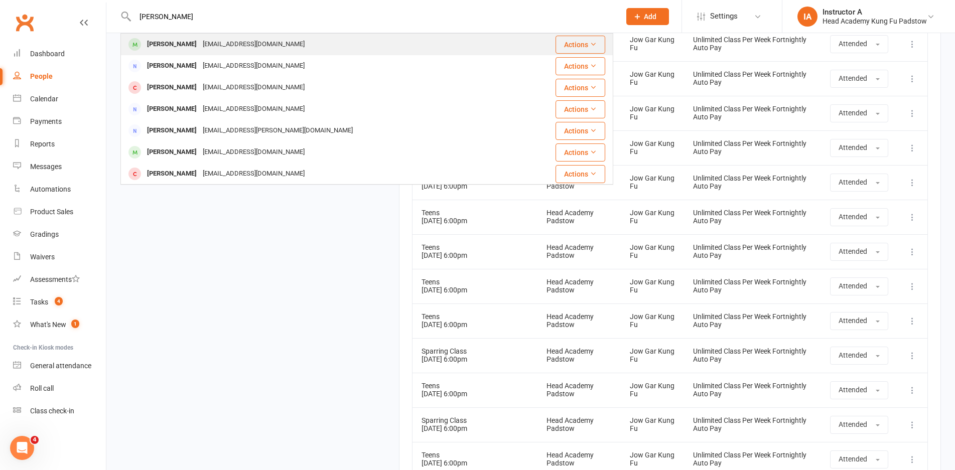
click at [226, 54] on div "Jayden Bryant jeremysbryant@hotmail.com" at bounding box center [325, 44] width 408 height 21
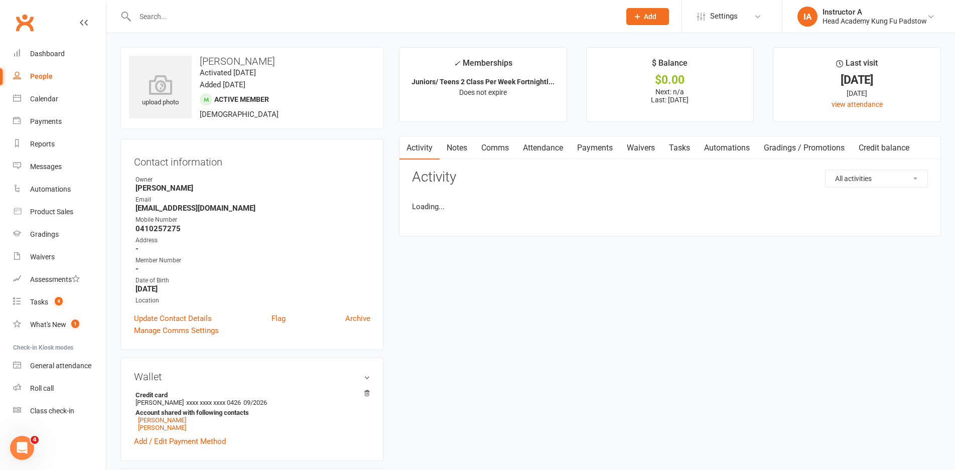
drag, startPoint x: 591, startPoint y: 76, endPoint x: 584, endPoint y: 122, distance: 47.2
click at [586, 115] on li "$ Balance $0.00 Next: n/a Last: 5 Jul 2025" at bounding box center [670, 84] width 168 height 75
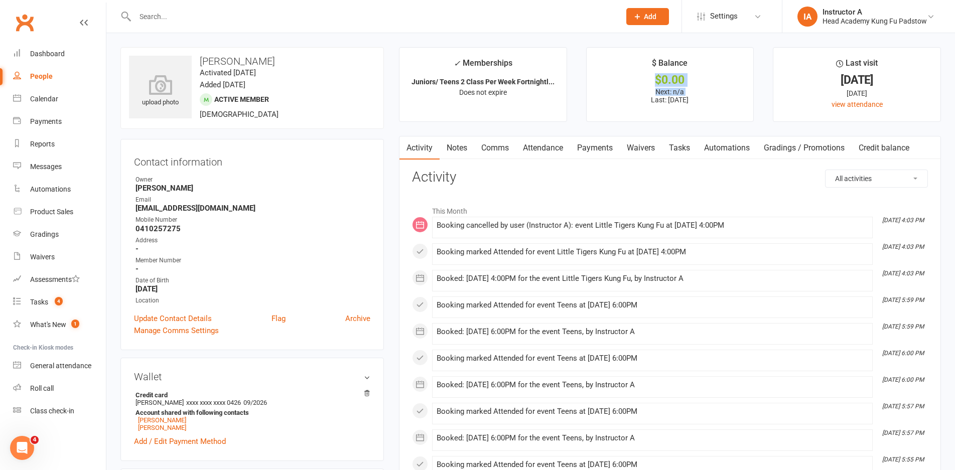
click at [552, 142] on link "Attendance" at bounding box center [543, 147] width 54 height 23
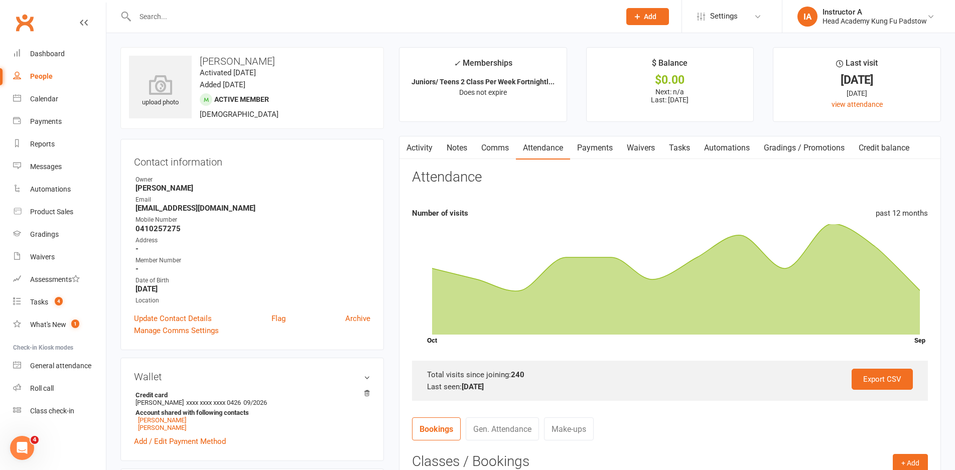
click at [565, 134] on main "✓ Memberships Juniors/ Teens 2 Class Per Week Fortnightl... Does not expire $ B…" at bounding box center [669, 364] width 557 height 635
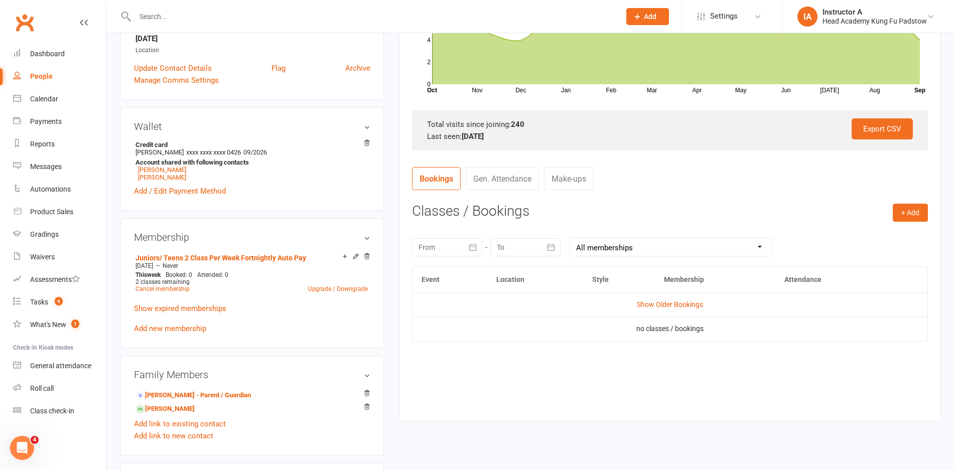
scroll to position [251, 0]
click at [637, 313] on td "Show Older Bookings" at bounding box center [669, 304] width 515 height 24
click at [638, 309] on td "Show Older Bookings" at bounding box center [669, 304] width 515 height 24
click at [639, 309] on td "Show Older Bookings" at bounding box center [669, 304] width 515 height 24
click at [642, 308] on td "Show Older Bookings" at bounding box center [669, 304] width 515 height 24
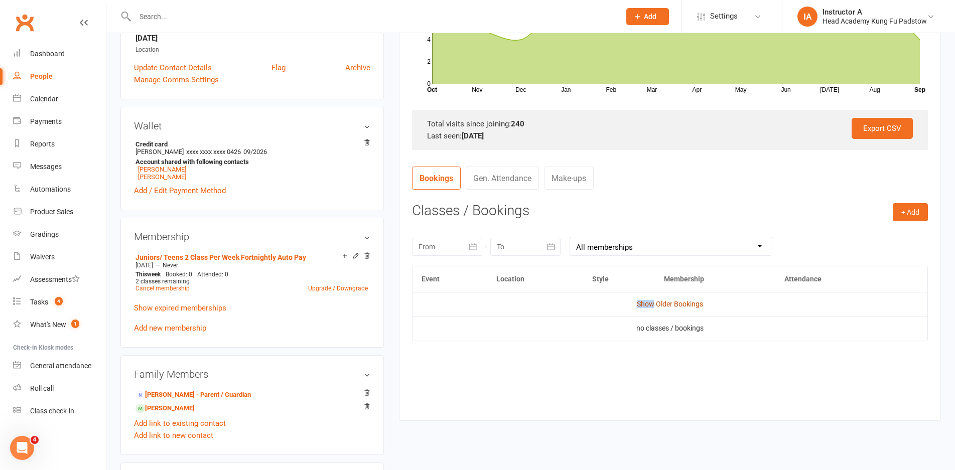
drag, startPoint x: 642, startPoint y: 308, endPoint x: 648, endPoint y: 305, distance: 7.0
click at [643, 308] on td "Show Older Bookings" at bounding box center [669, 304] width 515 height 24
click at [648, 304] on link "Show Older Bookings" at bounding box center [670, 304] width 66 height 8
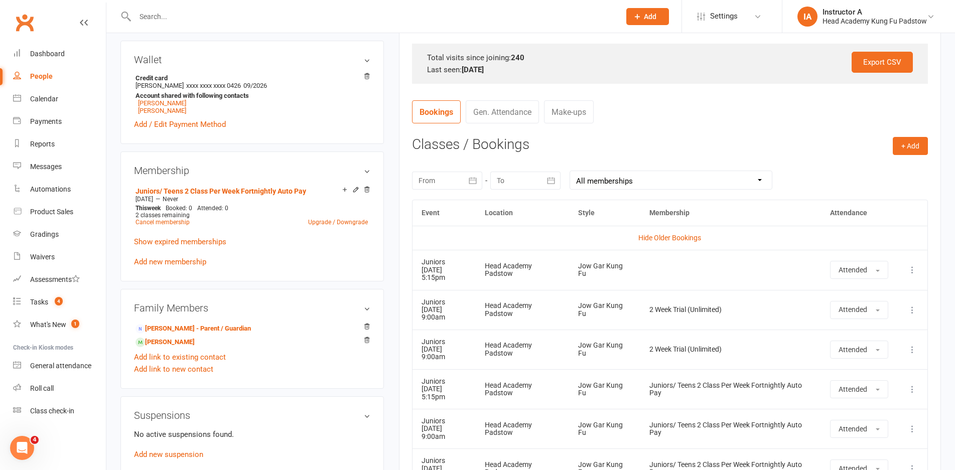
scroll to position [301, 0]
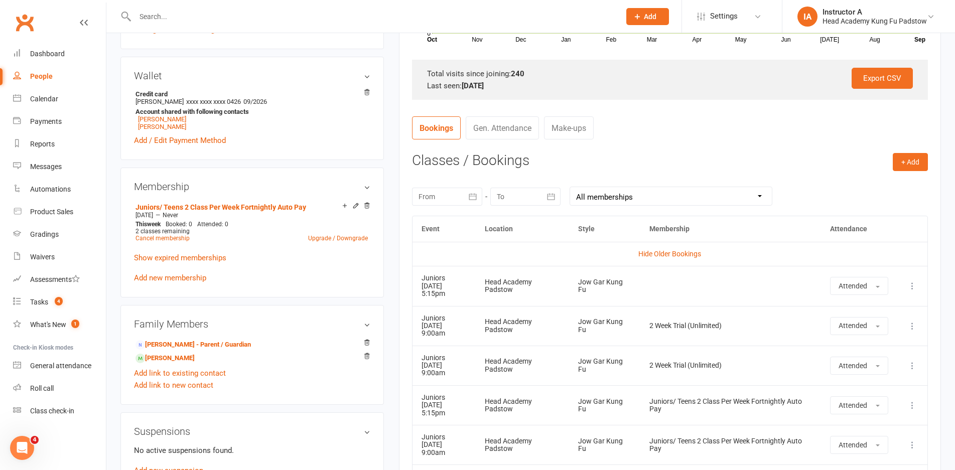
click at [627, 125] on nav "Bookings Gen. Attendance Make-ups" at bounding box center [670, 131] width 516 height 30
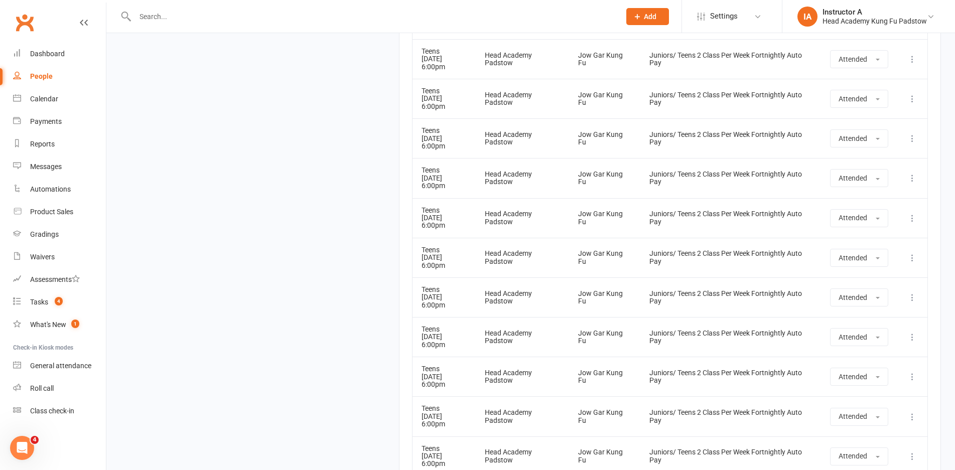
scroll to position [9665, 0]
click at [274, 10] on input "text" at bounding box center [372, 17] width 481 height 14
click at [272, 6] on div at bounding box center [366, 16] width 493 height 33
click at [272, 7] on div at bounding box center [366, 16] width 493 height 33
click at [262, 13] on input "text" at bounding box center [372, 17] width 481 height 14
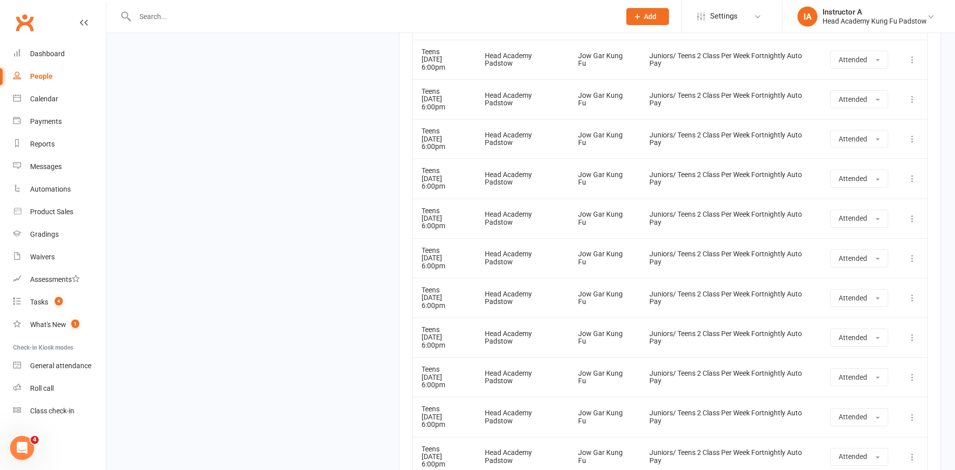
paste input "Safa Safi- Stanley"
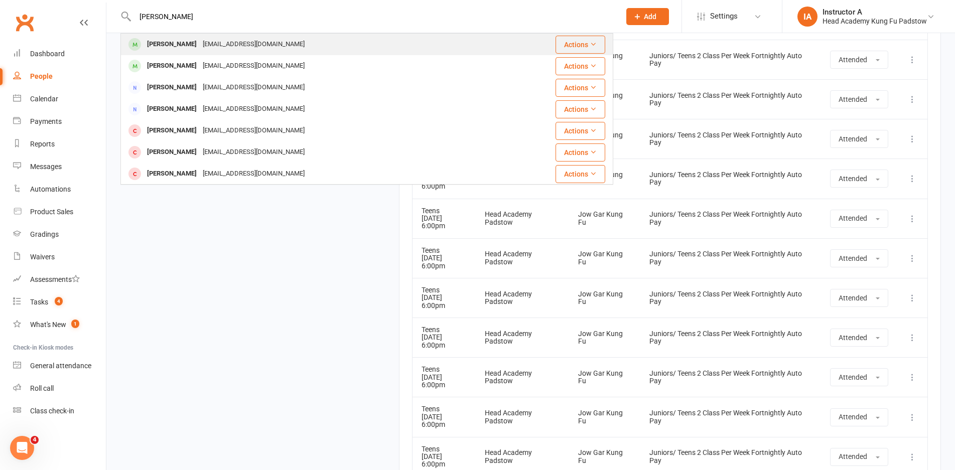
type input "Safa Safi- Stanley"
click at [173, 41] on div "Safa Safi-Stanley" at bounding box center [172, 44] width 56 height 15
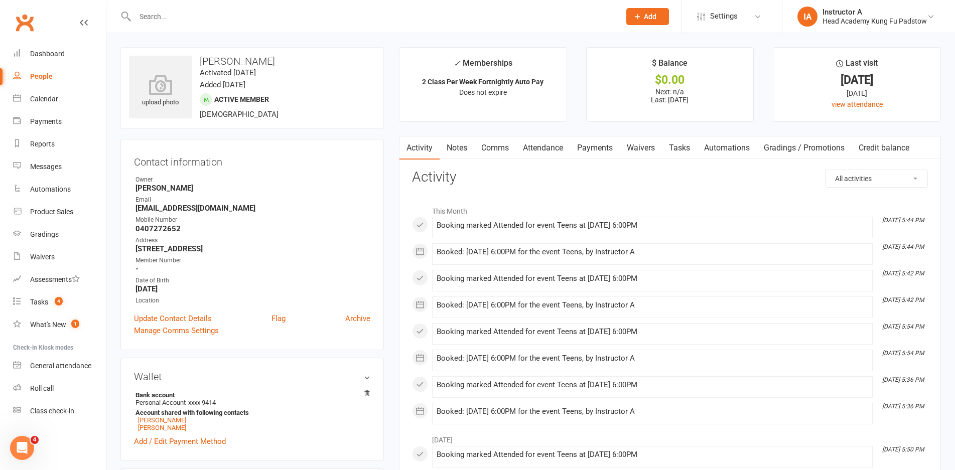
click at [610, 153] on link "Payments" at bounding box center [595, 147] width 50 height 23
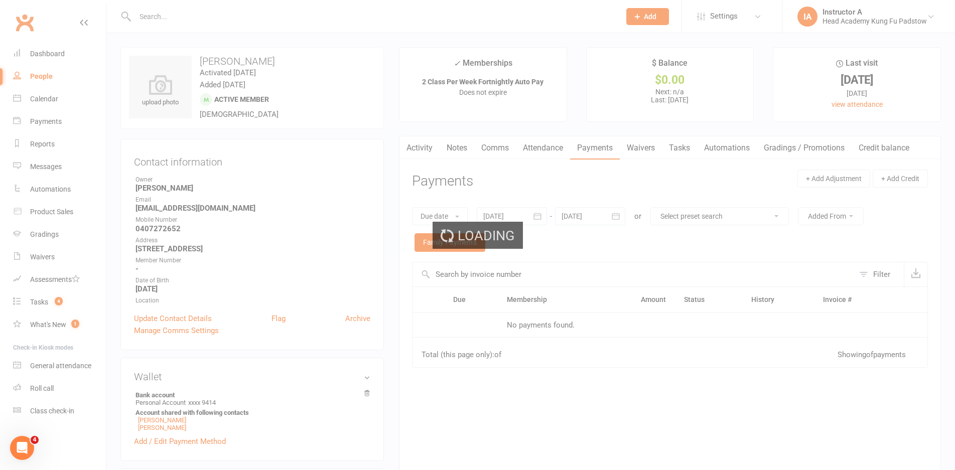
click at [517, 147] on div "Loading" at bounding box center [477, 235] width 955 height 470
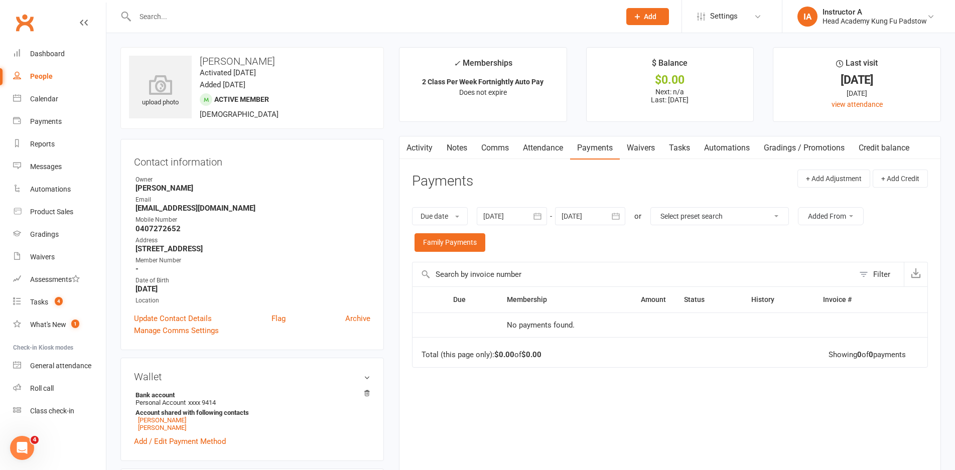
click at [547, 160] on div "Activity Notes Comms Attendance Payments Waivers Tasks Automations Gradings / P…" at bounding box center [670, 324] width 542 height 377
drag, startPoint x: 331, startPoint y: 35, endPoint x: 326, endPoint y: 23, distance: 13.3
click at [326, 23] on input "text" at bounding box center [372, 17] width 481 height 14
paste input "[PERSON_NAME]"
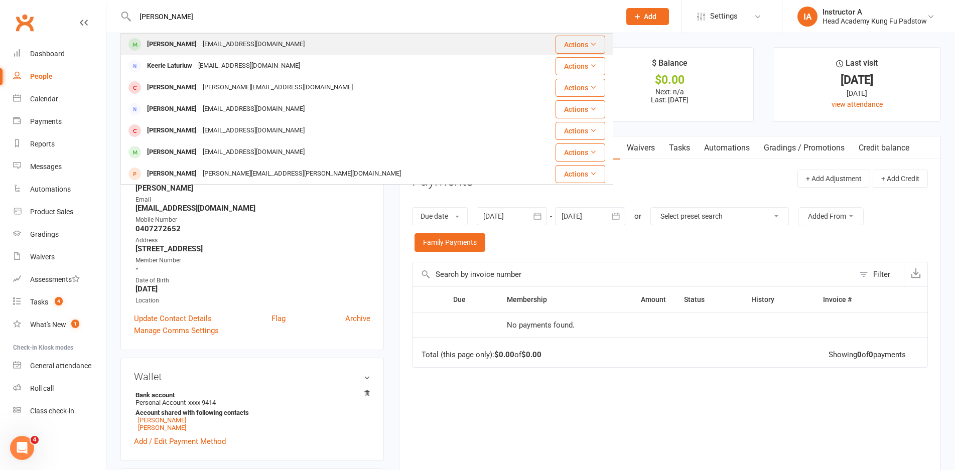
type input "[PERSON_NAME]"
click at [265, 46] on div "[EMAIL_ADDRESS][DOMAIN_NAME]" at bounding box center [254, 44] width 108 height 15
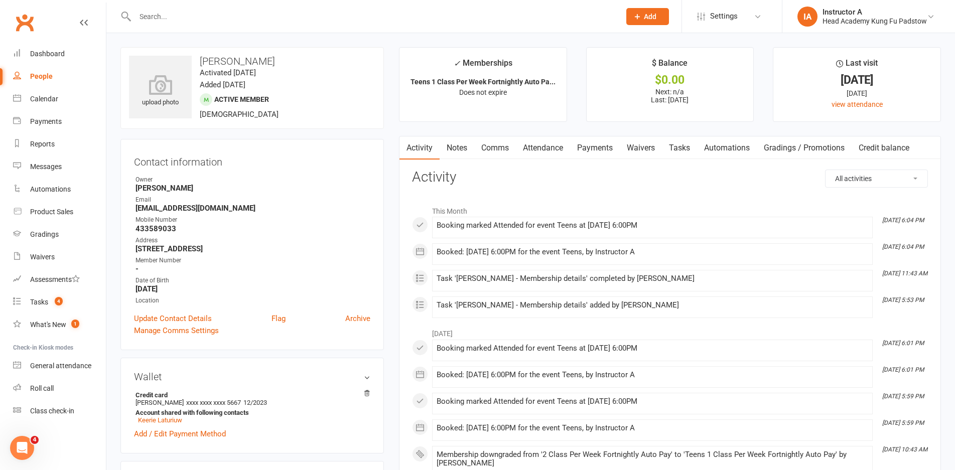
drag, startPoint x: 528, startPoint y: 152, endPoint x: 549, endPoint y: 153, distance: 21.1
click at [528, 152] on link "Attendance" at bounding box center [543, 147] width 54 height 23
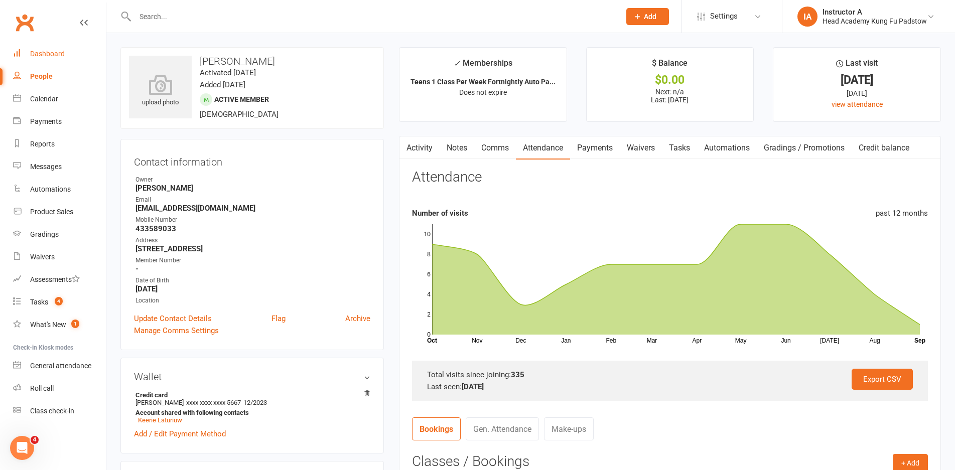
click at [37, 57] on div "Dashboard" at bounding box center [47, 54] width 35 height 8
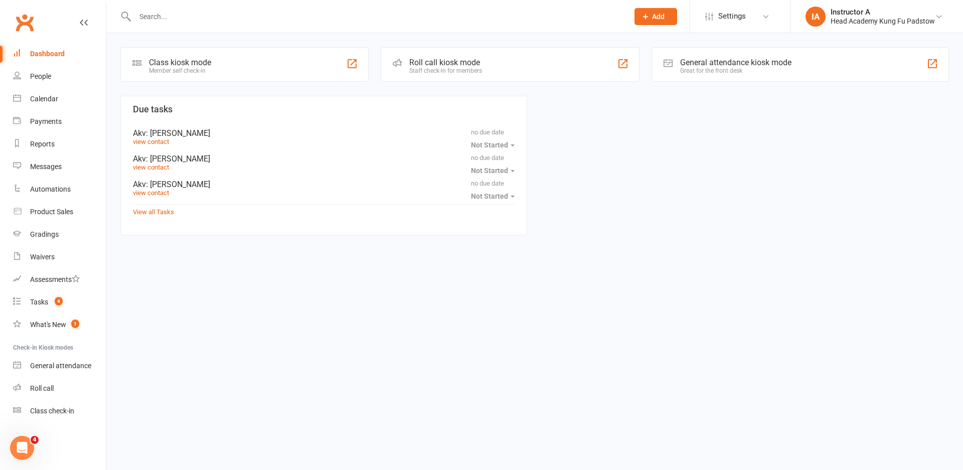
drag, startPoint x: 212, startPoint y: 23, endPoint x: 220, endPoint y: 31, distance: 11.4
click at [212, 24] on div at bounding box center [370, 16] width 501 height 33
click at [56, 234] on div "Gradings" at bounding box center [44, 234] width 29 height 8
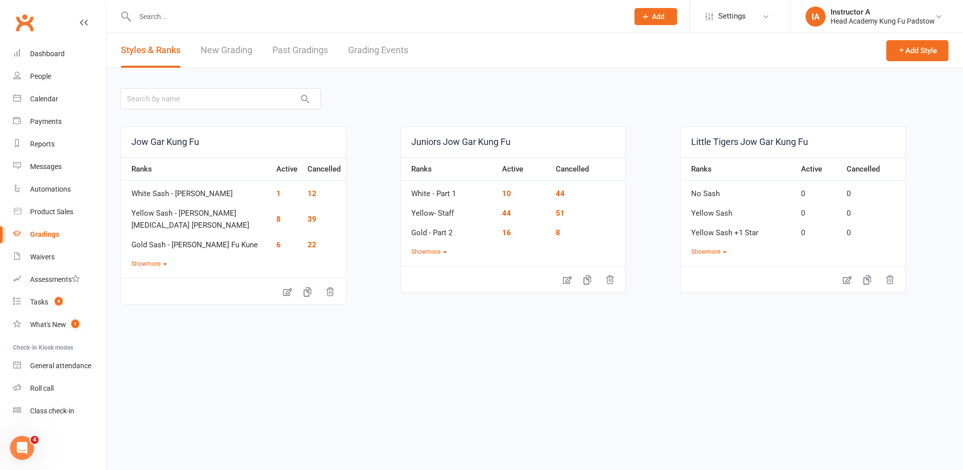
drag, startPoint x: 321, startPoint y: 20, endPoint x: 498, endPoint y: 36, distance: 177.4
click at [384, 22] on input "text" at bounding box center [377, 17] width 490 height 14
click at [374, 46] on link "Grading Events" at bounding box center [378, 50] width 60 height 35
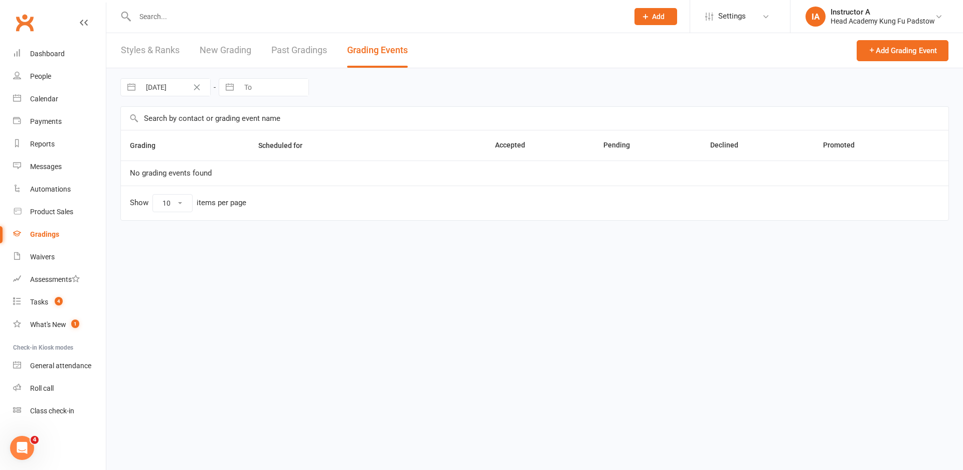
drag, startPoint x: 294, startPoint y: 116, endPoint x: 281, endPoint y: 154, distance: 39.8
click at [284, 152] on div "10 Sep 2025 Navigate forward to interact with the calendar and select a date. P…" at bounding box center [534, 151] width 857 height 167
click at [281, 154] on th "Scheduled for" at bounding box center [335, 145] width 172 height 30
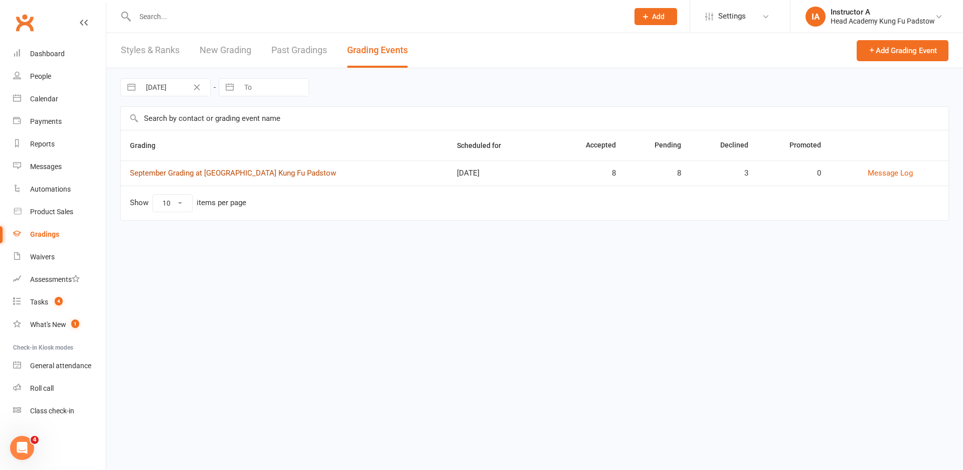
drag, startPoint x: 283, startPoint y: 154, endPoint x: 303, endPoint y: 175, distance: 29.1
click at [285, 154] on th "Grading" at bounding box center [284, 145] width 327 height 30
click at [303, 175] on link "September Grading at Head Academy Kung Fu Padstow" at bounding box center [233, 173] width 206 height 9
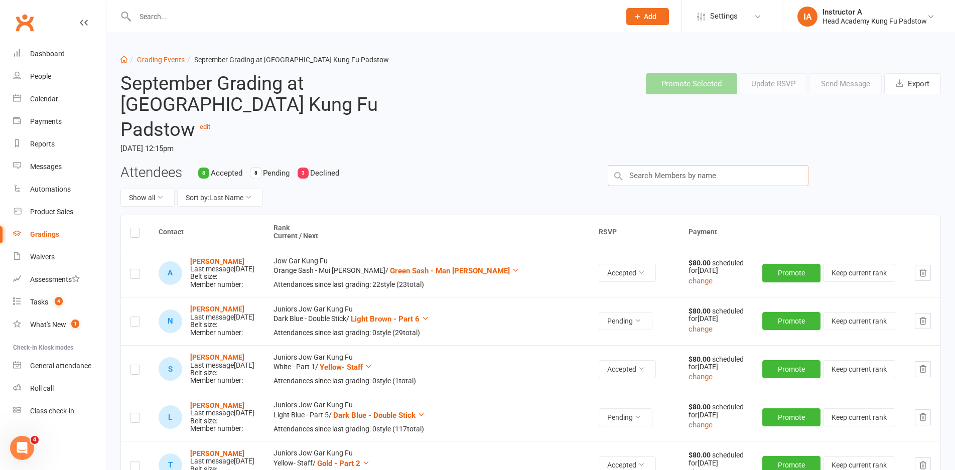
drag, startPoint x: 713, startPoint y: 165, endPoint x: 694, endPoint y: 160, distance: 19.4
click at [712, 165] on input "text" at bounding box center [708, 175] width 201 height 21
click at [694, 165] on input "text" at bounding box center [708, 175] width 201 height 21
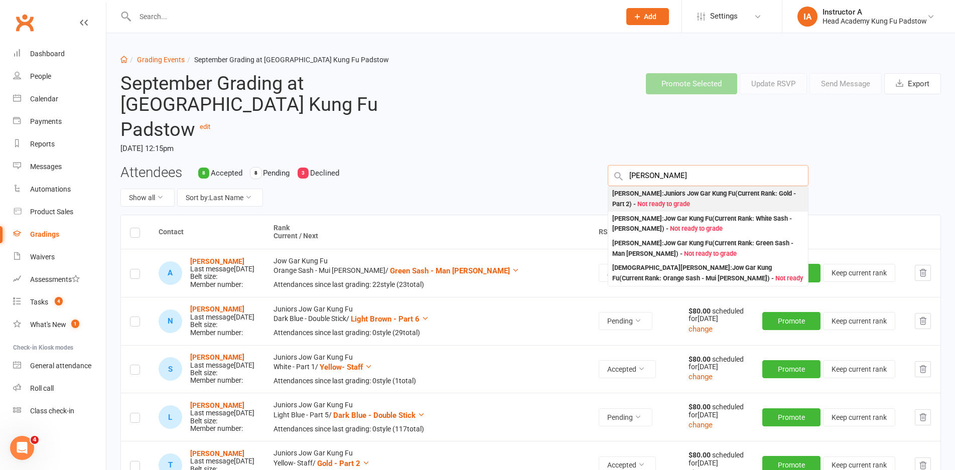
type input "muhm"
click at [643, 200] on span "Not ready to grade" at bounding box center [663, 204] width 53 height 8
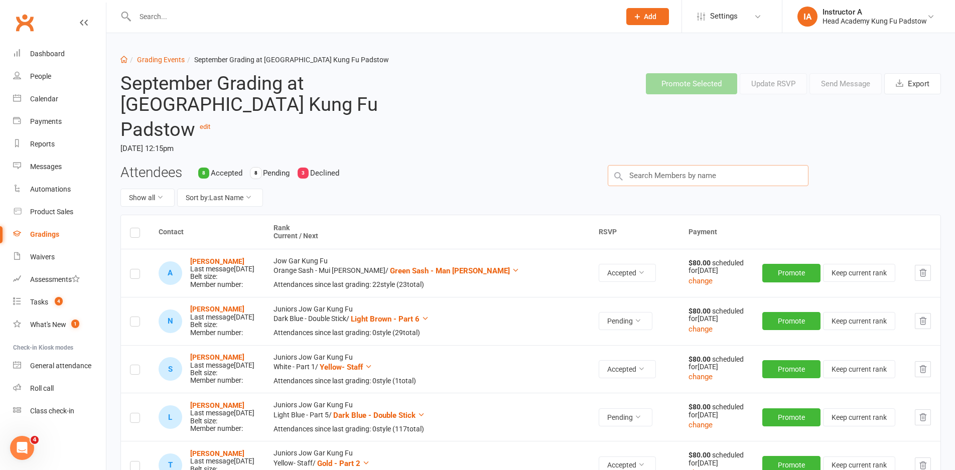
click at [637, 165] on input "text" at bounding box center [708, 175] width 201 height 21
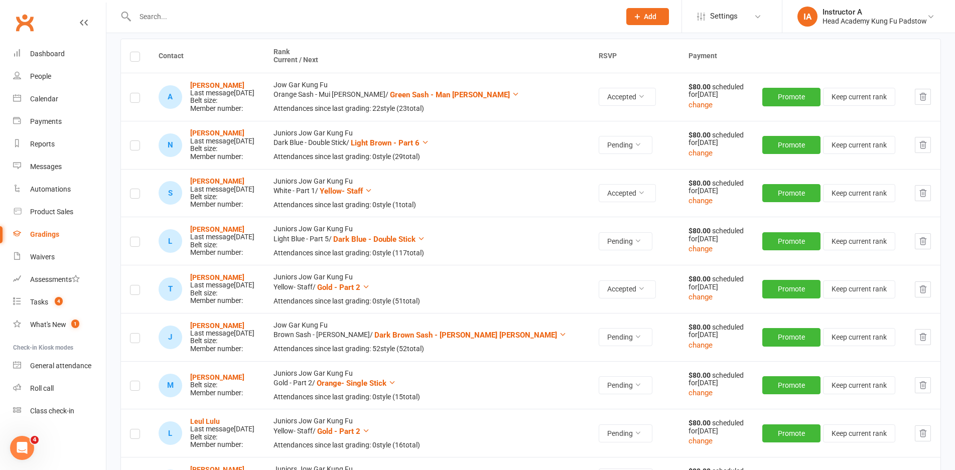
scroll to position [201, 0]
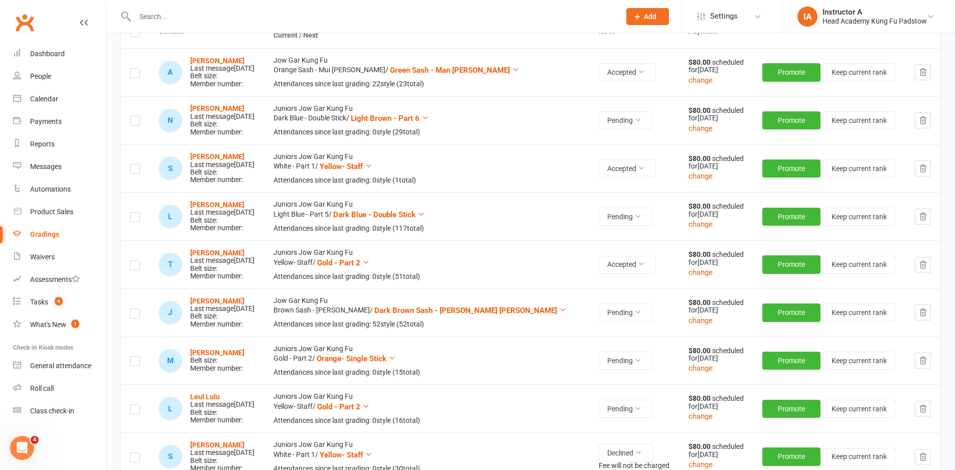
click at [135, 363] on label at bounding box center [135, 363] width 10 height 0
click at [135, 357] on input "checkbox" at bounding box center [135, 357] width 10 height 0
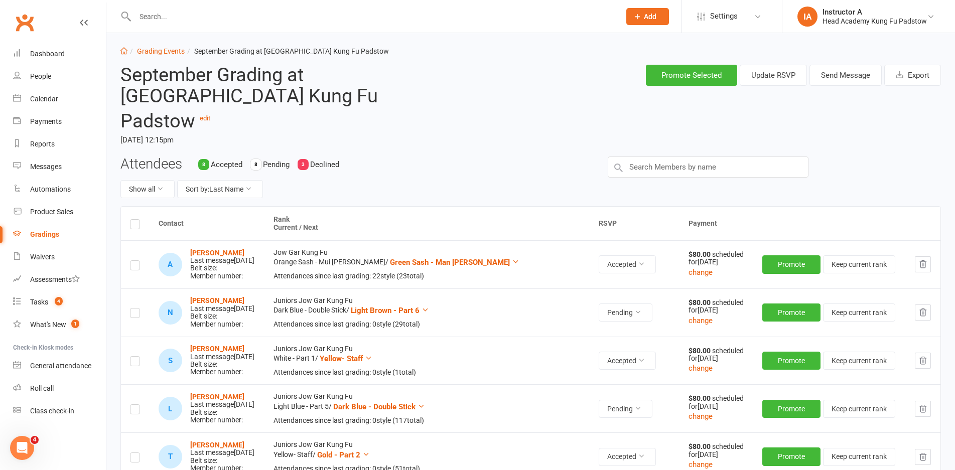
scroll to position [0, 0]
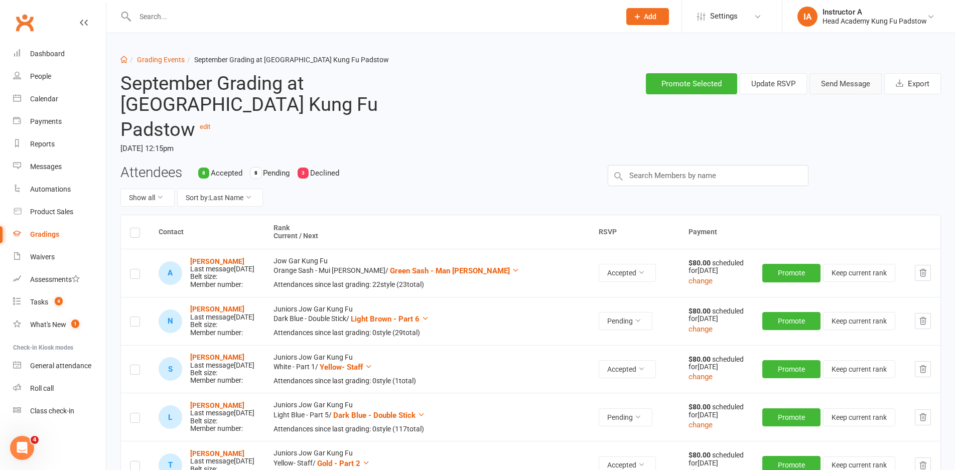
click at [820, 80] on button "Send Message" at bounding box center [845, 83] width 72 height 21
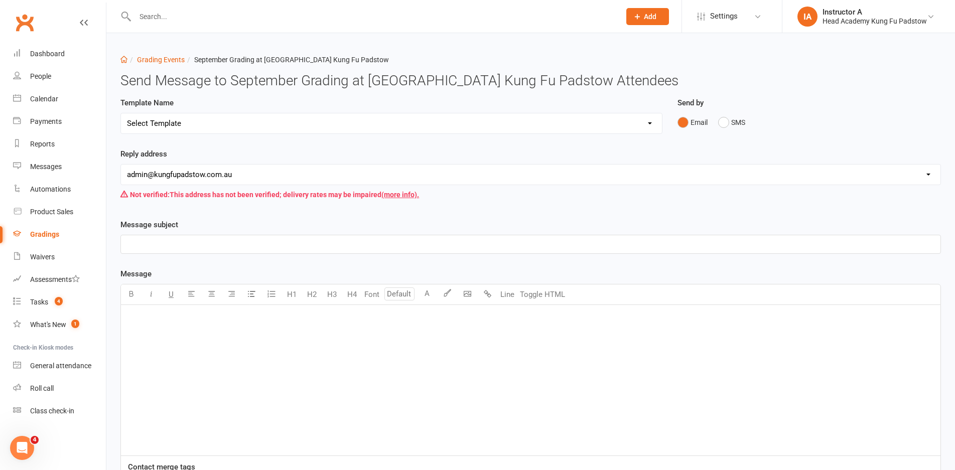
click at [466, 116] on select "Select Template [Email] Confirmation of Successful Grading [Email] Grading Even…" at bounding box center [391, 123] width 541 height 20
select select "2"
click at [121, 113] on select "Select Template [Email] Confirmation of Successful Grading [Email] Grading Even…" at bounding box center [391, 123] width 541 height 20
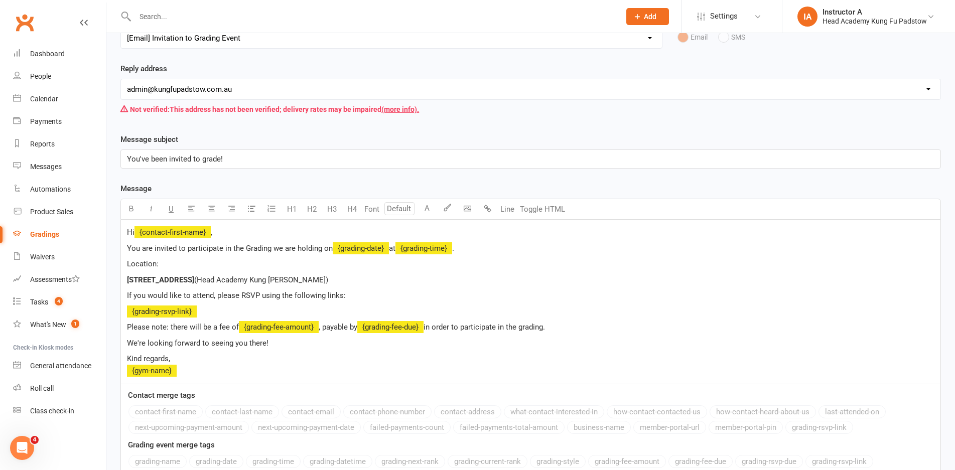
scroll to position [172, 0]
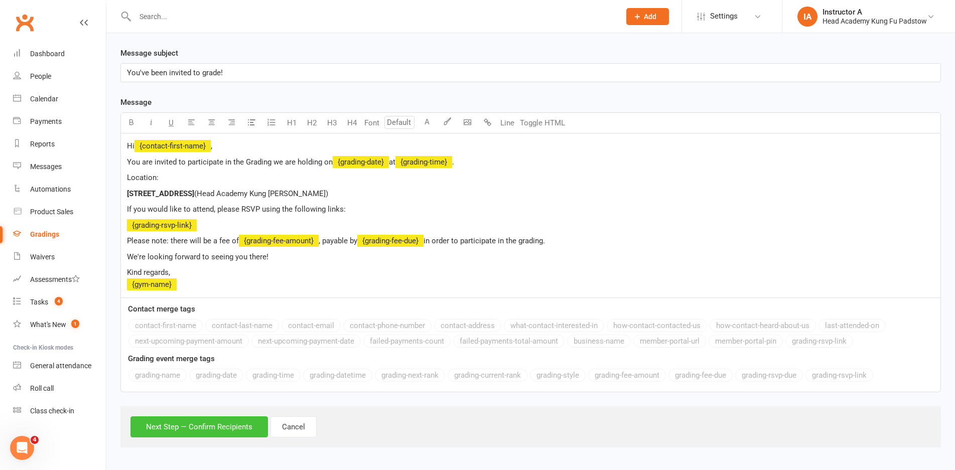
click at [212, 422] on button "Next Step — Confirm Recipients" at bounding box center [198, 426] width 137 height 21
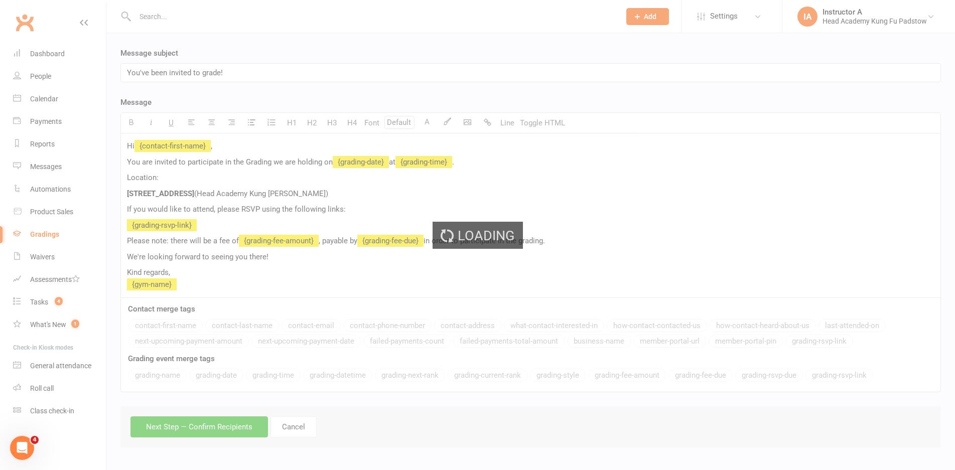
scroll to position [119, 0]
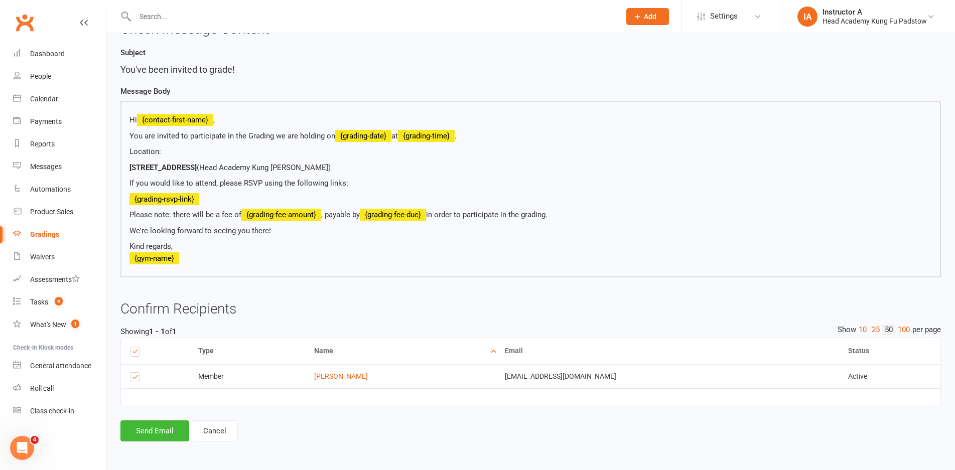
click at [152, 419] on div "Type Name Email Phone Number Status Notification Status # Devices Select this M…" at bounding box center [530, 379] width 820 height 83
drag, startPoint x: 170, startPoint y: 439, endPoint x: 174, endPoint y: 435, distance: 5.7
click at [173, 435] on button "Send Email" at bounding box center [154, 431] width 69 height 21
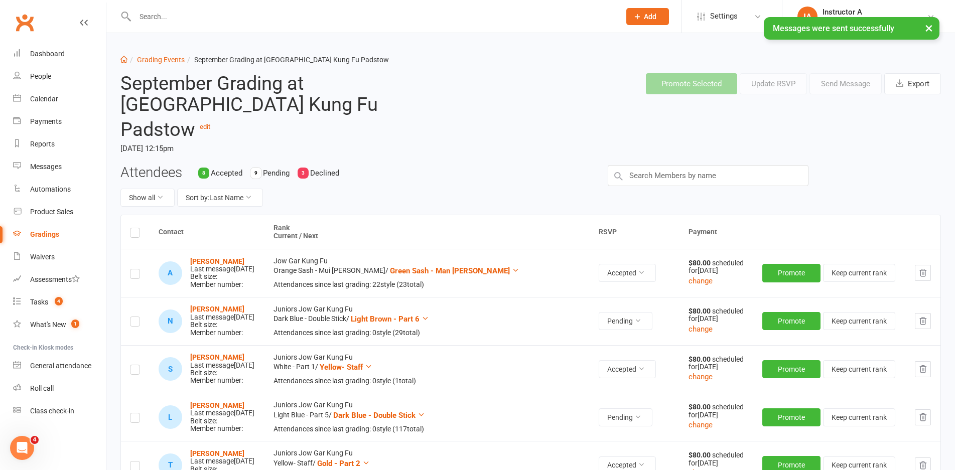
click at [41, 17] on div "× Messages were sent successfully" at bounding box center [471, 17] width 942 height 0
click at [41, 45] on link "Dashboard" at bounding box center [59, 54] width 93 height 23
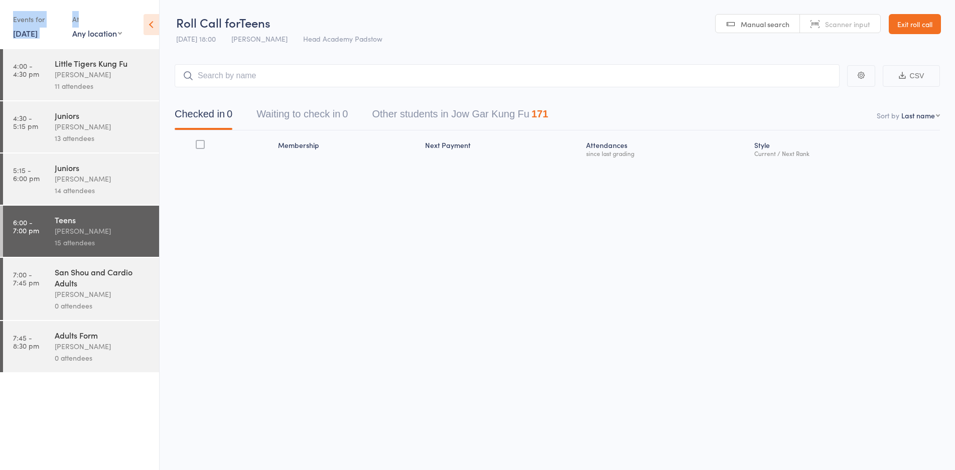
click at [141, 27] on aside "Events for [DATE] [DATE] [DATE] Sun Mon Tue Wed Thu Fri Sat 36 31 01 02 03 04 0…" at bounding box center [80, 235] width 160 height 470
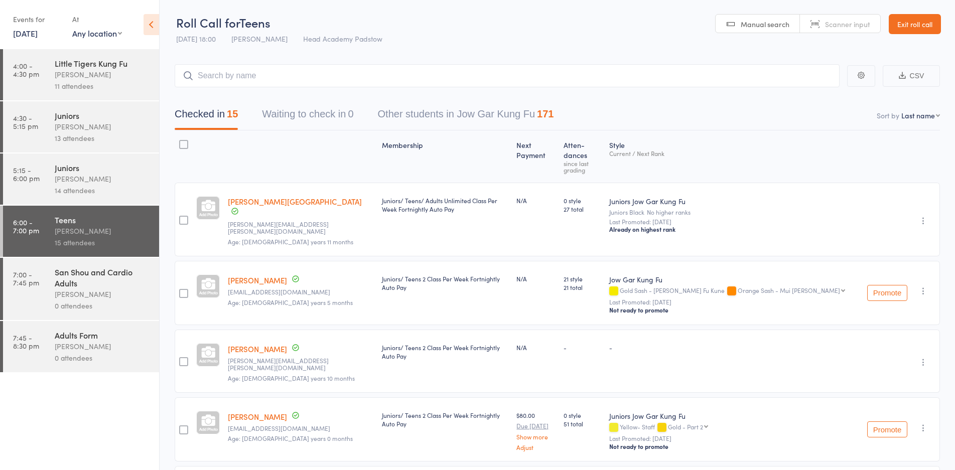
click at [212, 9] on header "Roll Call for Teens [DATE] 18:00 [PERSON_NAME] Head Academy Padstow Manual sear…" at bounding box center [557, 24] width 795 height 49
